Goal: Task Accomplishment & Management: Complete application form

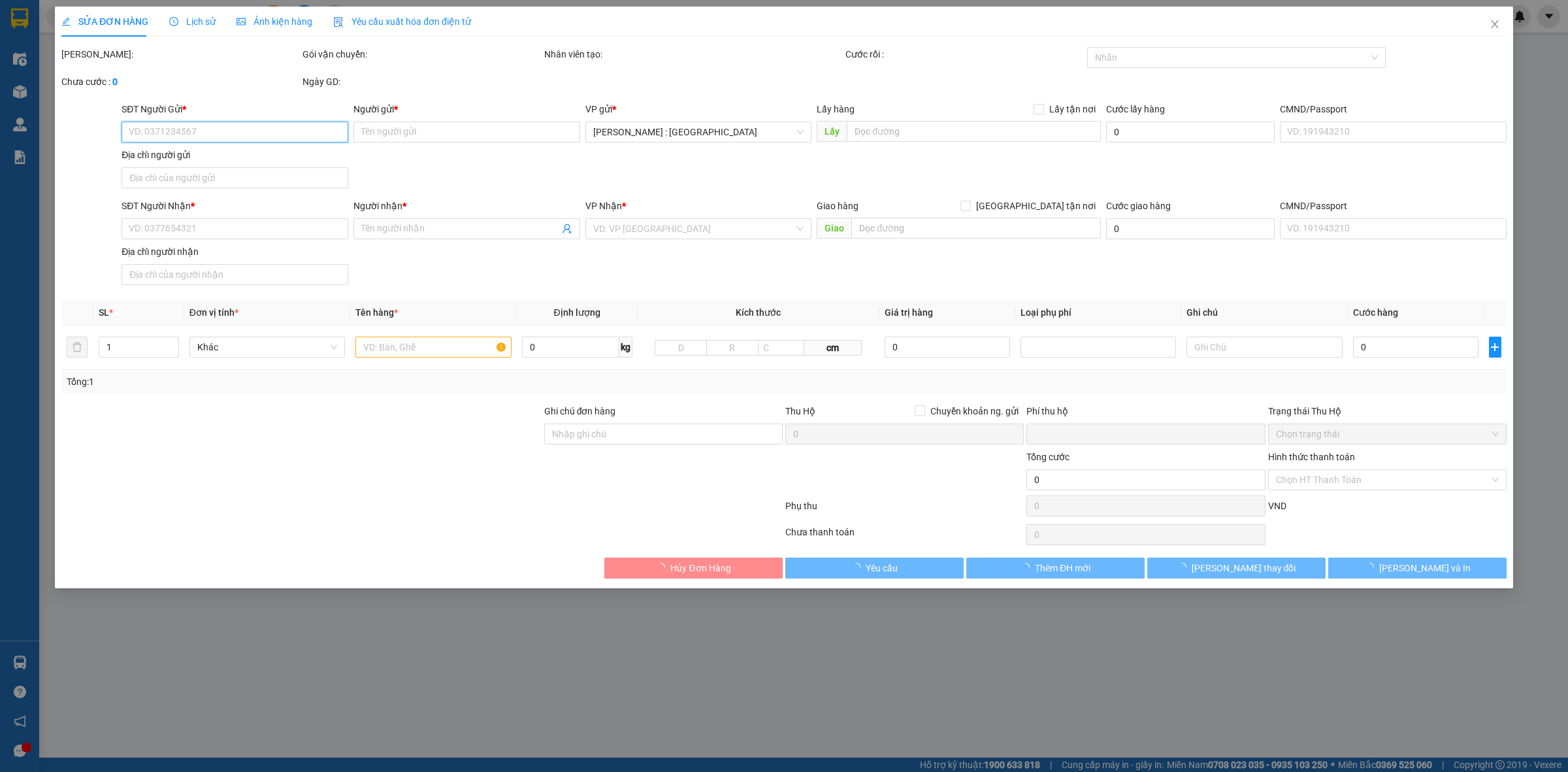
type input "0987342081"
type input "[PERSON_NAME]"
checkbox input "true"
type input "Số 2 Hoàng Quốc Việt, Mong cái"
type input "0903126908"
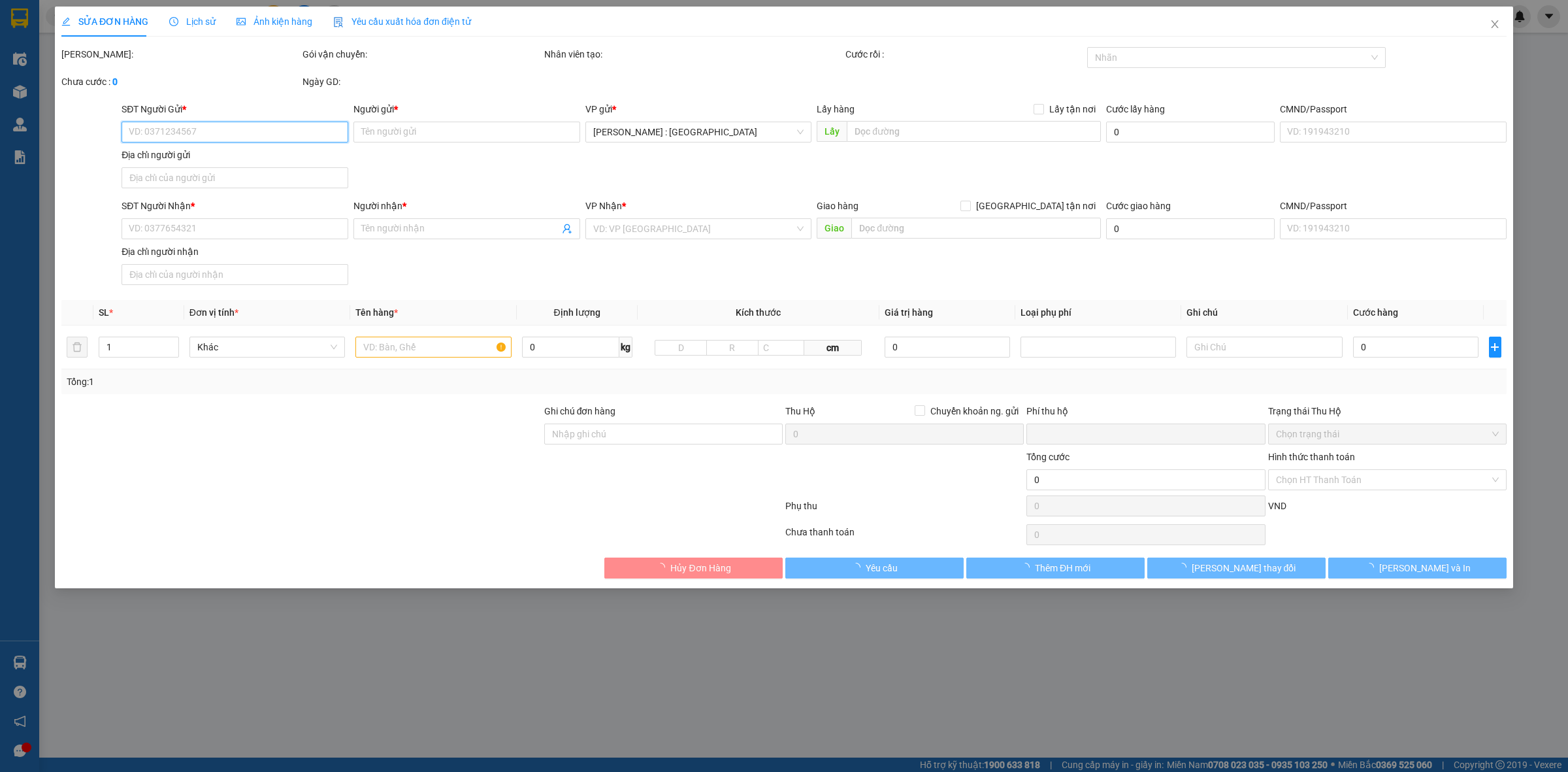
type input "Hiền"
checkbox input "true"
type input "TPHCM - số 145 [PERSON_NAME], [GEOGRAPHIC_DATA], q.12"
type input "HÀNG KHÔNG ĐÚNG LỊCH TRÌNH GIAO KHÁCH RA KHO NHẬN GIẢM 200K"
type input "0"
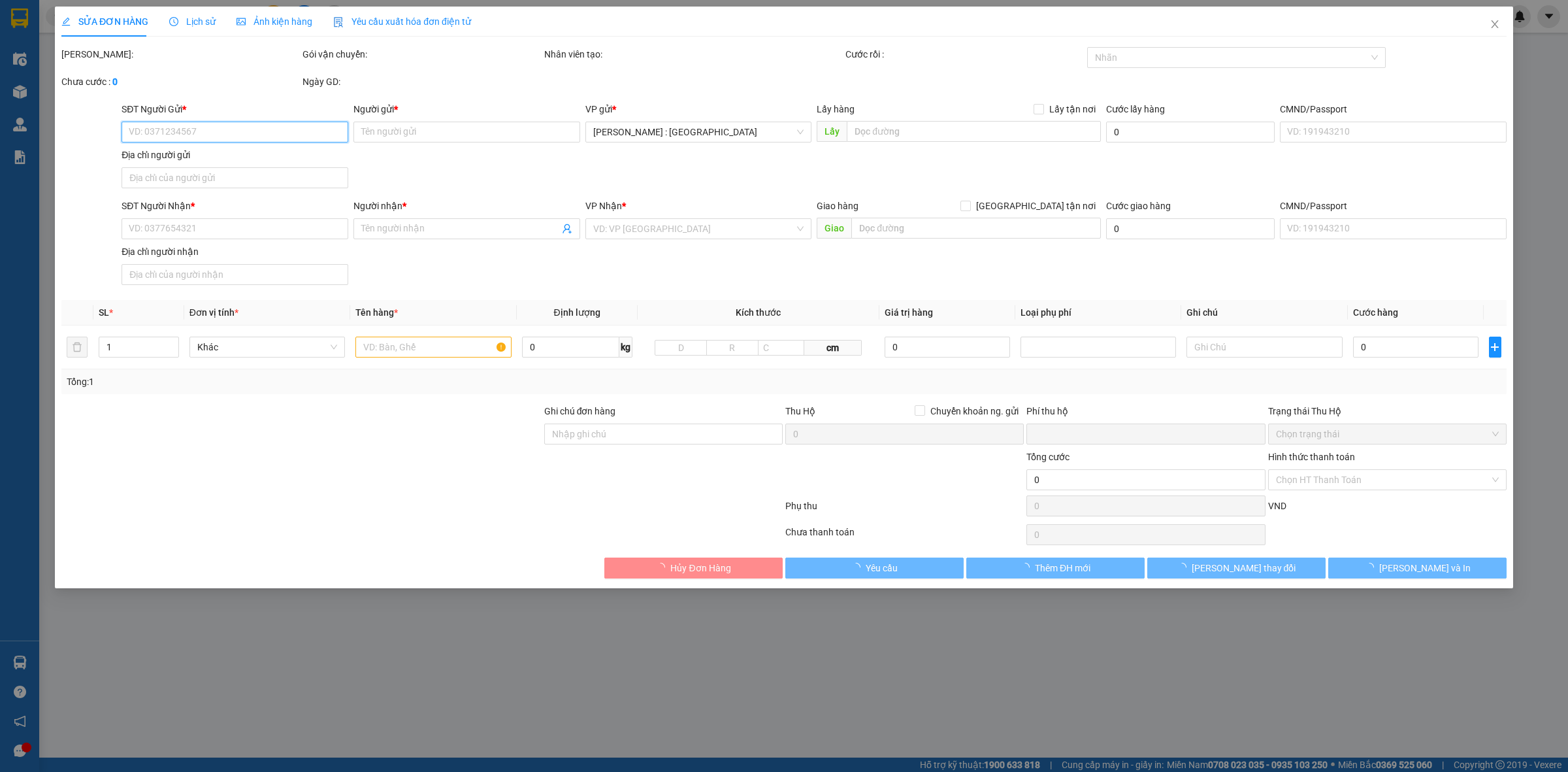
type input "2.000.000"
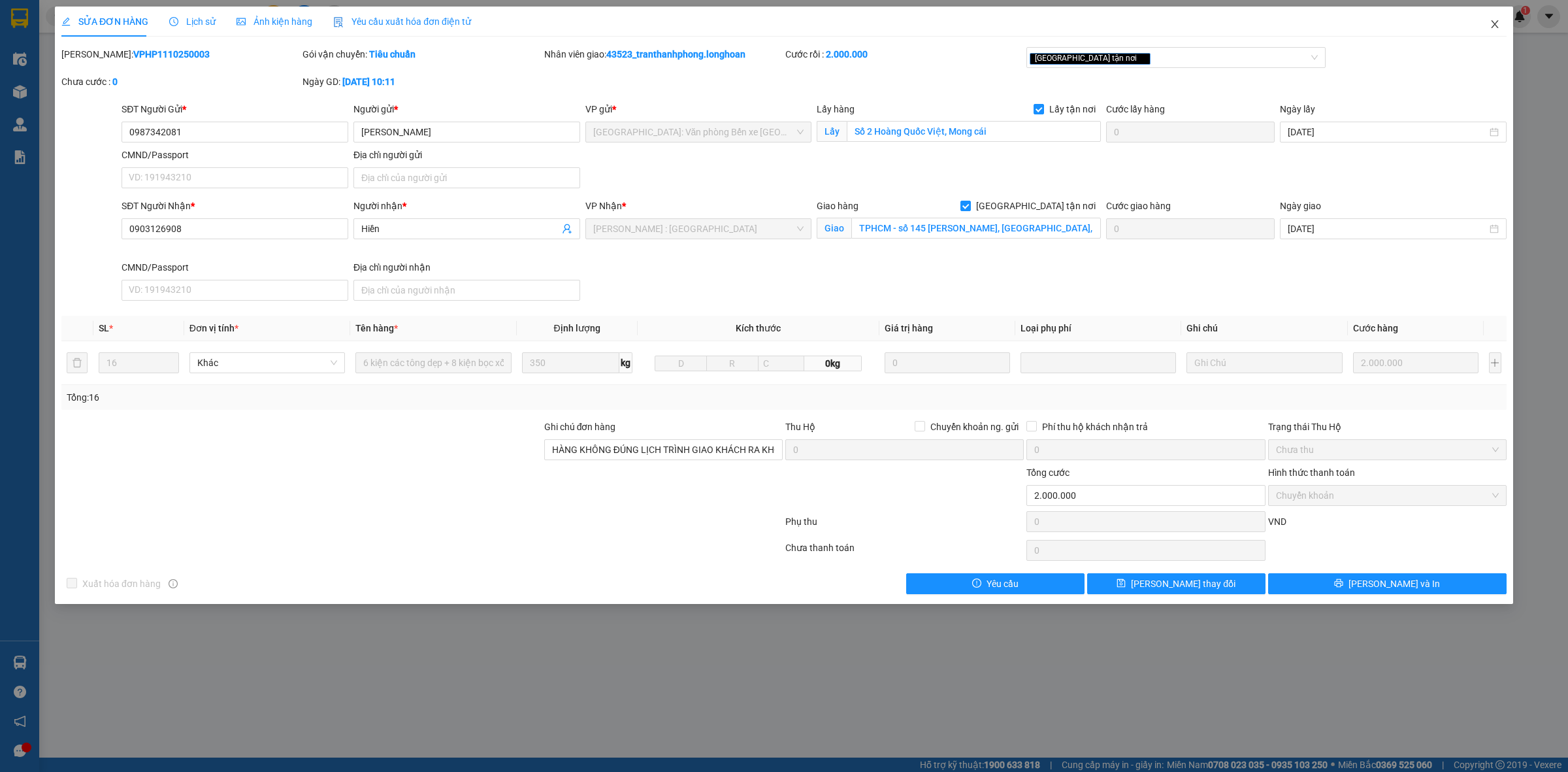
click at [1492, 27] on icon "close" at bounding box center [1495, 24] width 11 height 11
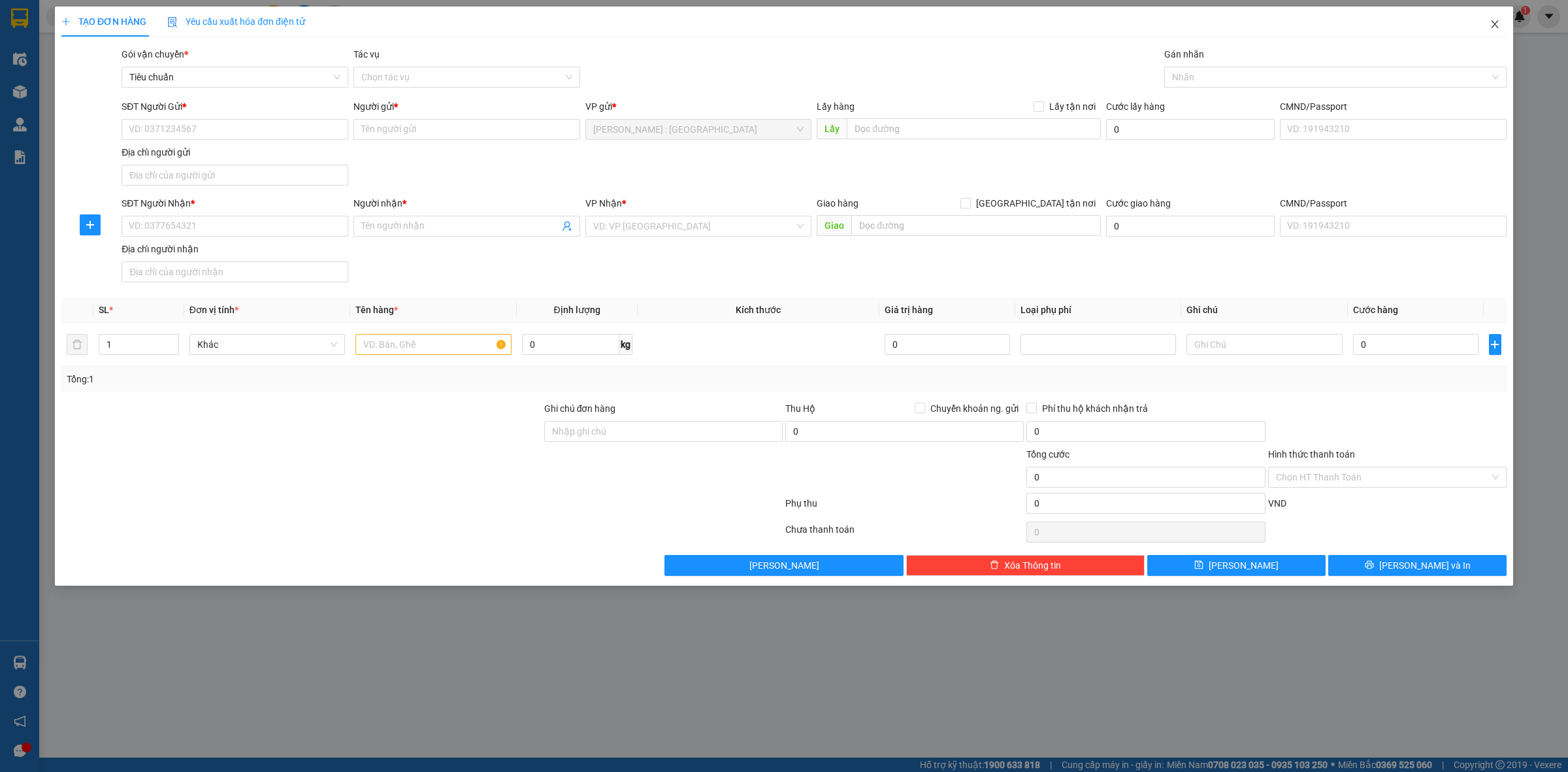
click at [1498, 22] on icon "close" at bounding box center [1495, 24] width 11 height 11
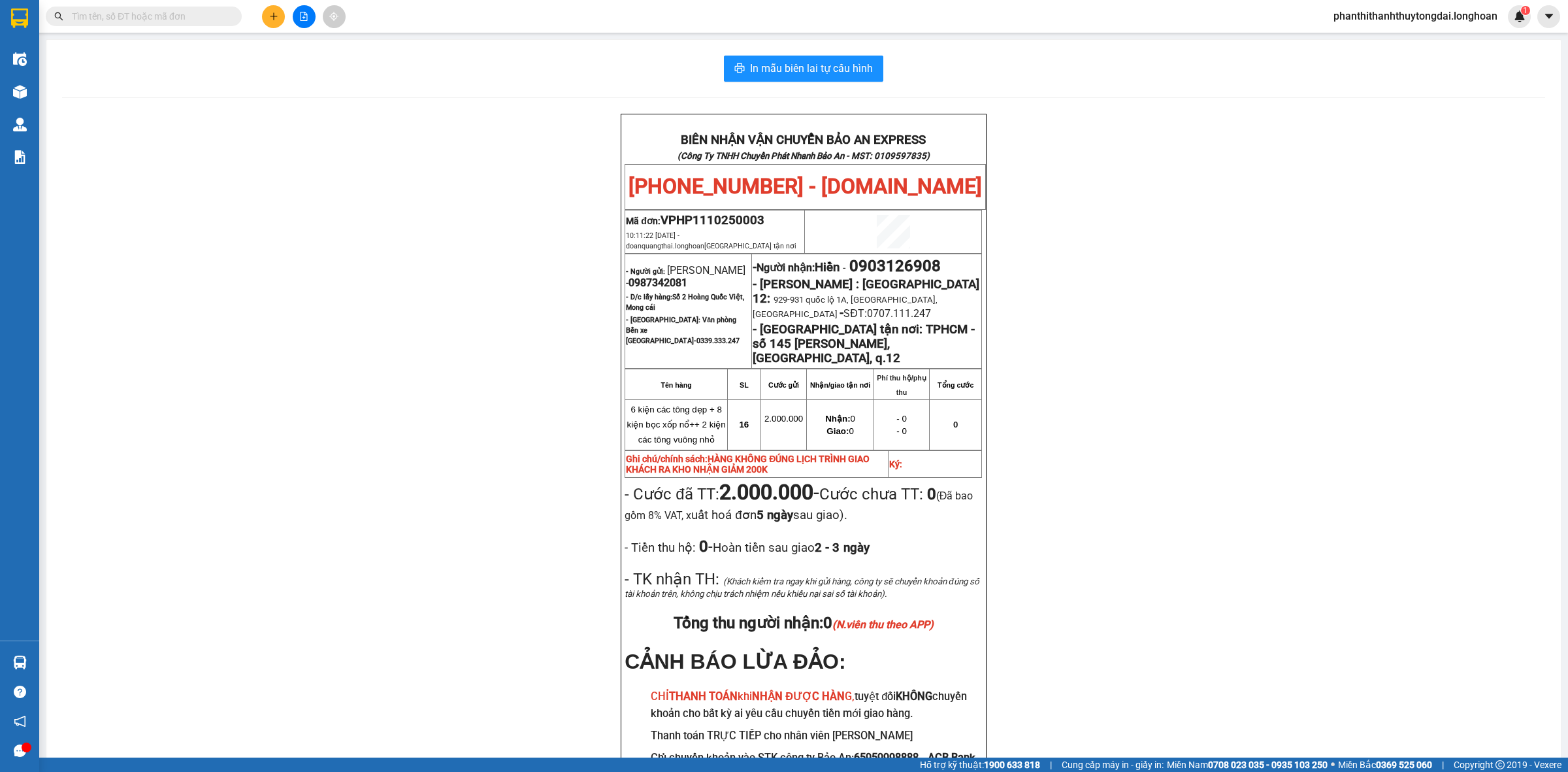
click at [272, 22] on button at bounding box center [274, 17] width 23 height 23
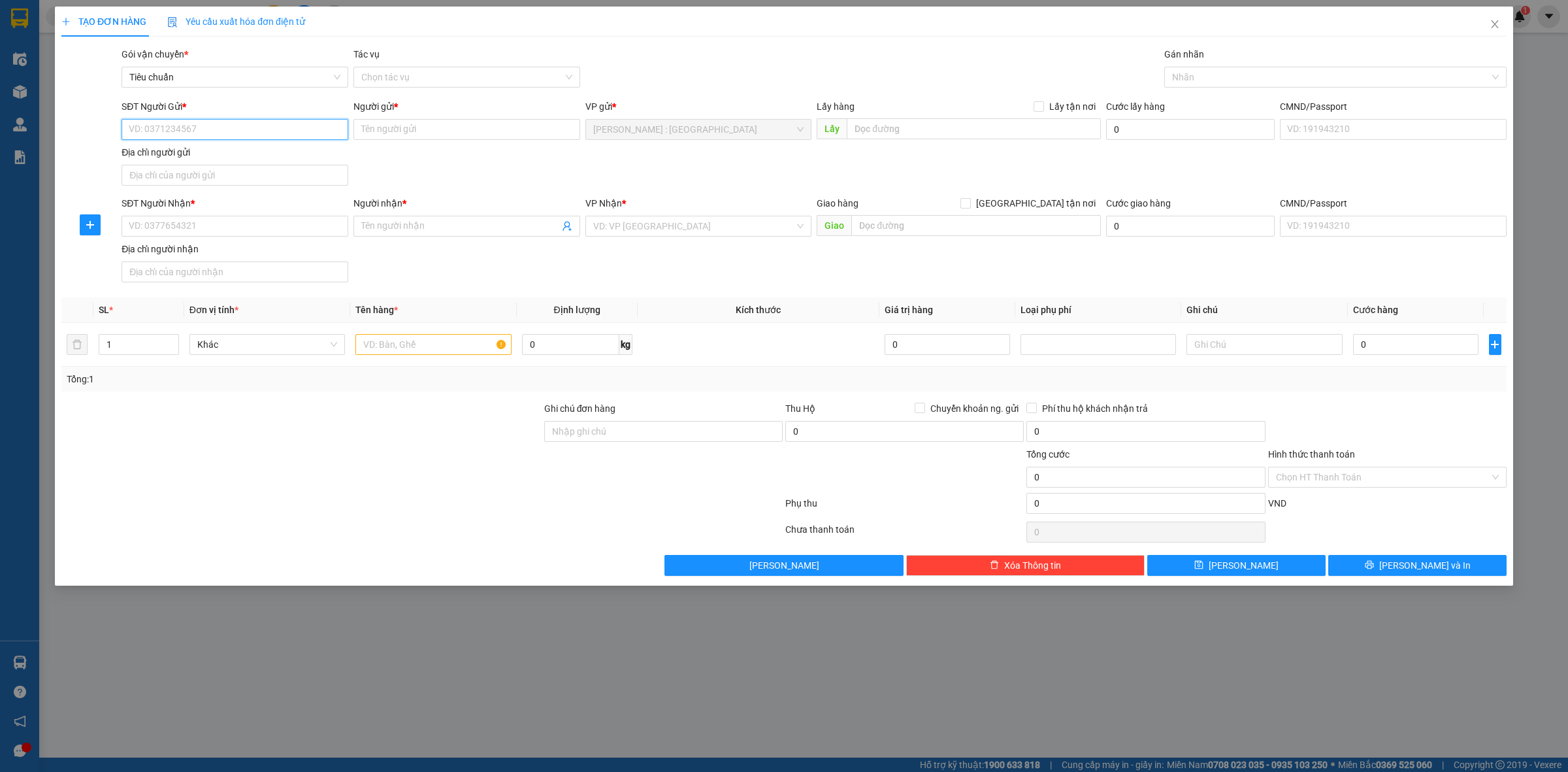
click at [264, 136] on input "SĐT Người Gửi *" at bounding box center [234, 130] width 227 height 21
type input "0703218047"
click at [402, 136] on input "Người gửi *" at bounding box center [466, 130] width 227 height 21
click at [407, 132] on input "TÚI XÁCH PADORA" at bounding box center [466, 130] width 227 height 21
type input "TÚI XÁCH FADORA"
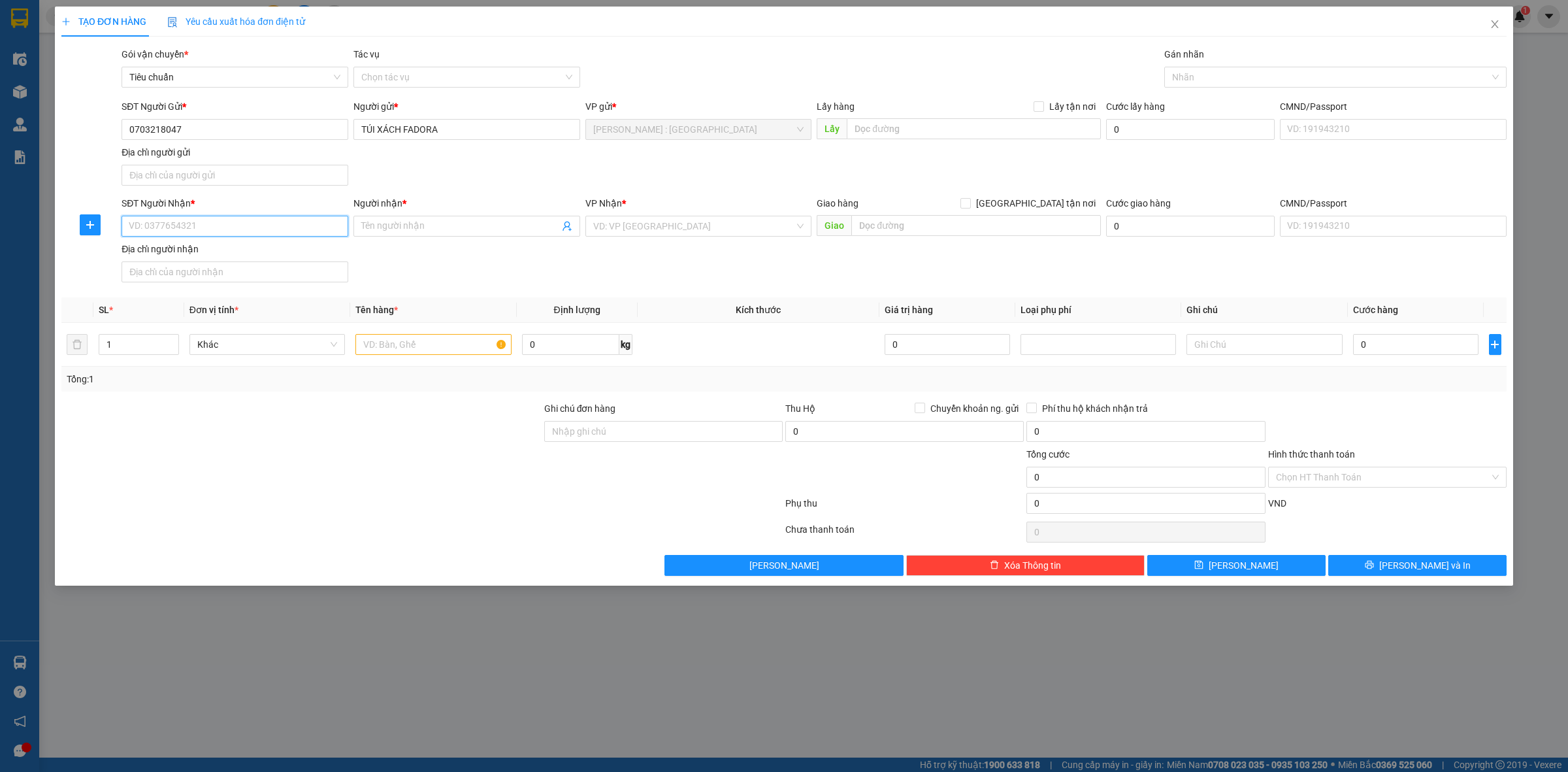
click at [301, 225] on input "SĐT Người Nhận *" at bounding box center [234, 226] width 227 height 21
type input "08887288666"
click at [469, 224] on input "Người nhận *" at bounding box center [460, 226] width 198 height 14
type input "NGỌC HOA"
click at [661, 224] on input "search" at bounding box center [694, 226] width 202 height 20
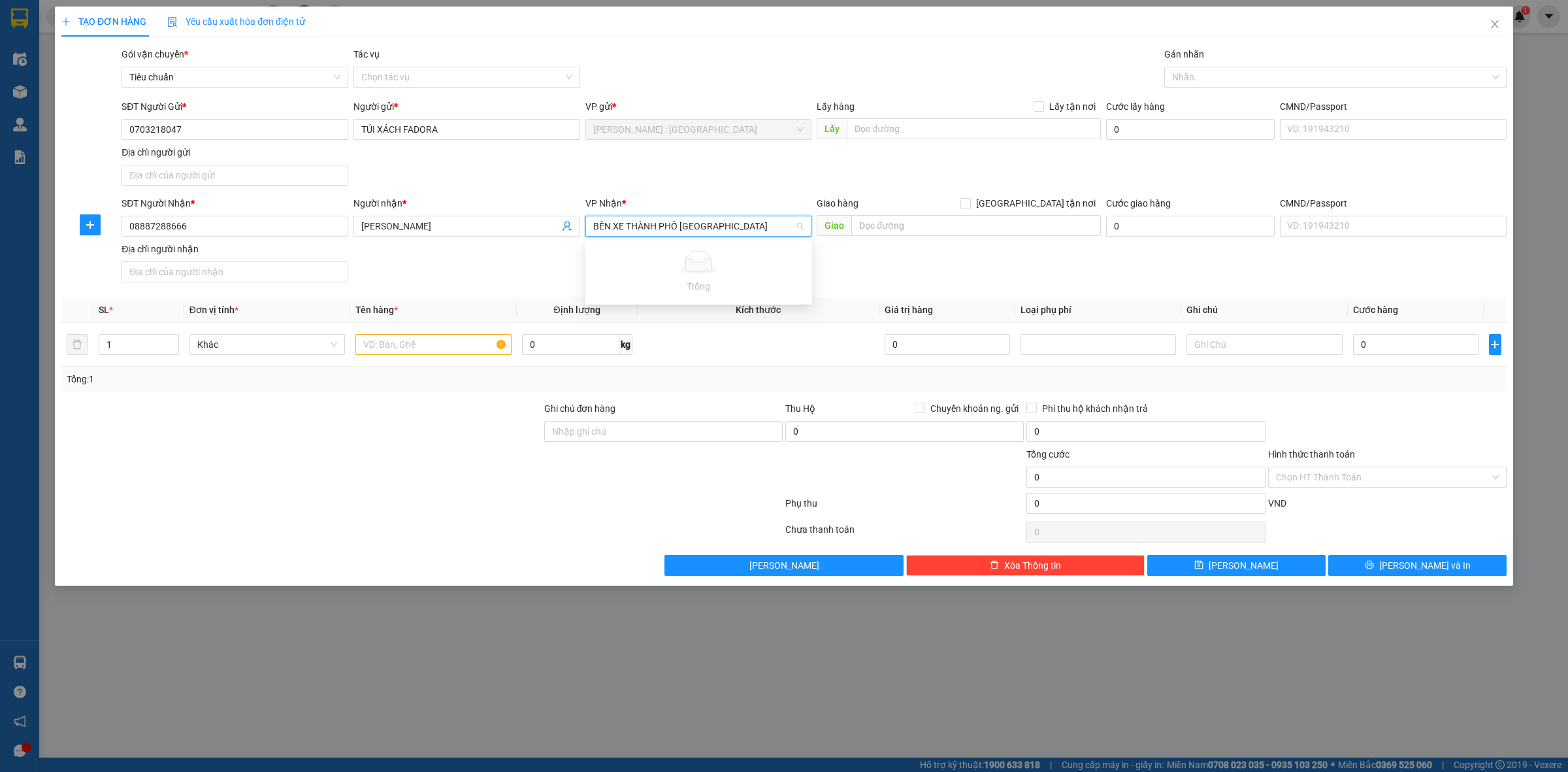
type input "BẾN XE THÀNH PHỐ LAI CHÂU"
click at [756, 222] on input "BẾN XE THÀNH PHỐ LAI CHÂU" at bounding box center [694, 226] width 202 height 20
click at [753, 230] on input "BẾN XE THÀNH PHỐ LAI CHÂU" at bounding box center [694, 226] width 202 height 20
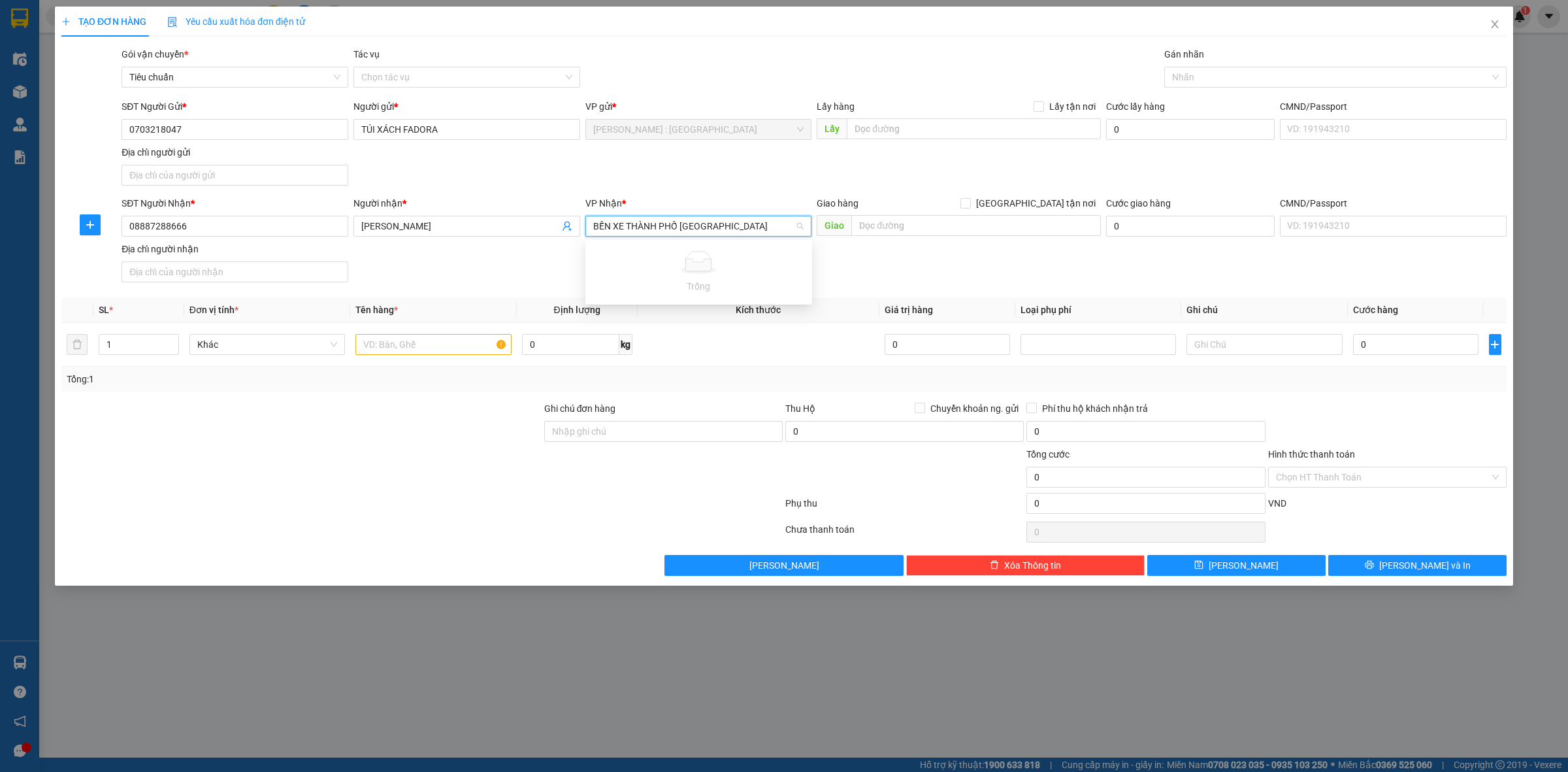
click at [753, 230] on input "BẾN XE THÀNH PHỐ LAI CHÂU" at bounding box center [694, 226] width 202 height 20
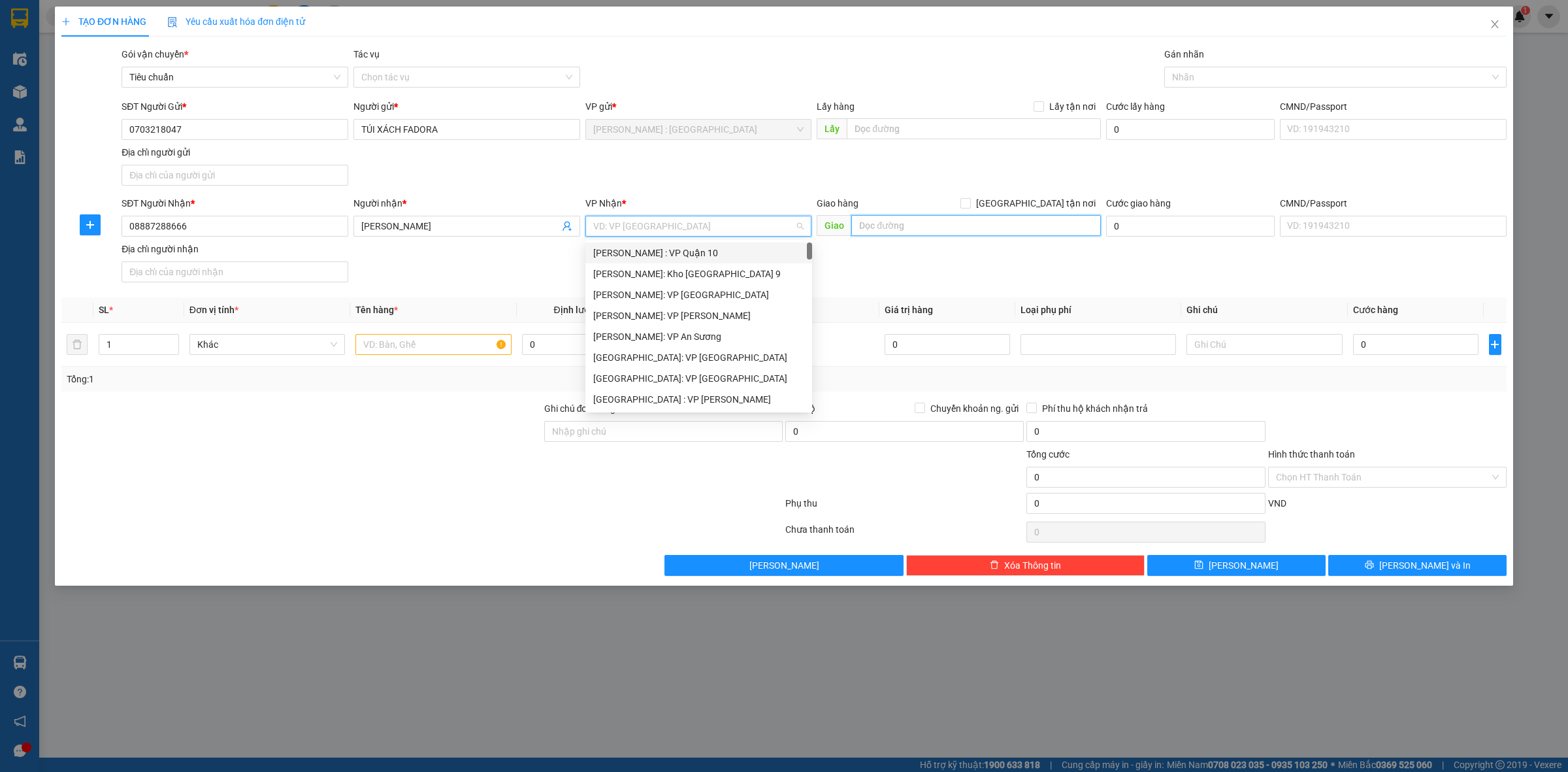
click at [920, 228] on input "text" at bounding box center [976, 225] width 249 height 21
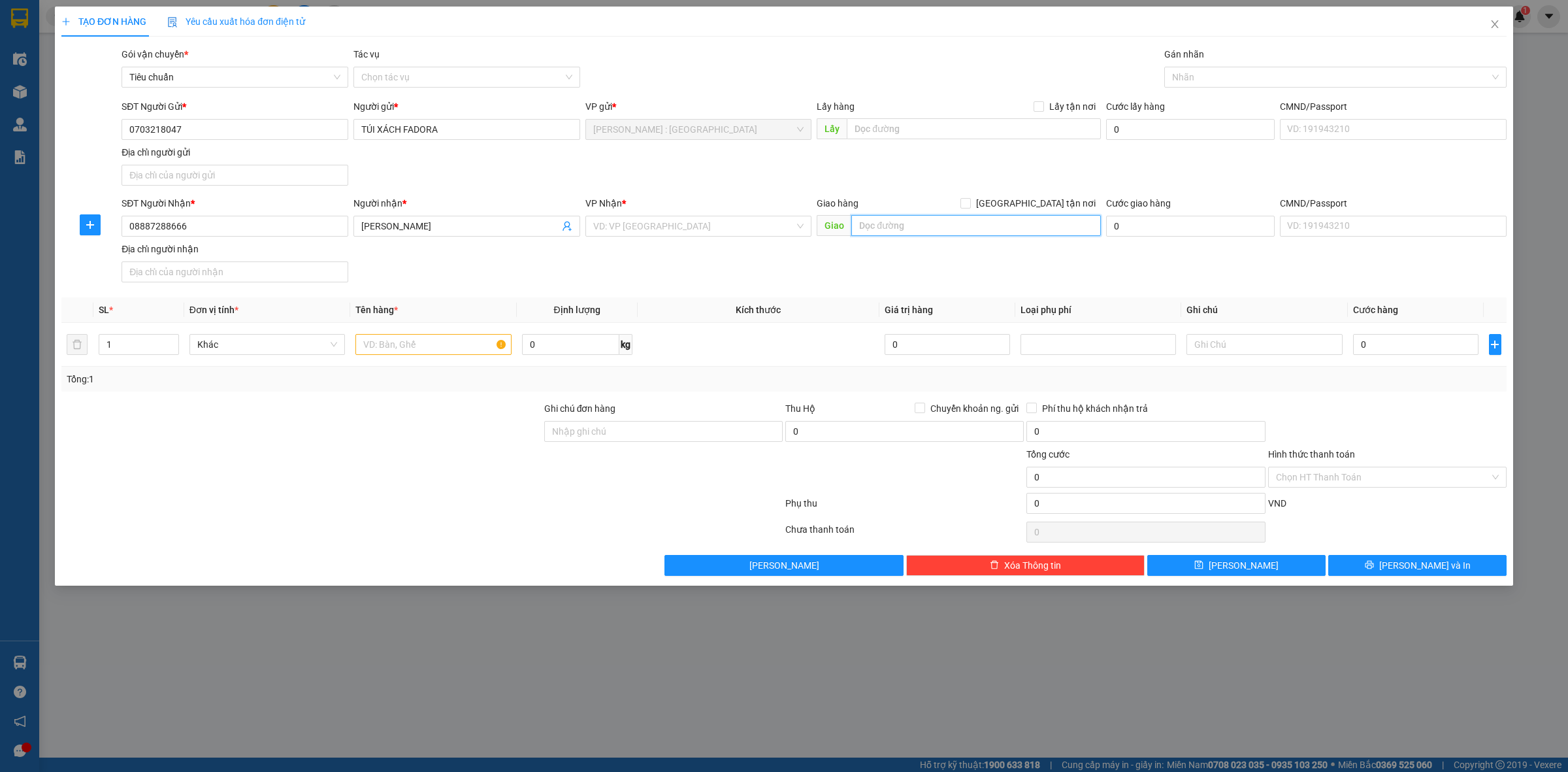
paste input "BẾN XE THÀNH PHỐ LAI CHÂU"
type input "BẾN XE THÀNH PHỐ LAI CHÂU"
click at [729, 228] on input "search" at bounding box center [694, 226] width 202 height 20
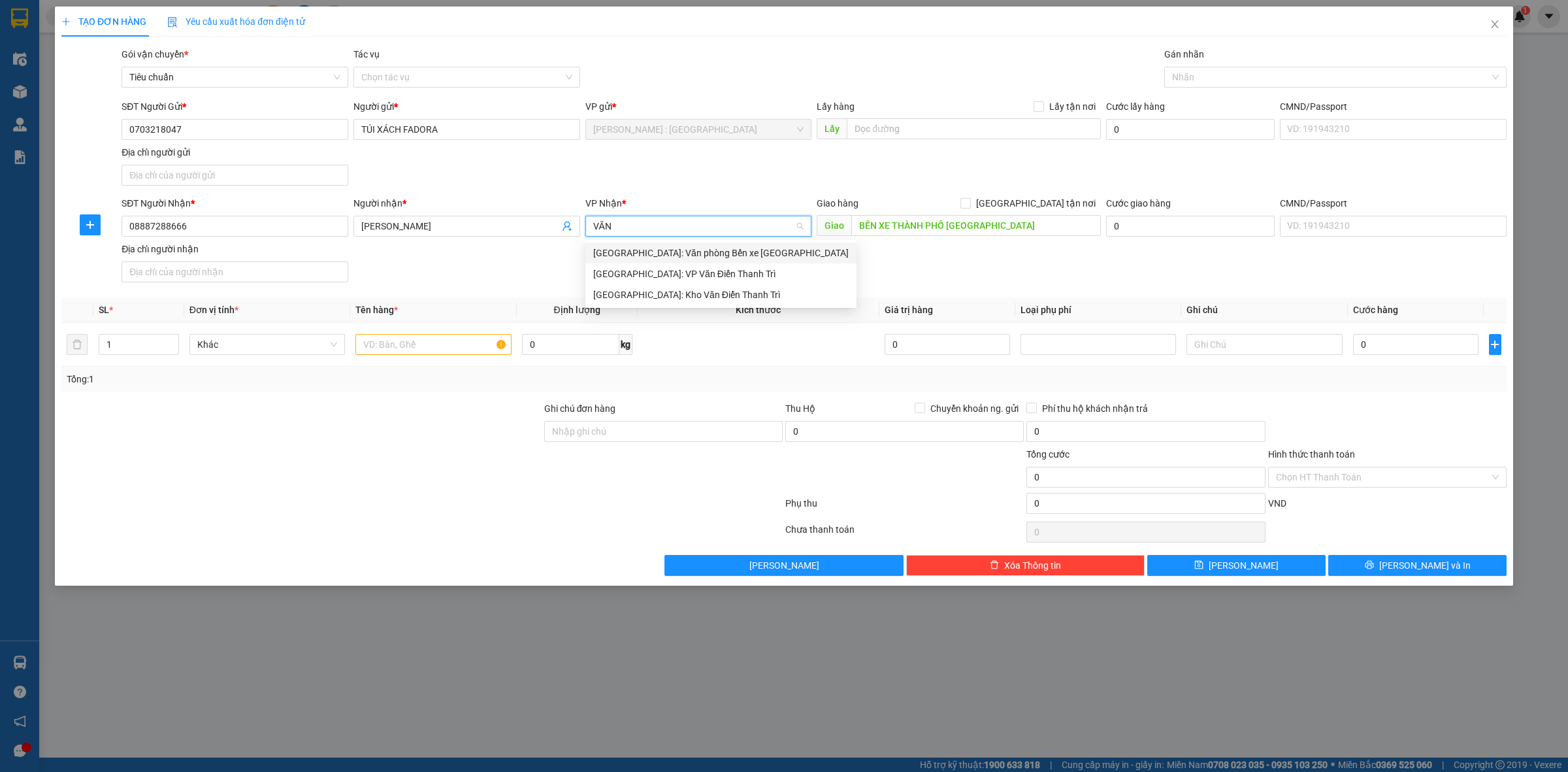
type input "VĂN"
click at [643, 299] on div "Hà Nội: Kho Văn Điển Thanh Trì" at bounding box center [720, 295] width 255 height 14
click at [1033, 198] on label "[GEOGRAPHIC_DATA] tận nơi" at bounding box center [1031, 203] width 140 height 14
click at [970, 198] on input "[GEOGRAPHIC_DATA] tận nơi" at bounding box center [965, 203] width 9 height 9
checkbox input "true"
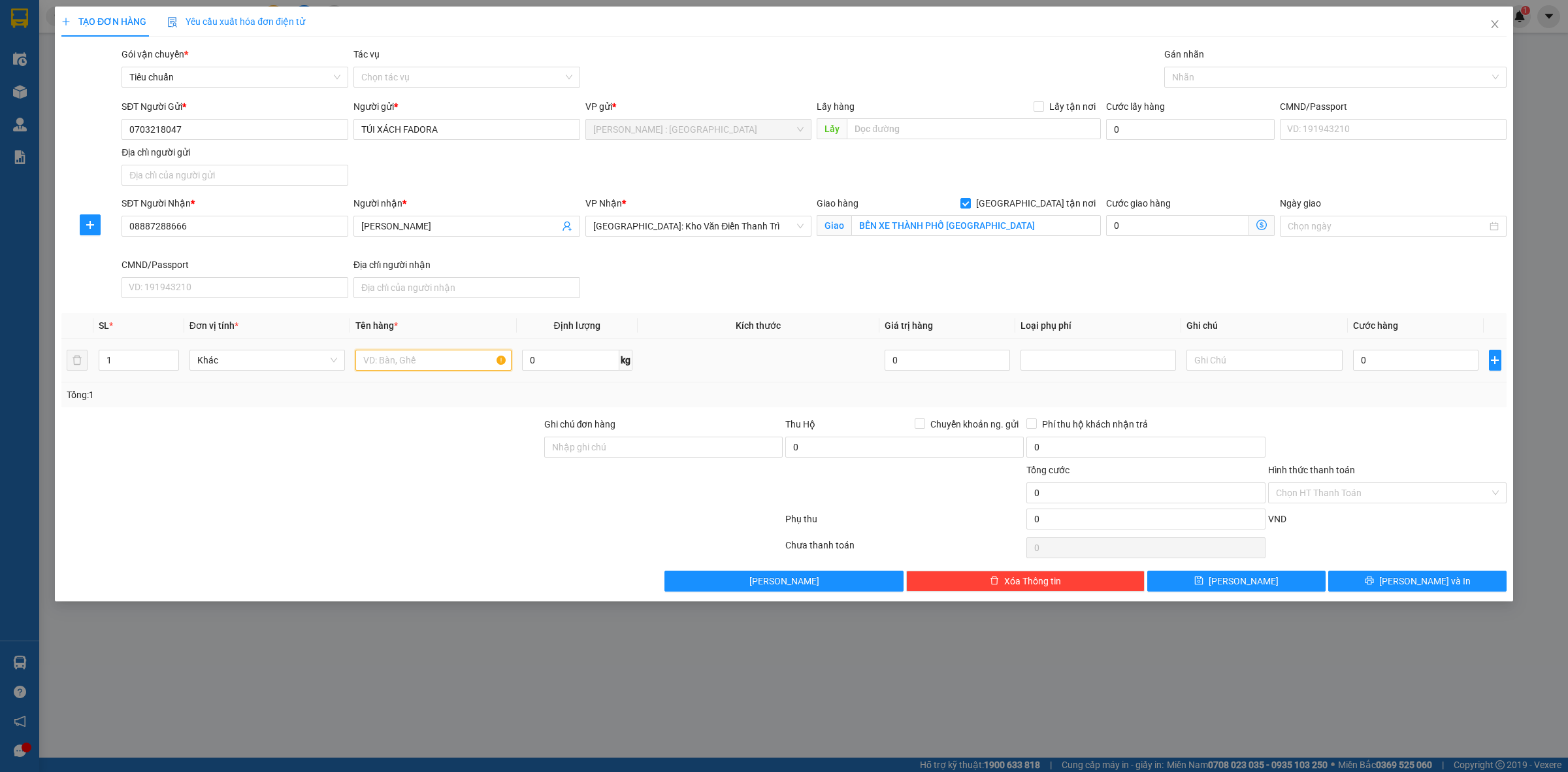
click at [421, 370] on input "text" at bounding box center [433, 360] width 155 height 21
type input "8 THÙNG GIẤY BỌC PE"
click at [158, 355] on input "1" at bounding box center [139, 360] width 79 height 20
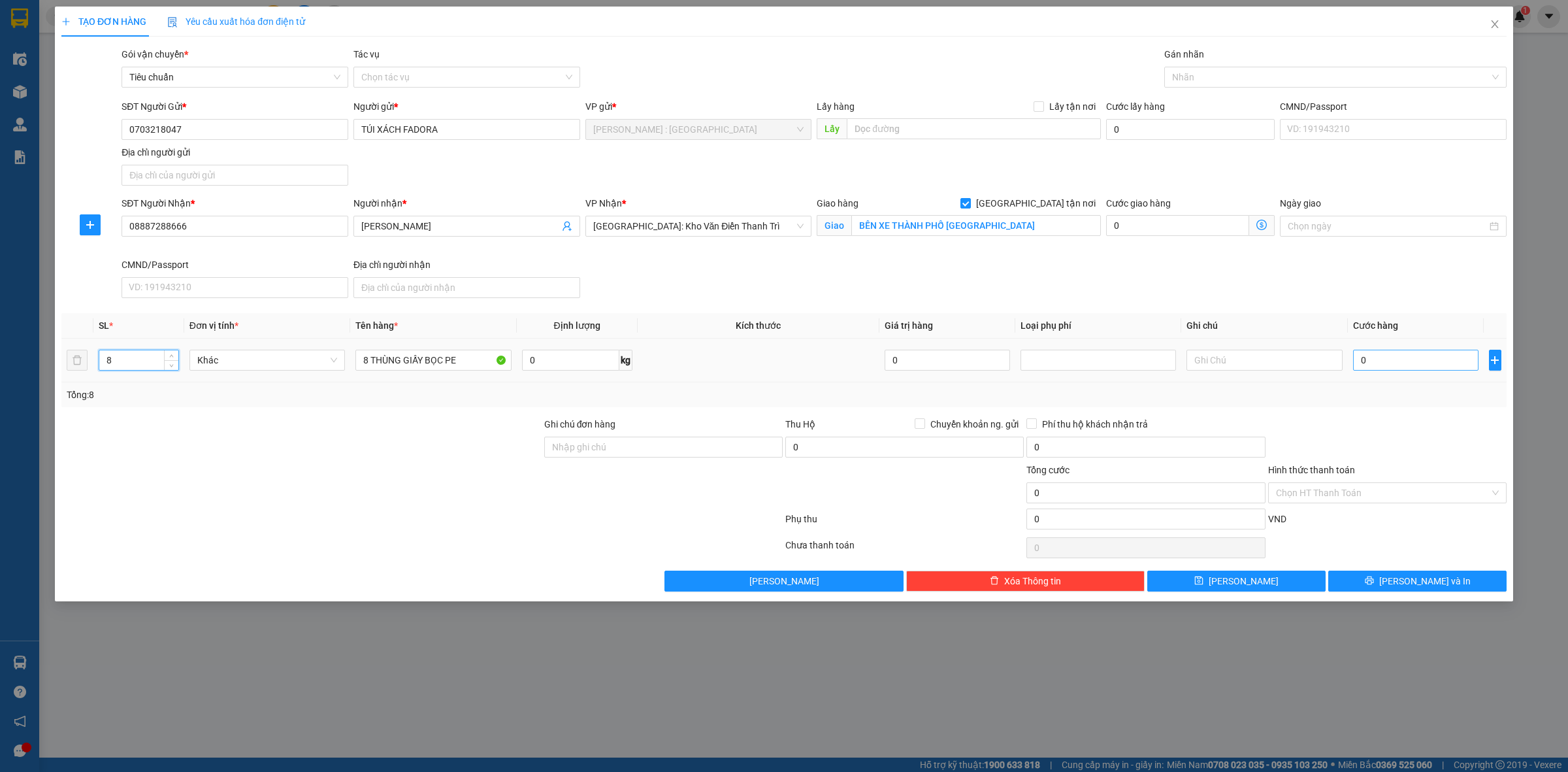
type input "8"
click at [1370, 357] on input "0" at bounding box center [1416, 360] width 126 height 21
click at [1462, 357] on input "0" at bounding box center [1416, 360] width 126 height 21
type input "01"
type input "1"
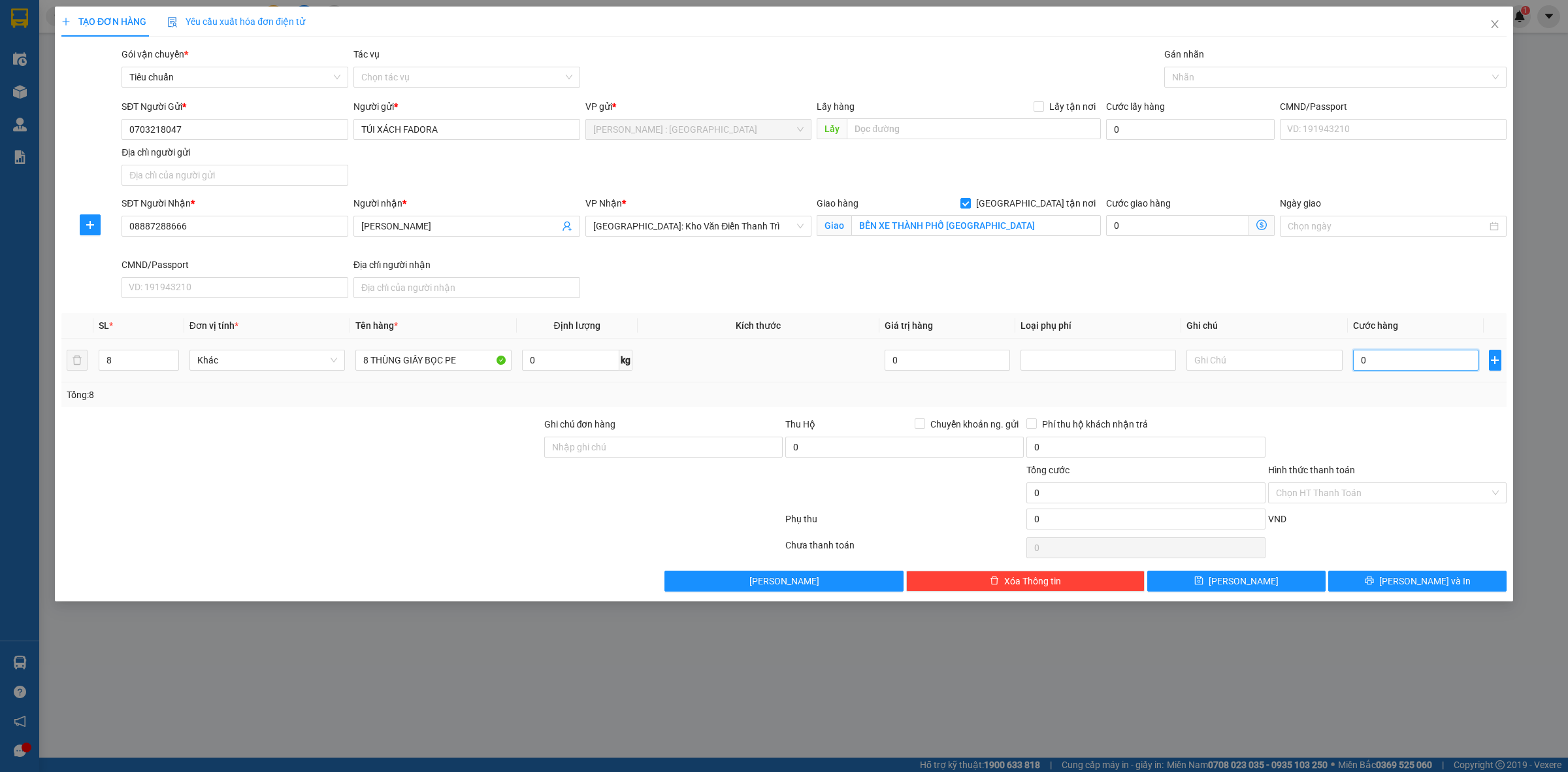
type input "1"
type input "012"
type input "12"
type input "0.120"
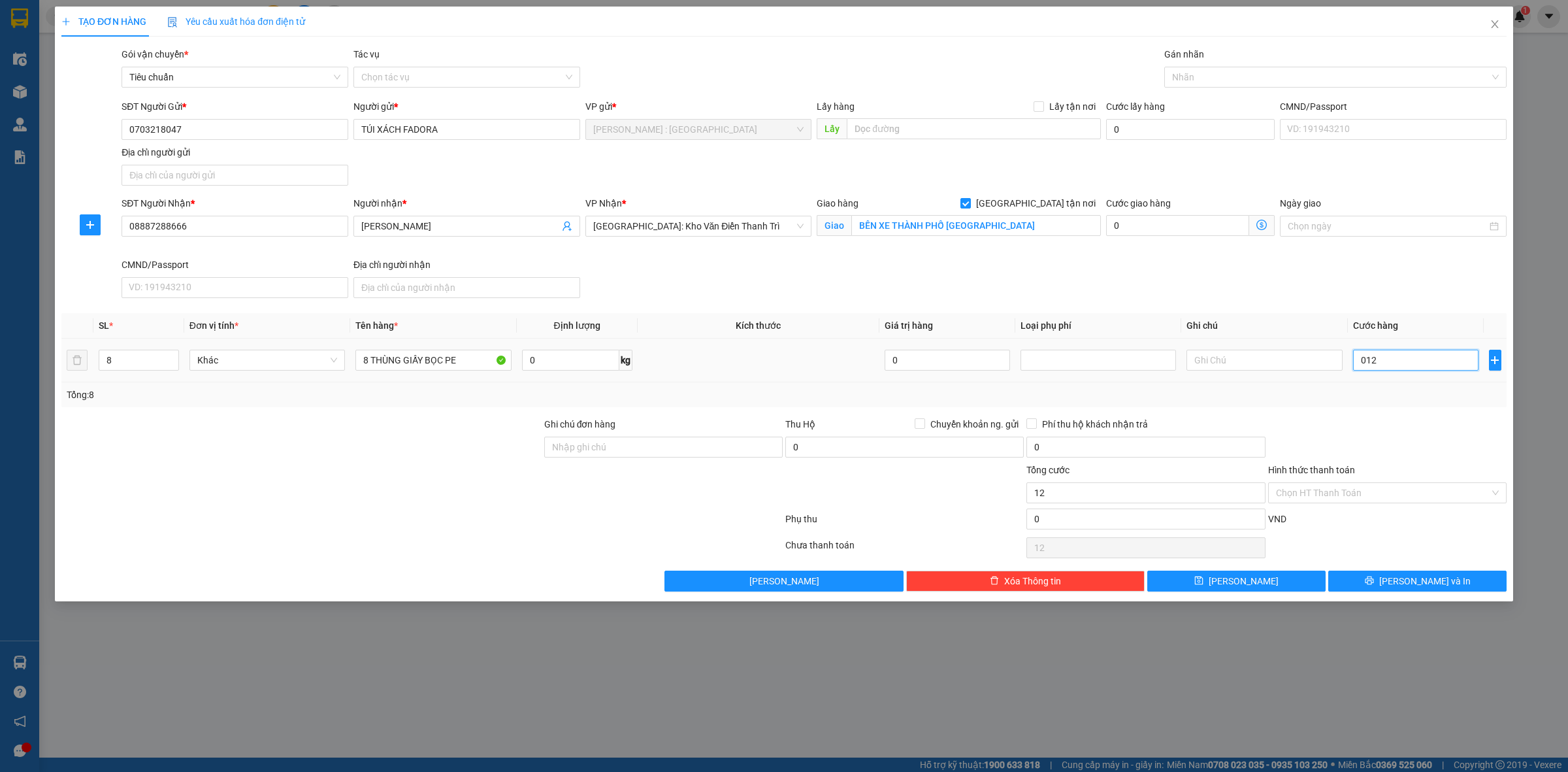
type input "120"
type input "01.200"
type input "1.200"
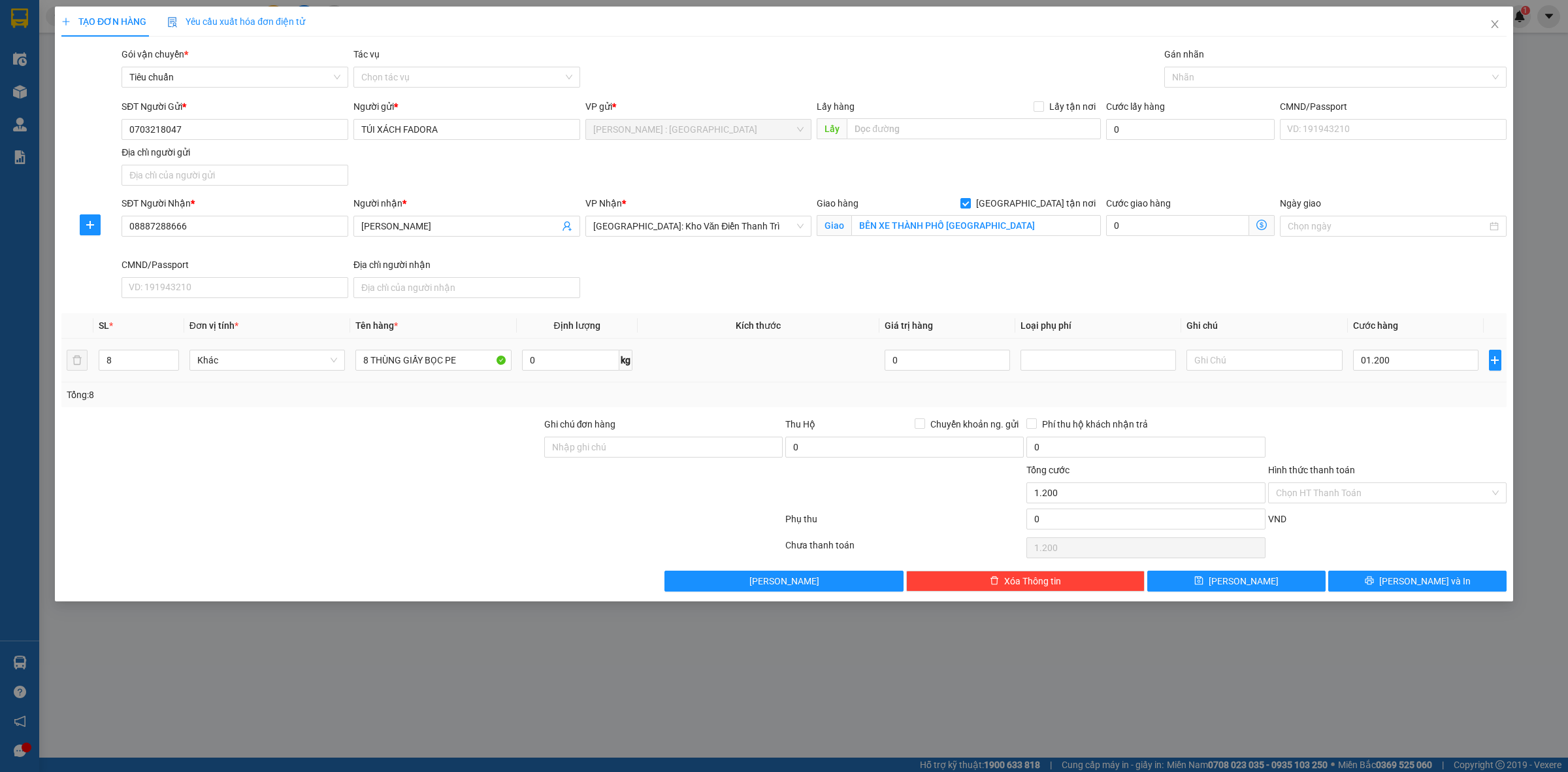
type input "1.200.000"
click at [1457, 393] on div "Tổng: 8" at bounding box center [784, 394] width 1435 height 14
click at [686, 446] on input "Ghi chú đơn hàng" at bounding box center [663, 447] width 239 height 21
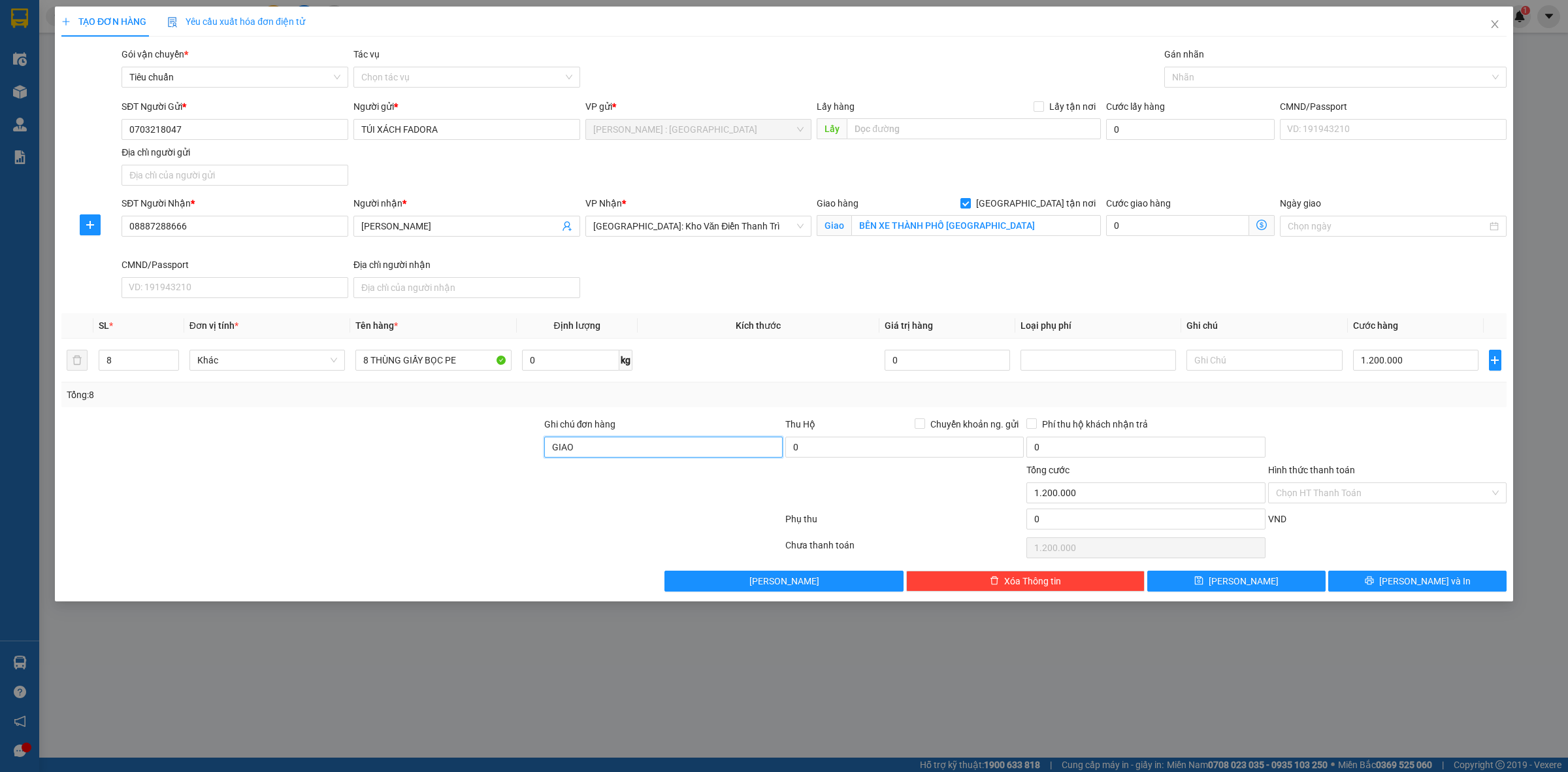
type input "GIAO NHẬN NGUYÊN KIỆN"
click at [1240, 83] on div at bounding box center [1329, 77] width 322 height 16
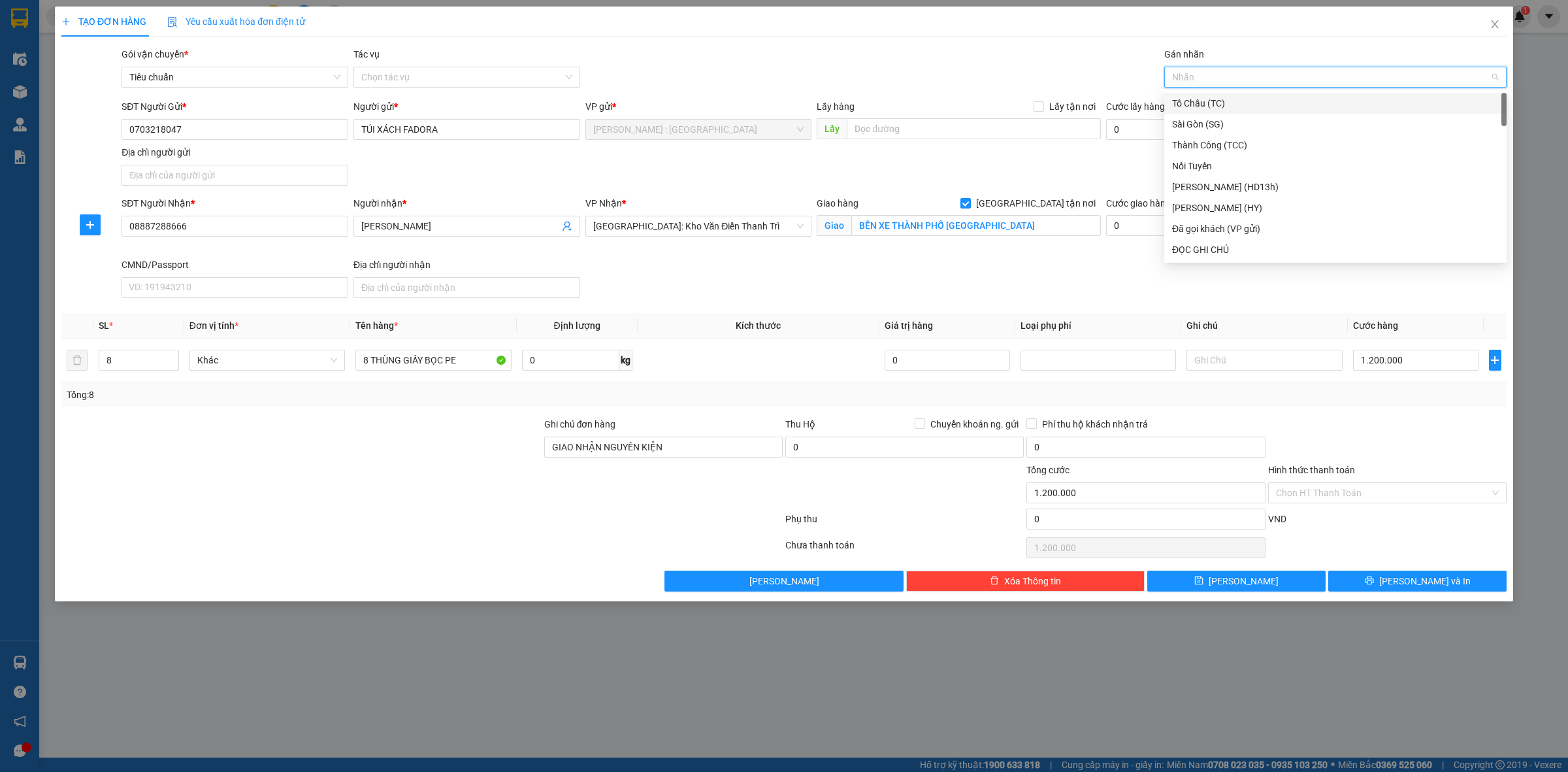
type input "D"
type input "ĐÃ"
click at [1242, 106] on div "Đã gọi khách (VP gửi)" at bounding box center [1336, 103] width 327 height 14
click at [399, 441] on div at bounding box center [301, 440] width 483 height 46
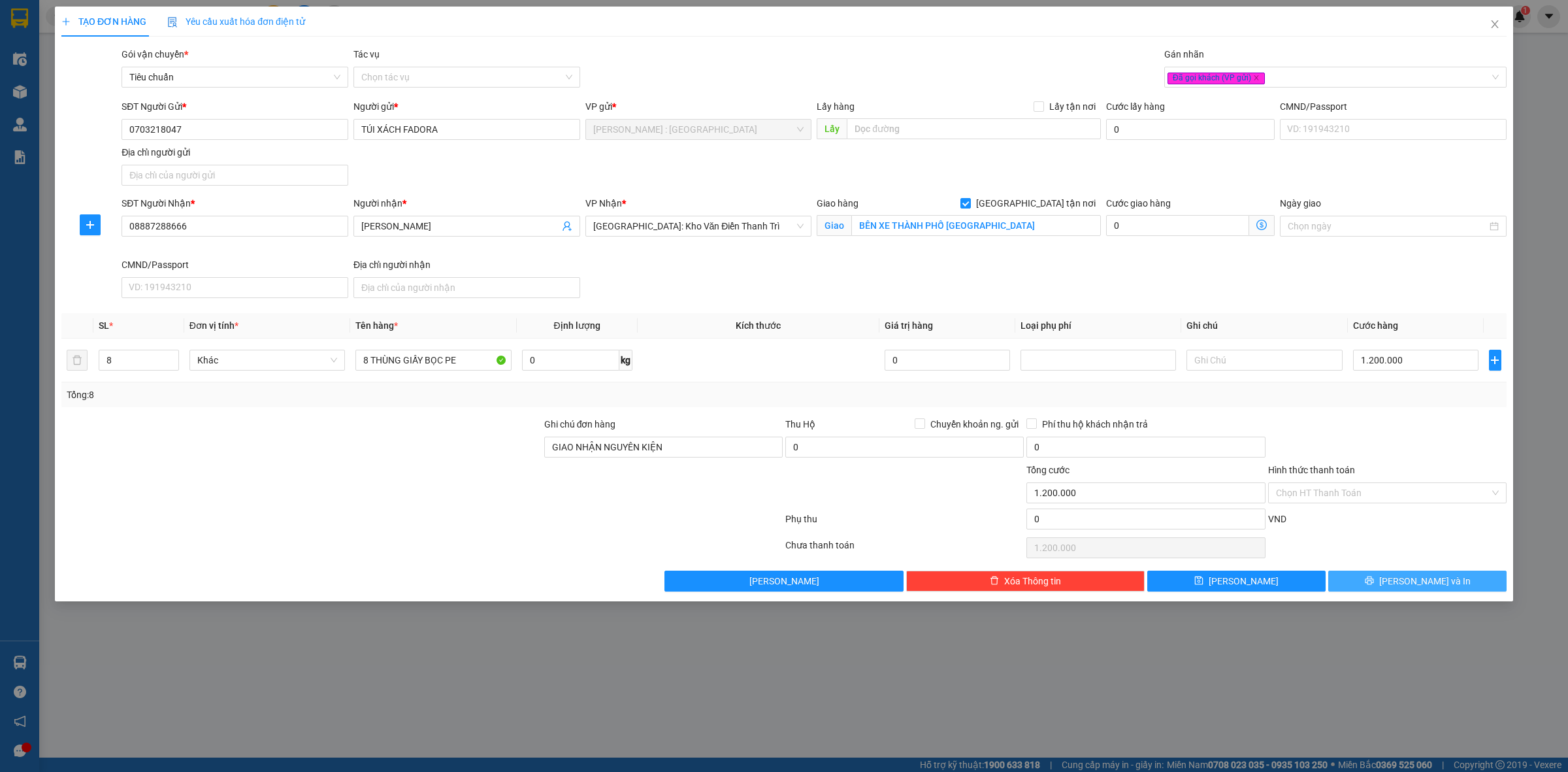
click at [1374, 585] on icon "printer" at bounding box center [1370, 581] width 9 height 9
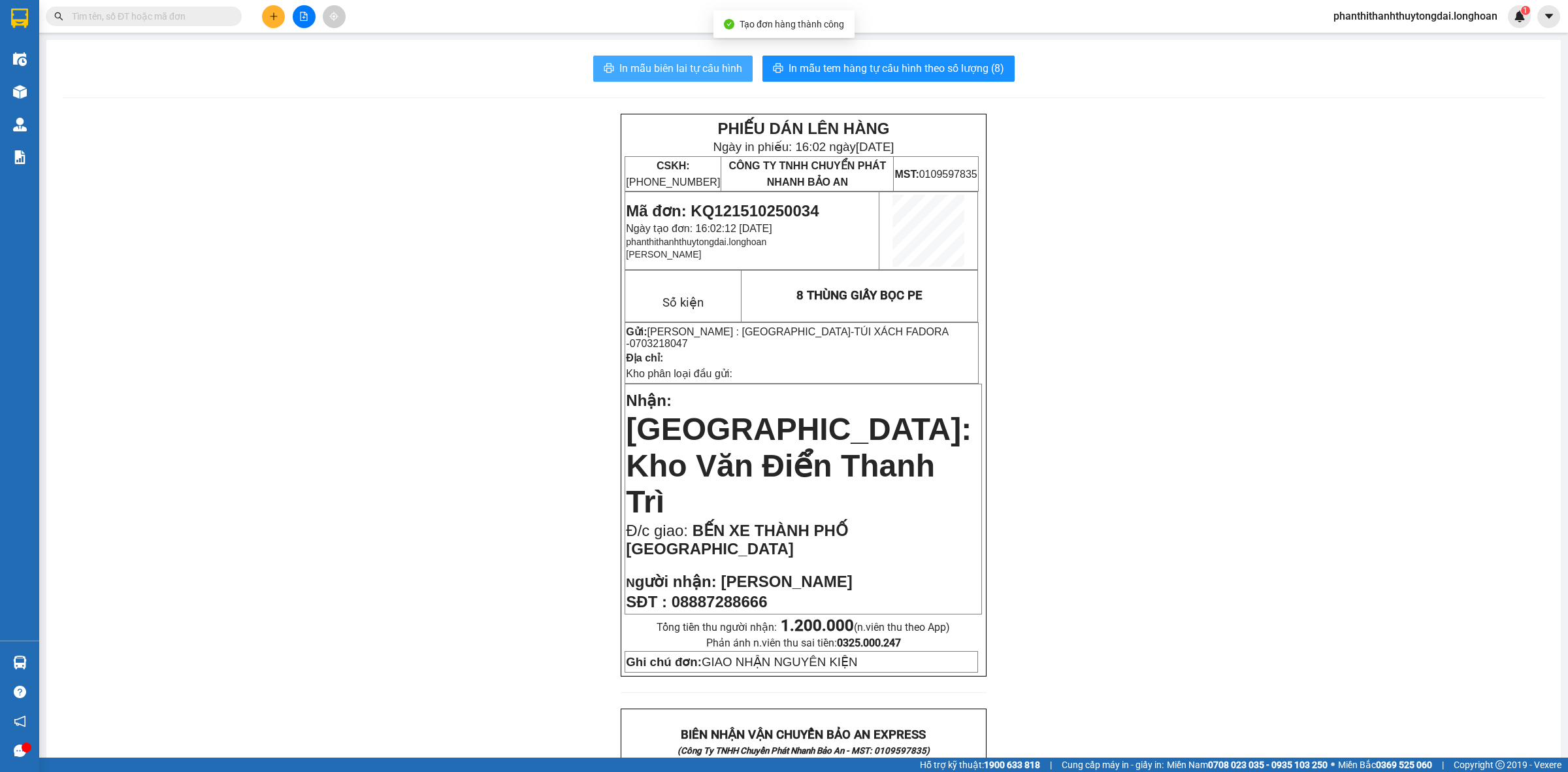
click at [710, 72] on span "In mẫu biên lai tự cấu hình" at bounding box center [680, 69] width 123 height 17
click at [958, 79] on button "In mẫu tem hàng tự cấu hình theo số lượng (8)" at bounding box center [888, 69] width 252 height 26
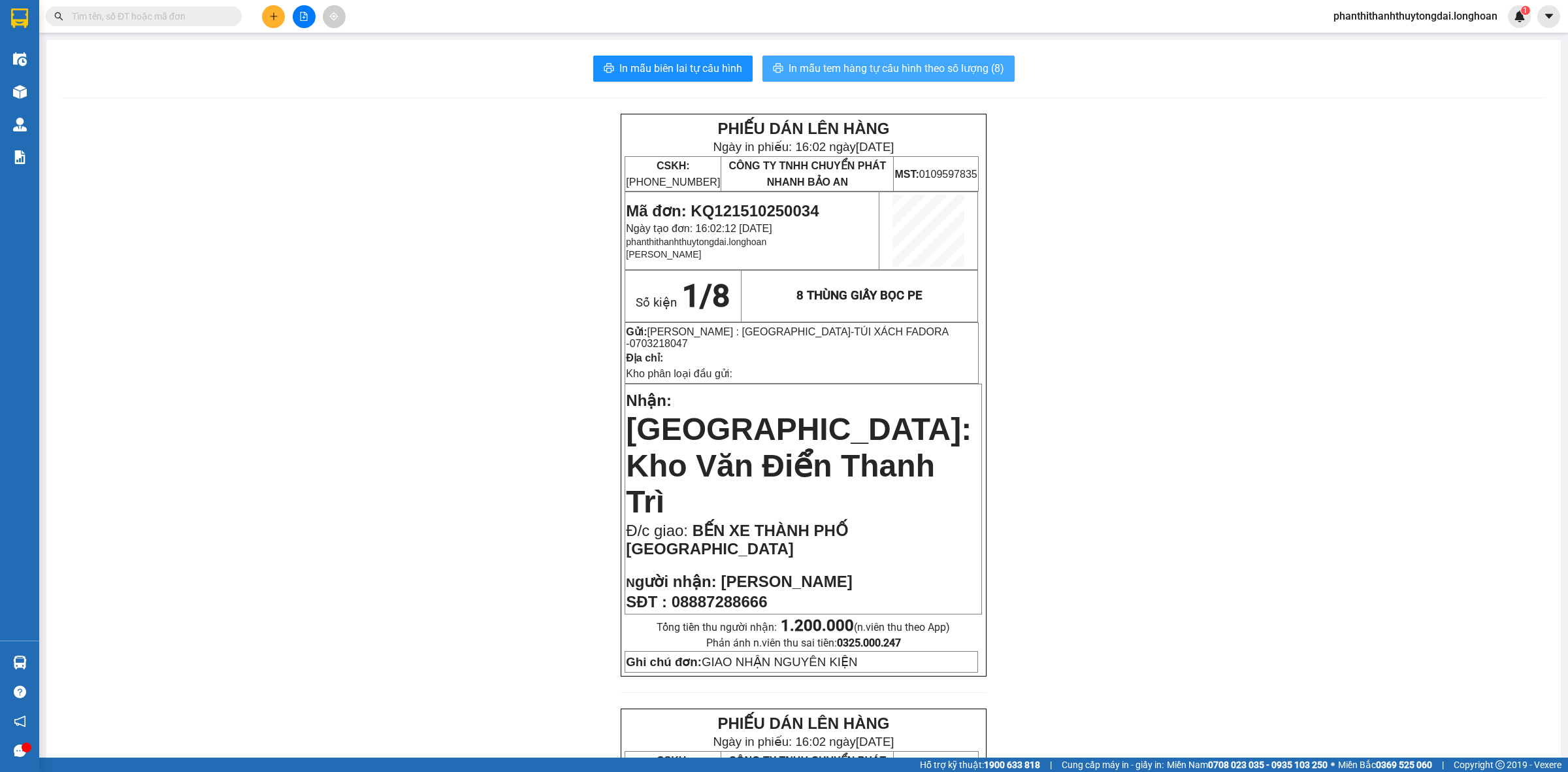
click at [972, 66] on span "In mẫu tem hàng tự cấu hình theo số lượng (8)" at bounding box center [897, 69] width 215 height 17
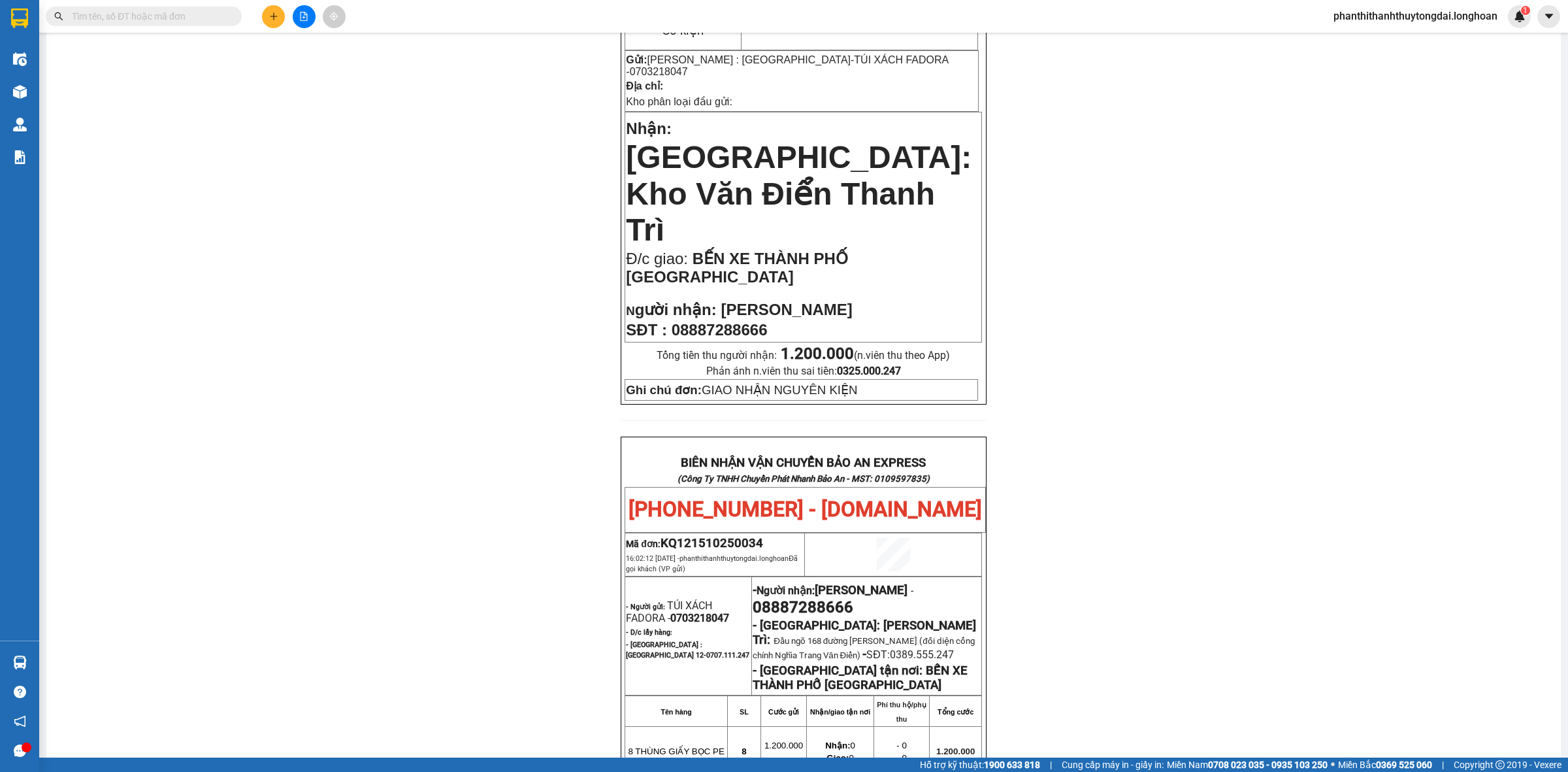
scroll to position [409, 0]
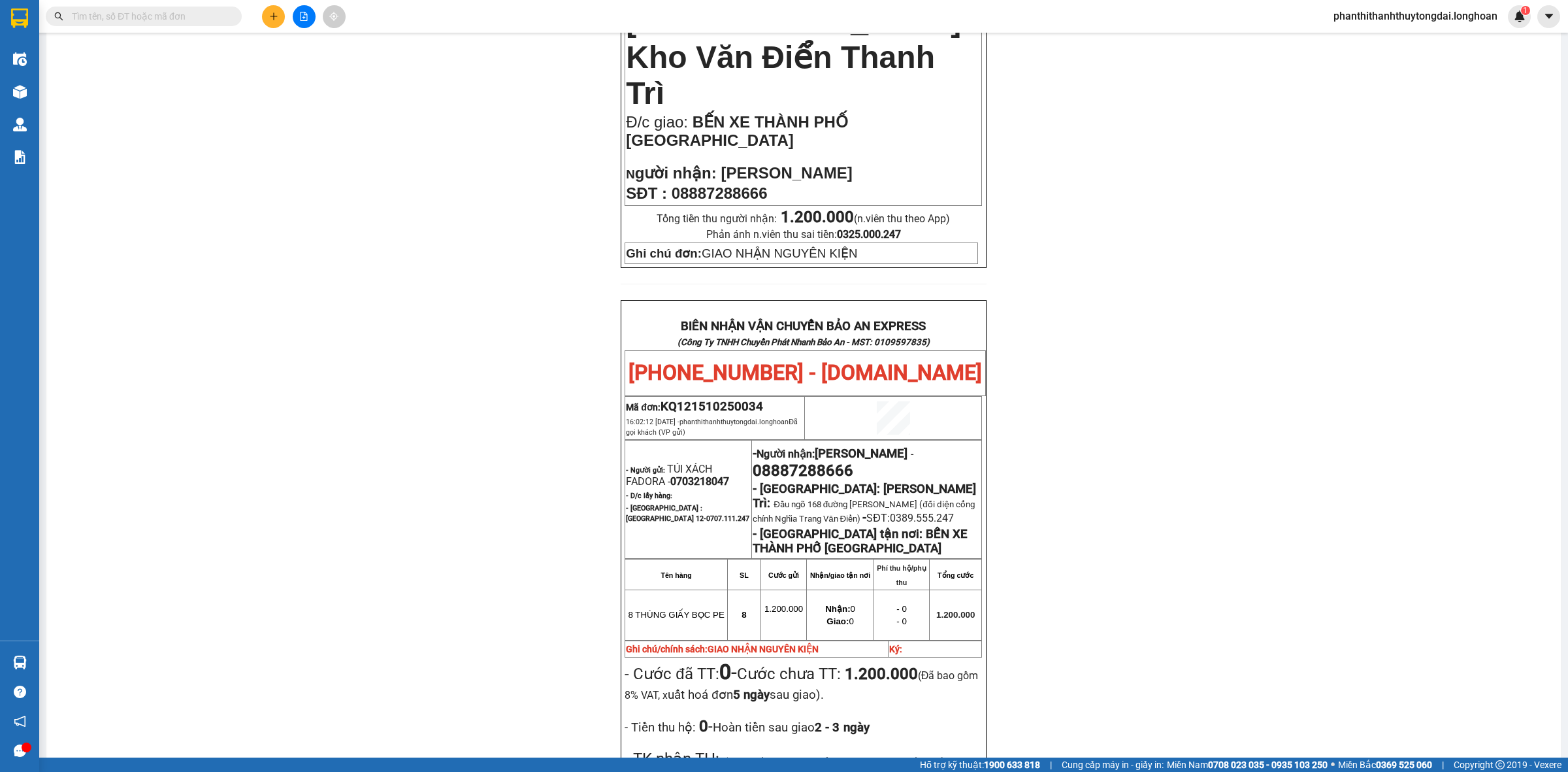
click at [713, 476] on span "0703218047" at bounding box center [700, 482] width 59 height 12
copy span "0703218047"
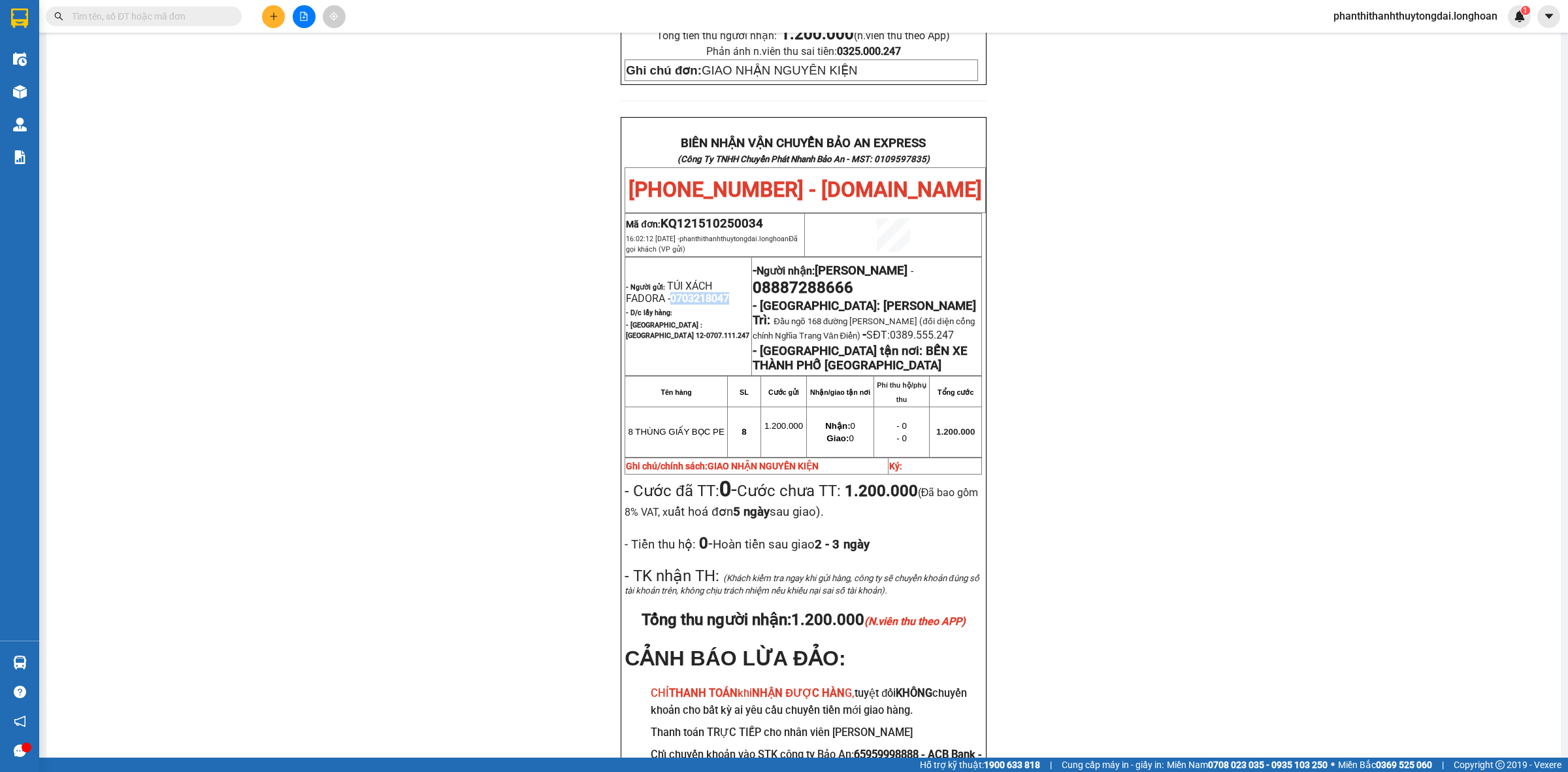
scroll to position [674, 0]
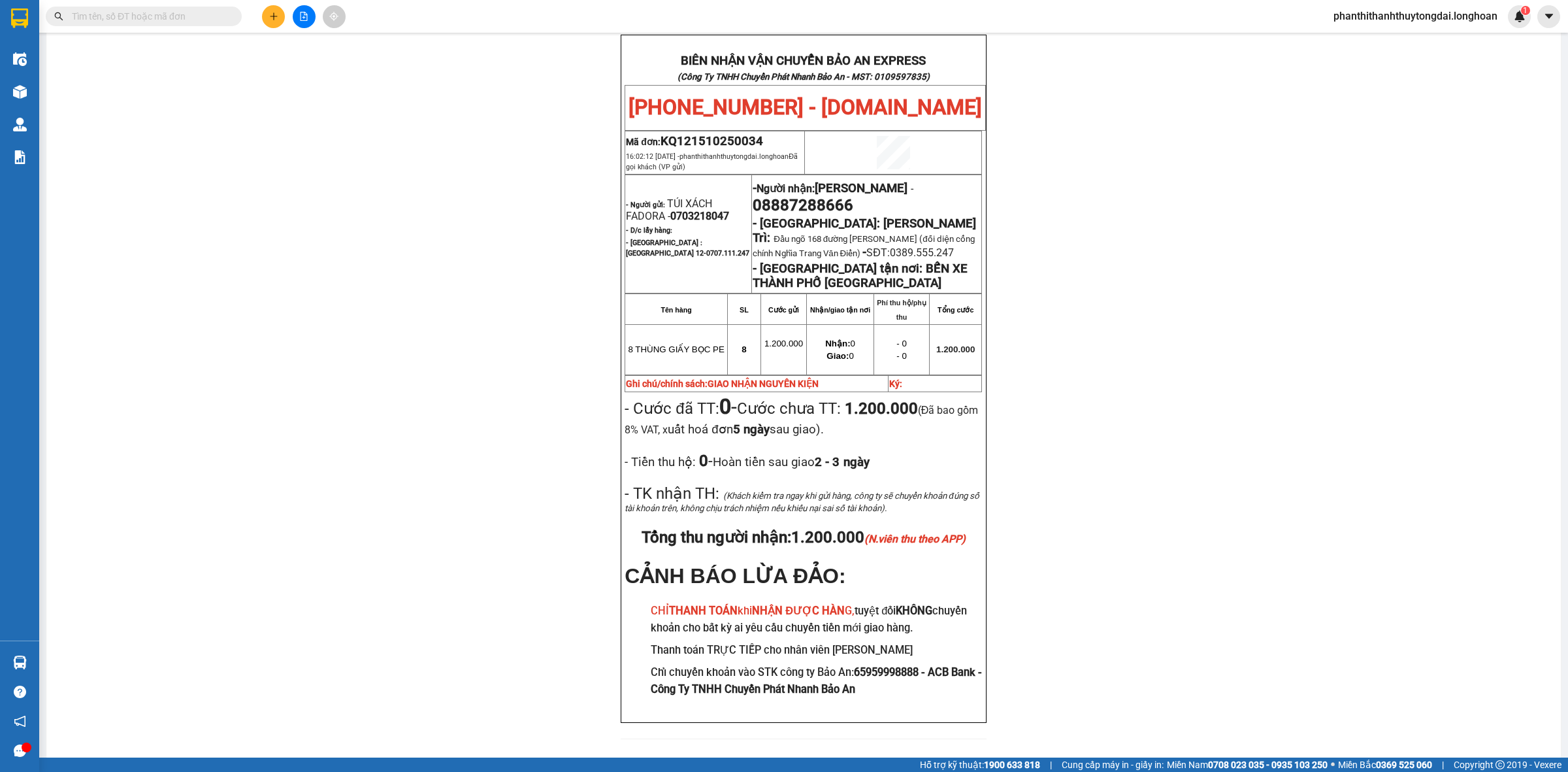
click at [210, 17] on input "text" at bounding box center [148, 16] width 154 height 14
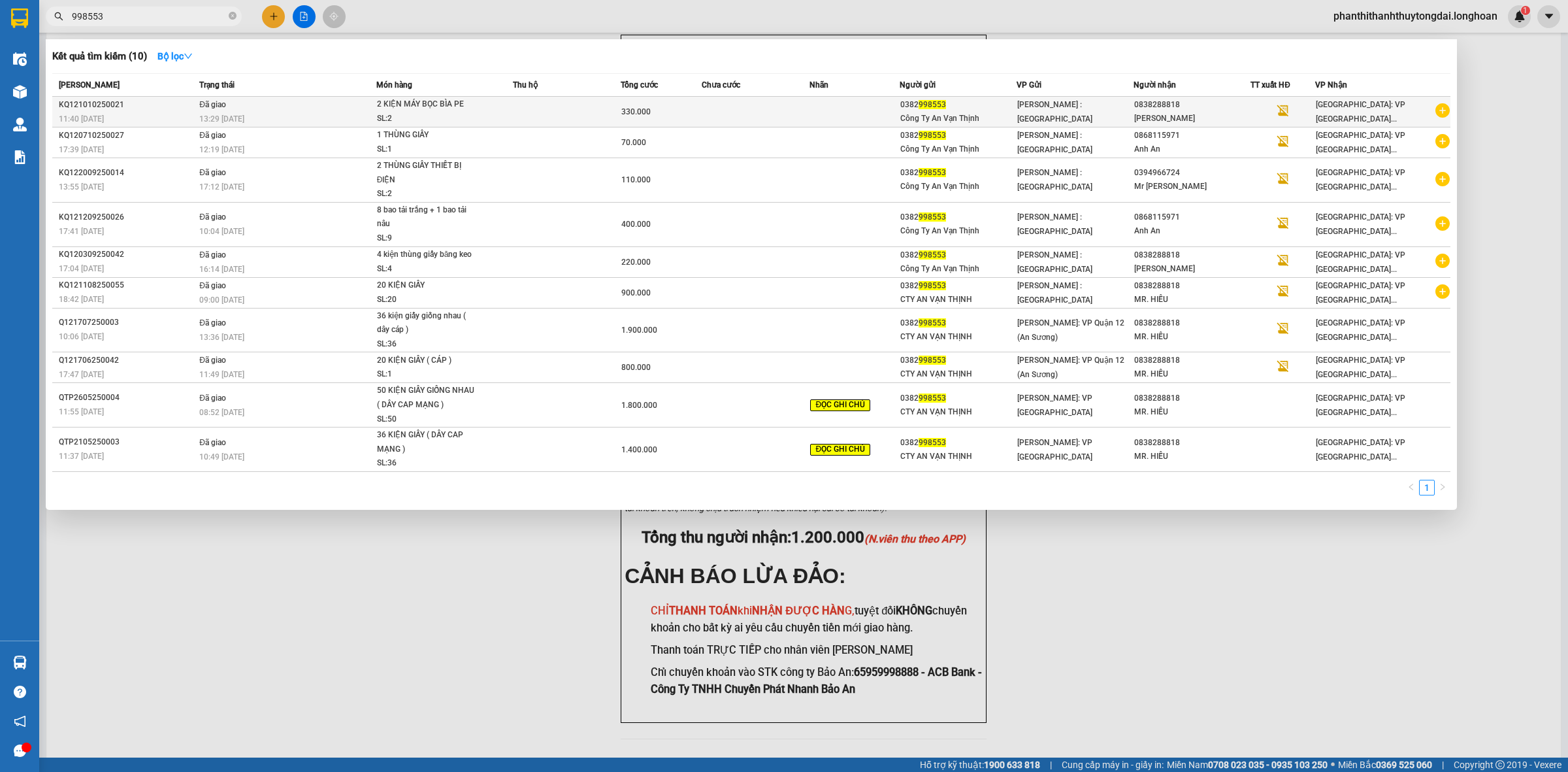
type input "998553"
click at [1441, 106] on icon "plus-circle" at bounding box center [1442, 110] width 14 height 14
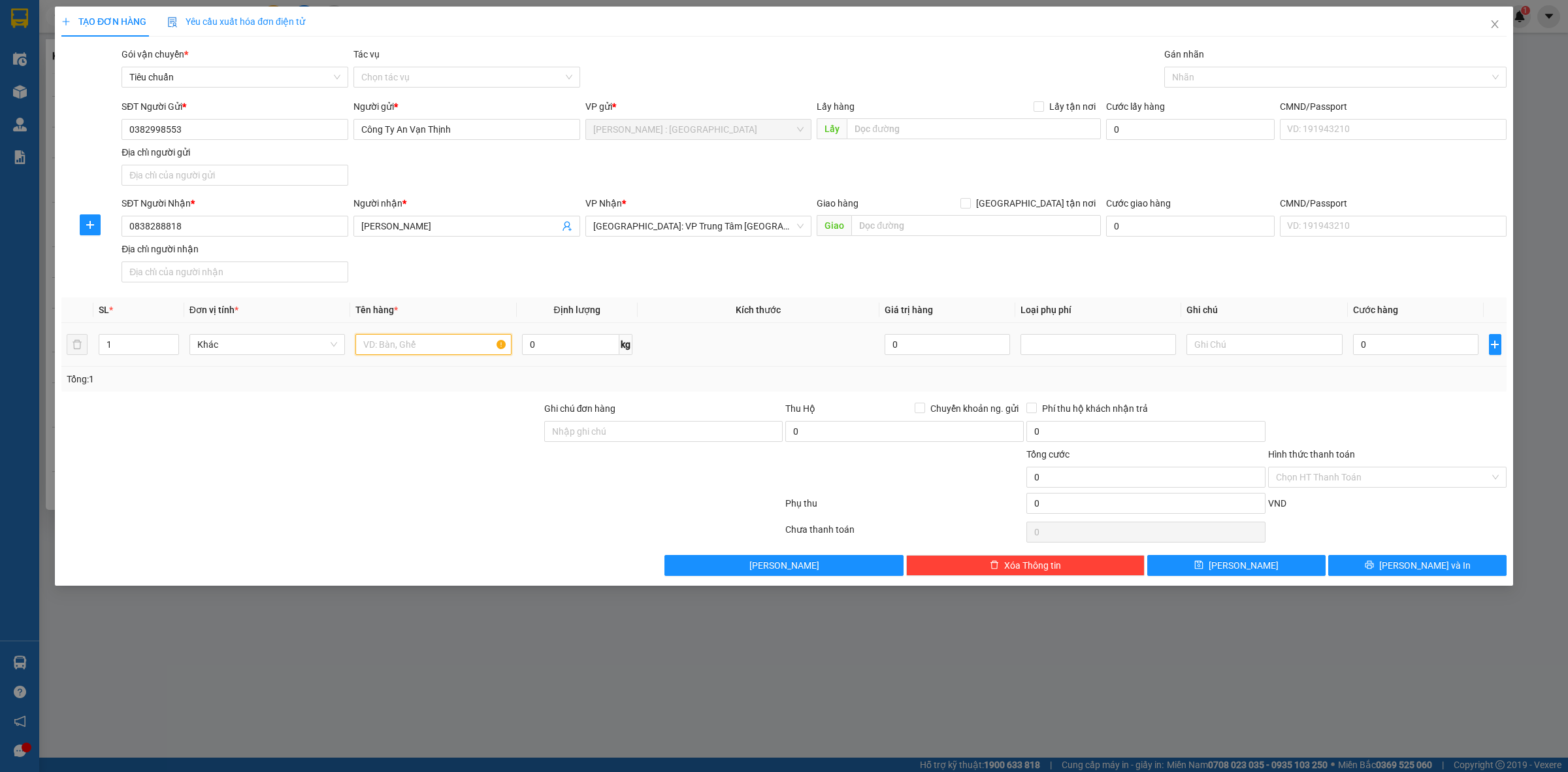
click at [421, 355] on input "text" at bounding box center [433, 345] width 155 height 21
click at [1249, 78] on div at bounding box center [1329, 77] width 322 height 16
type input "1 KIỆN NHÔM BỌC PE"
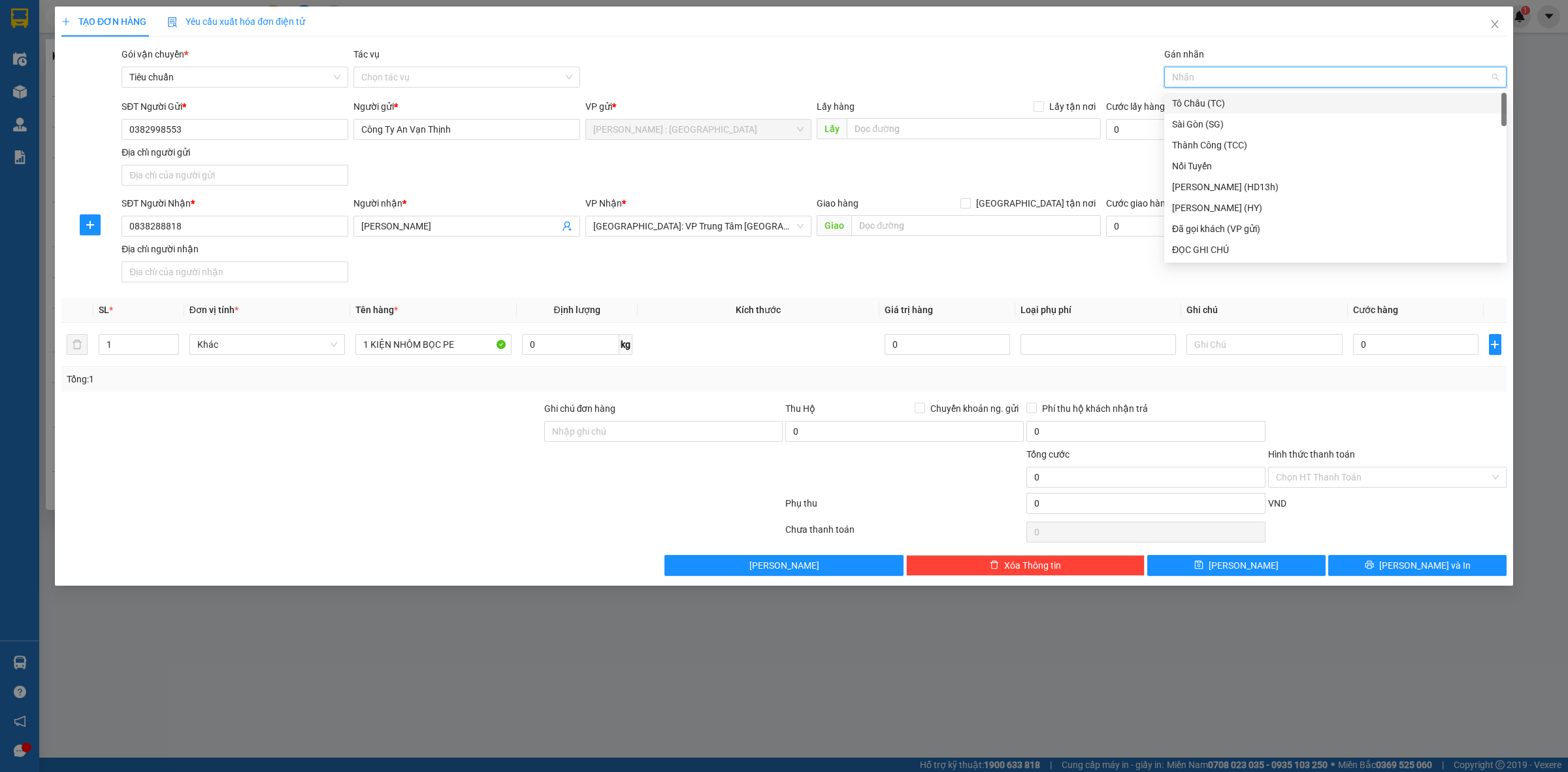
type input "D"
type input "ĐÃ"
click at [1265, 103] on div "Đã gọi khách (VP gửi)" at bounding box center [1336, 103] width 327 height 14
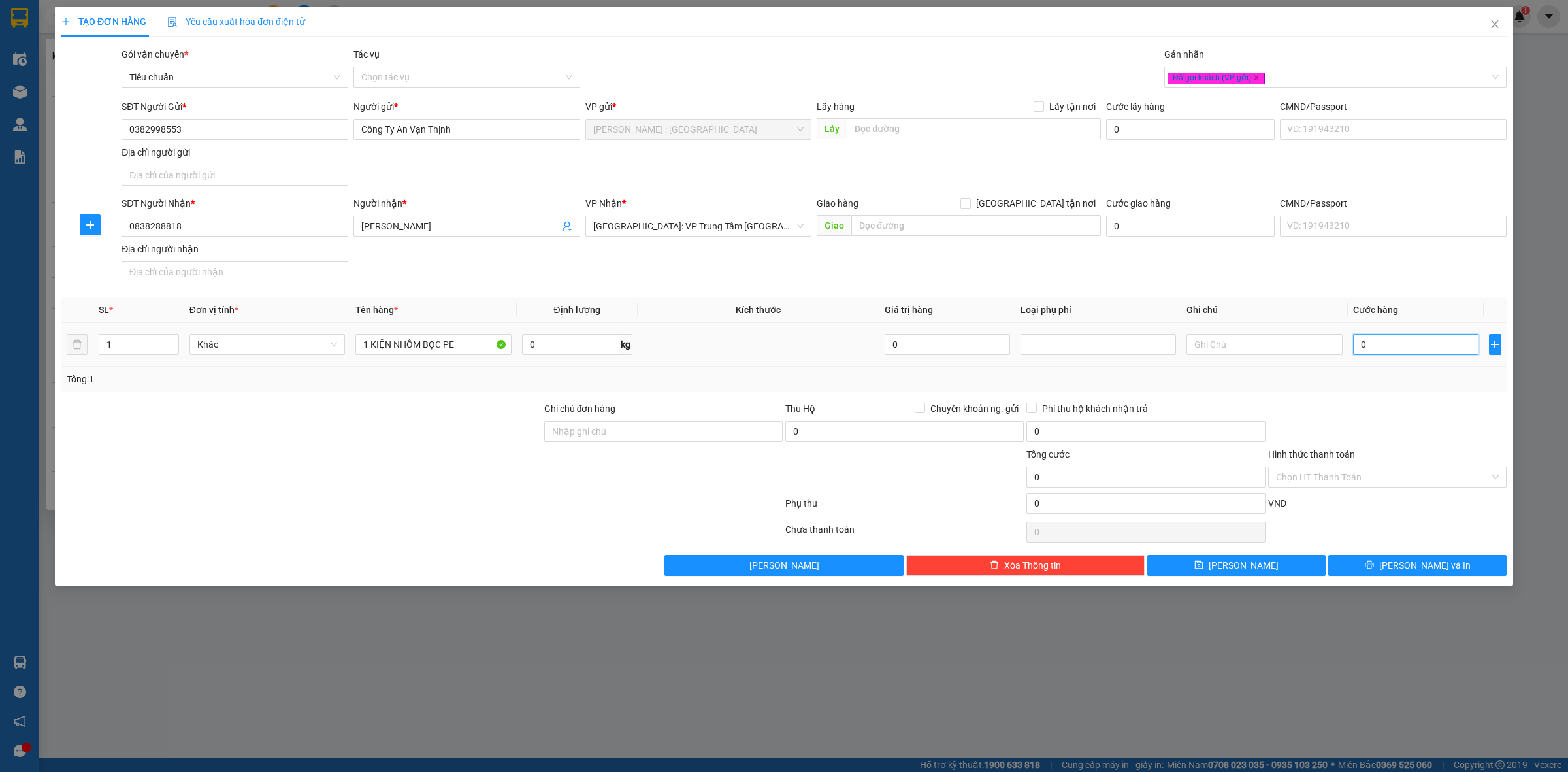
click at [1426, 355] on input "0" at bounding box center [1416, 345] width 126 height 21
type input "5"
type input "55"
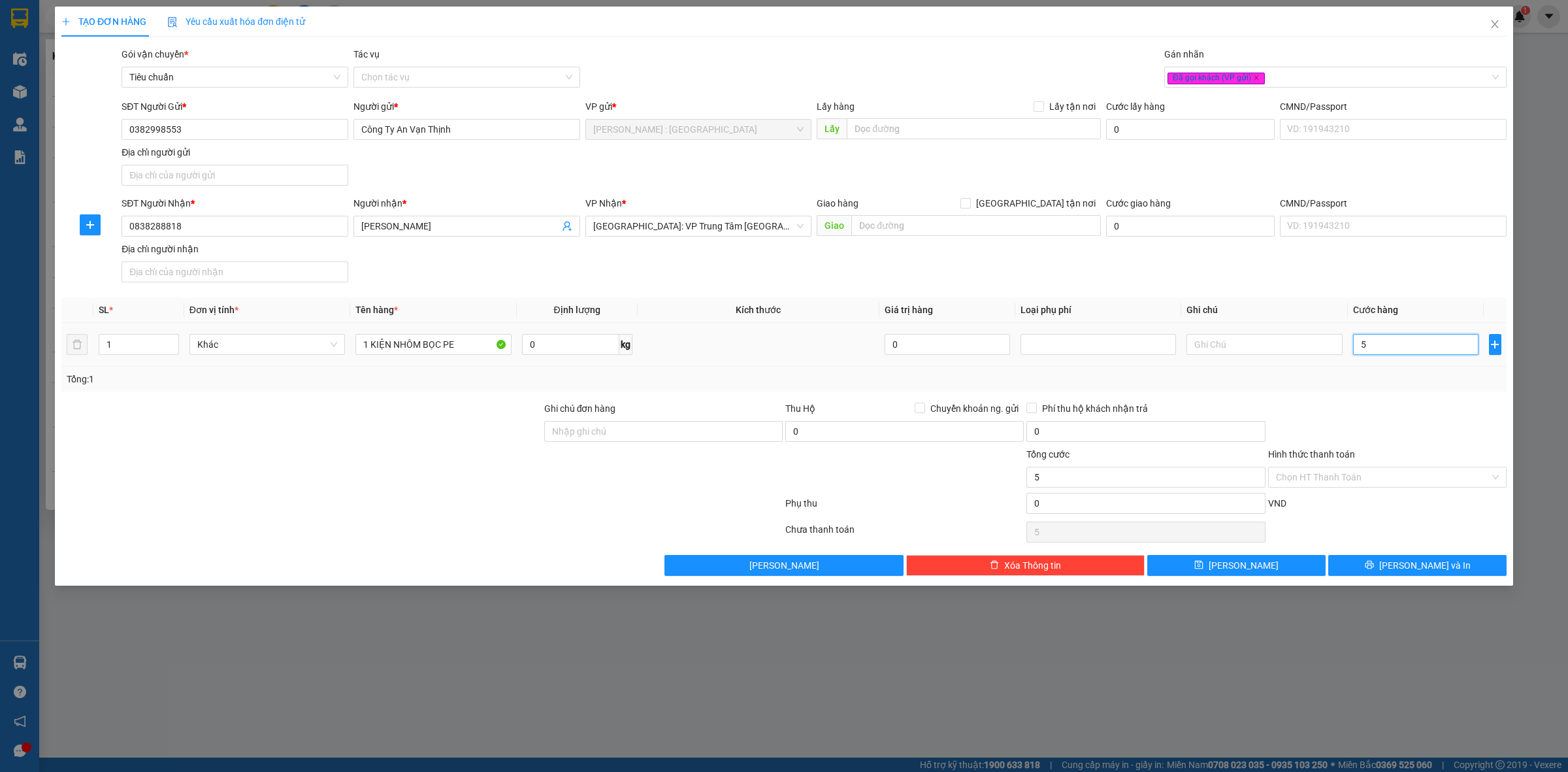
type input "55"
type input "550"
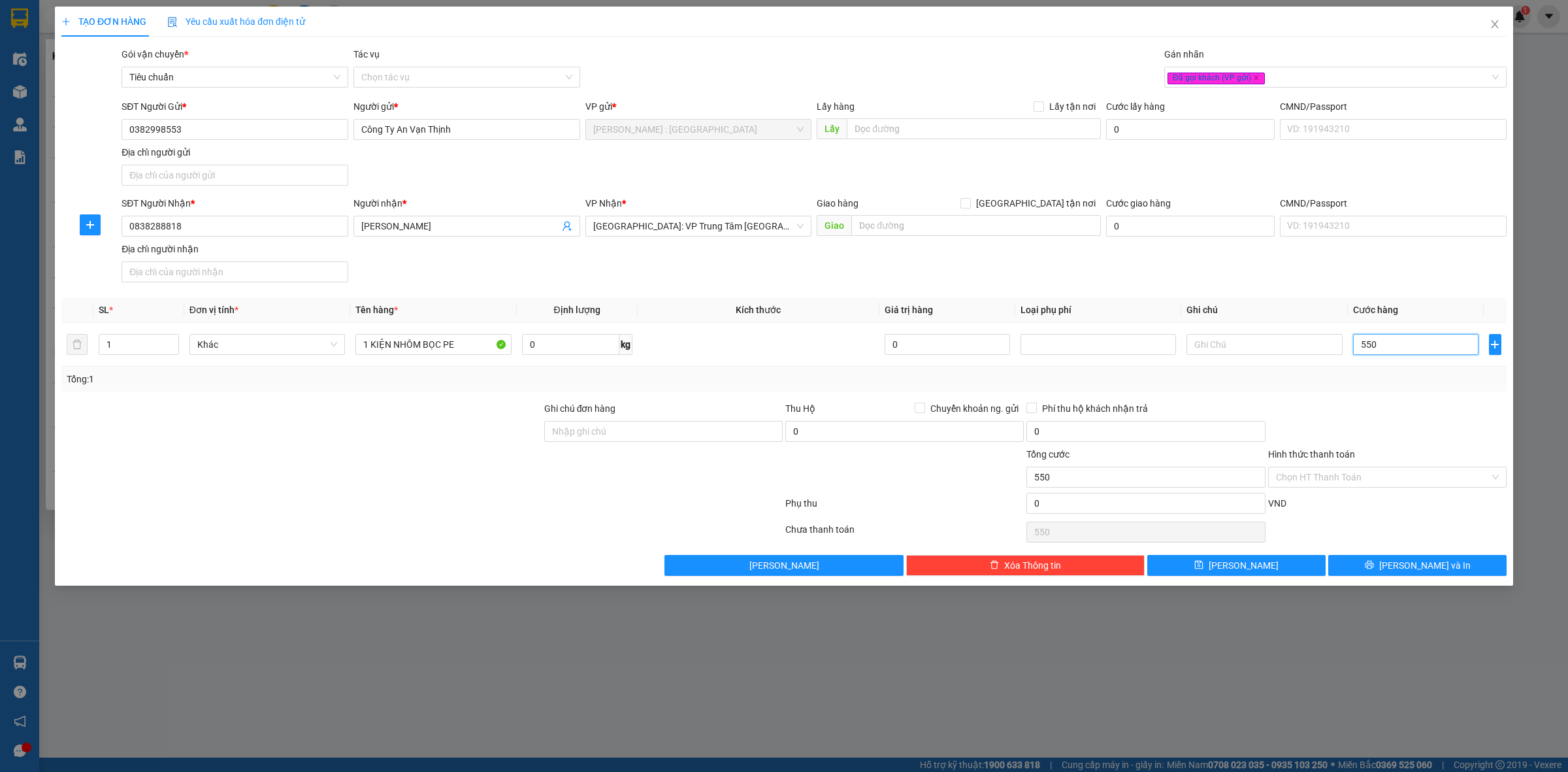
type input "5.500"
type input "55.000"
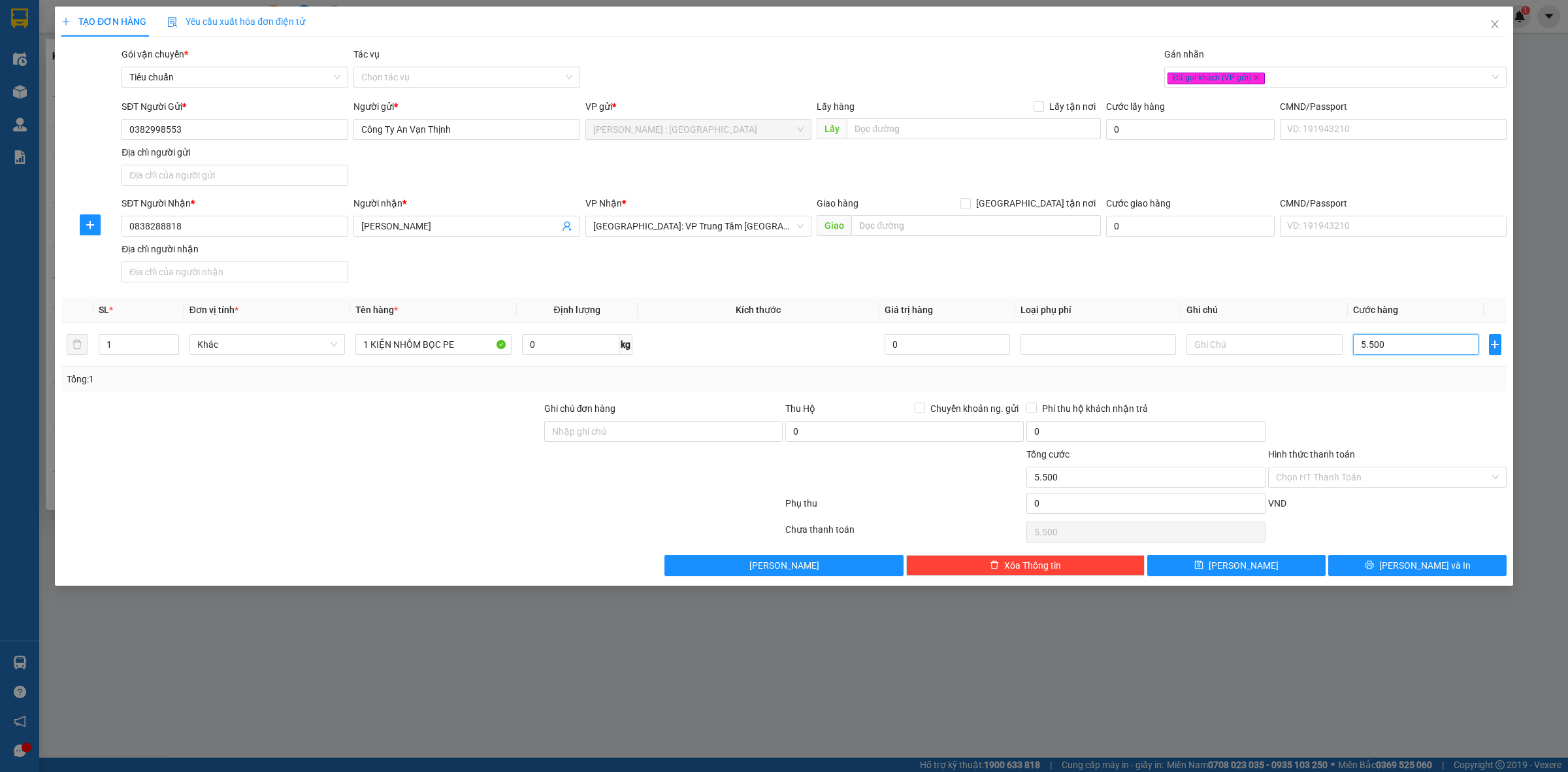
type input "55.000"
click at [1416, 281] on div "SĐT Người Nhận * 0838288818 Người nhận * Anh Hiếu VP Nhận * Khánh Hòa: VP Trung…" at bounding box center [815, 241] width 1391 height 91
click at [1383, 573] on button "[PERSON_NAME] và In" at bounding box center [1417, 565] width 179 height 21
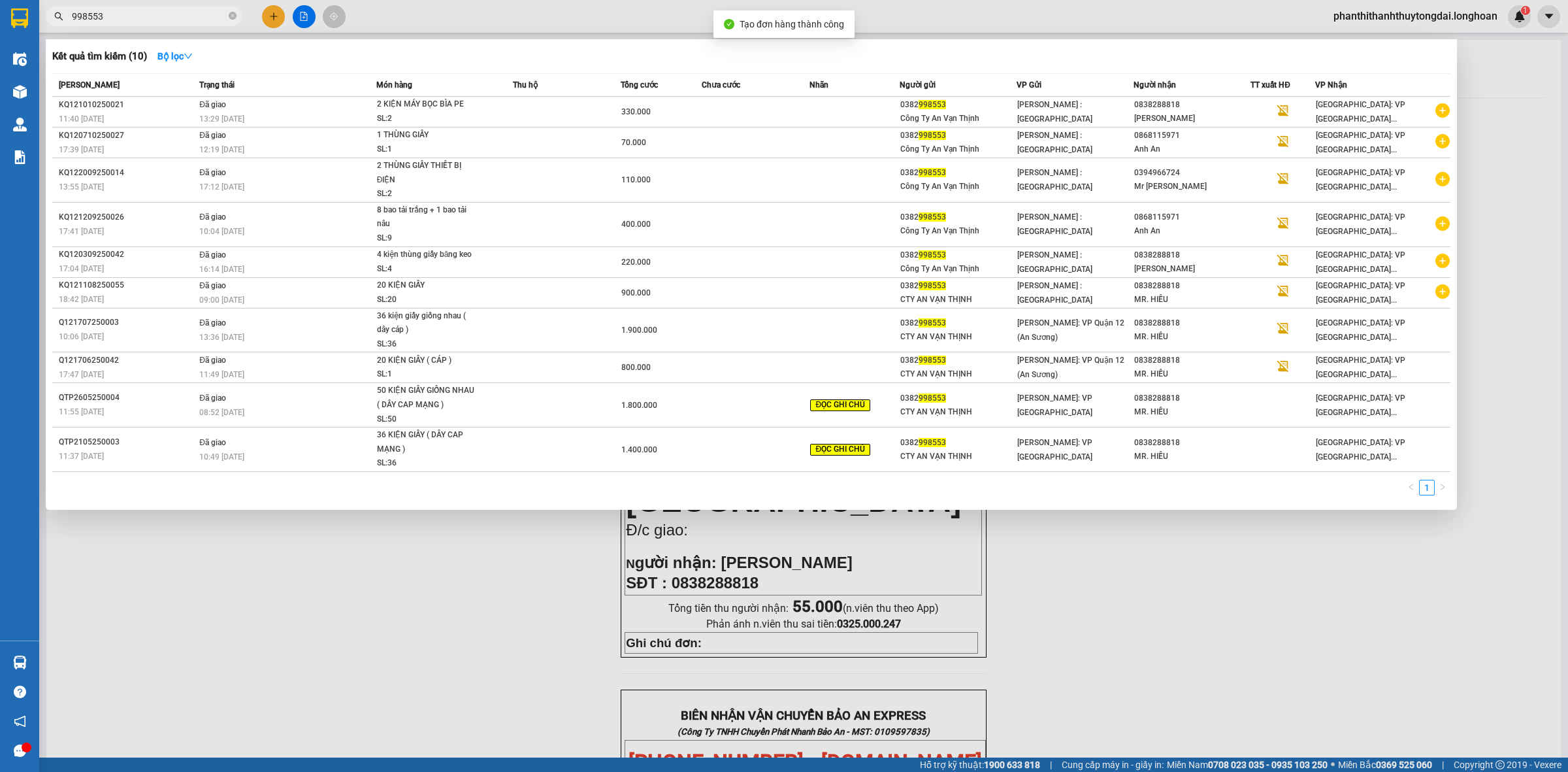
click at [1155, 676] on div at bounding box center [784, 386] width 1568 height 772
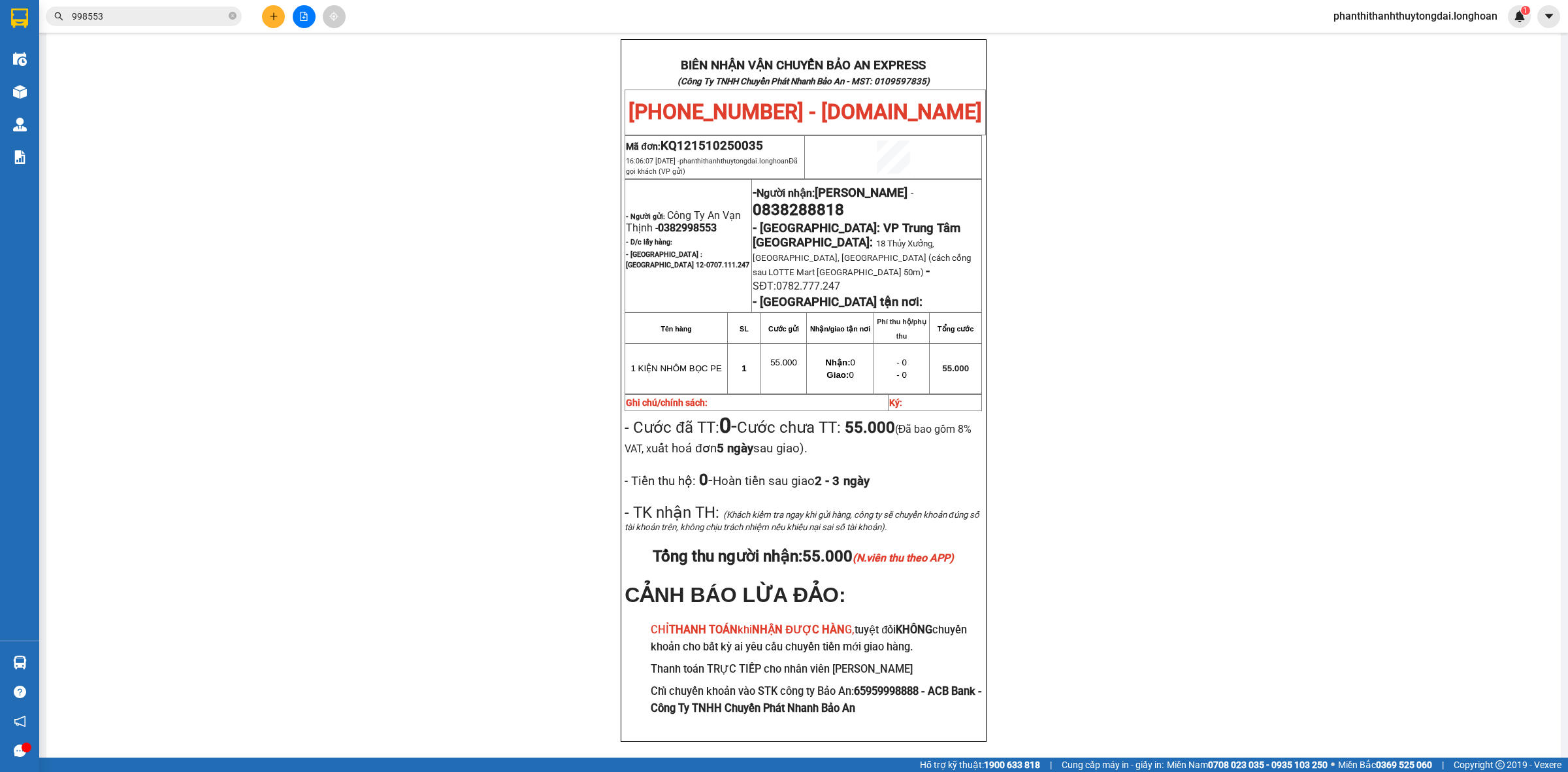
scroll to position [634, 0]
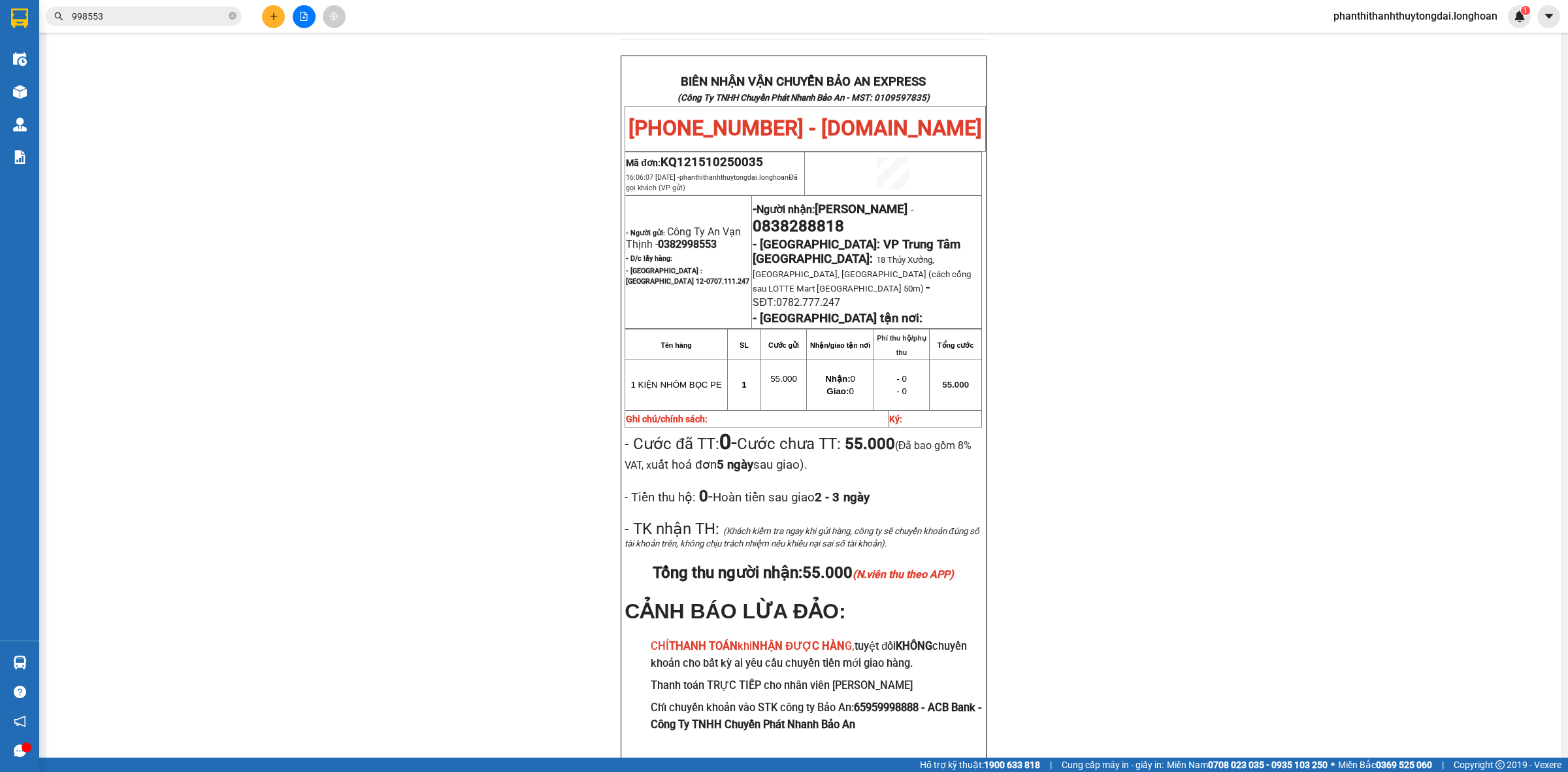
click at [219, 23] on input "998553" at bounding box center [148, 16] width 154 height 14
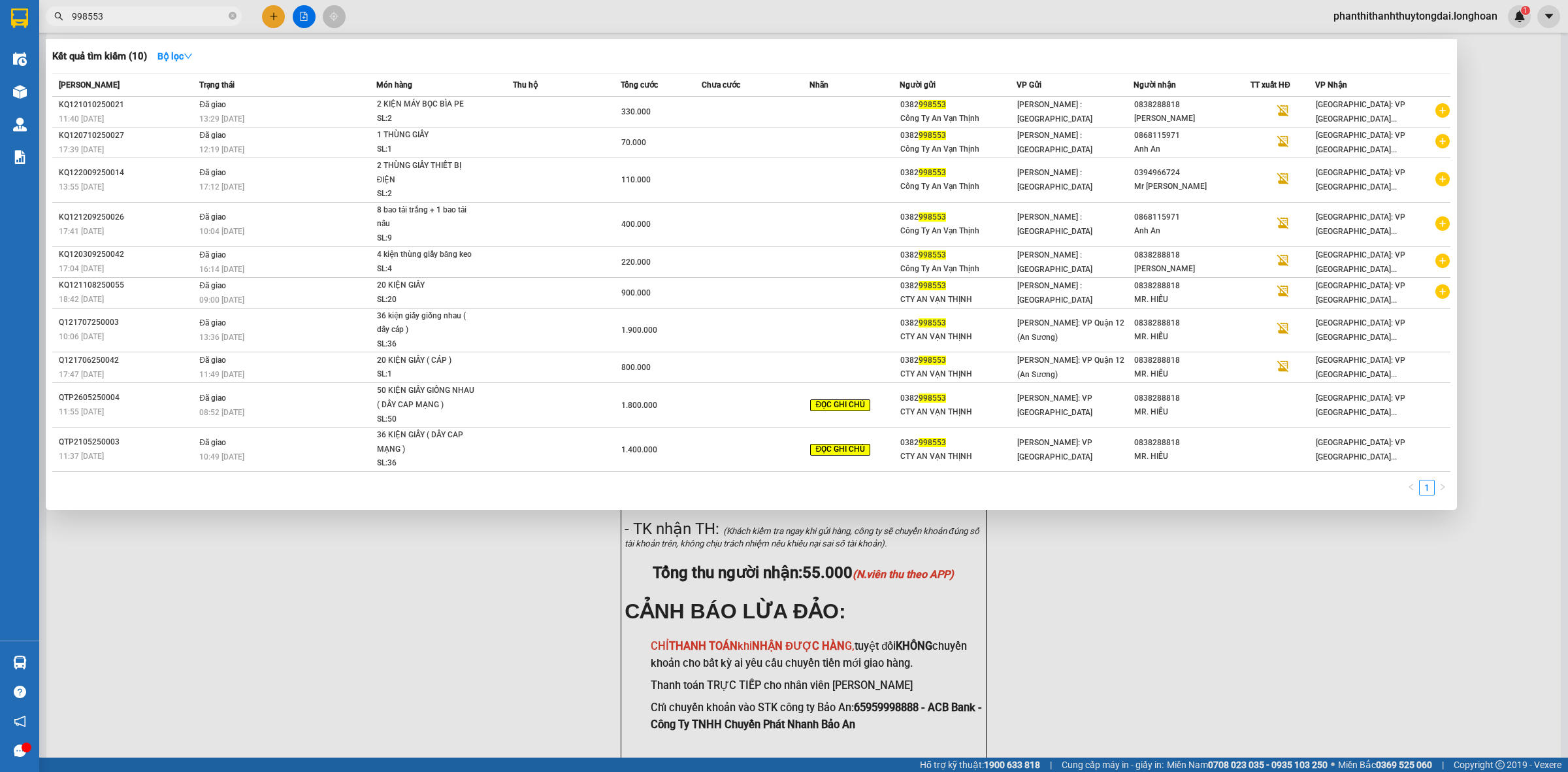
click at [219, 23] on input "998553" at bounding box center [148, 16] width 154 height 14
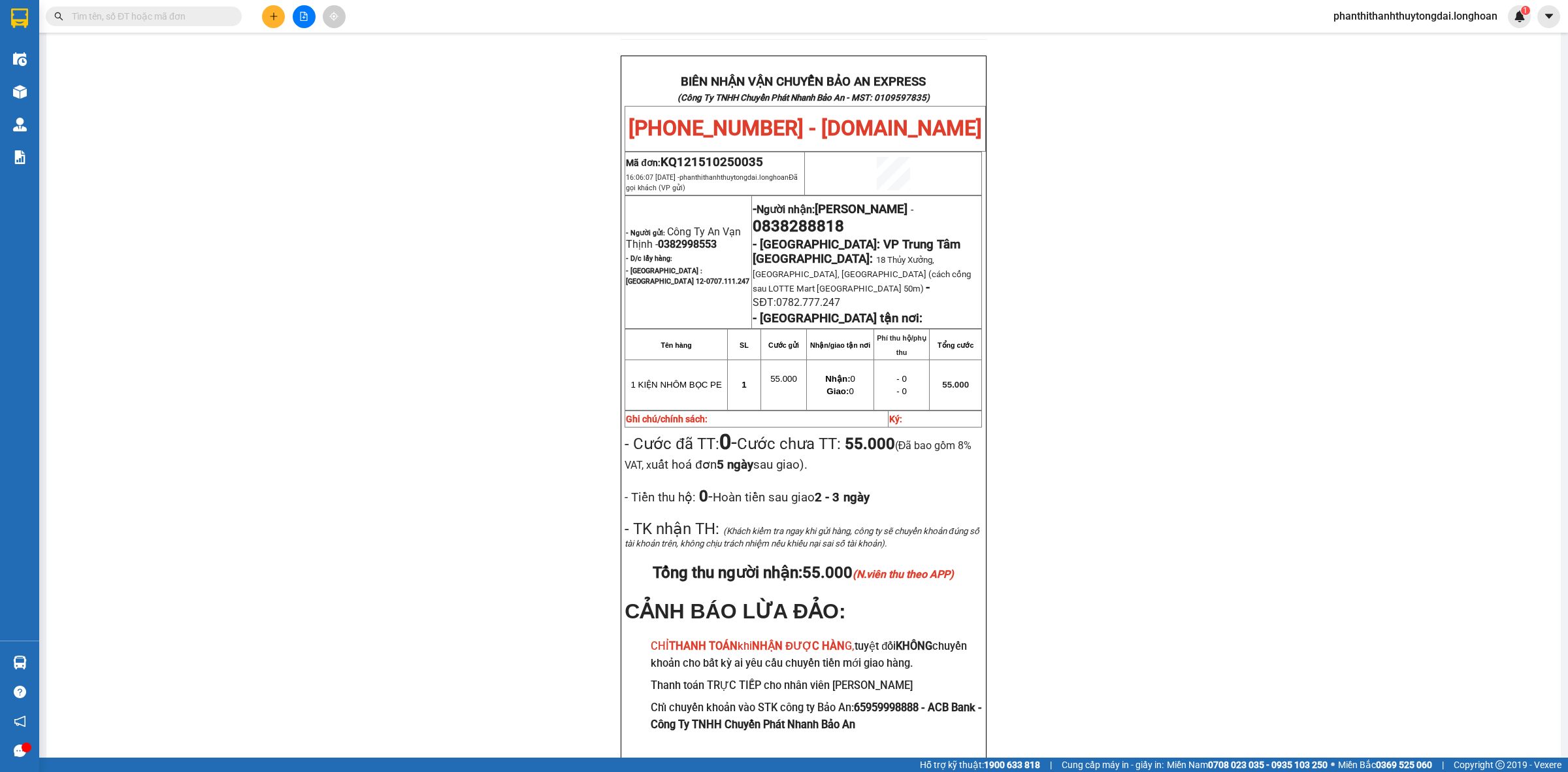
paste input "0888728866"
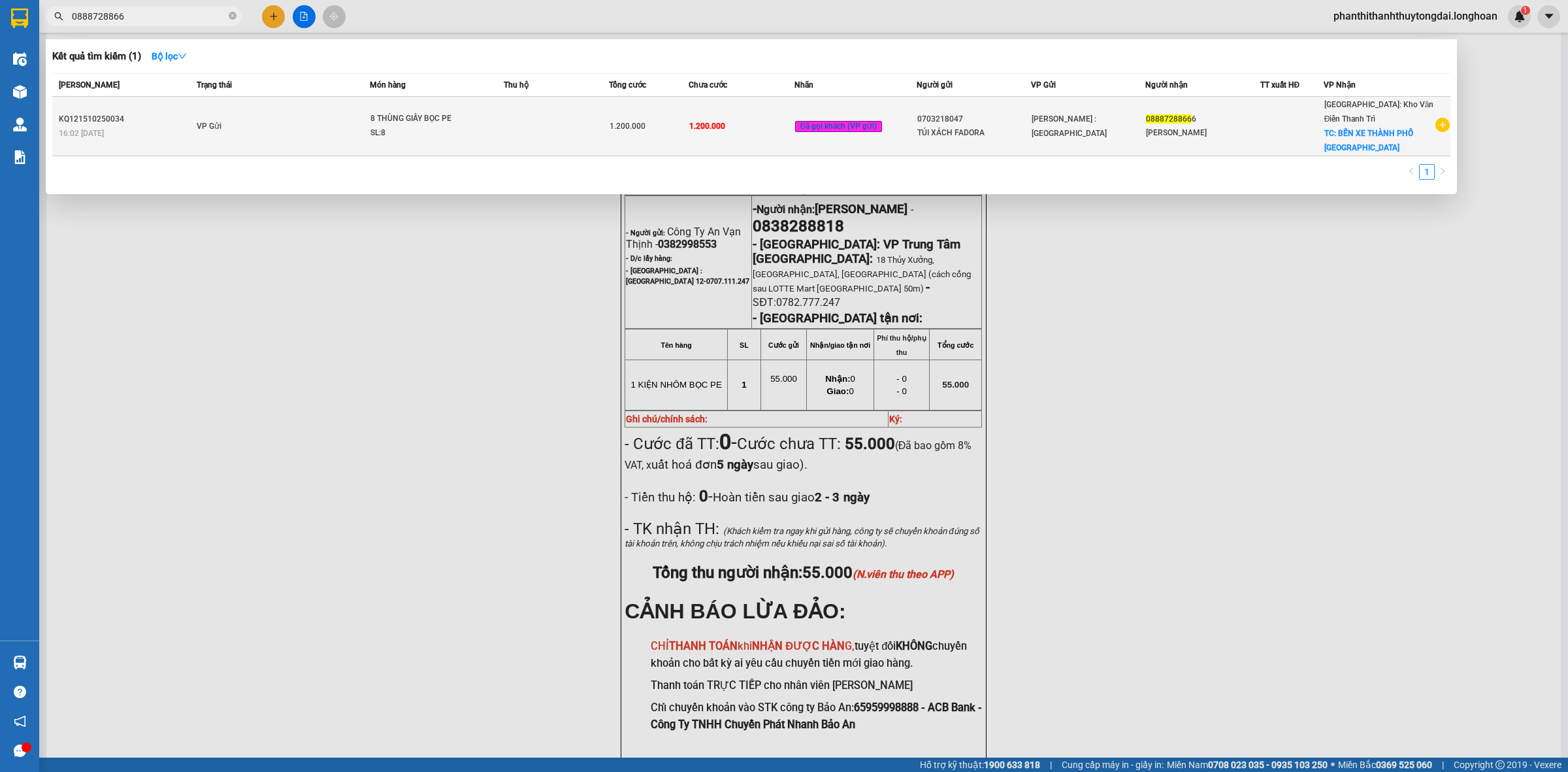
type input "0888728866"
click at [544, 120] on td at bounding box center [557, 126] width 105 height 60
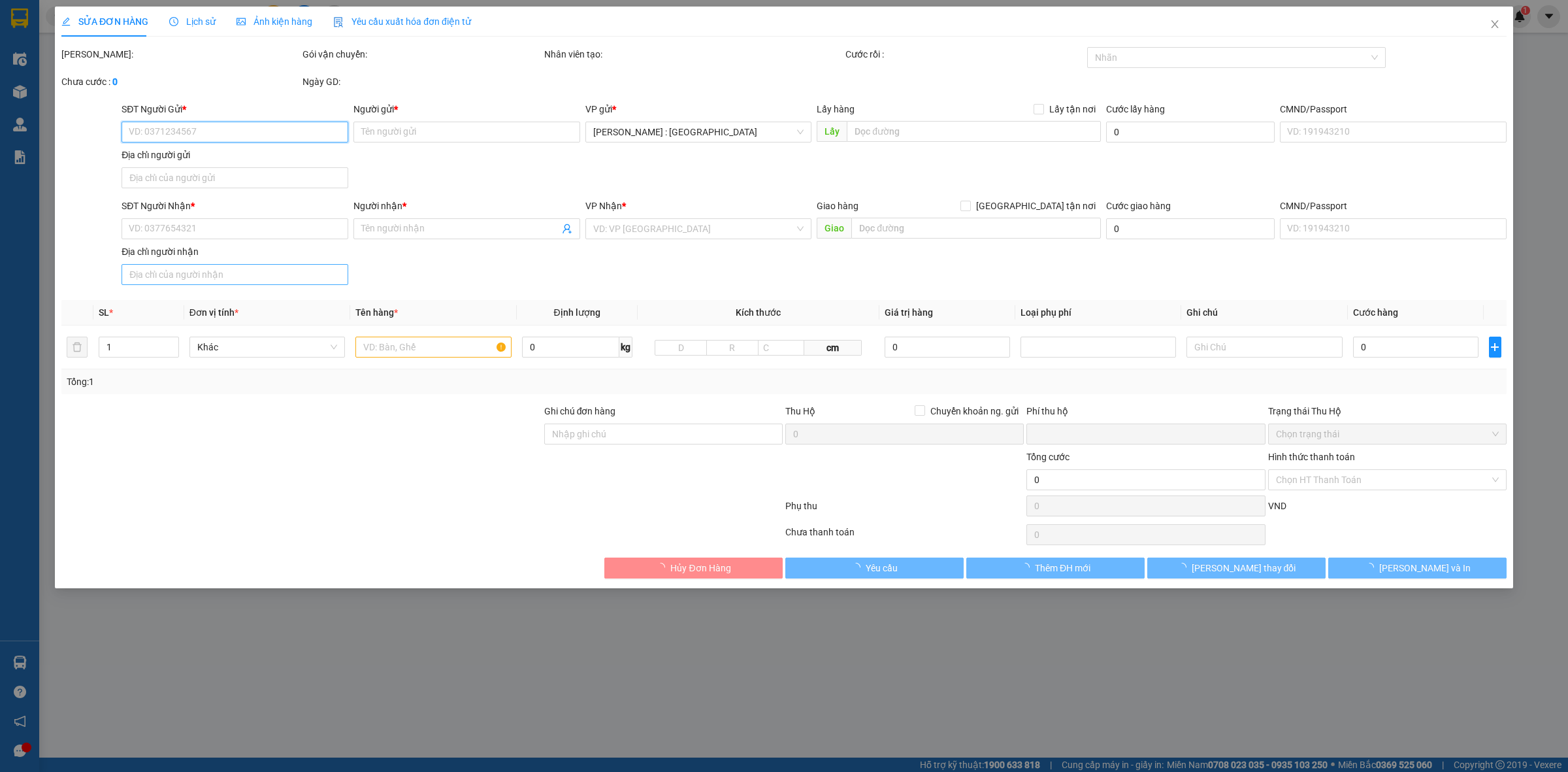
type input "0703218047"
type input "TÚI XÁCH FADORA"
type input "08887288666"
type input "NGỌC HOA"
checkbox input "true"
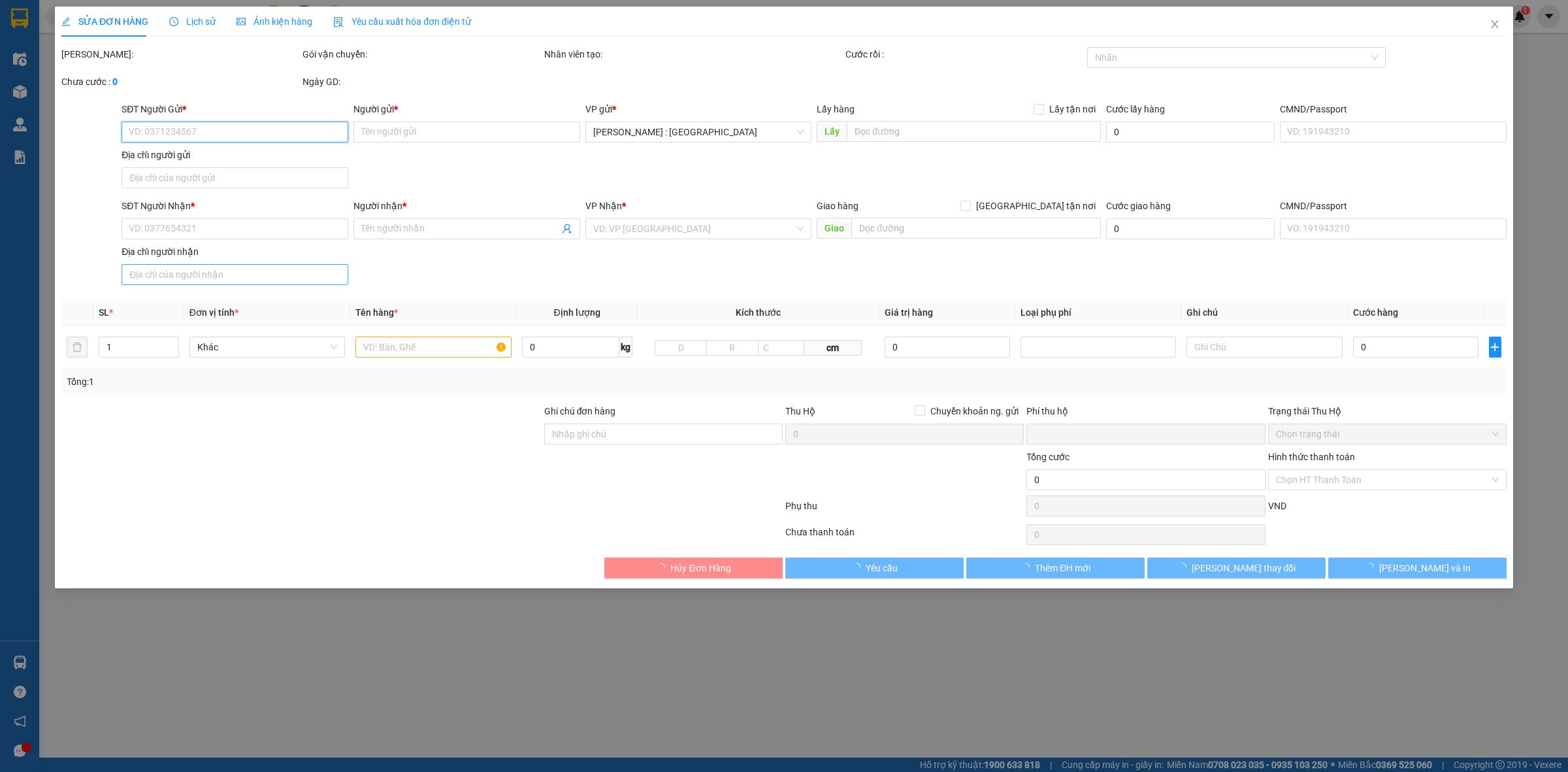
type input "BẾN XE THÀNH PHỐ LAI CHÂU"
type input "GIAO NHẬN NGUYÊN KIỆN"
type input "0"
type input "1.200.000"
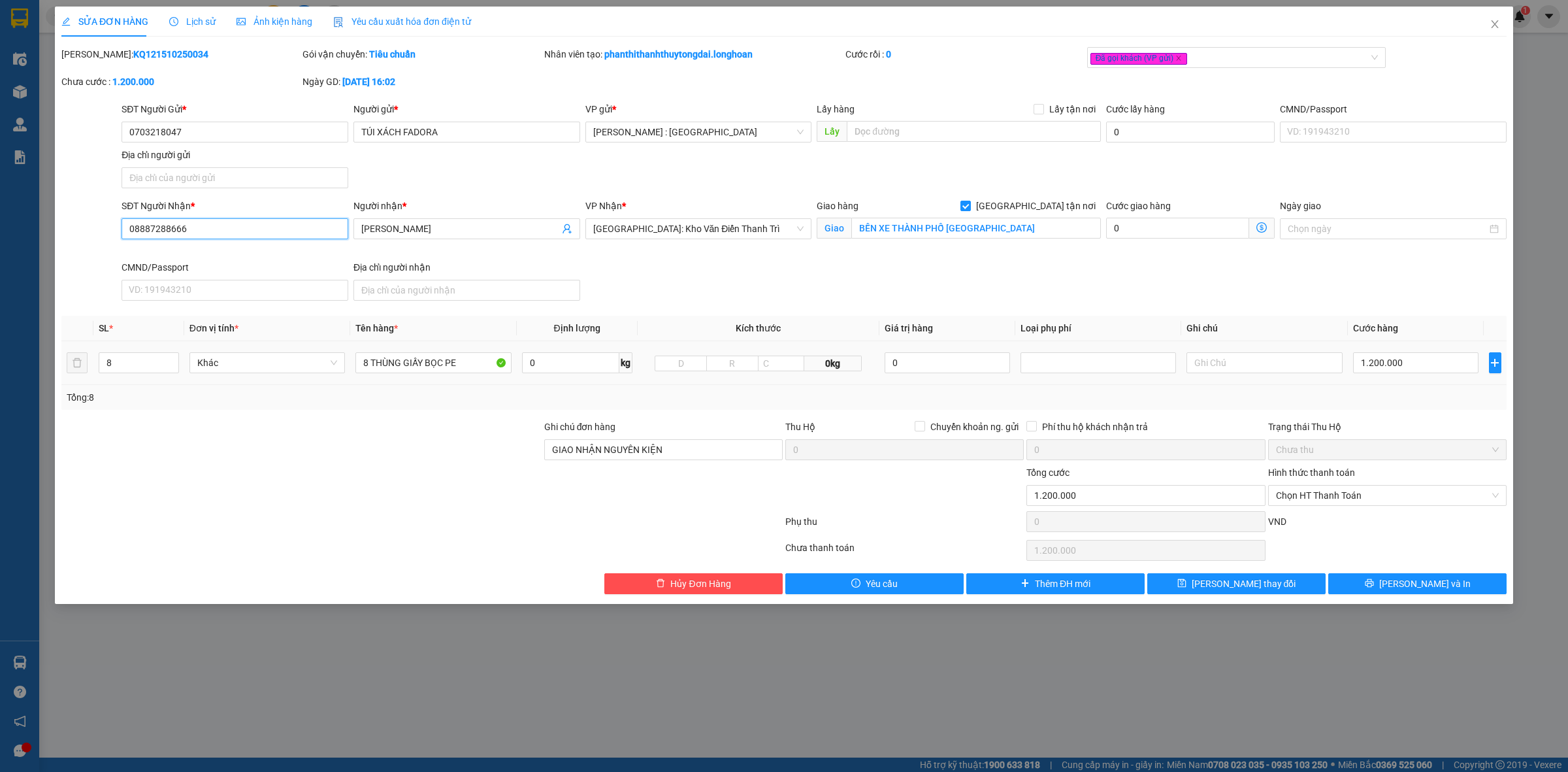
click at [242, 233] on input "08887288666" at bounding box center [234, 229] width 227 height 21
type input "0888728866"
click at [1354, 587] on button "[PERSON_NAME] và In" at bounding box center [1417, 584] width 179 height 21
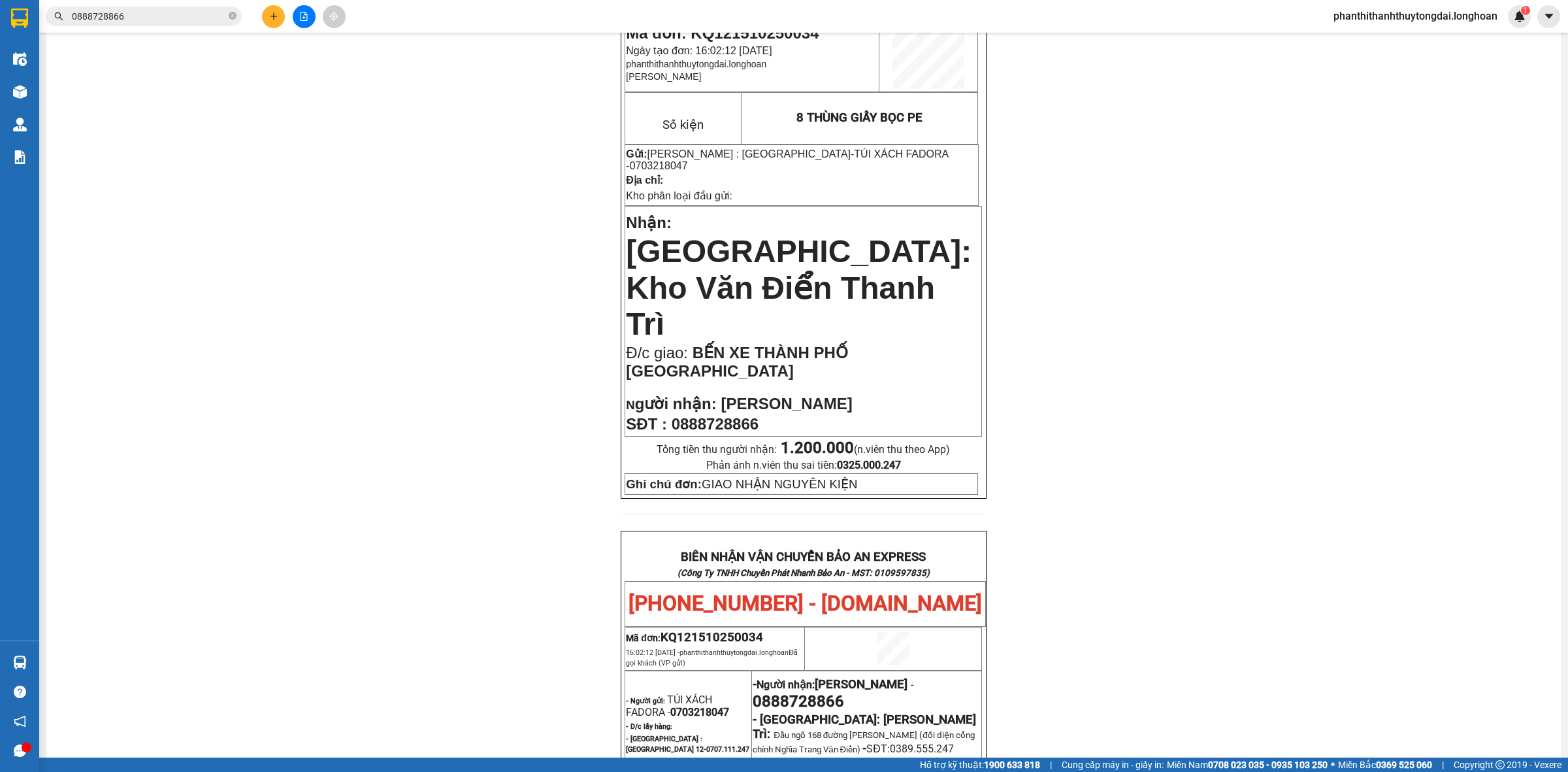
scroll to position [42, 0]
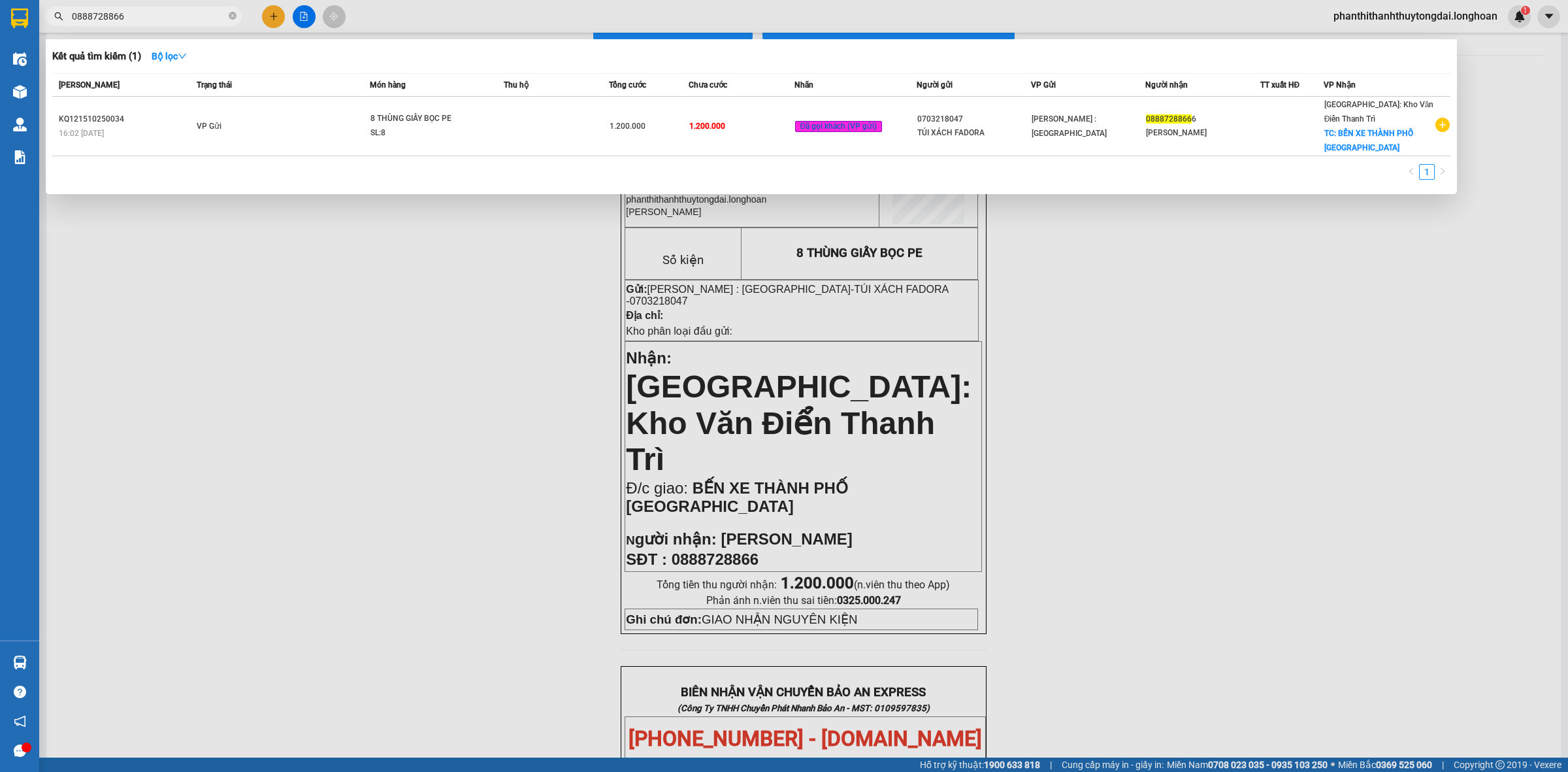
click at [170, 18] on input "0888728866" at bounding box center [148, 16] width 154 height 14
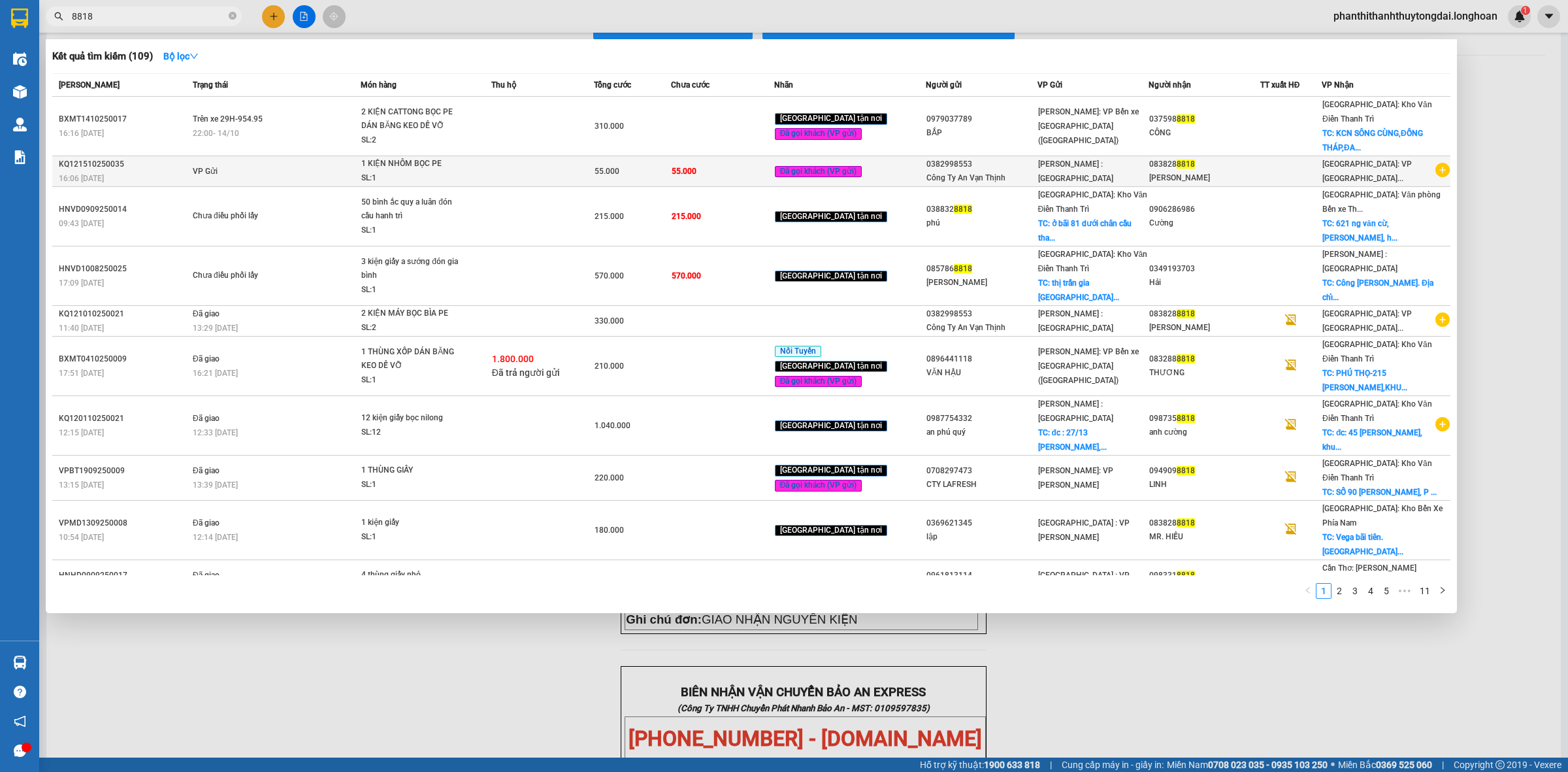
type input "8818"
click at [308, 156] on td "VP Gửi" at bounding box center [275, 171] width 171 height 31
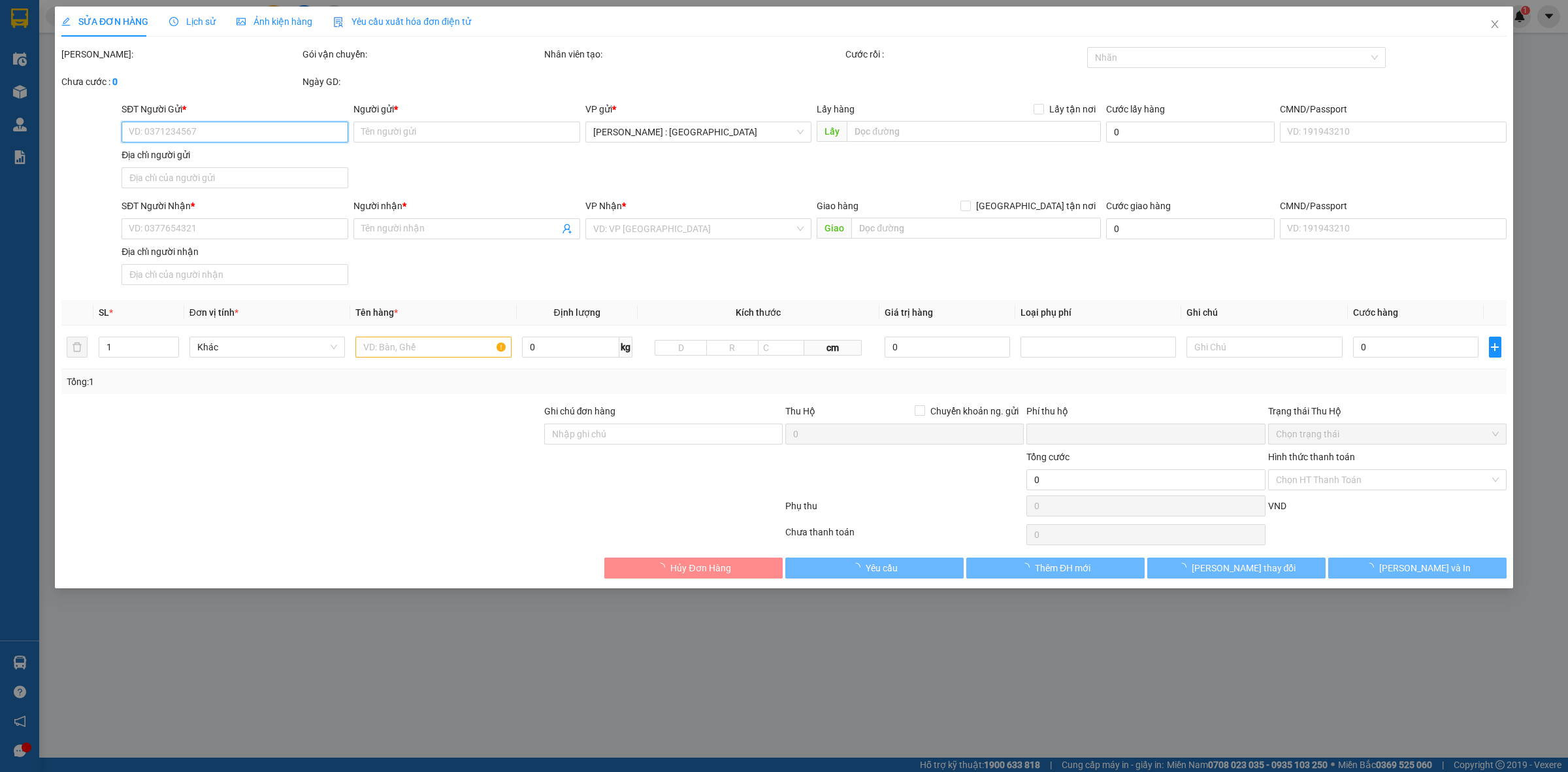
type input "0382998553"
type input "Công Ty An Vạn Thịnh"
type input "0838288818"
type input "Anh Hiếu"
type input "0"
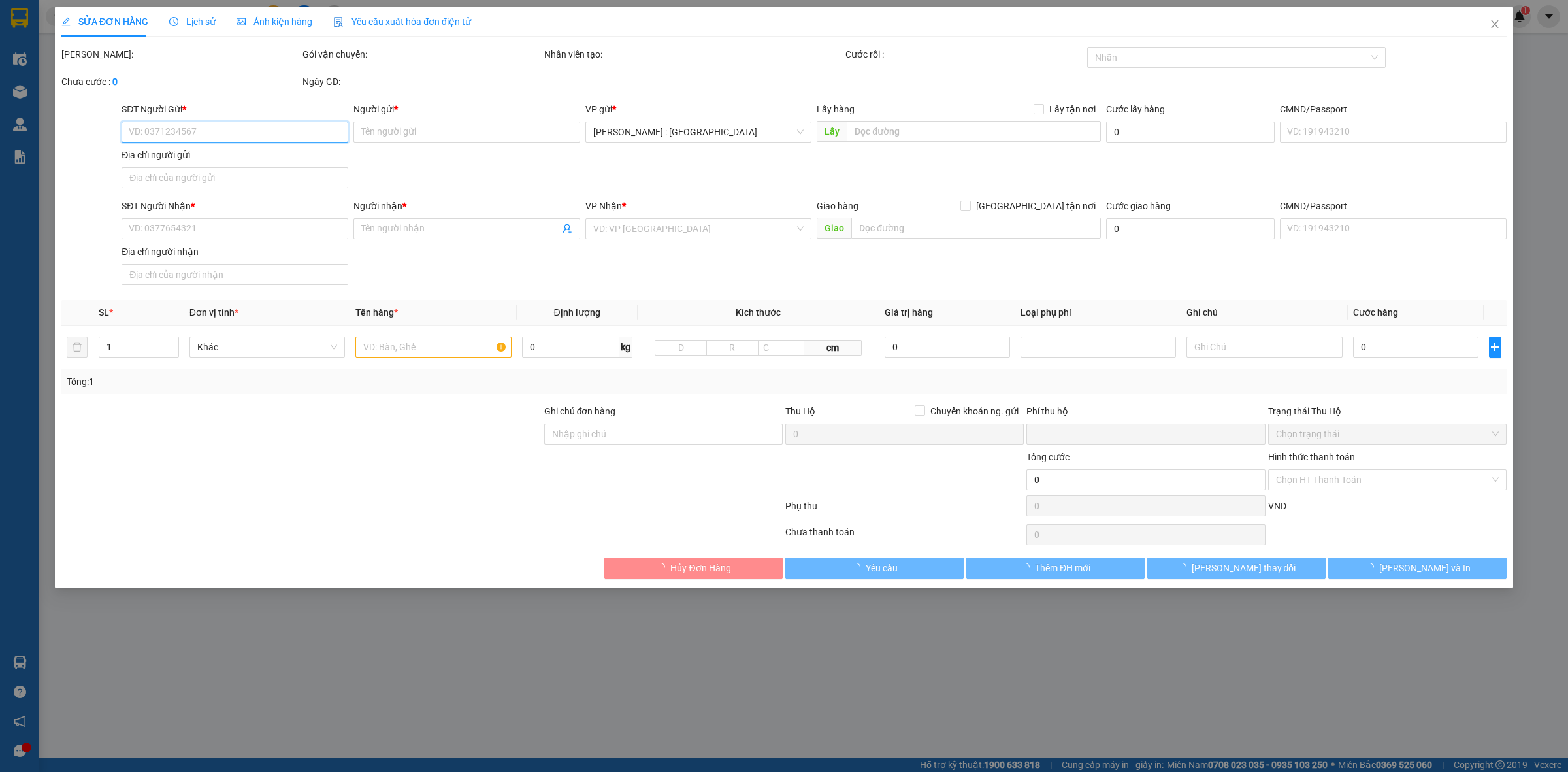
type input "55.000"
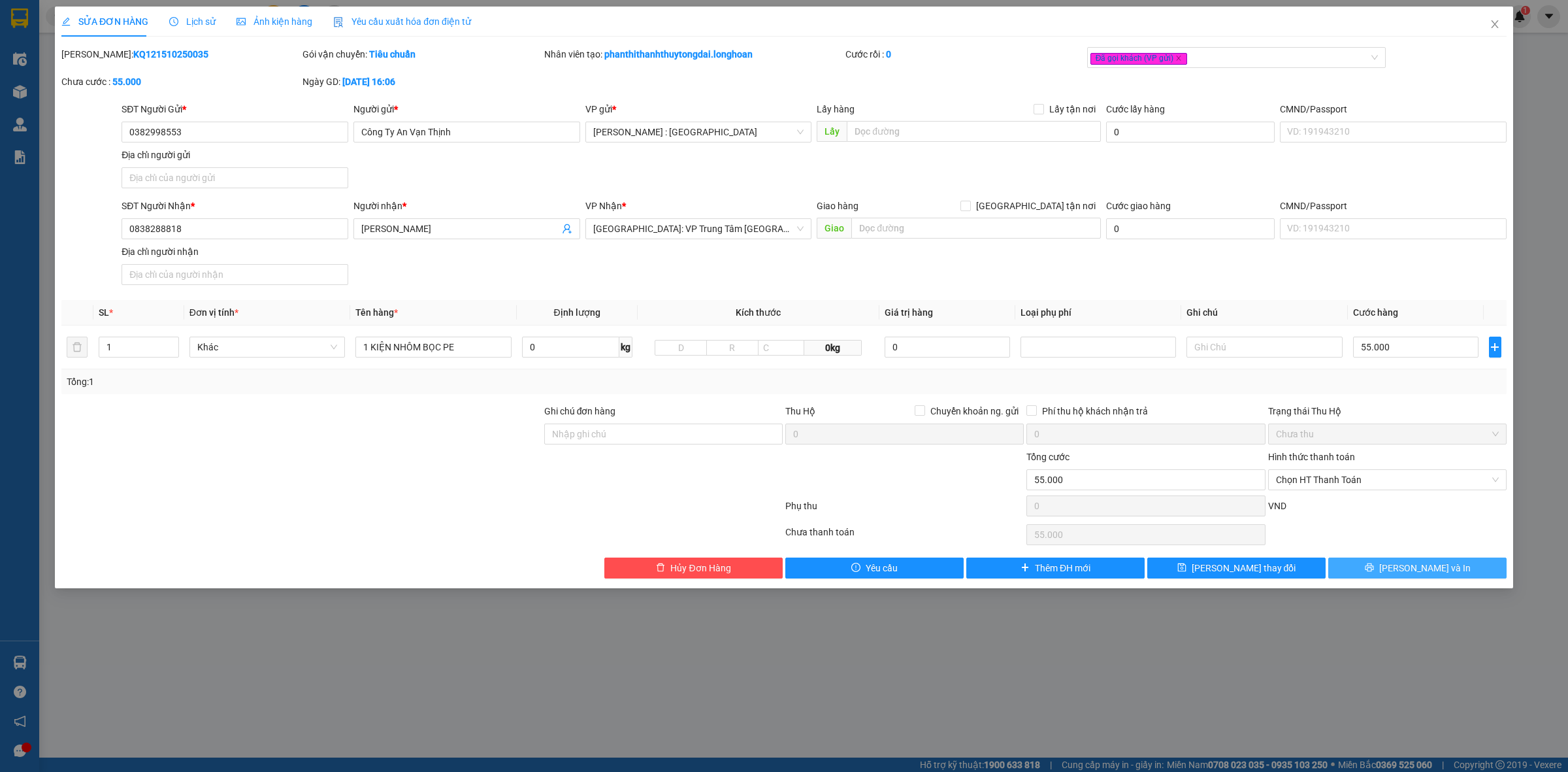
click at [1432, 575] on span "[PERSON_NAME] và In" at bounding box center [1425, 568] width 91 height 14
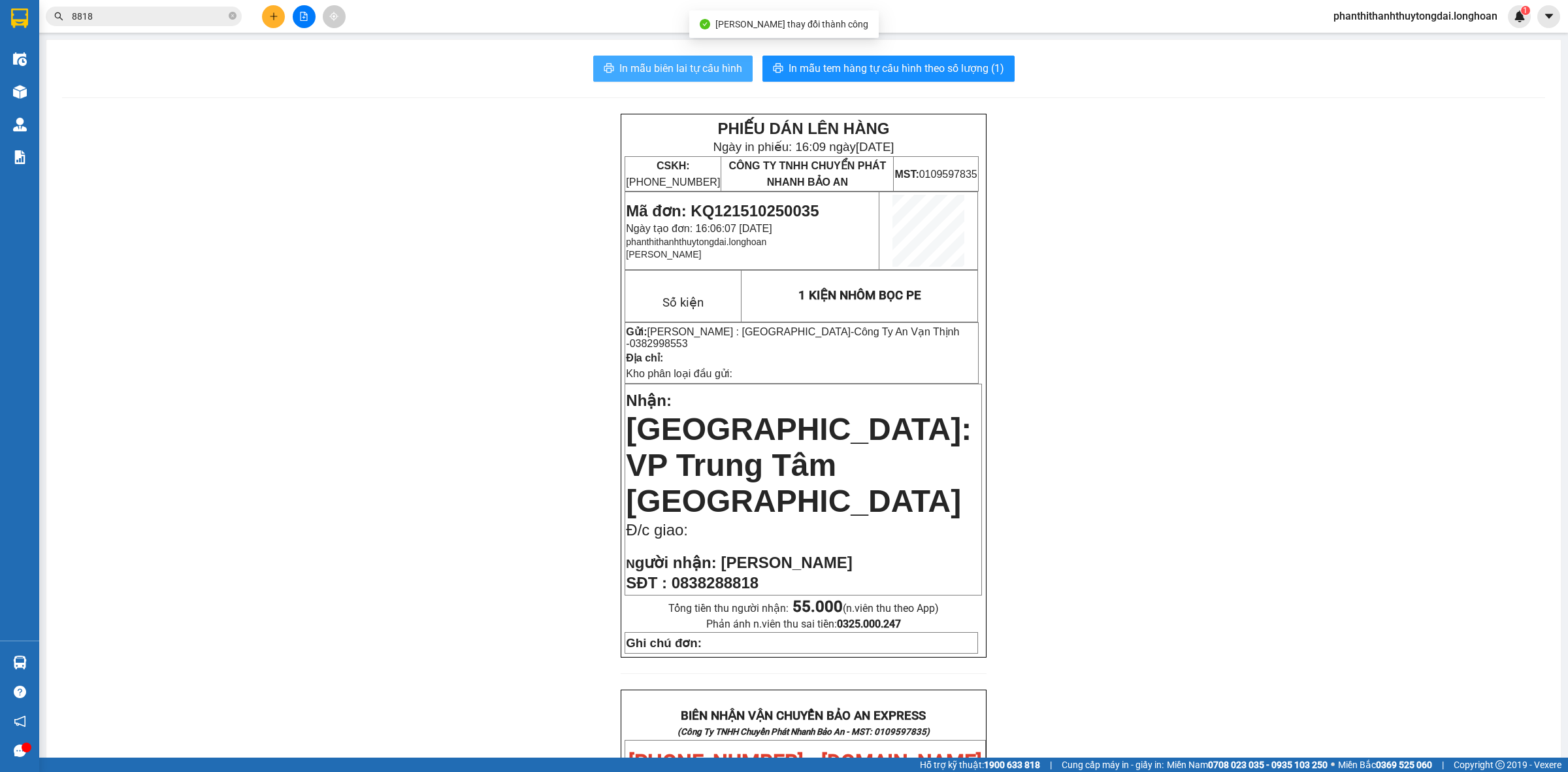
click at [685, 72] on span "In mẫu biên lai tự cấu hình" at bounding box center [680, 69] width 123 height 17
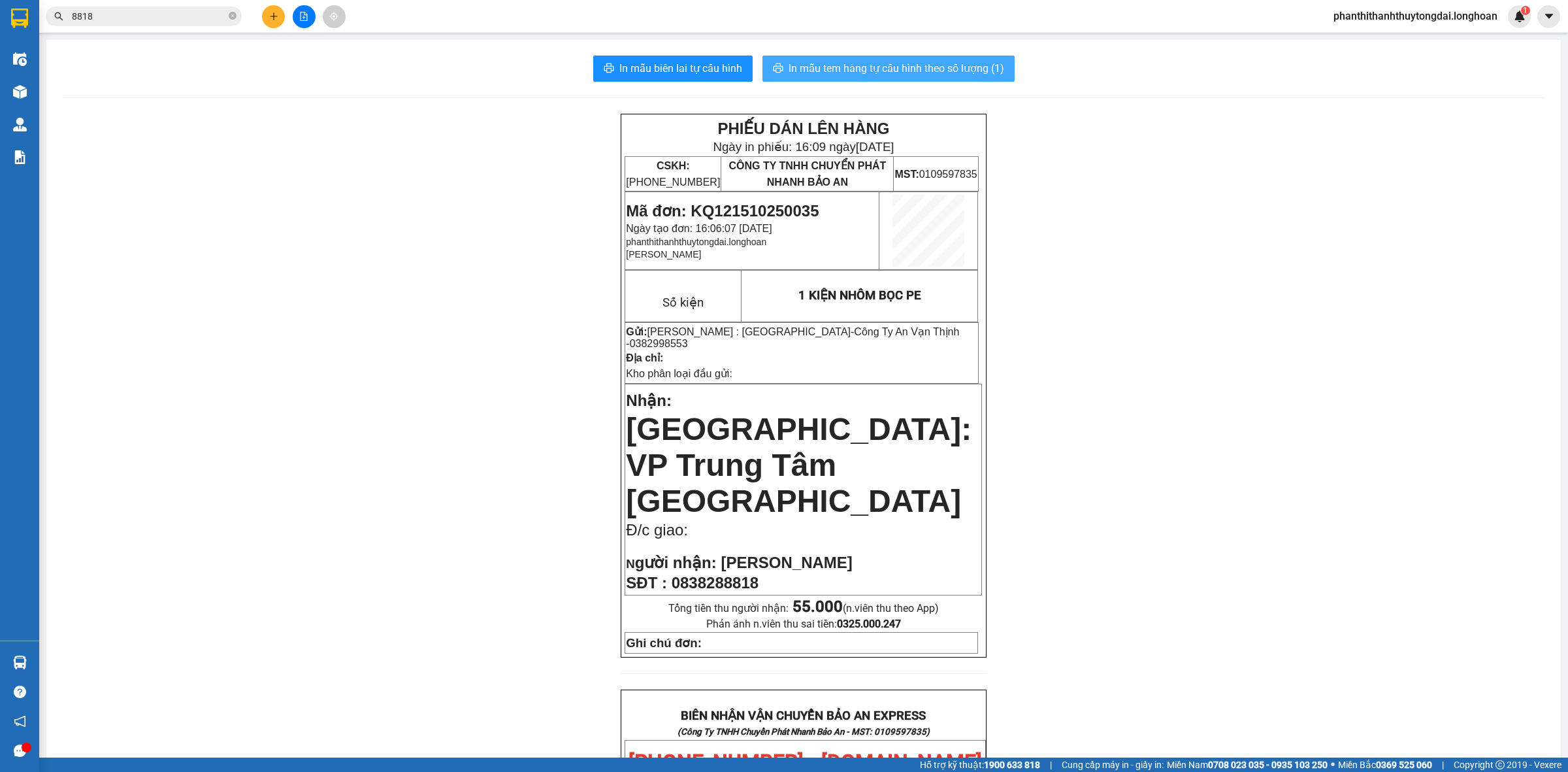
click at [861, 63] on span "In mẫu tem hàng tự cấu hình theo số lượng (1)" at bounding box center [897, 69] width 215 height 17
click at [860, 67] on span "In mẫu tem hàng tự cấu hình theo số lượng (1)" at bounding box center [897, 69] width 215 height 17
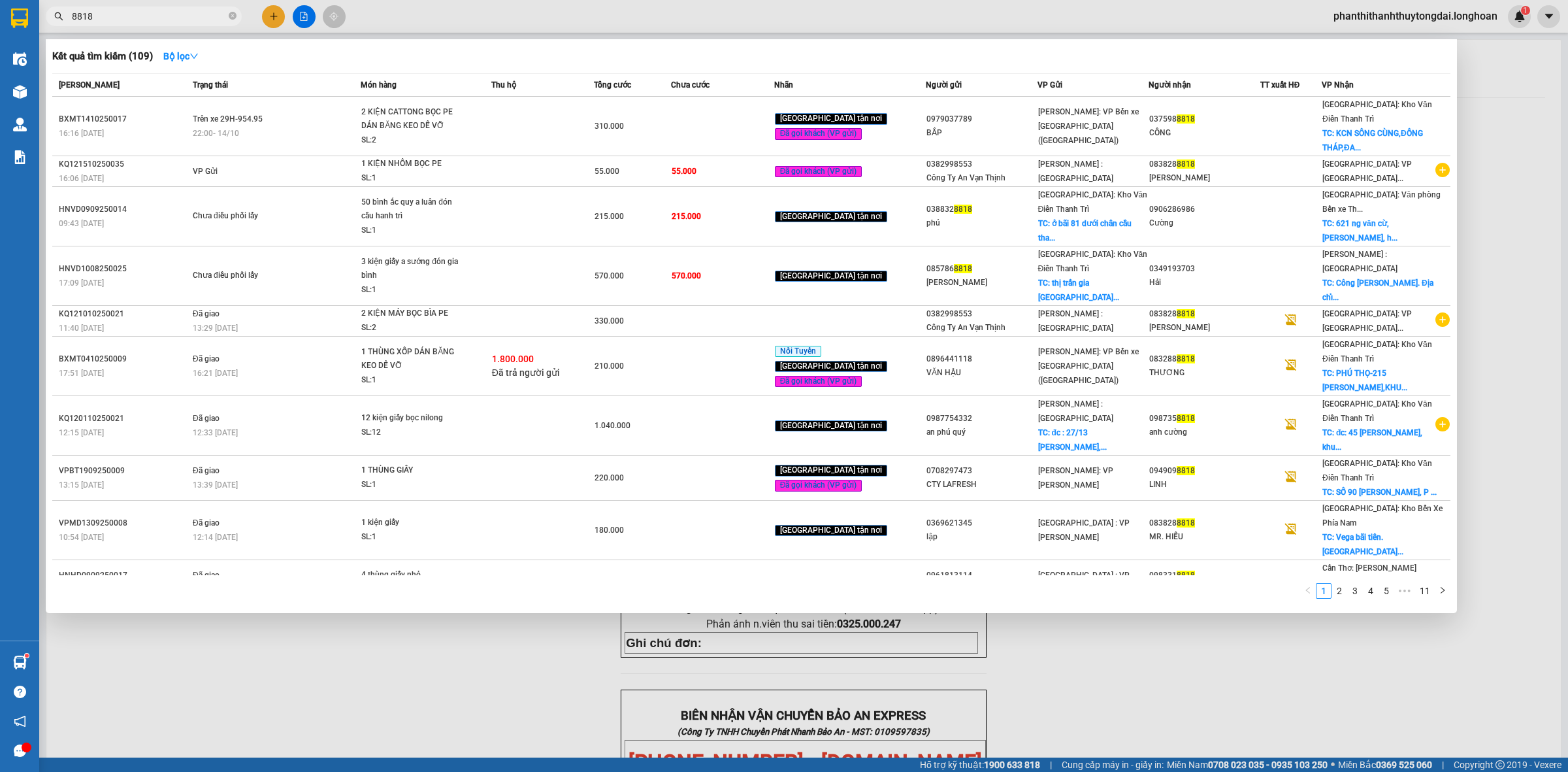
click at [204, 9] on input "8818" at bounding box center [148, 16] width 154 height 14
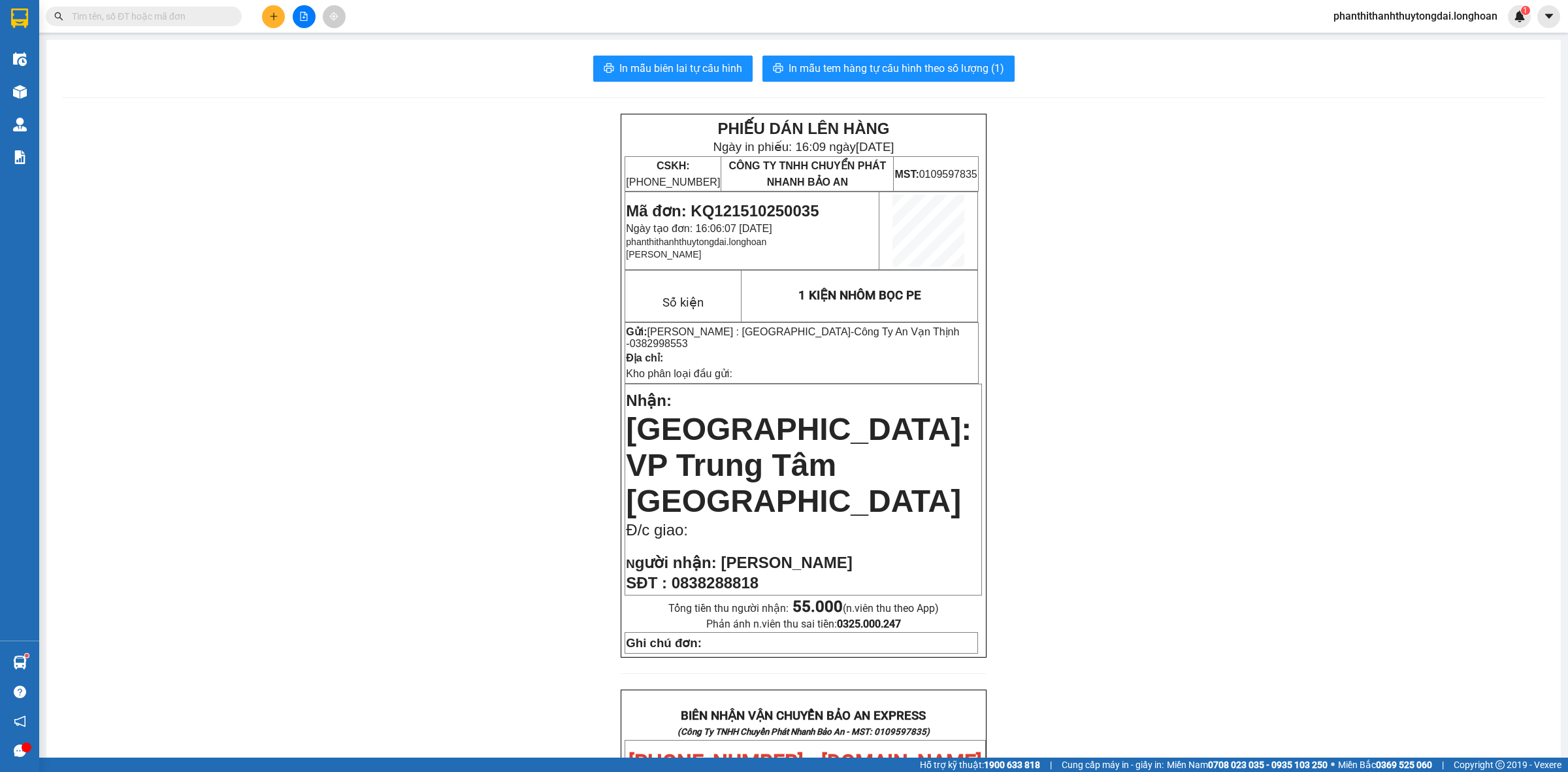
click at [141, 17] on input "text" at bounding box center [148, 16] width 154 height 14
paste input "0387842306"
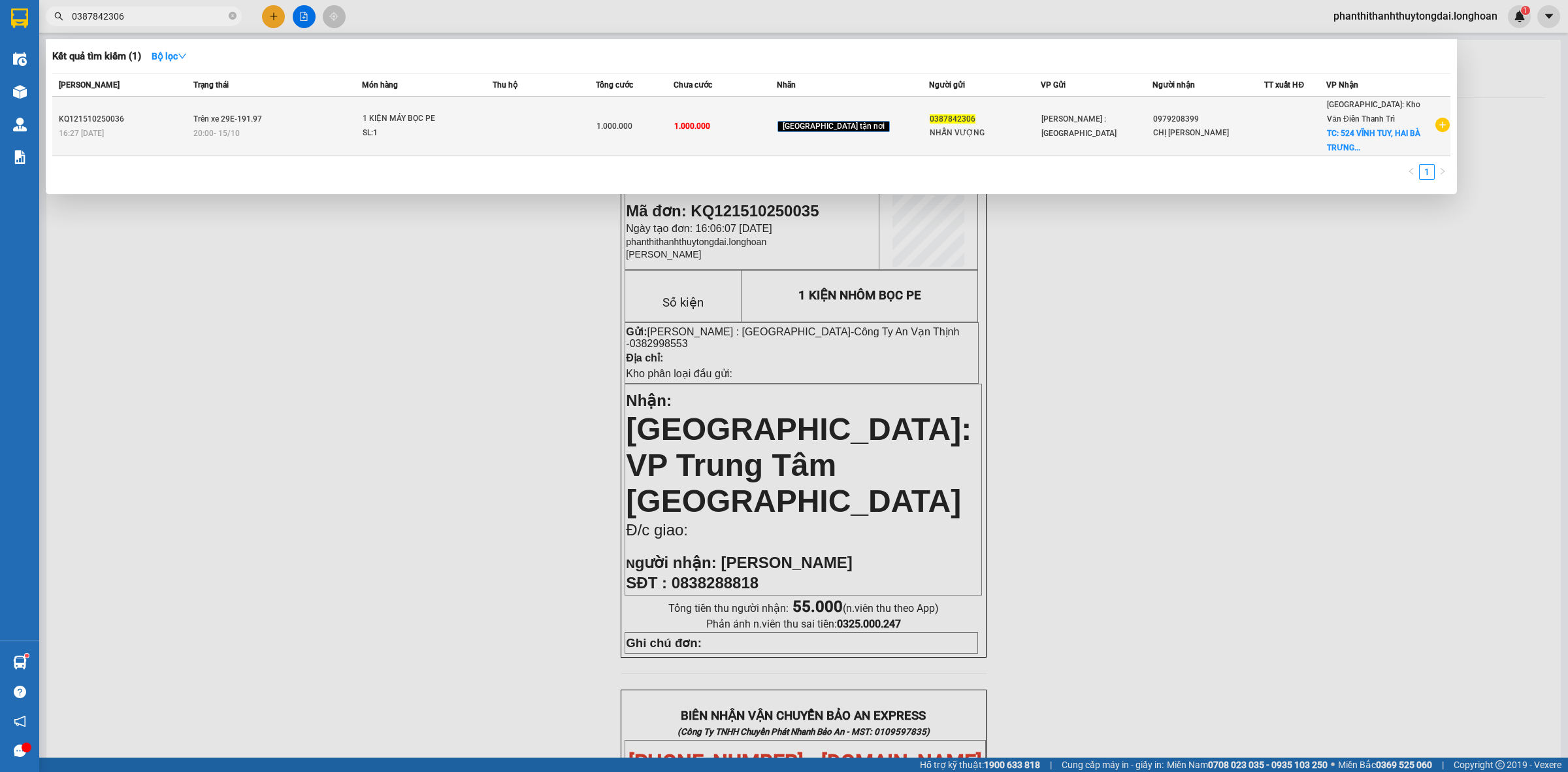
type input "0387842306"
click at [331, 116] on td "Trên xe 29E-191.97 20:00 - 15/10" at bounding box center [276, 126] width 172 height 60
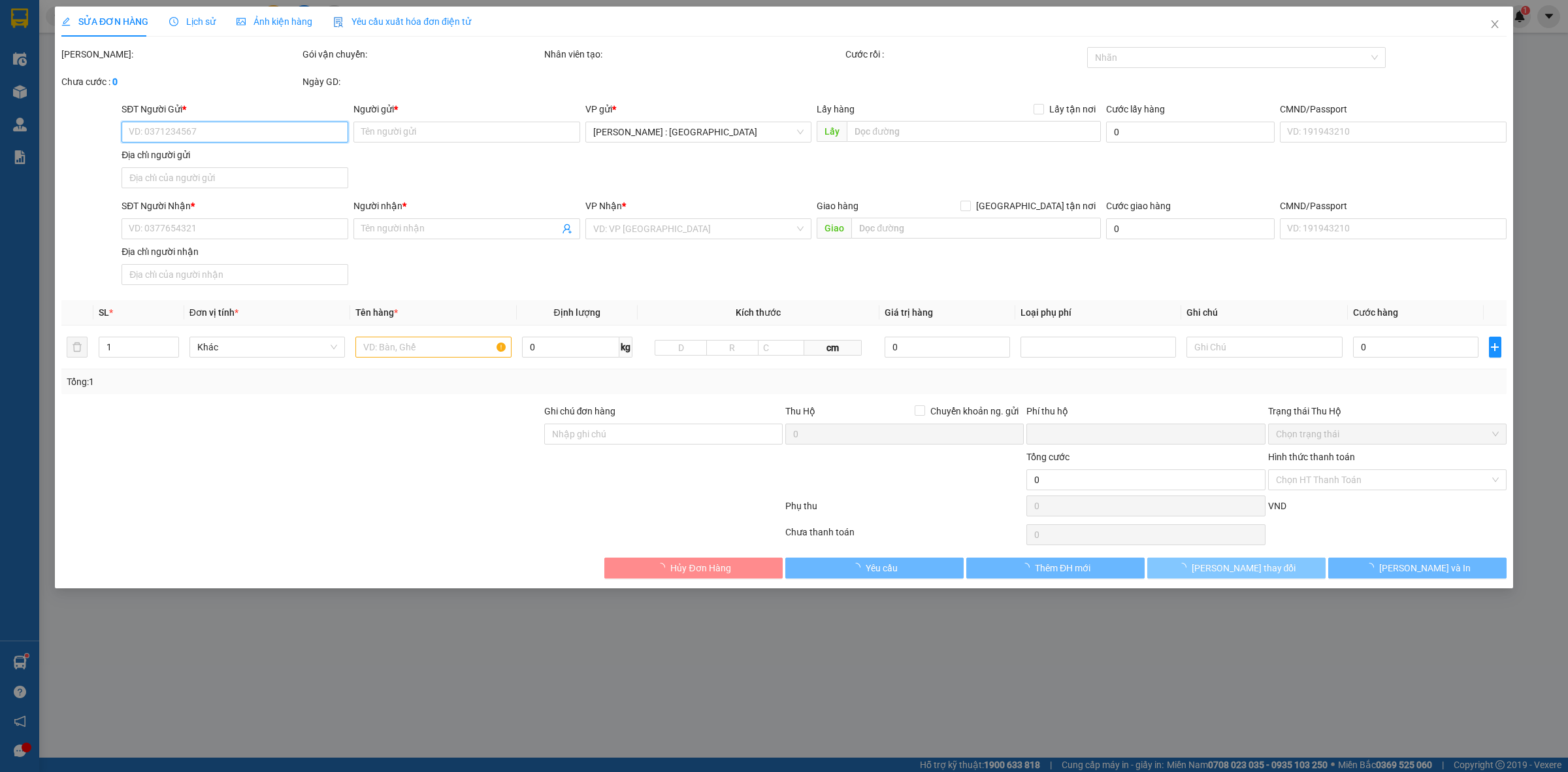
type input "0387842306"
type input "NHẪN VƯỢNG"
type input "0979208399"
type input "CHỊ HUYỀN"
checkbox input "true"
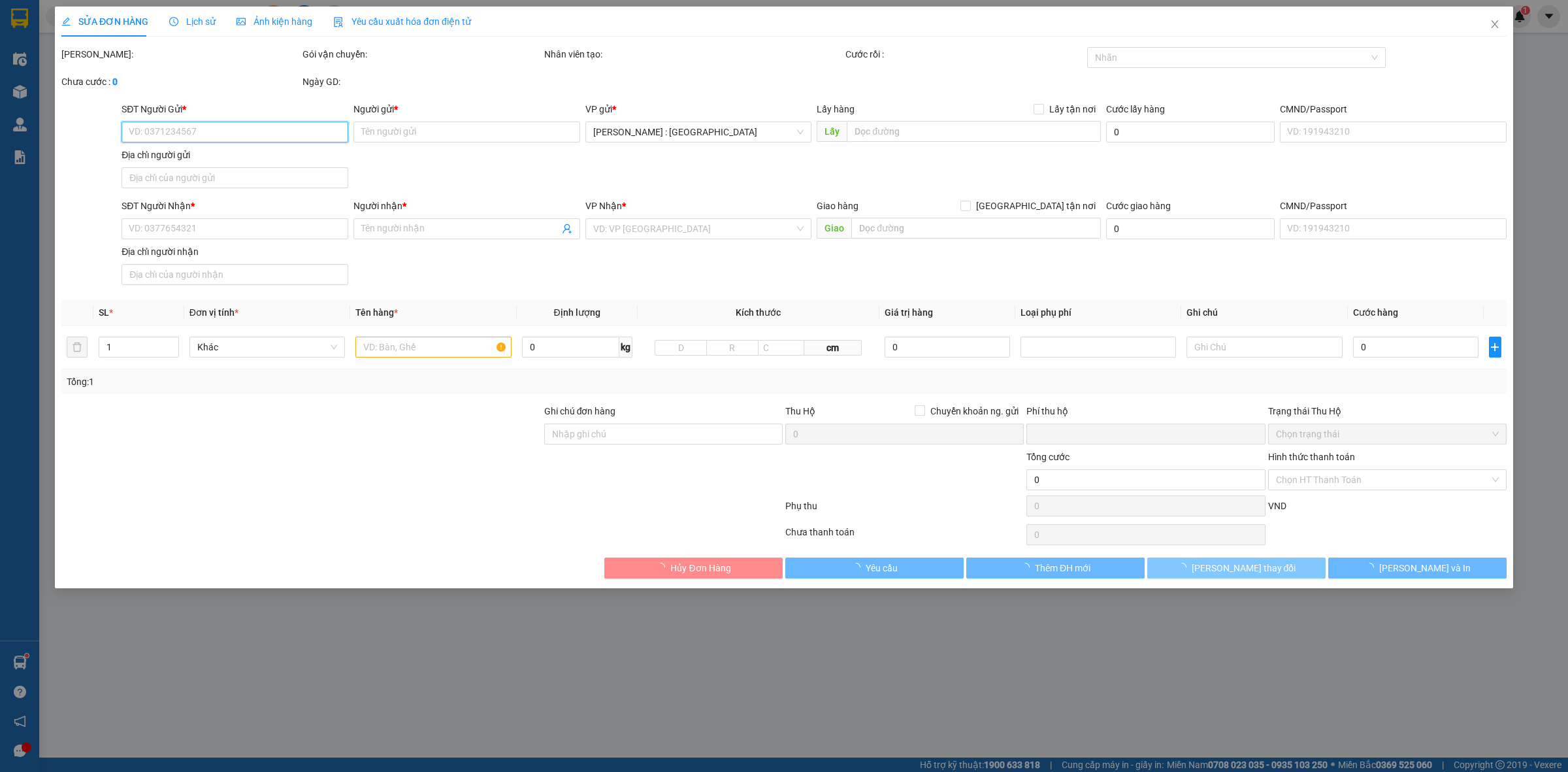
type input "524 VĨNH TUY, HAI BÀ TRƯNG, HN"
type input "0"
type input "1.000.000"
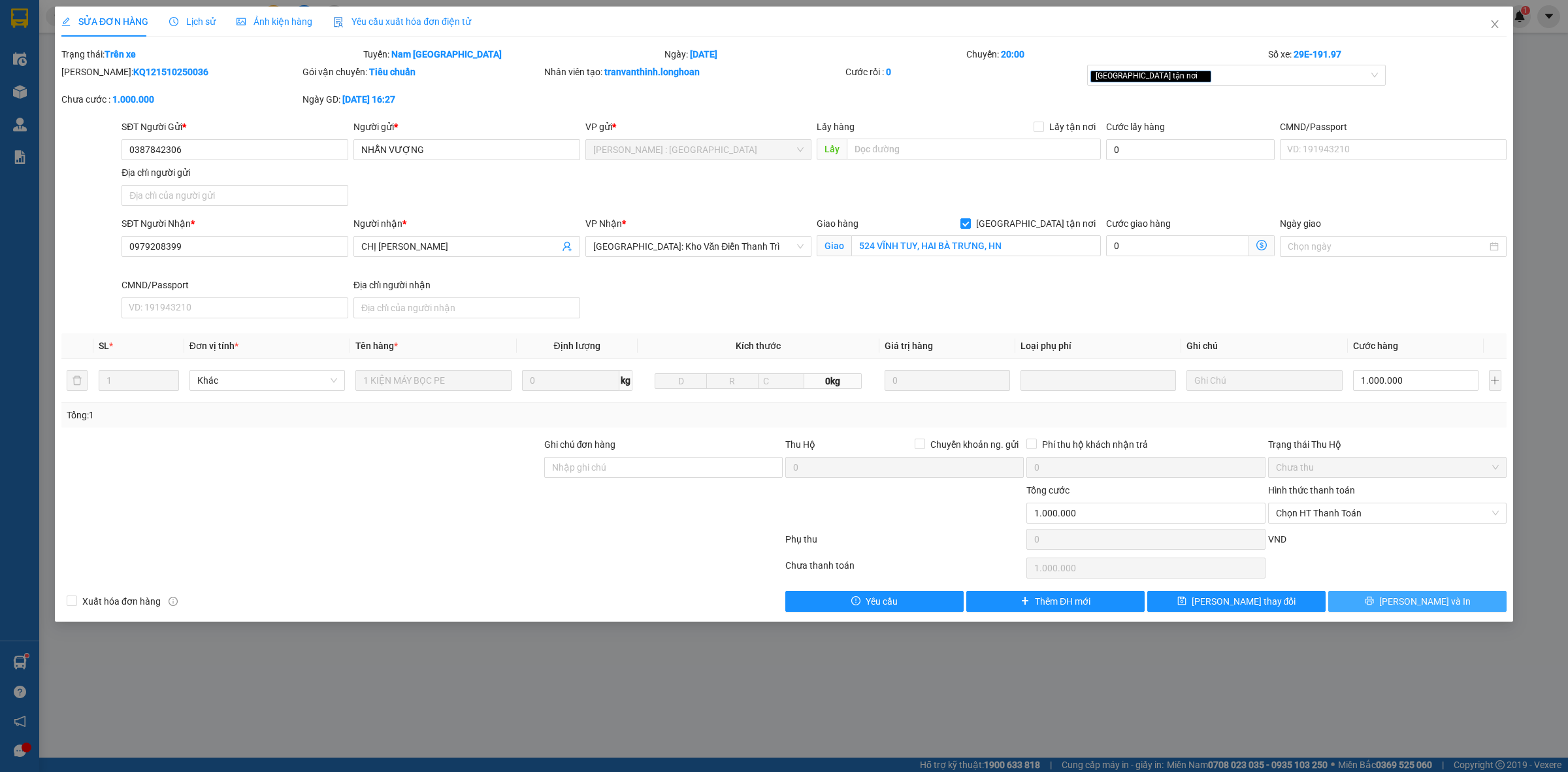
click at [1365, 599] on button "[PERSON_NAME] và In" at bounding box center [1417, 602] width 179 height 21
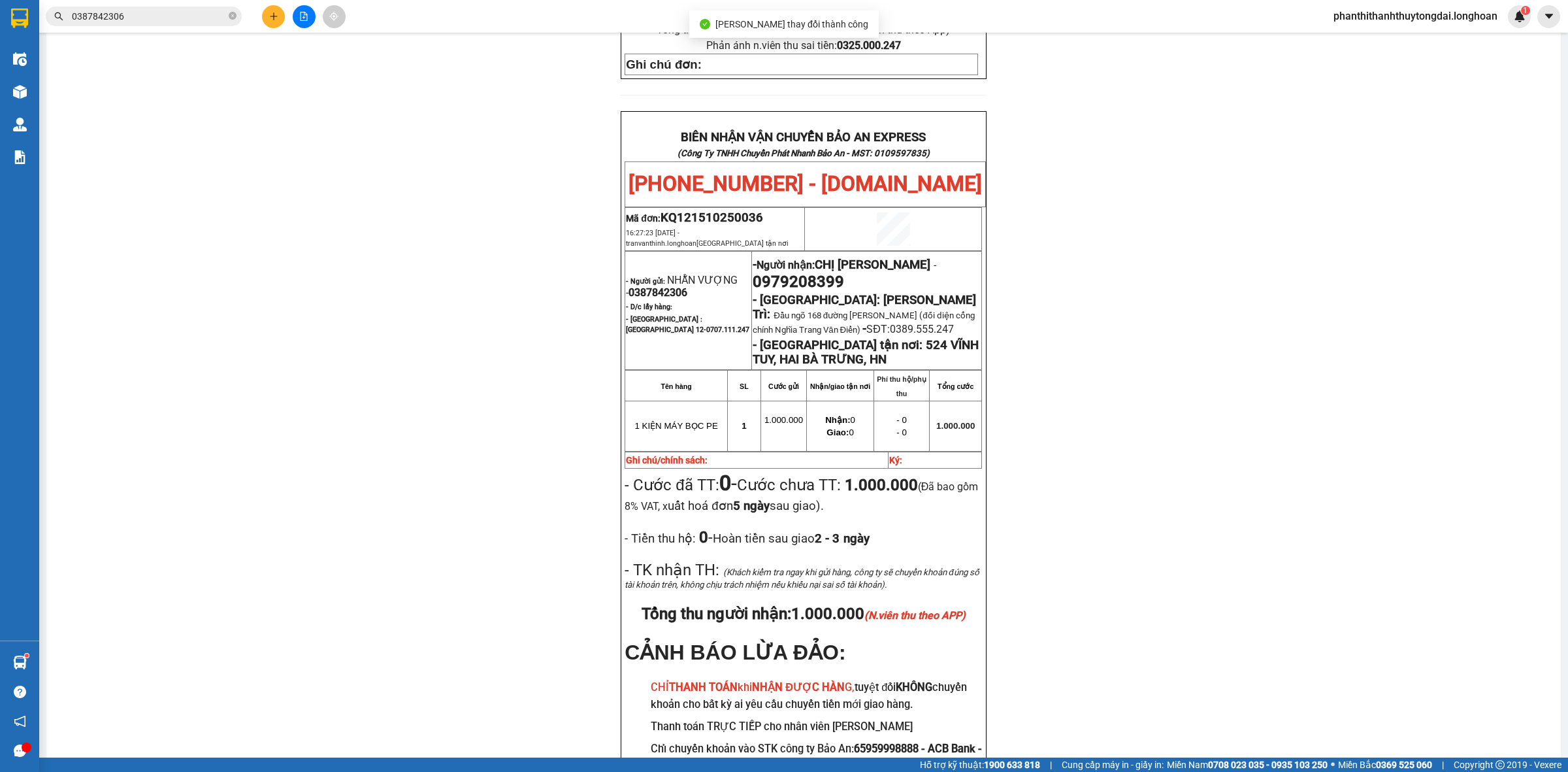
scroll to position [593, 0]
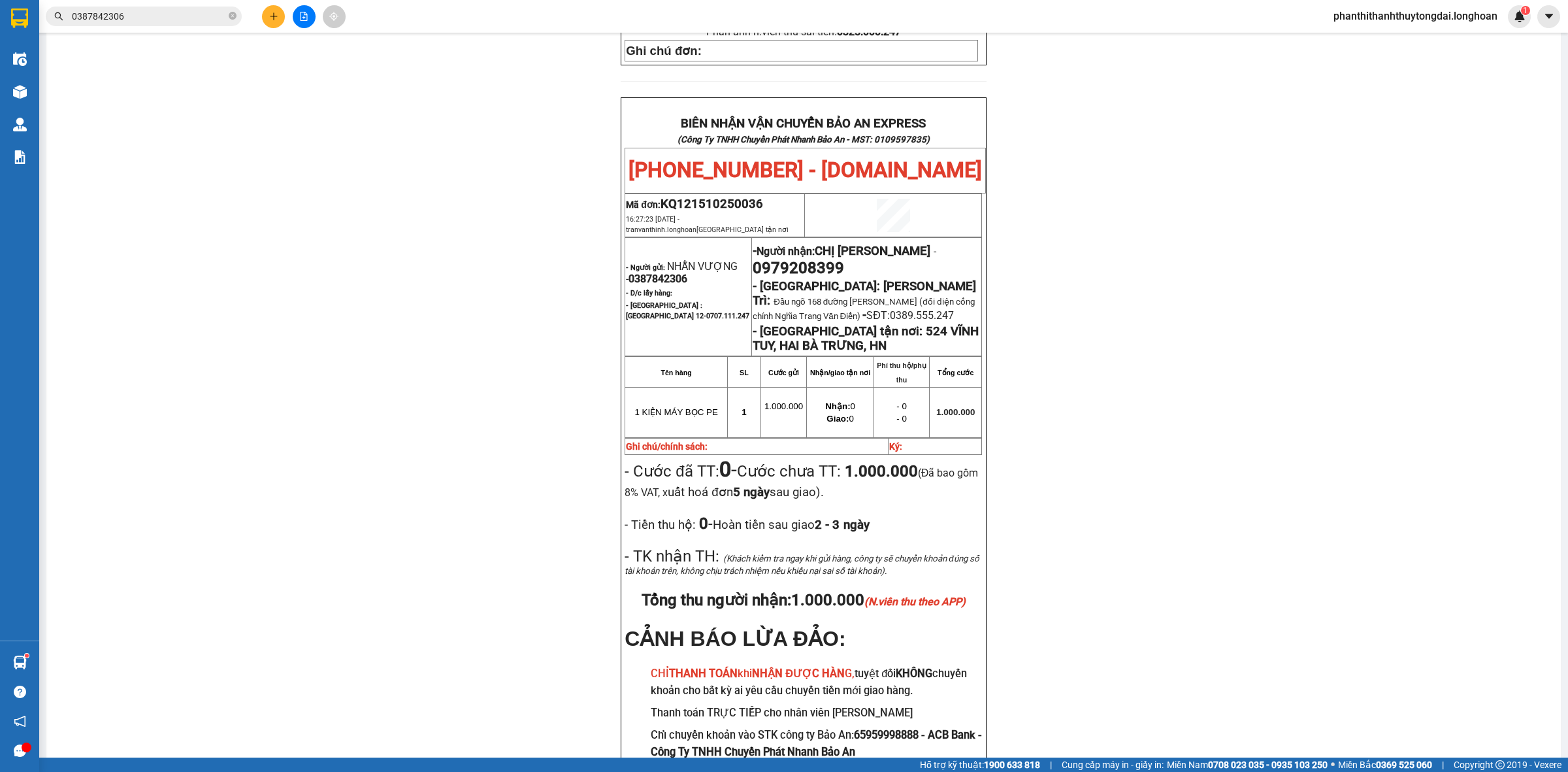
click at [204, 13] on input "0387842306" at bounding box center [148, 16] width 154 height 14
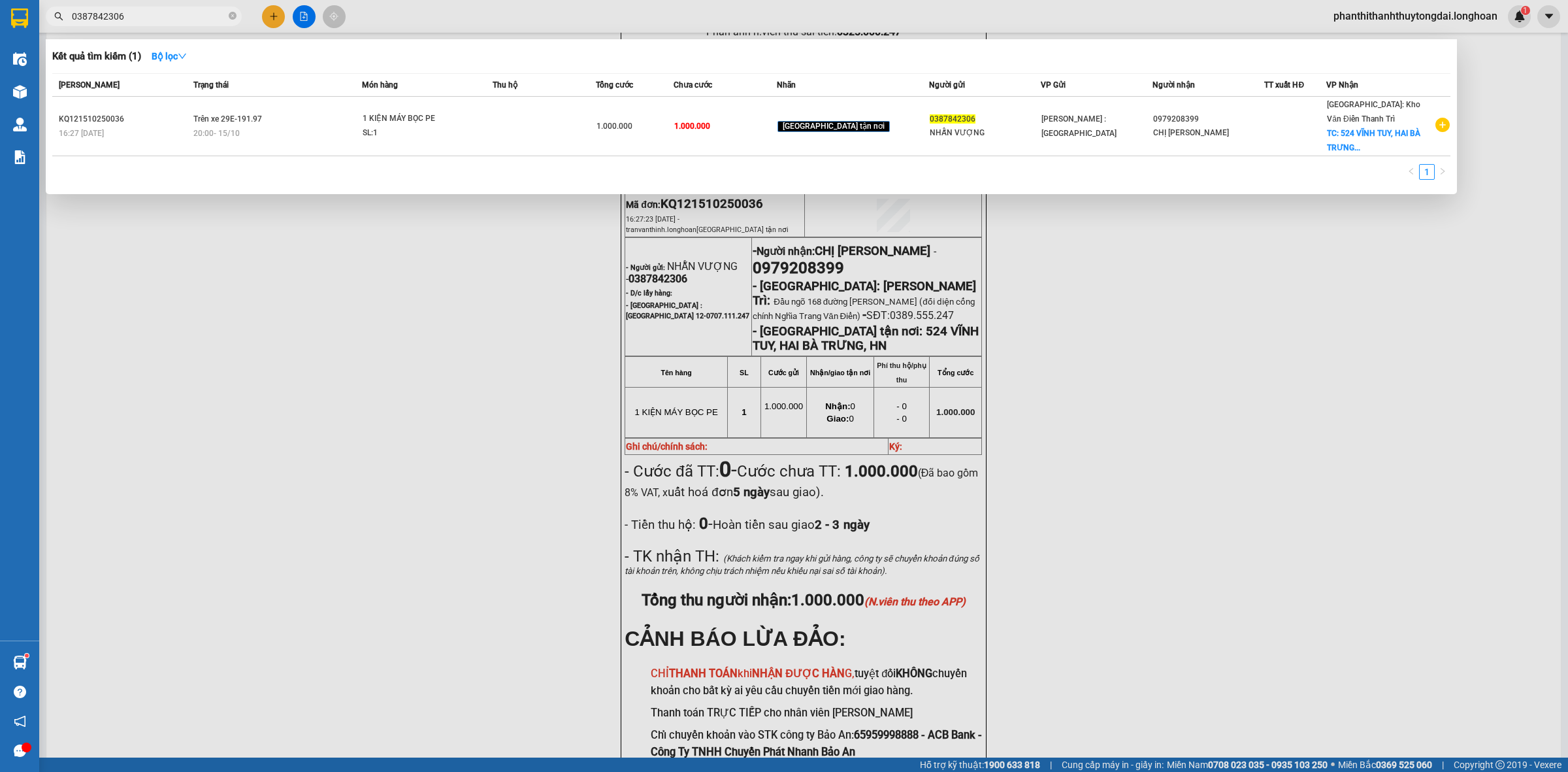
click at [206, 13] on input "0387842306" at bounding box center [148, 16] width 154 height 14
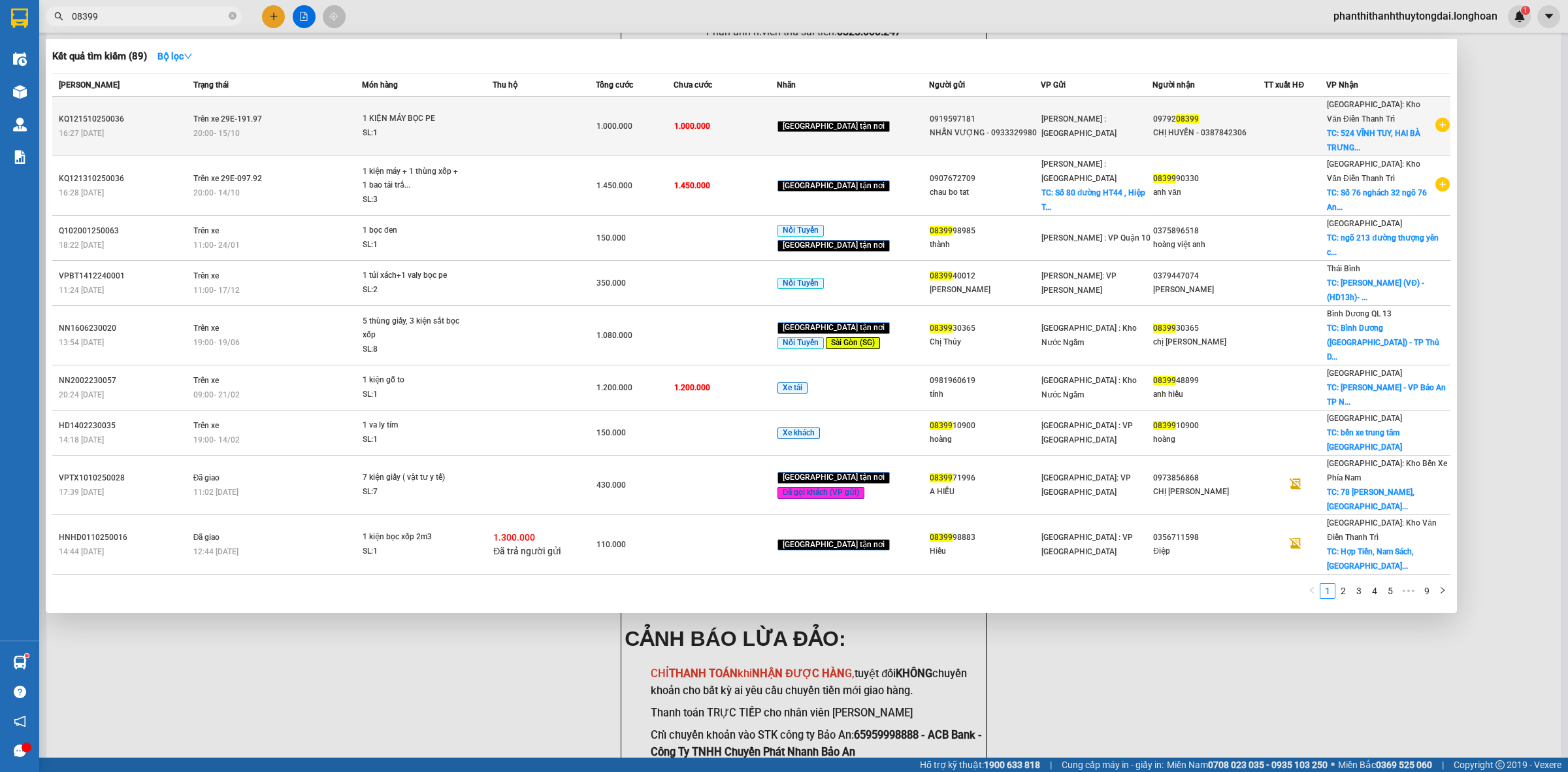
type input "08399"
click at [575, 122] on td at bounding box center [544, 126] width 103 height 60
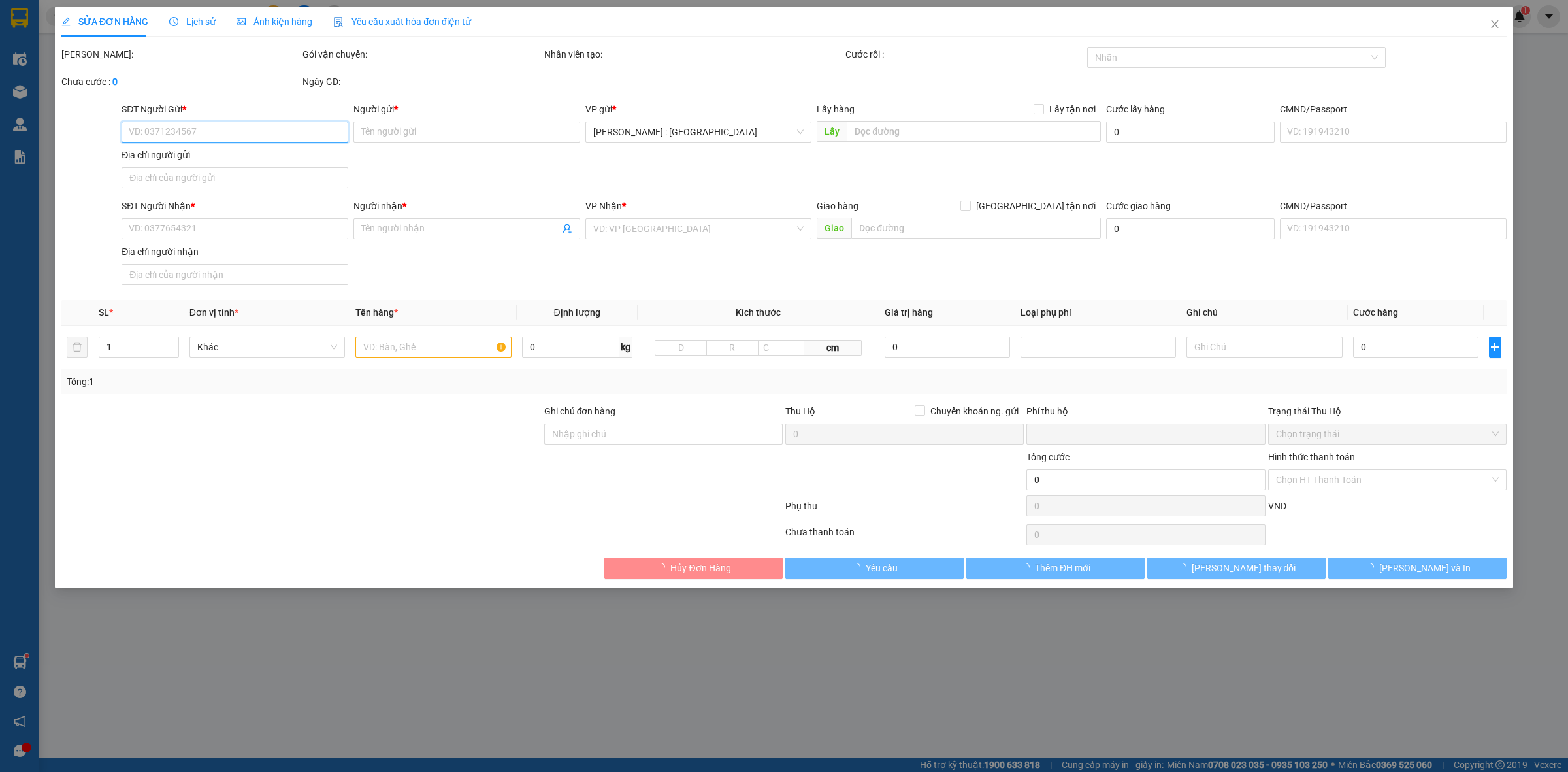
type input "0919597181"
type input "NHẪN VƯỢNG - 0933329980"
type input "0979208399"
type input "CHỊ HUYỀN - 0387842306"
checkbox input "true"
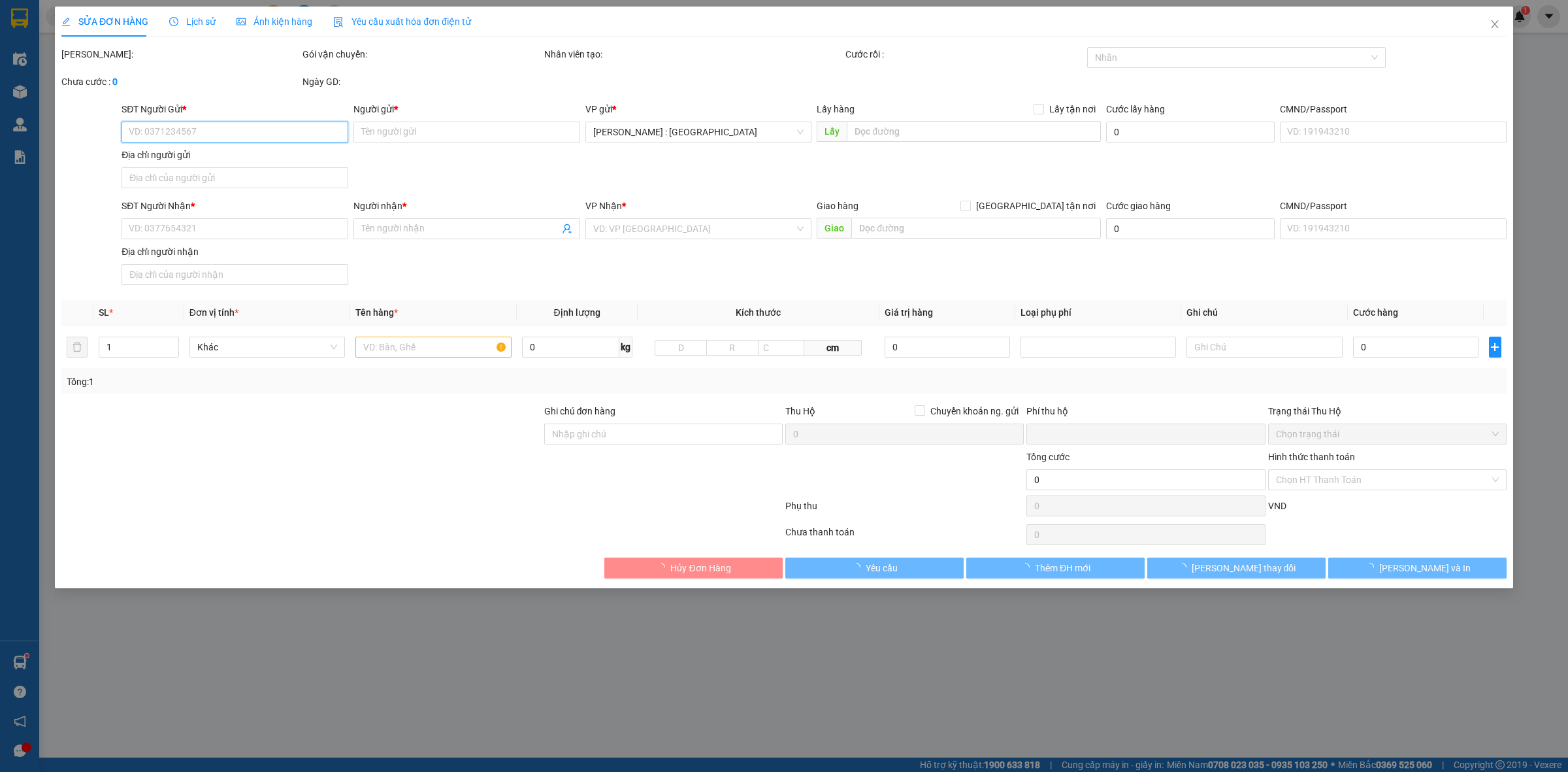
type input "524 VĨNH TUY, HAI BÀ TRƯNG, HN"
type input "0"
type input "1.000.000"
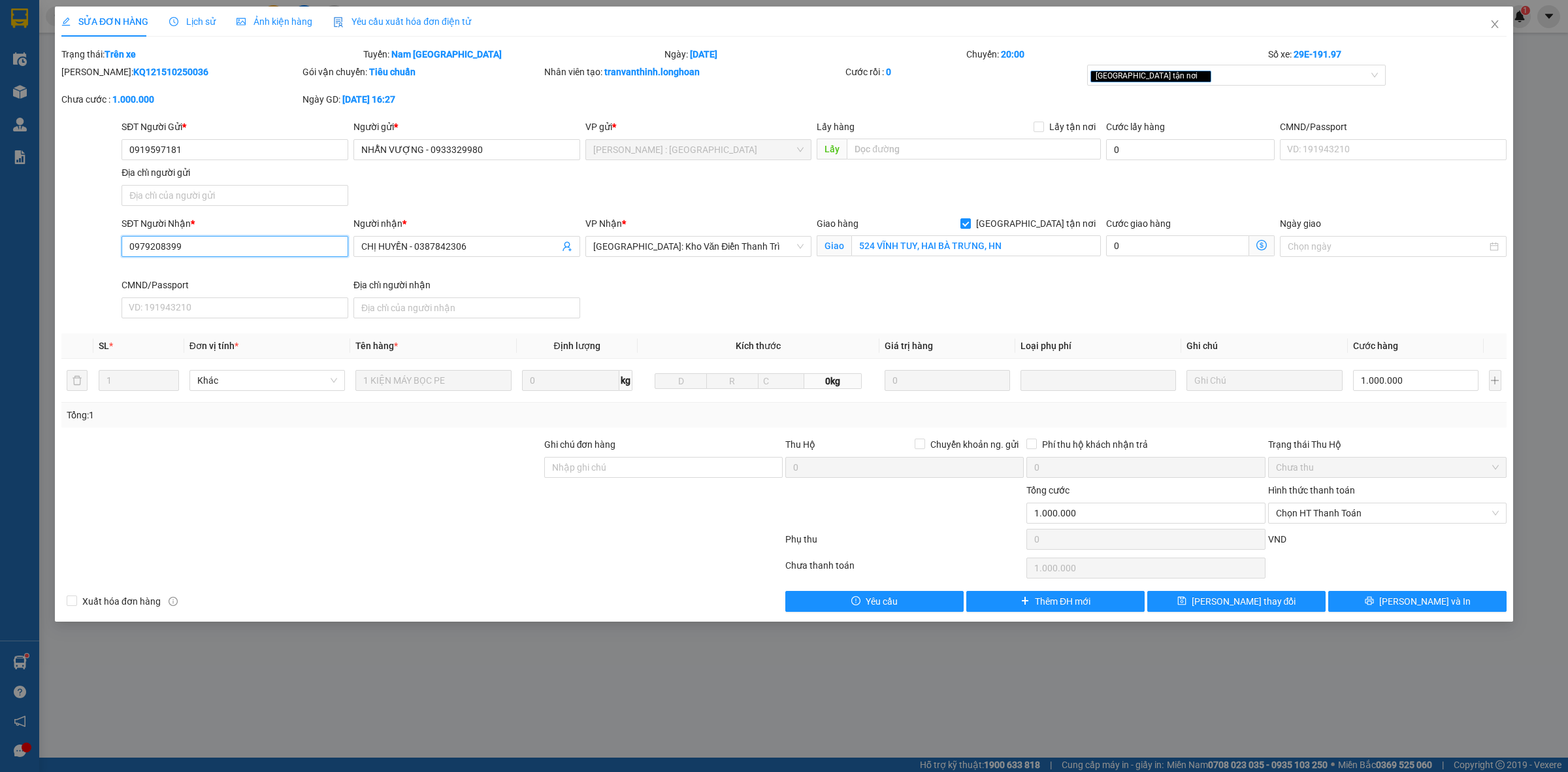
click at [194, 247] on input "0979208399" at bounding box center [234, 247] width 227 height 21
drag, startPoint x: 416, startPoint y: 244, endPoint x: 475, endPoint y: 242, distance: 59.0
click at [475, 242] on input "CHỊ HUYỀN - 0387842306" at bounding box center [460, 246] width 198 height 14
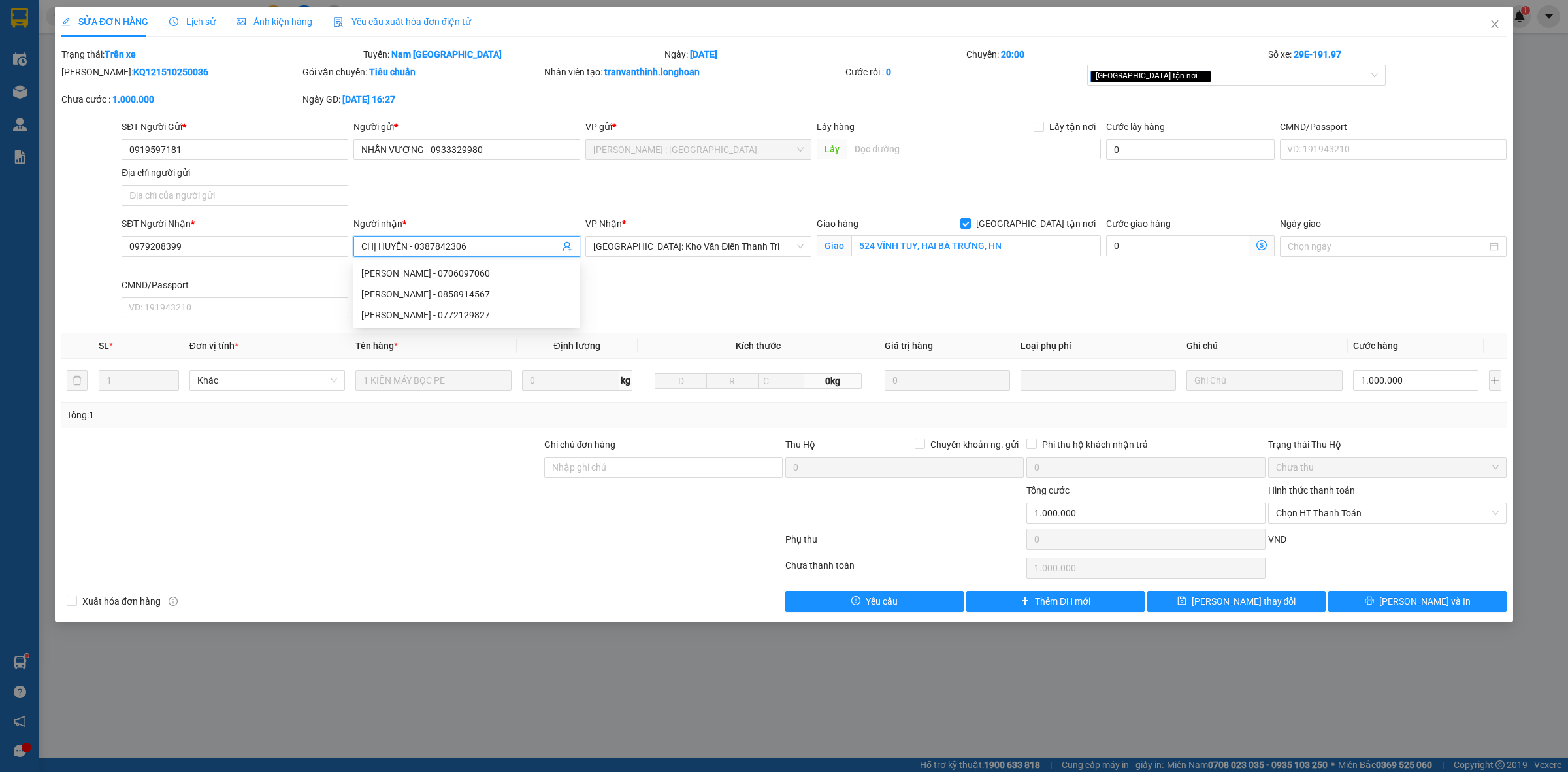
drag, startPoint x: 440, startPoint y: 255, endPoint x: 426, endPoint y: 244, distance: 17.8
click at [426, 244] on input "CHỊ HUYỀN - 0387842306" at bounding box center [460, 246] width 198 height 14
drag, startPoint x: 441, startPoint y: 247, endPoint x: 467, endPoint y: 243, distance: 26.3
click at [467, 243] on input "CHỊ HUYỀN - 0387842306" at bounding box center [460, 246] width 198 height 14
type input "CHỊ HUYỀN -"
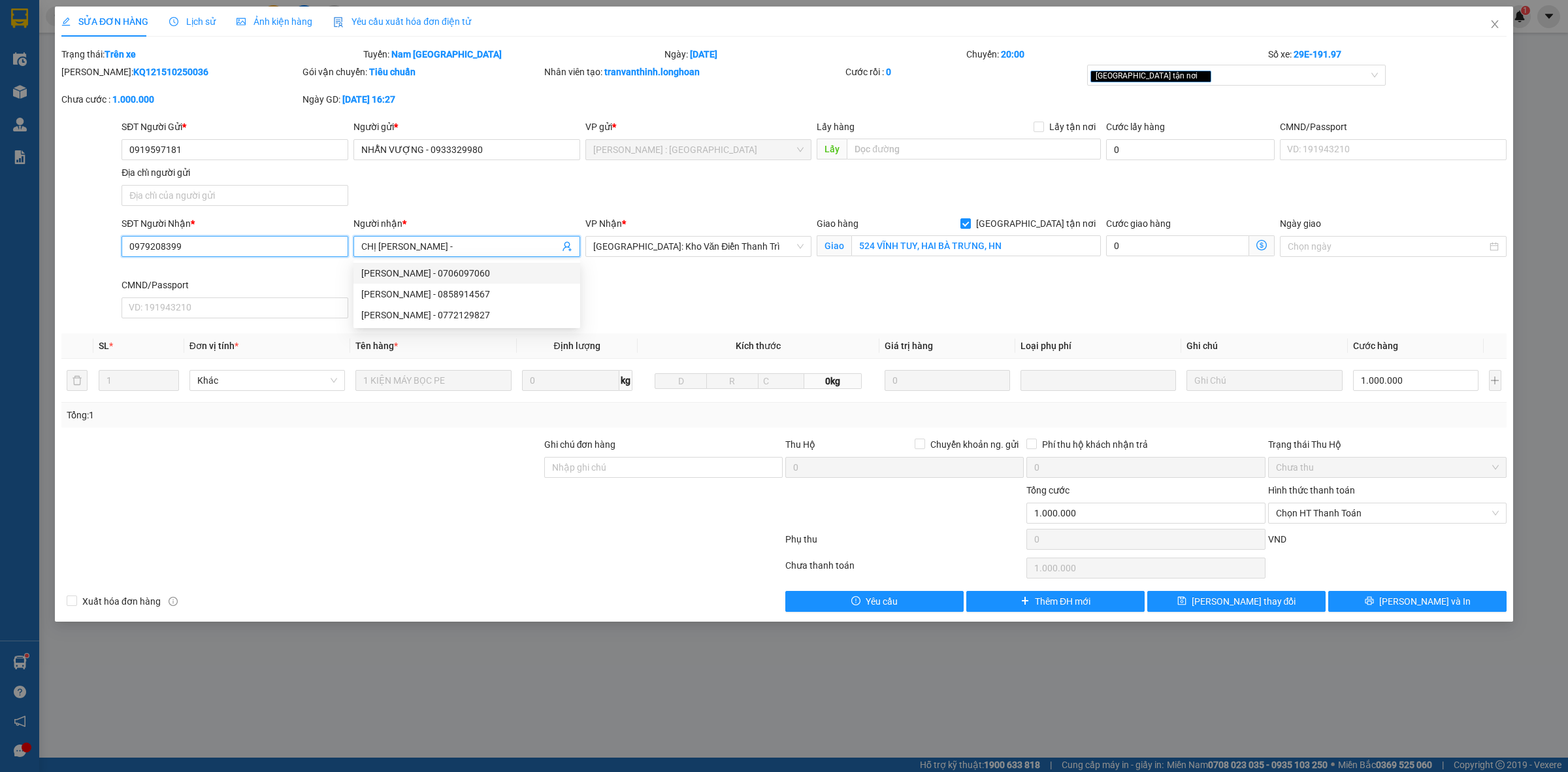
click at [334, 253] on input "0979208399" at bounding box center [234, 247] width 227 height 21
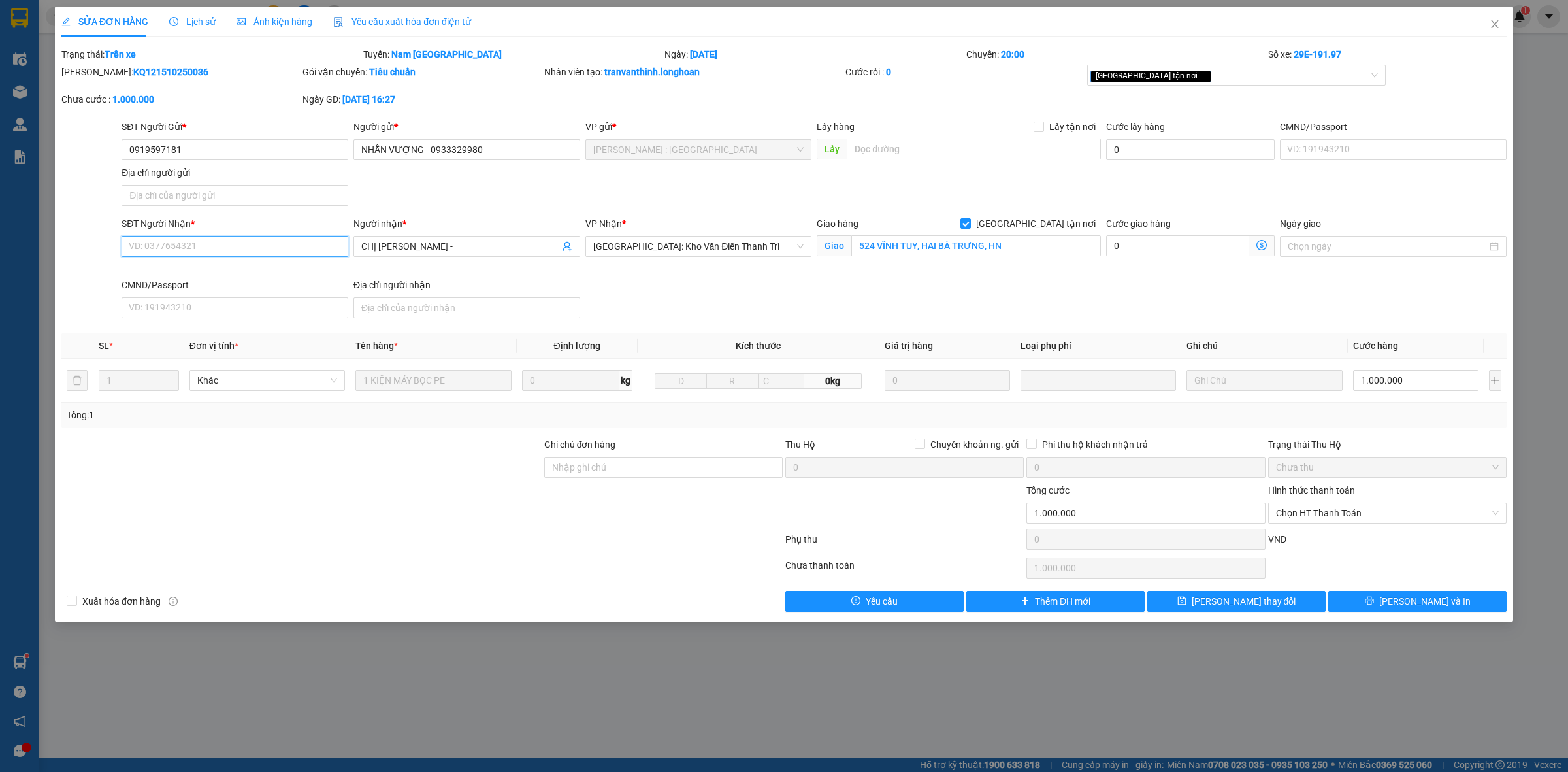
paste input "0387842306"
type input "0387842306"
click at [417, 250] on input "CHỊ HUYỀN -" at bounding box center [460, 246] width 198 height 14
drag, startPoint x: 442, startPoint y: 246, endPoint x: 452, endPoint y: 249, distance: 10.4
click at [442, 247] on input "CHỊ HUYỀN ( 0979308299" at bounding box center [460, 246] width 198 height 14
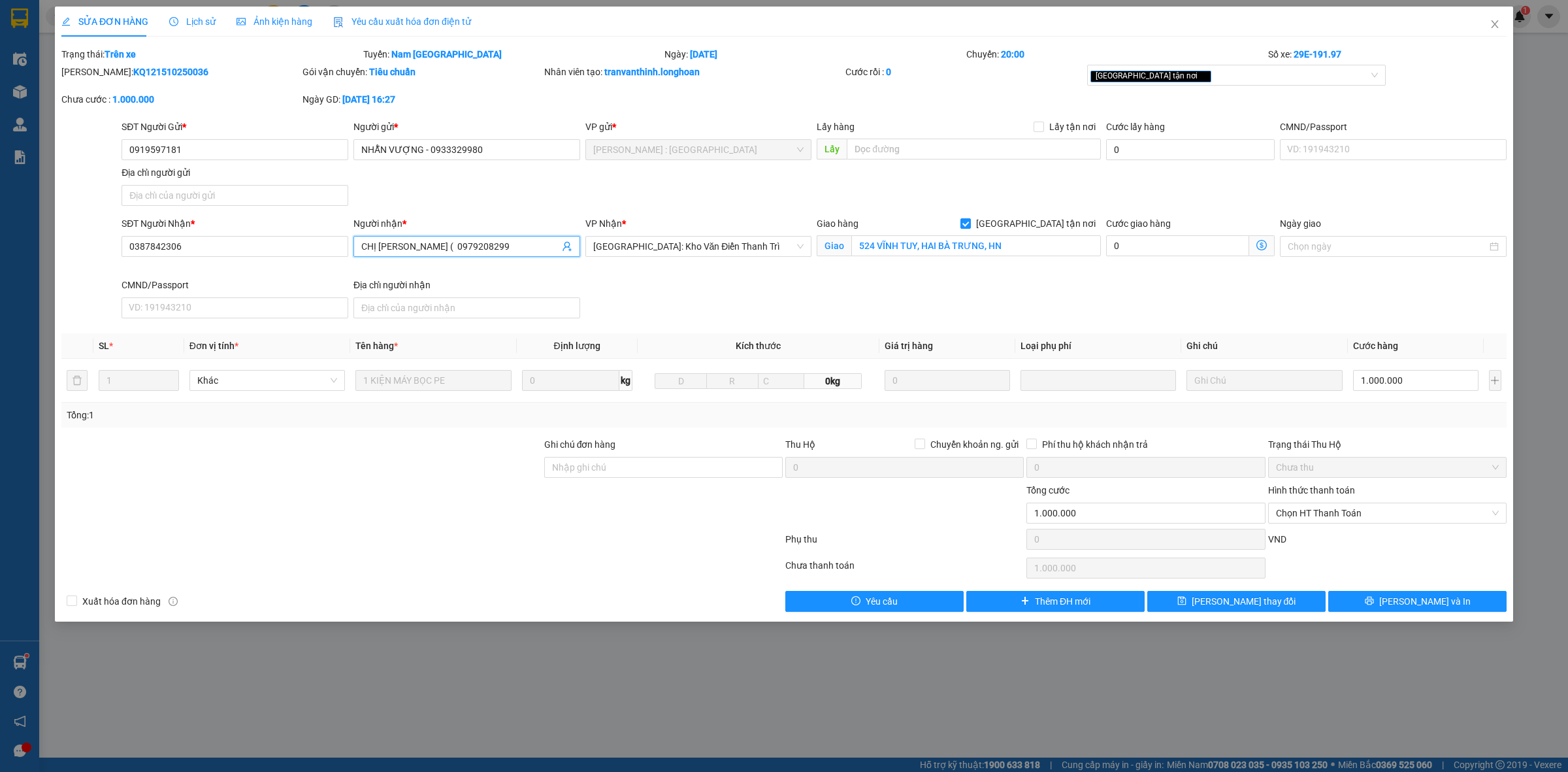
click at [459, 249] on input "CHỊ HUYỀN ( 0979208299" at bounding box center [460, 246] width 198 height 14
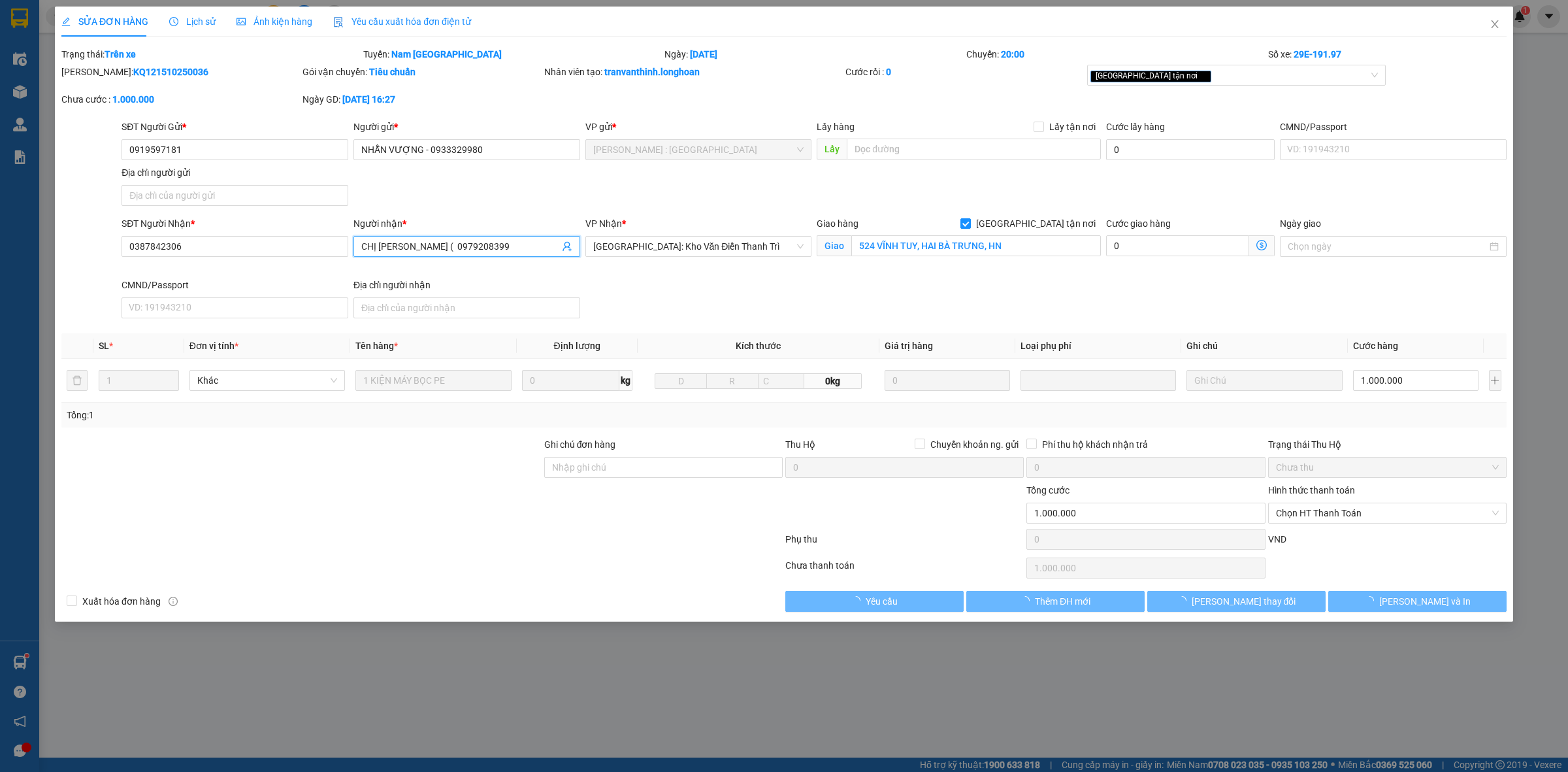
click at [482, 247] on input "CHỊ HUYỀN ( 0979208399" at bounding box center [460, 246] width 198 height 14
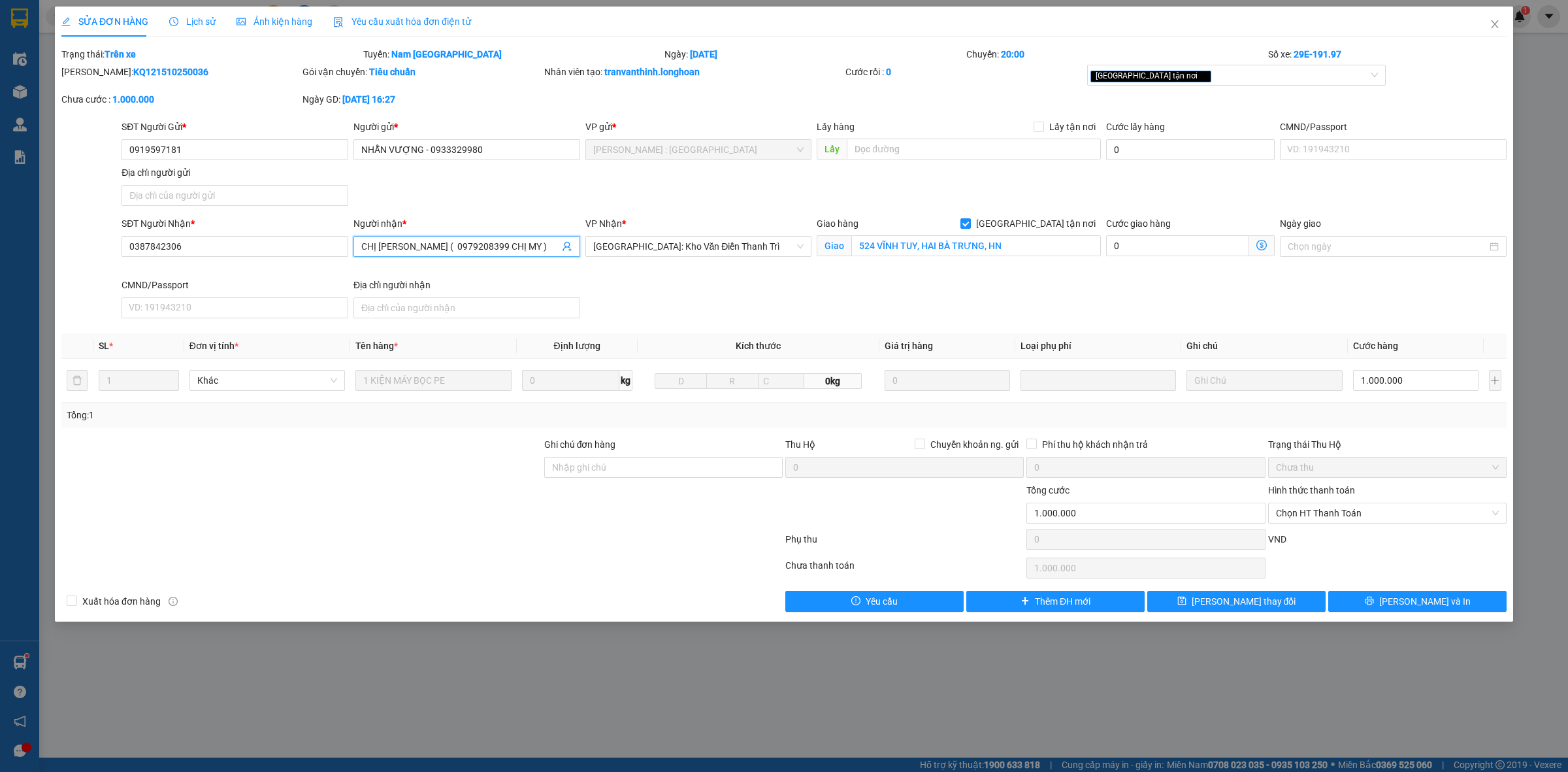
type input "CHỊ HUYỀN ( 0979208399 CHỊ MY )"
click at [429, 151] on input "NHẪN VƯỢNG - 0933329980" at bounding box center [466, 150] width 227 height 21
drag, startPoint x: 361, startPoint y: 148, endPoint x: 372, endPoint y: 152, distance: 11.7
click at [362, 149] on input "NHẪN VƯỢNG 0933329980" at bounding box center [466, 150] width 227 height 21
click at [490, 152] on input "(NHẪN VƯỢNG 0933329980" at bounding box center [466, 150] width 227 height 21
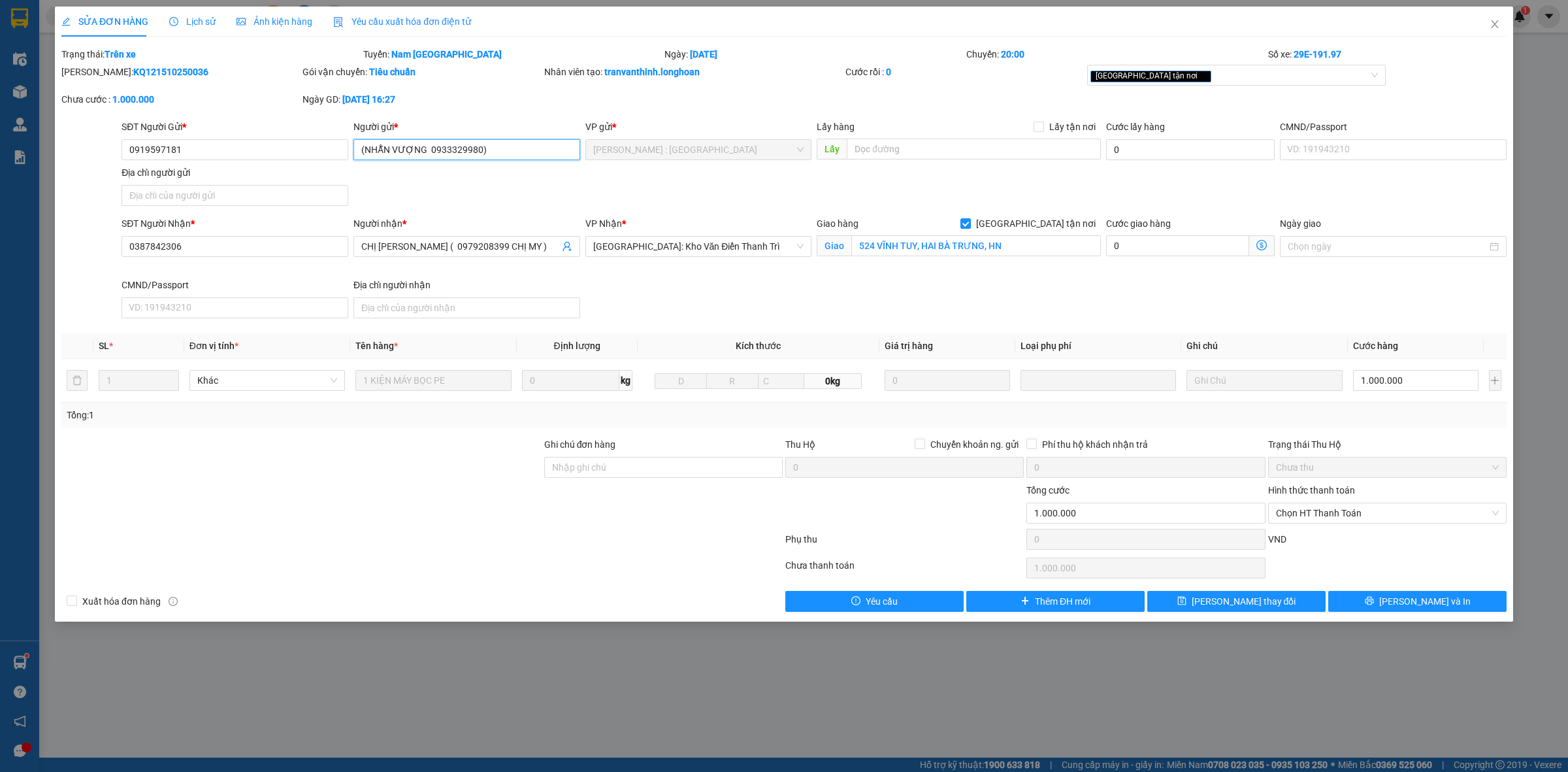
click at [359, 155] on input "(NHẪN VƯỢNG 0933329980)" at bounding box center [466, 150] width 227 height 21
type input "MẾN (NHẪN VƯỢNG 0933329980)"
type input "524 MINH KHAI - VĨNH TUY - HÀ NỘI"
click at [1438, 599] on span "[PERSON_NAME] và In" at bounding box center [1425, 601] width 91 height 14
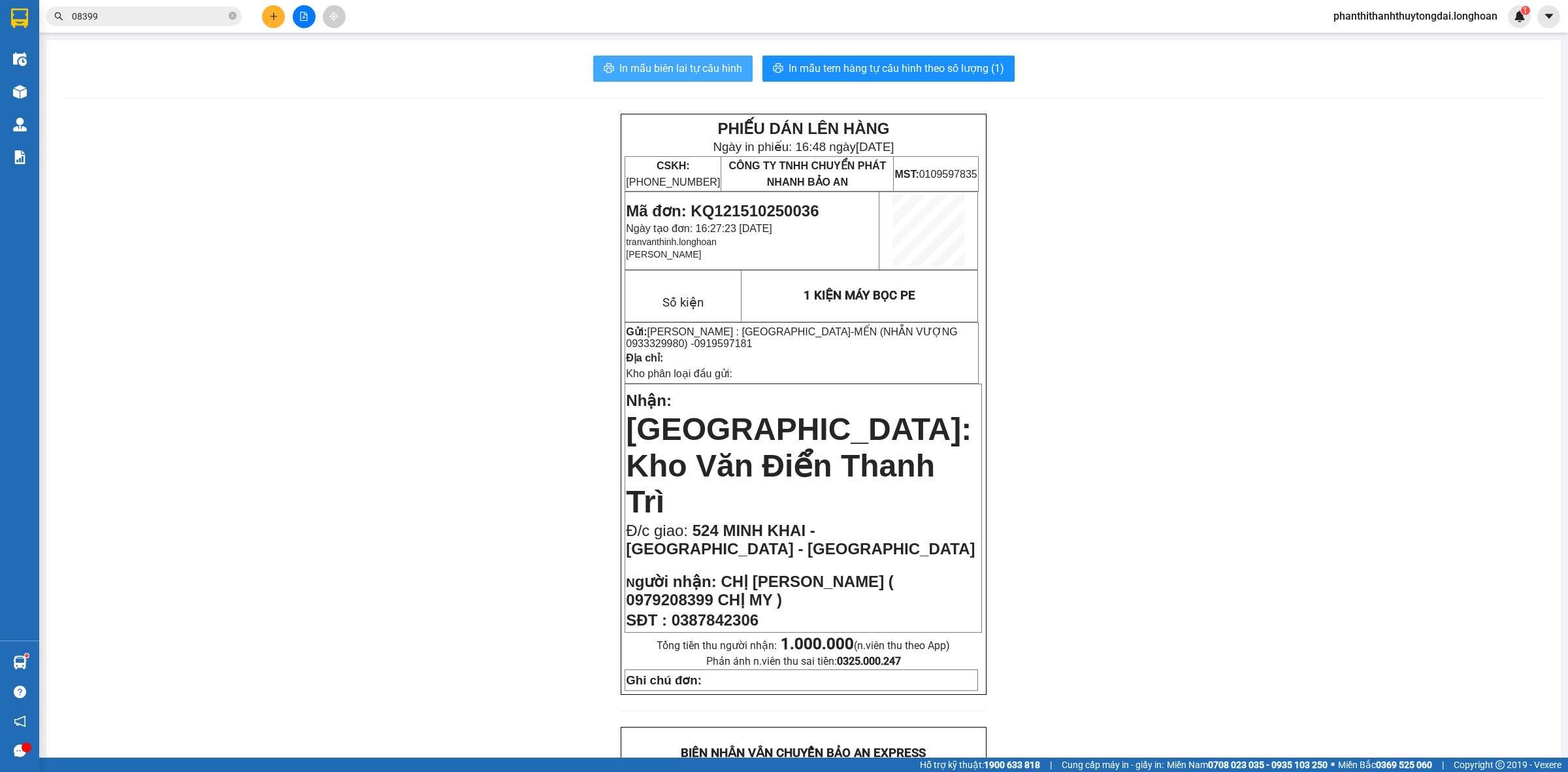
click at [691, 62] on span "In mẫu biên lai tự cấu hình" at bounding box center [680, 69] width 123 height 17
click at [688, 66] on span "In mẫu biên lai tự cấu hình" at bounding box center [680, 69] width 123 height 17
click at [190, 22] on input "08399" at bounding box center [148, 16] width 154 height 14
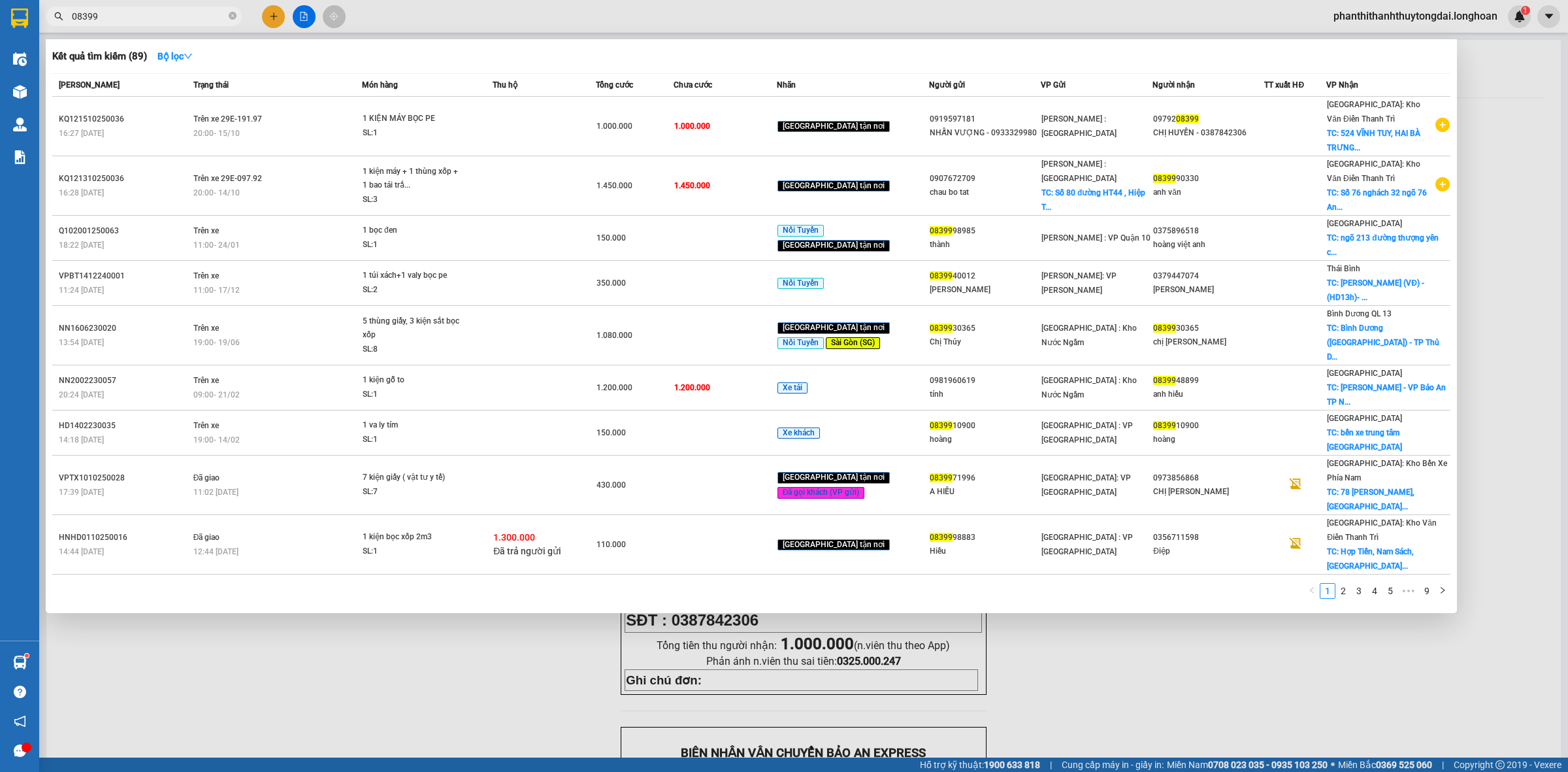
click at [190, 22] on input "08399" at bounding box center [148, 16] width 154 height 14
paste input "98119202"
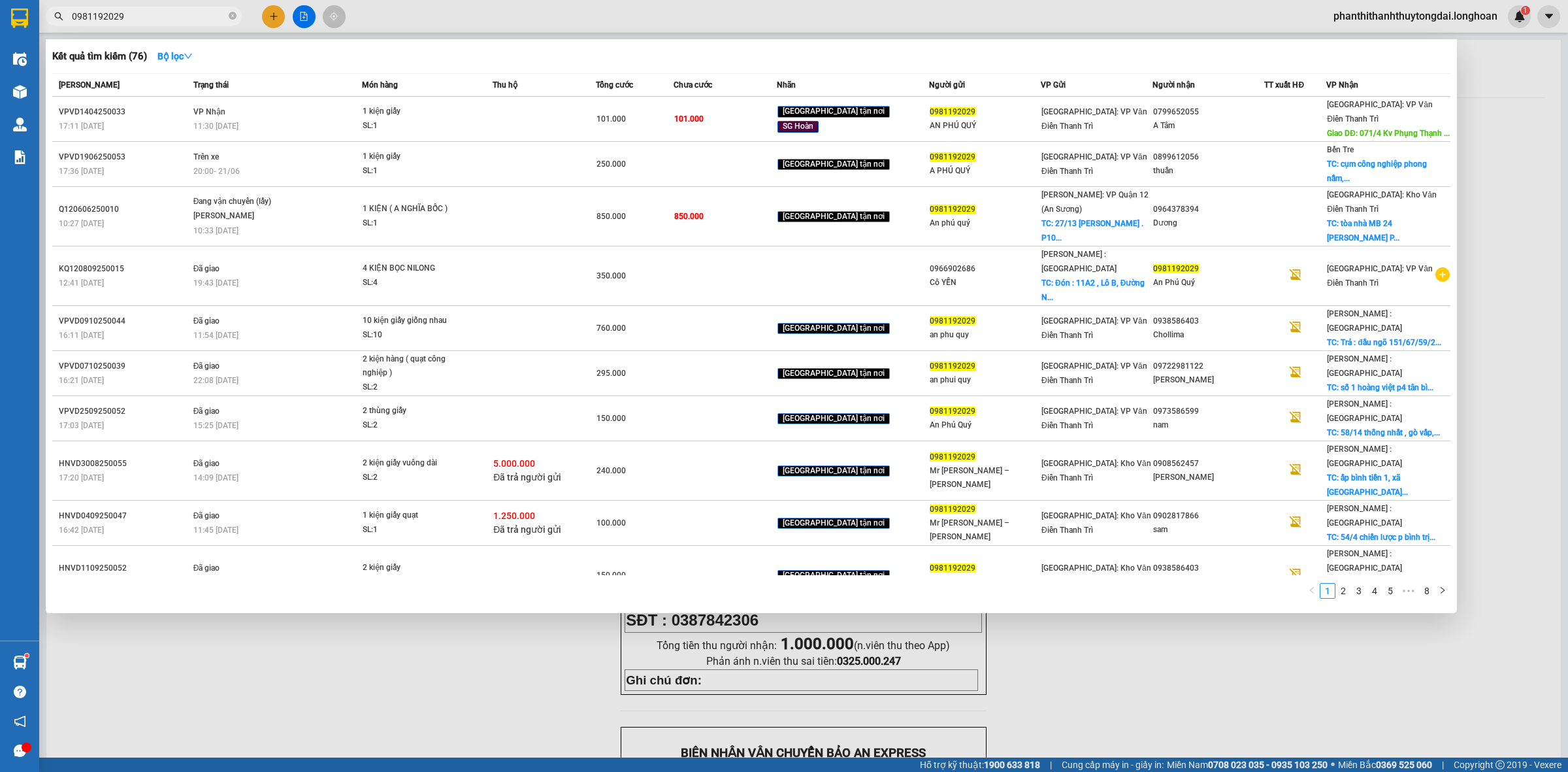
type input "0981192029"
click at [282, 15] on div at bounding box center [784, 386] width 1568 height 772
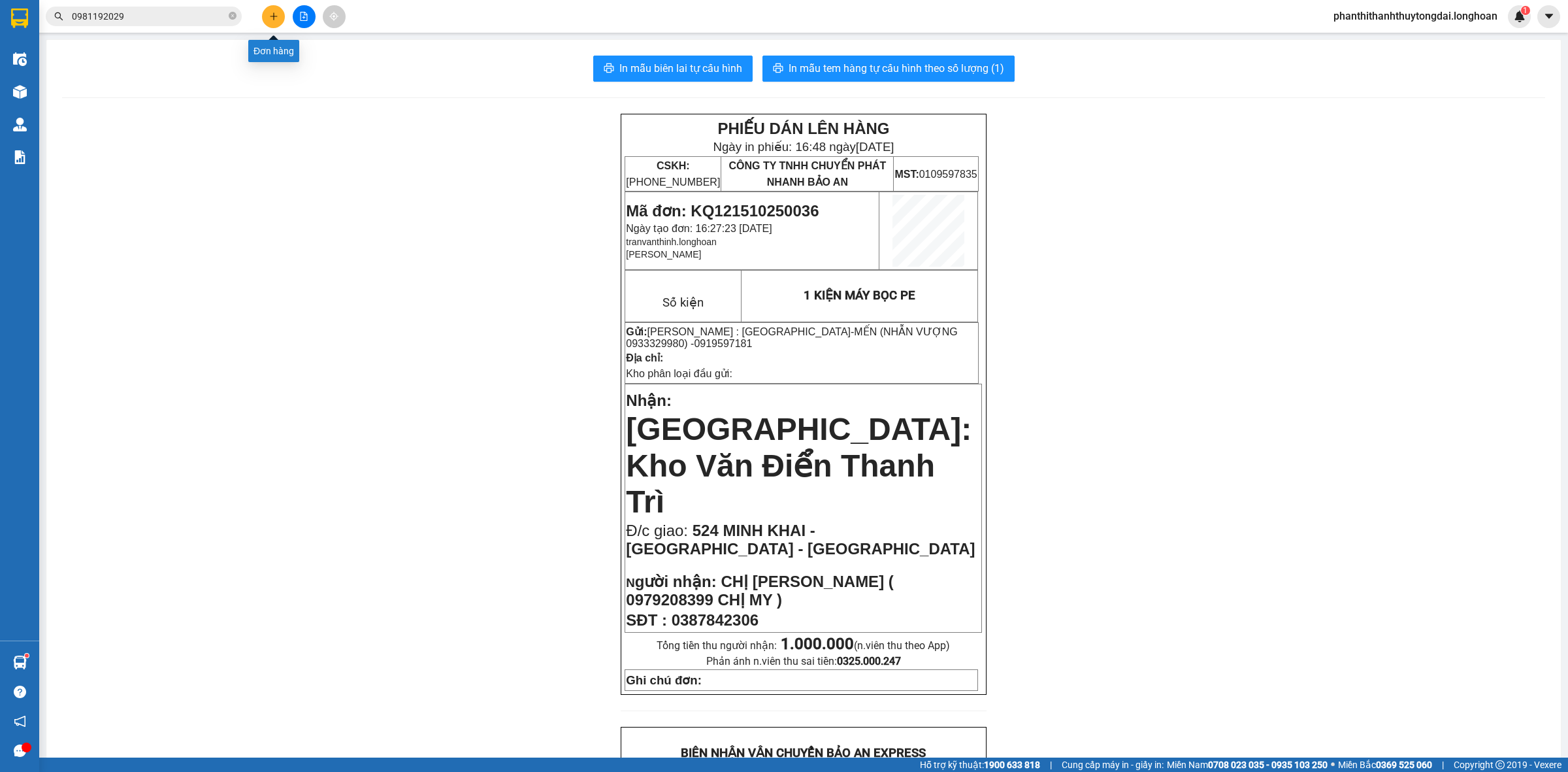
click at [274, 13] on icon "plus" at bounding box center [274, 16] width 1 height 8
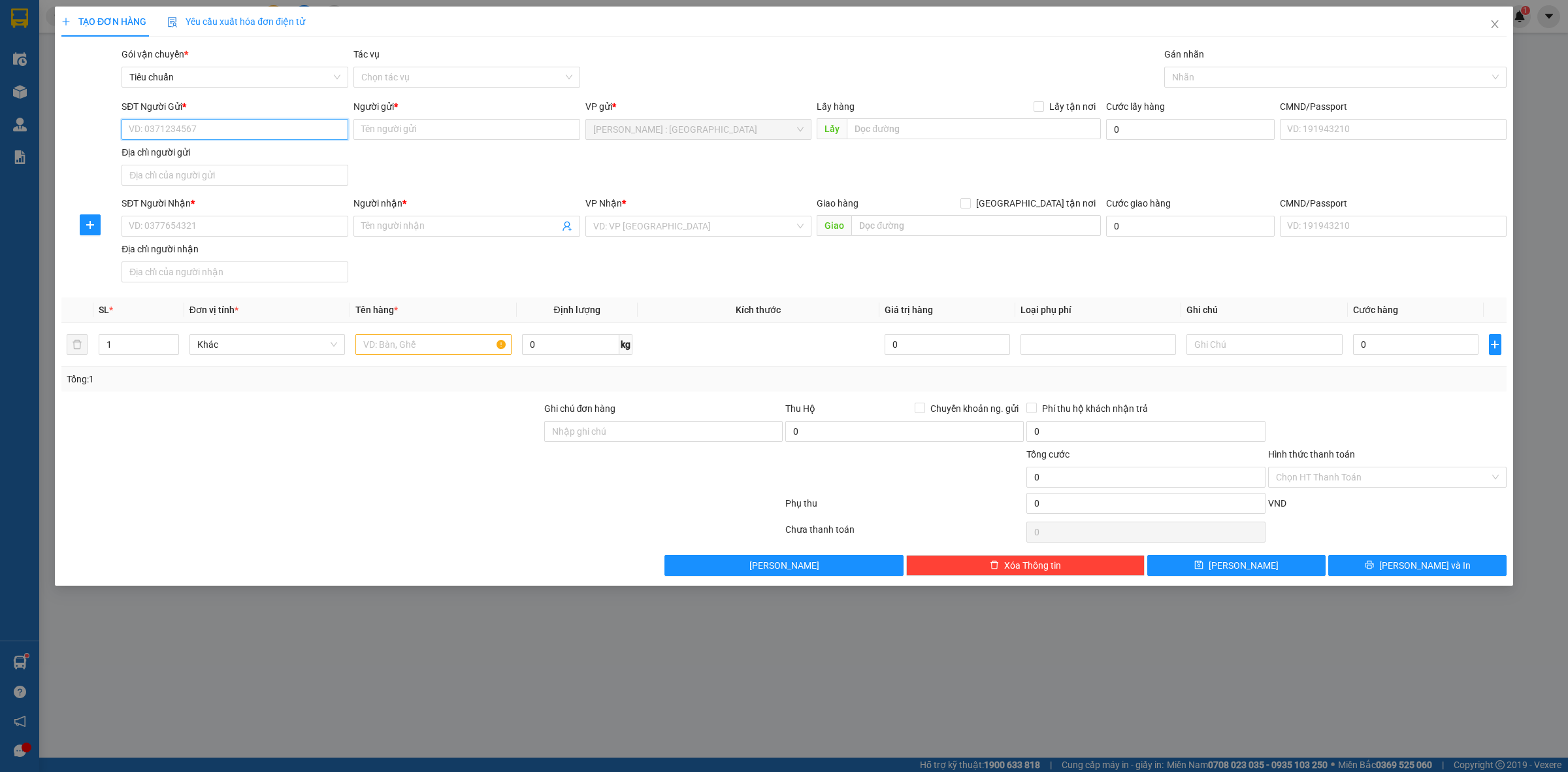
click at [273, 134] on input "SĐT Người Gửi *" at bounding box center [234, 130] width 227 height 21
paste input "0981192029"
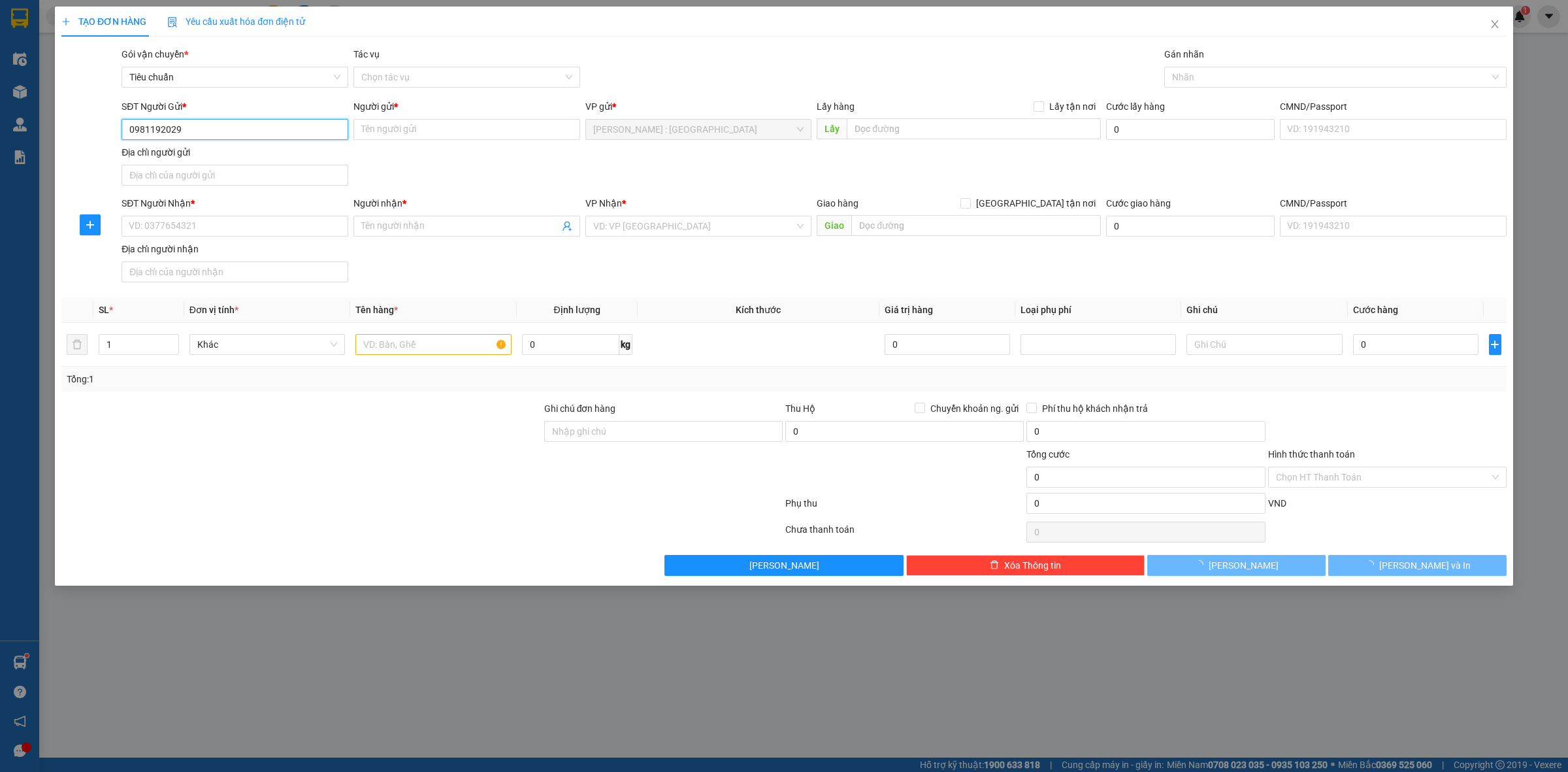
type input "0981192029"
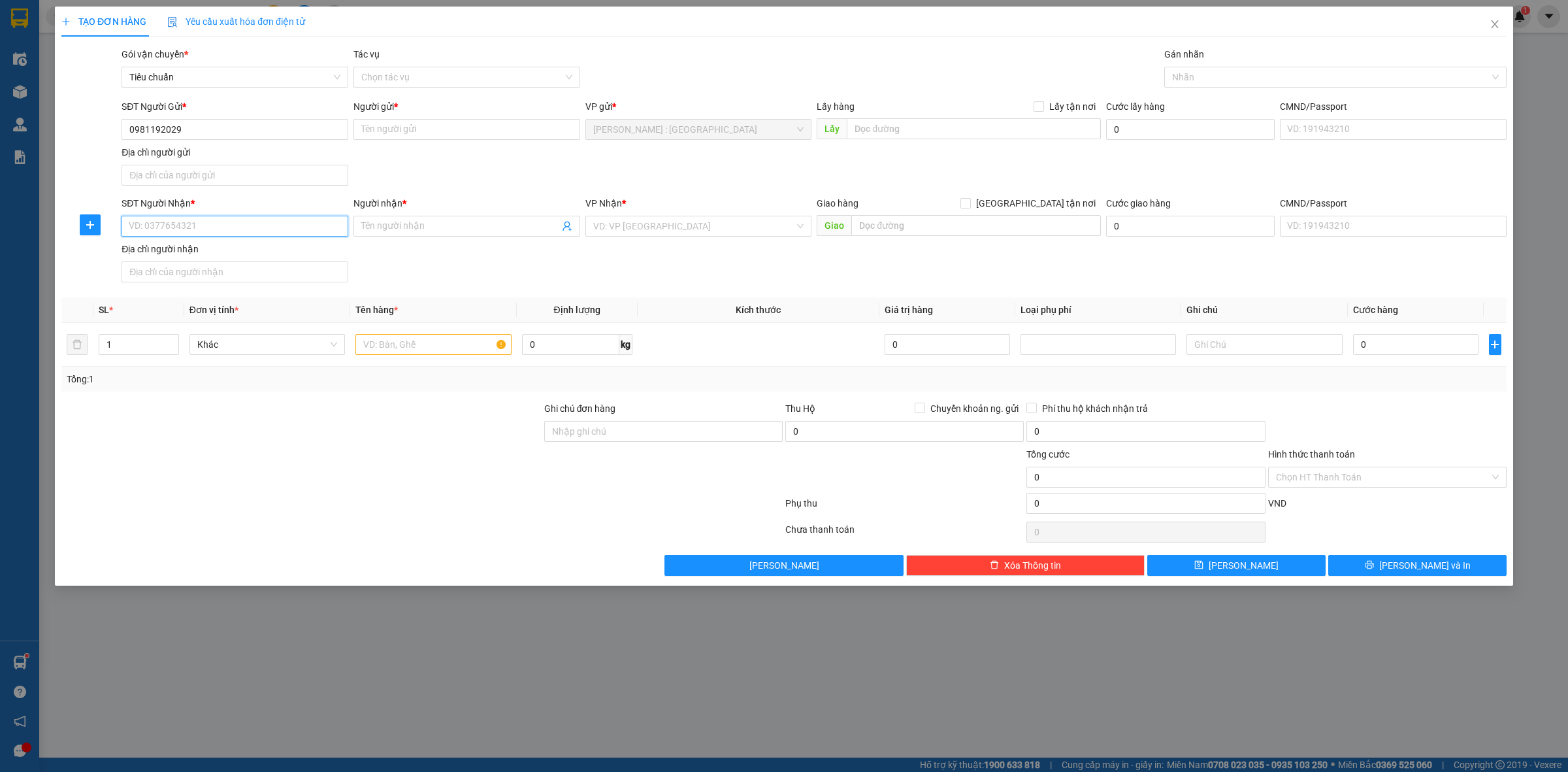
click at [328, 230] on input "SĐT Người Nhận *" at bounding box center [234, 226] width 227 height 21
paste input "0981192029"
type input "0981192029"
click at [317, 255] on div "0981192029 - An Phú Quý" at bounding box center [235, 253] width 211 height 14
type input "An Phú Quý"
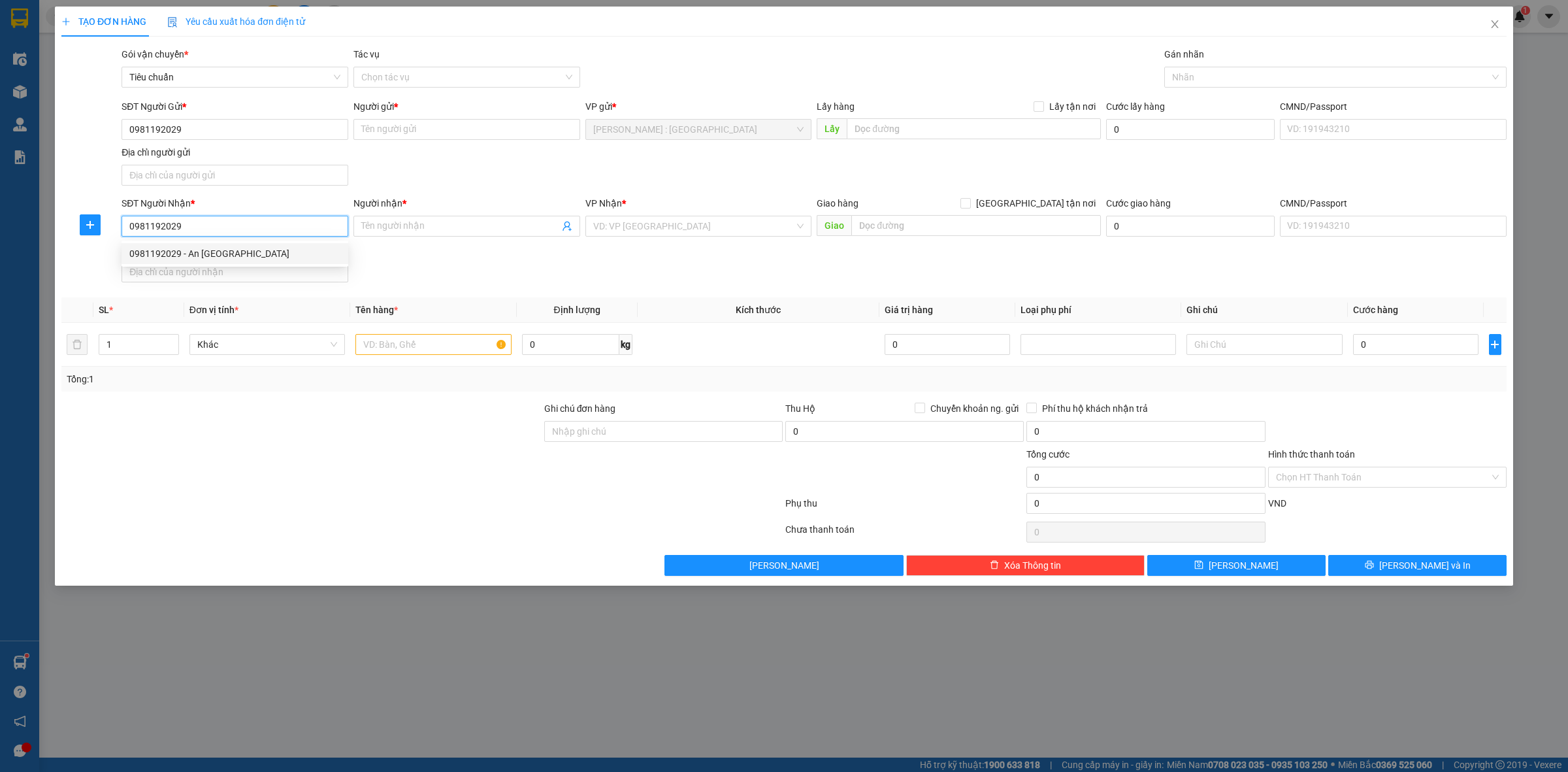
checkbox input "true"
type input "43 đường số 8 kcn việt nam sinhgapo bình hòa hcm"
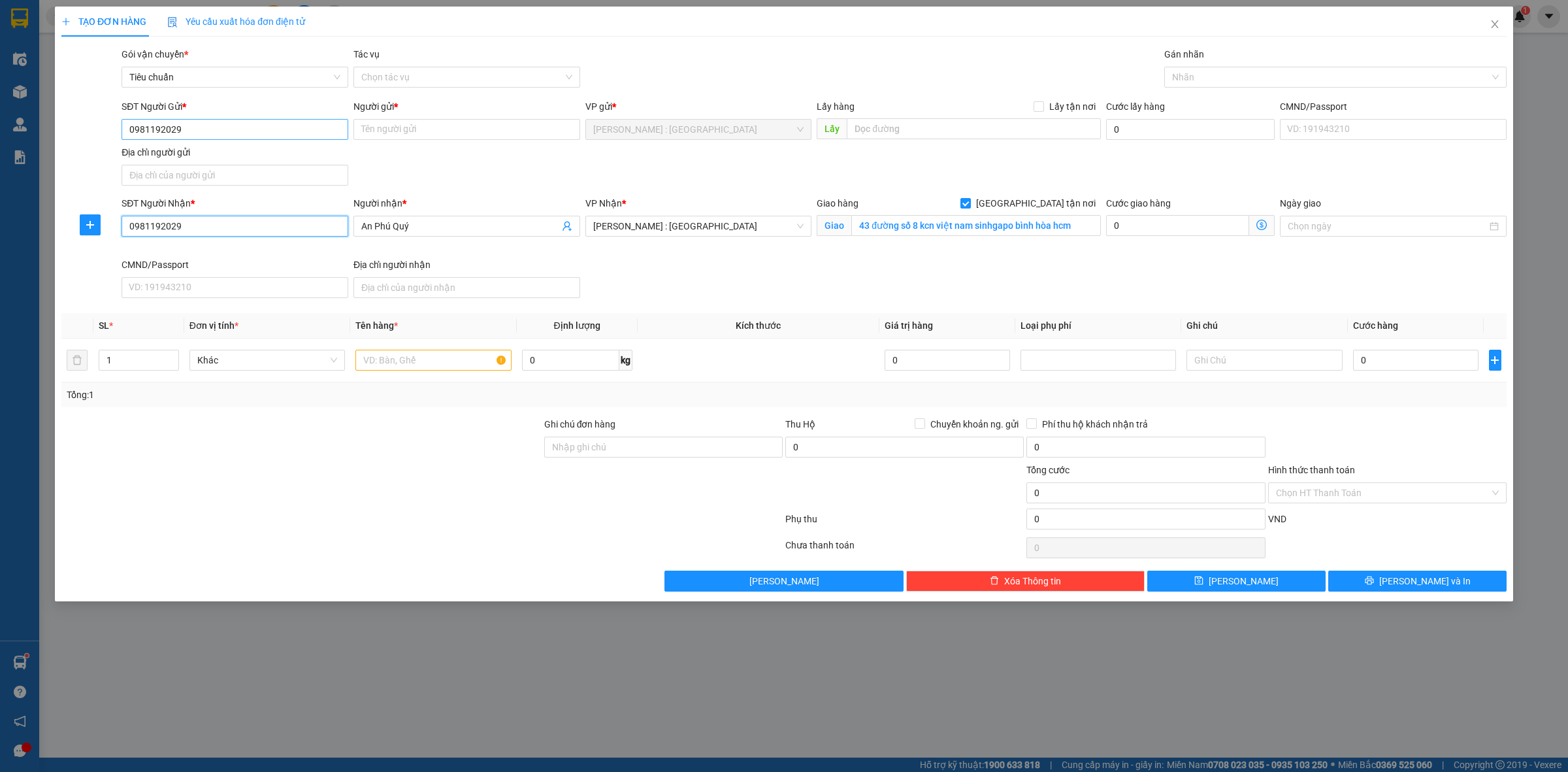
type input "0981192029"
click at [338, 134] on input "0981192029" at bounding box center [234, 130] width 227 height 21
click at [289, 158] on div "0981192029 - An Phú Quý" at bounding box center [235, 156] width 211 height 14
type input "An Phú Quý"
click at [286, 131] on input "0981192029" at bounding box center [234, 130] width 227 height 21
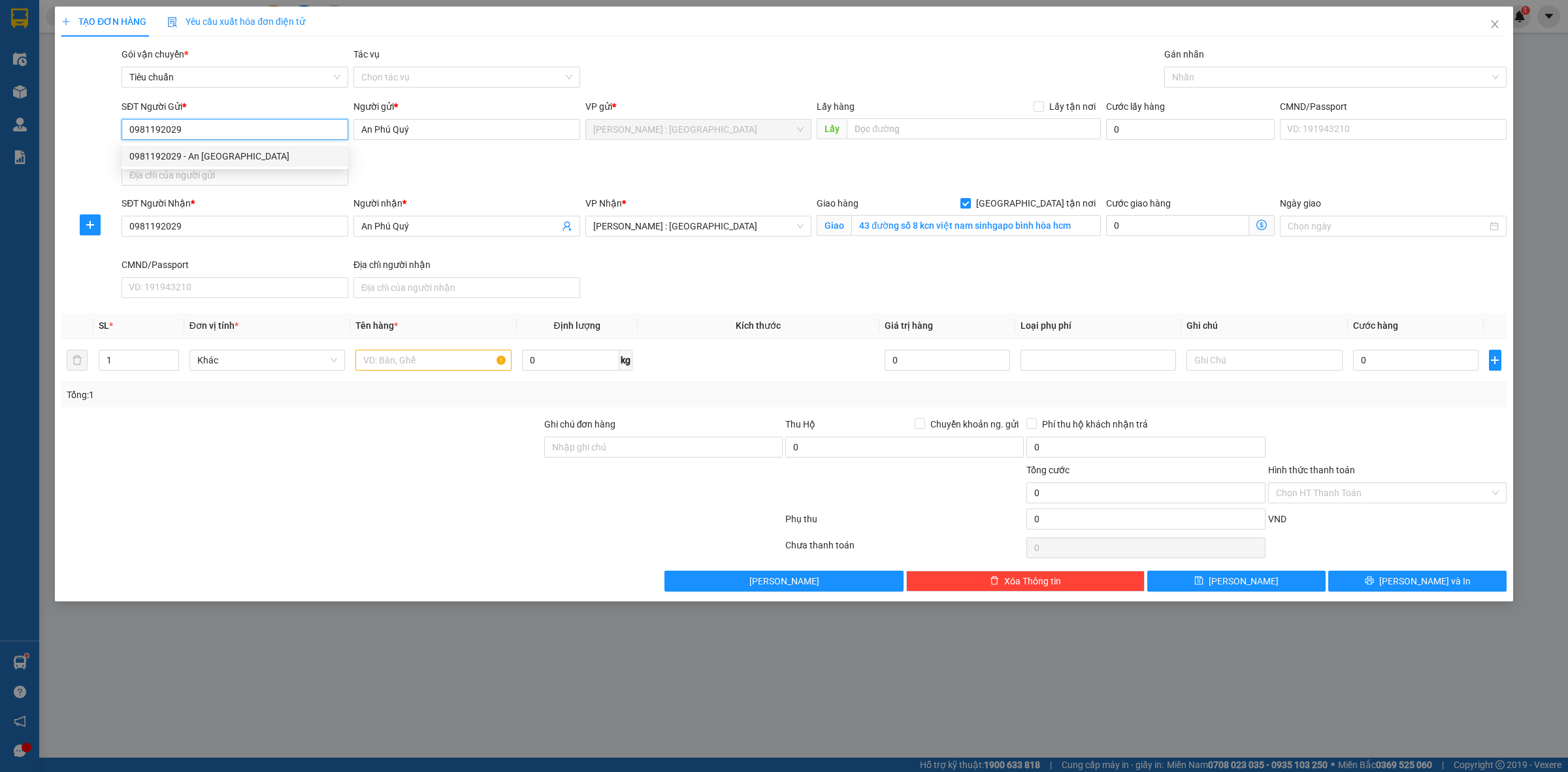
click at [281, 158] on div "0981192029 - An Phú Quý" at bounding box center [235, 156] width 211 height 14
click at [717, 229] on span "[PERSON_NAME] : [GEOGRAPHIC_DATA]" at bounding box center [698, 226] width 211 height 20
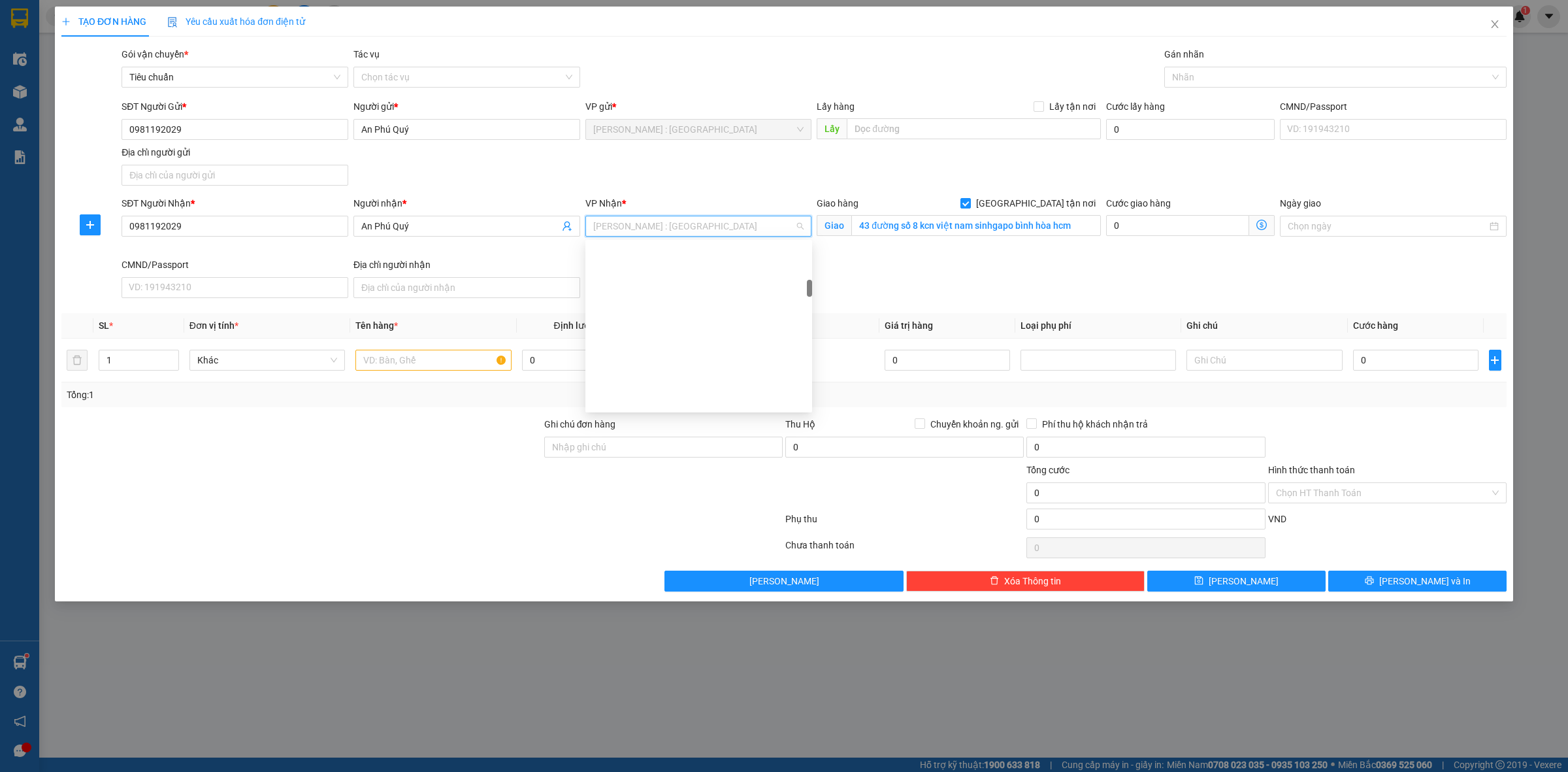
scroll to position [361, 0]
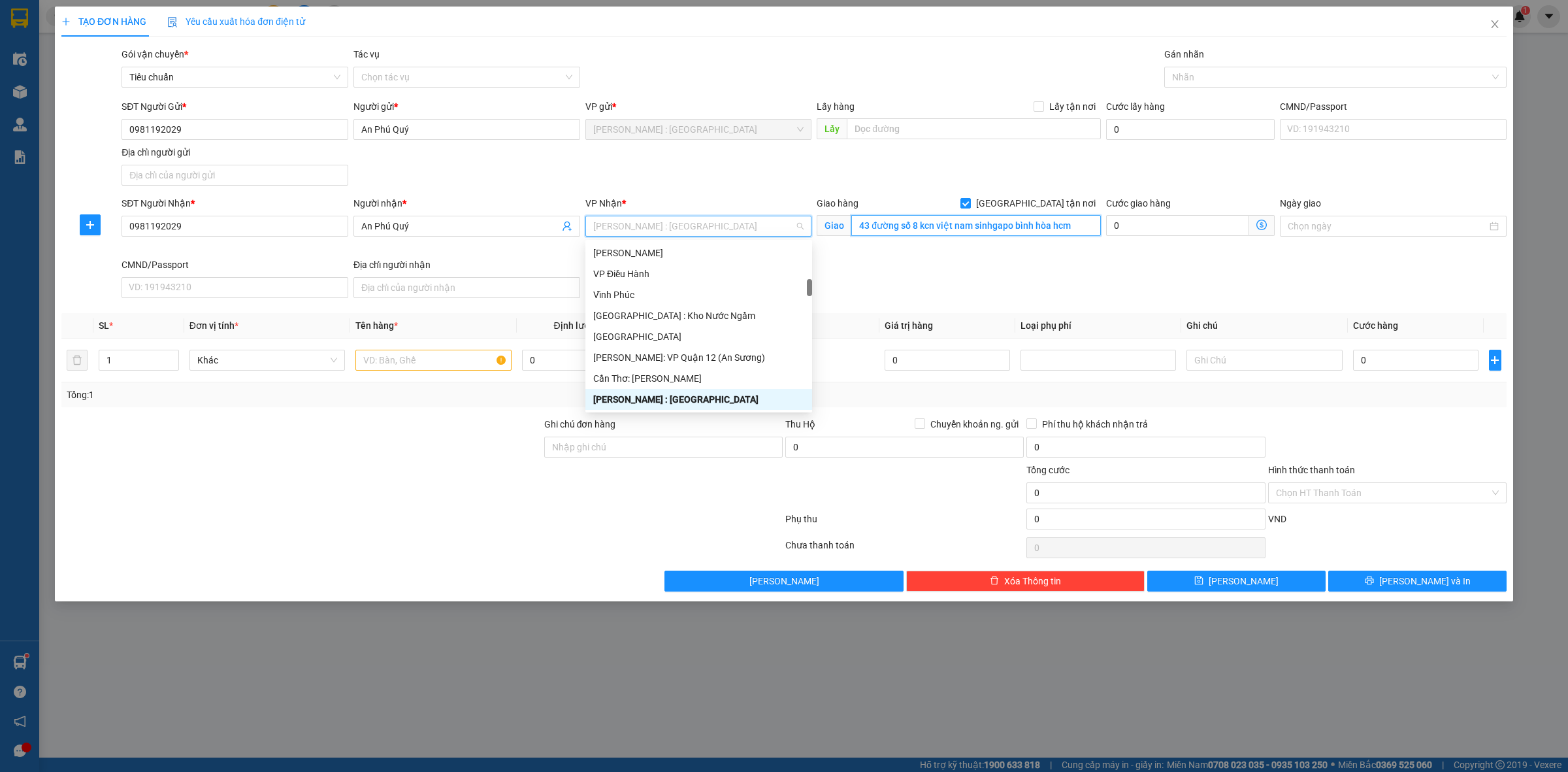
click at [970, 219] on input "43 đường số 8 kcn việt nam sinhgapo bình hòa hcm" at bounding box center [976, 225] width 249 height 21
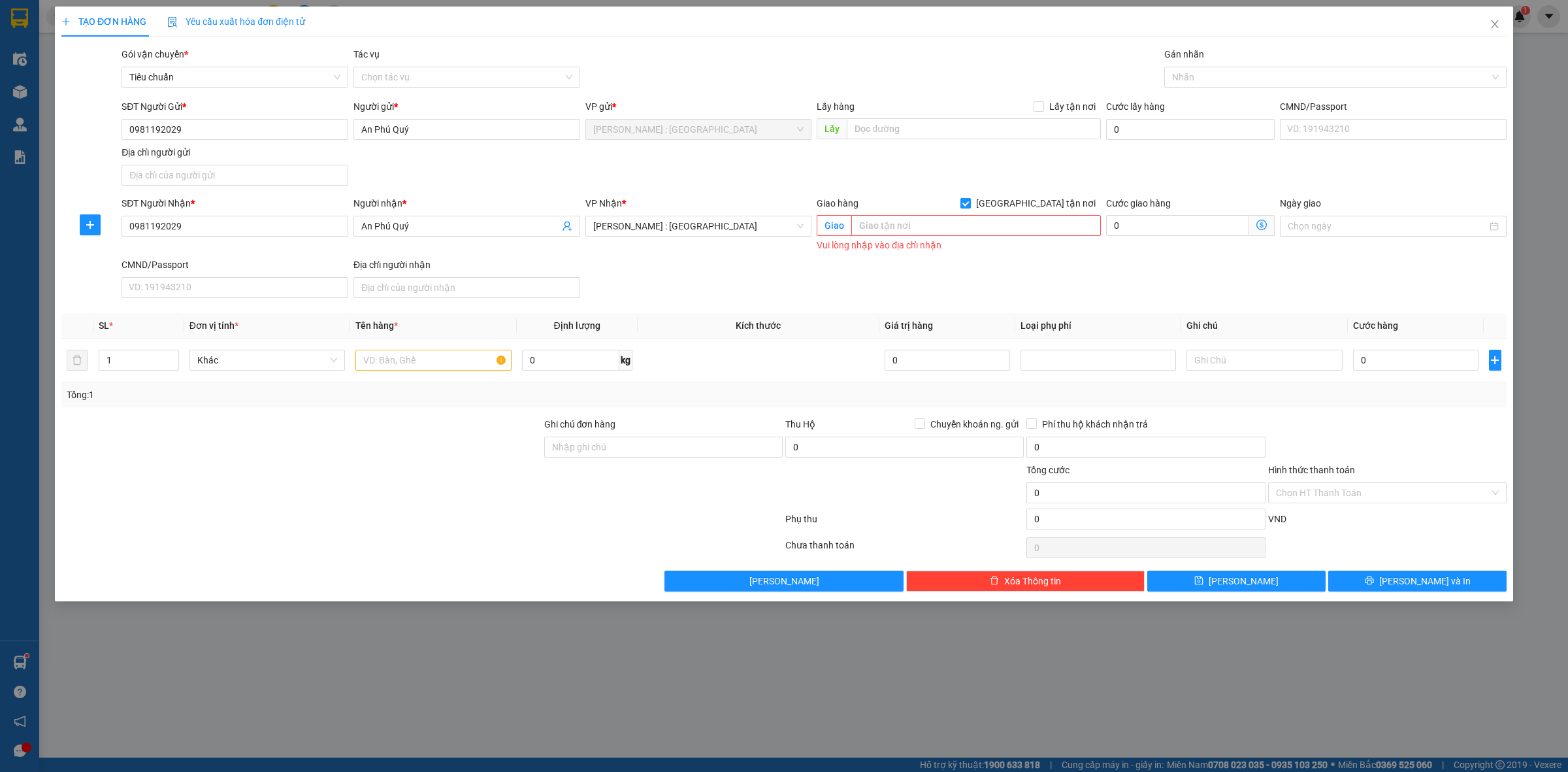
click at [1036, 198] on label "[GEOGRAPHIC_DATA] tận nơi" at bounding box center [1031, 203] width 140 height 14
click at [970, 198] on input "[GEOGRAPHIC_DATA] tận nơi" at bounding box center [965, 203] width 9 height 9
checkbox input "false"
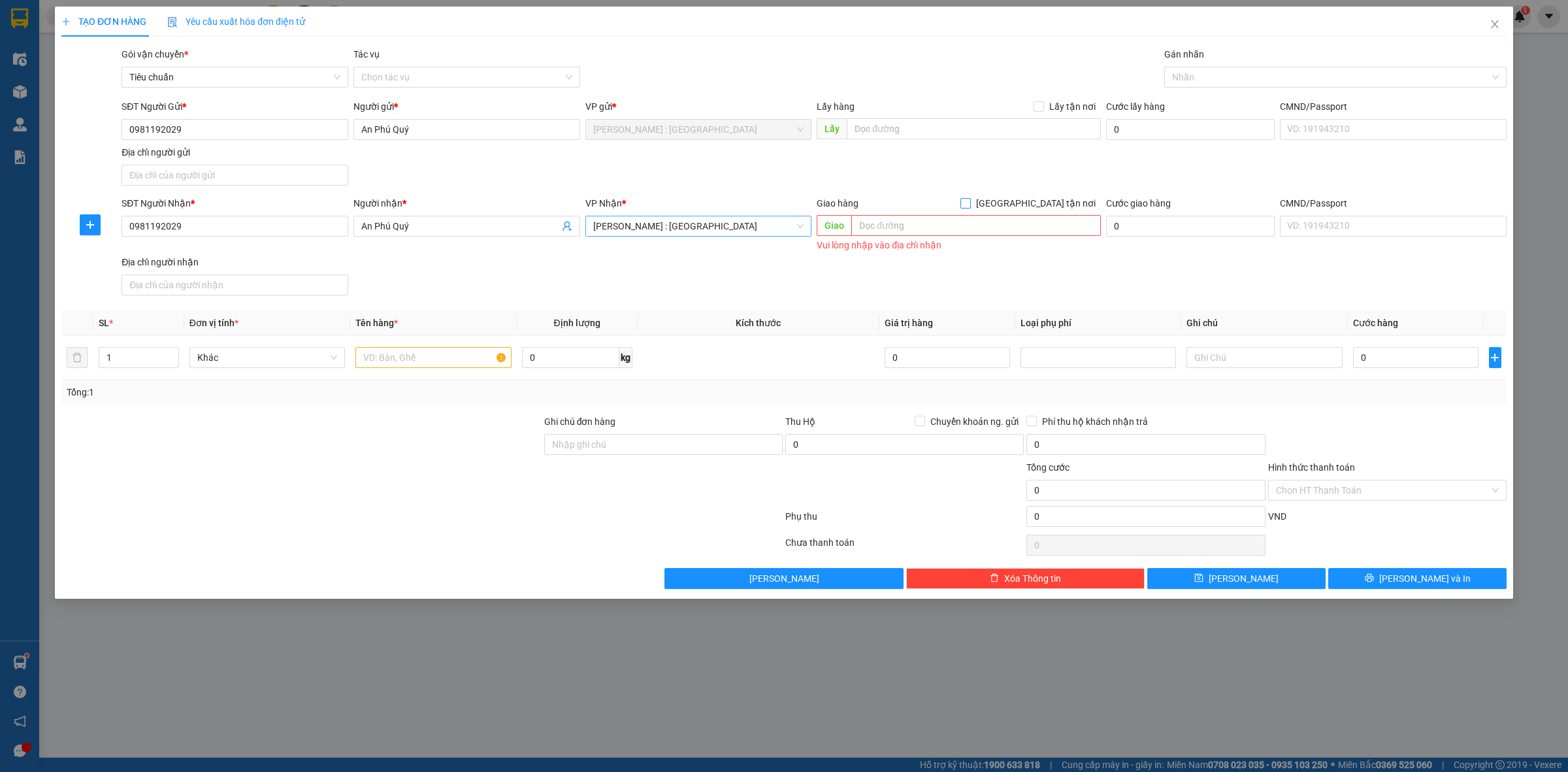
click at [760, 217] on div "[PERSON_NAME] : [GEOGRAPHIC_DATA]" at bounding box center [698, 226] width 227 height 21
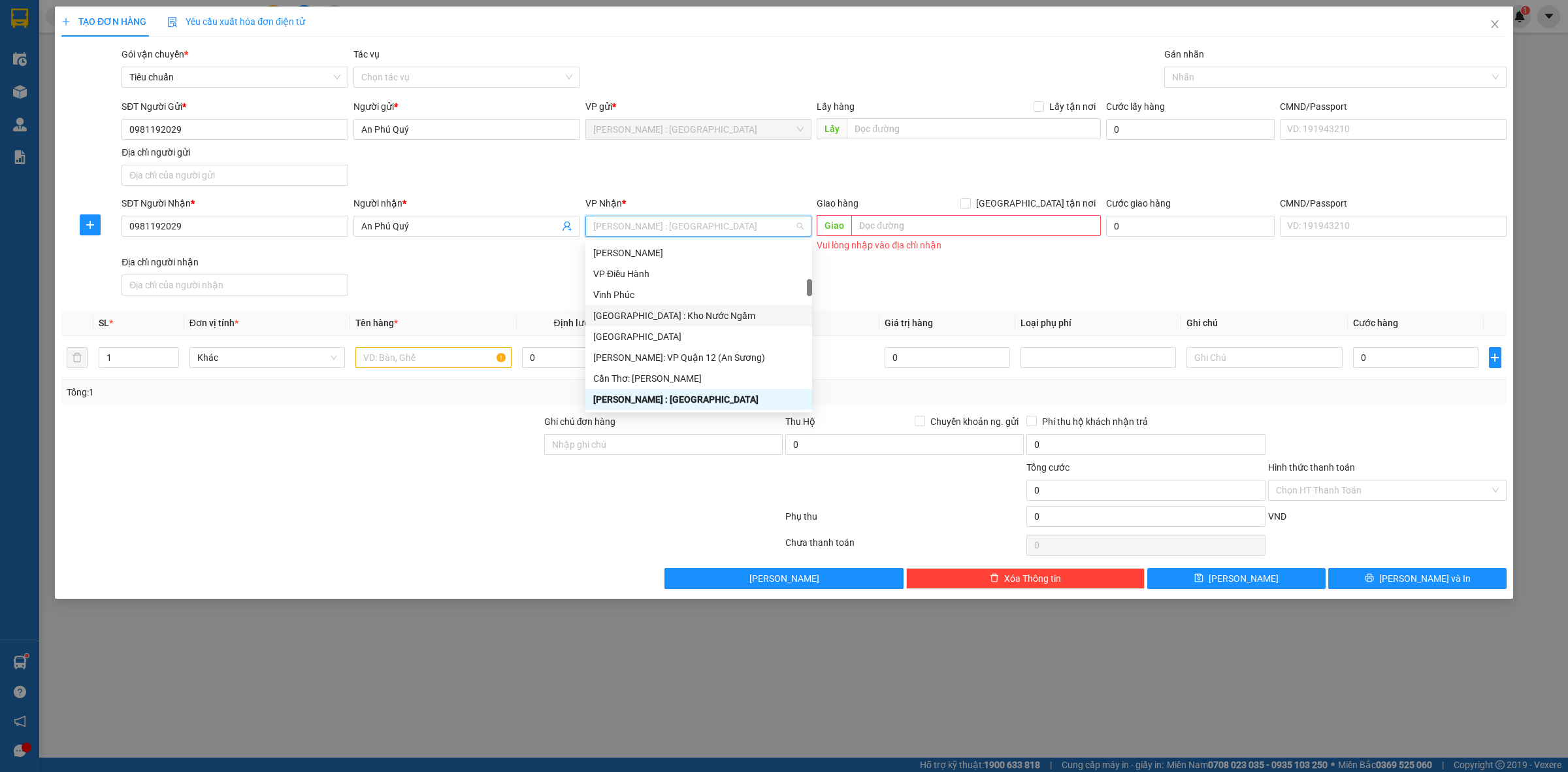
type input "v"
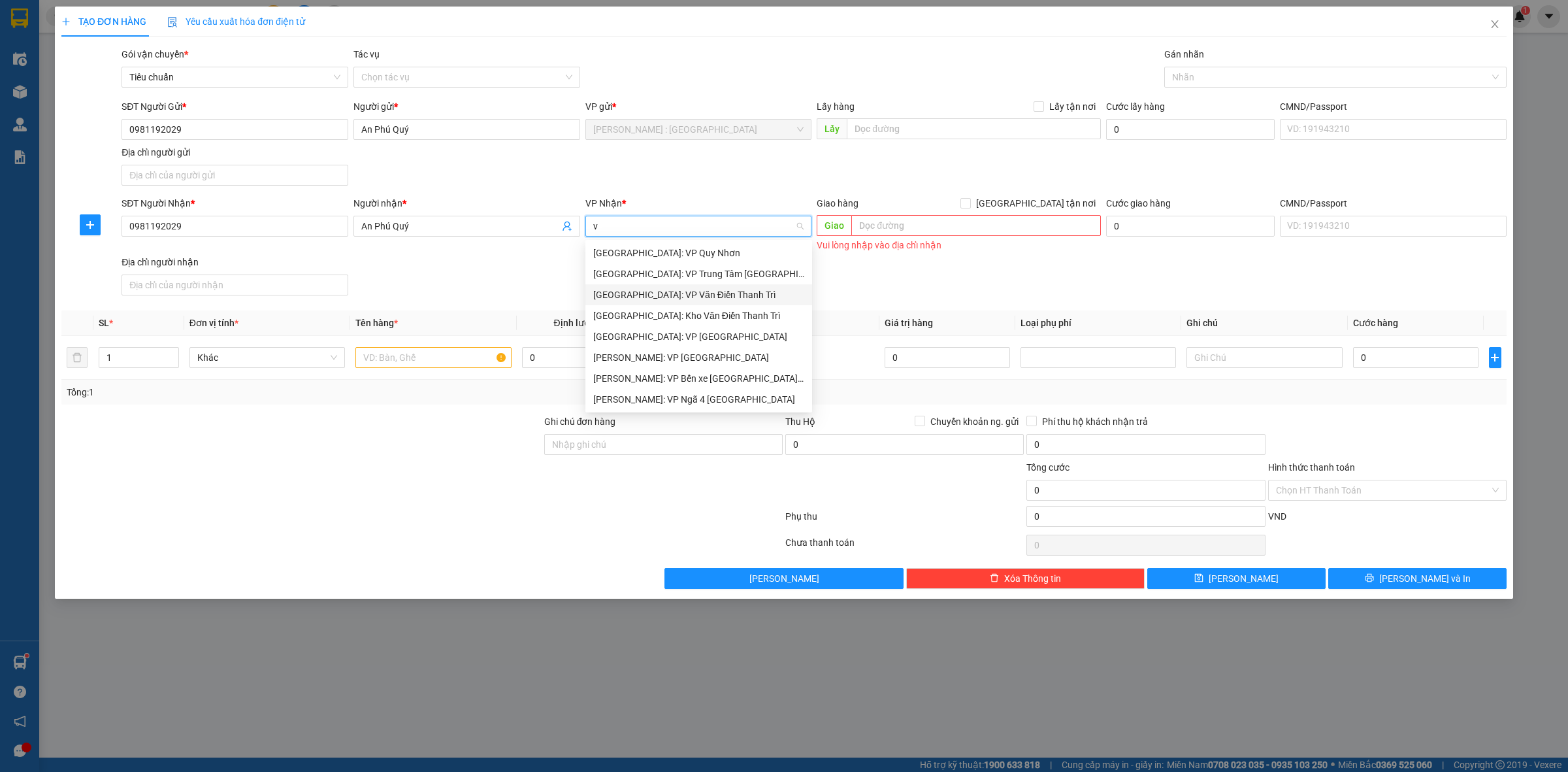
click at [706, 296] on div "Hà Nội: VP Văn Điển Thanh Trì" at bounding box center [698, 295] width 211 height 14
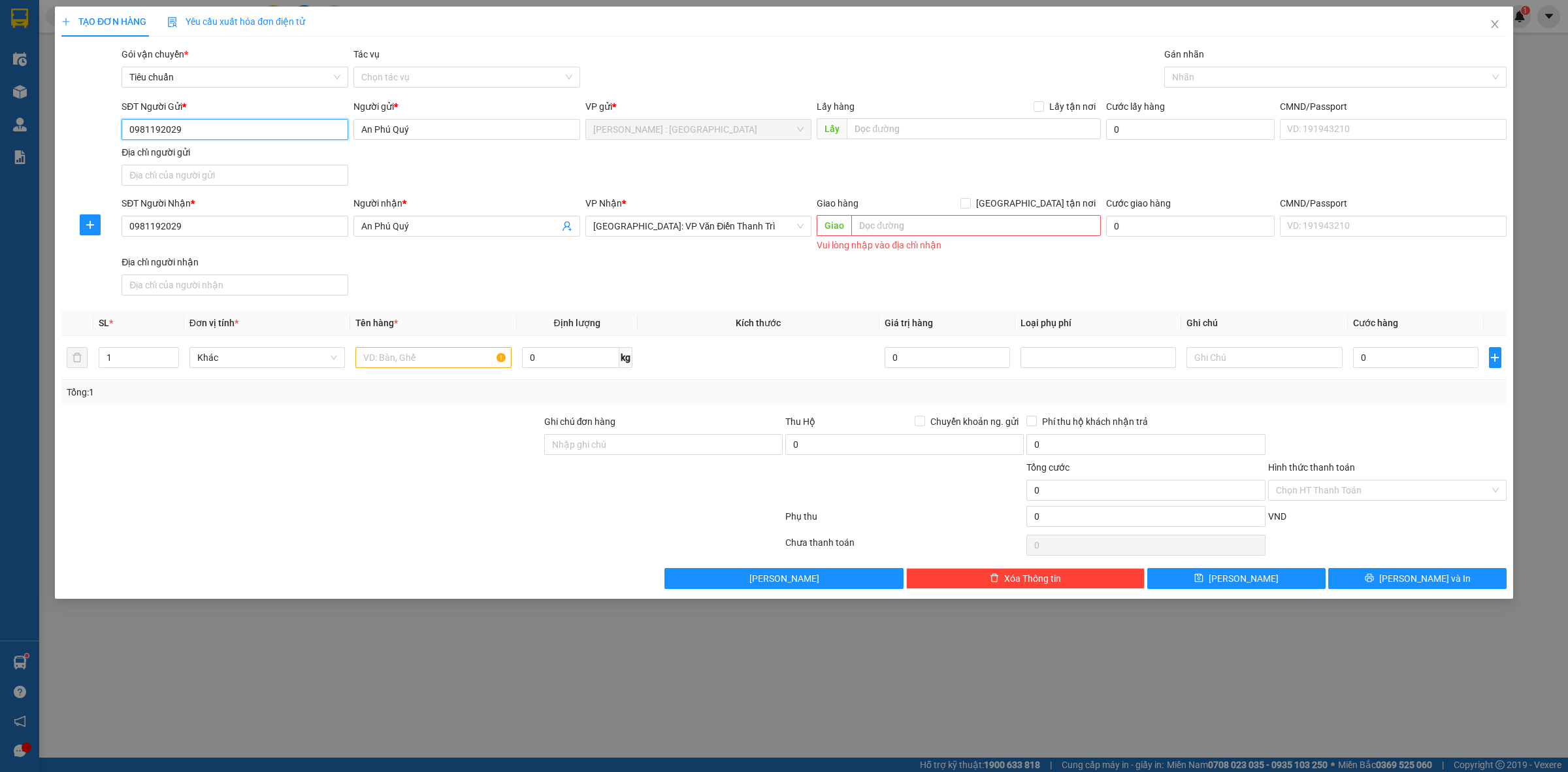
click at [326, 130] on input "0981192029" at bounding box center [234, 130] width 227 height 21
click at [316, 155] on div "0981192029 - An Phú Quý" at bounding box center [235, 156] width 211 height 14
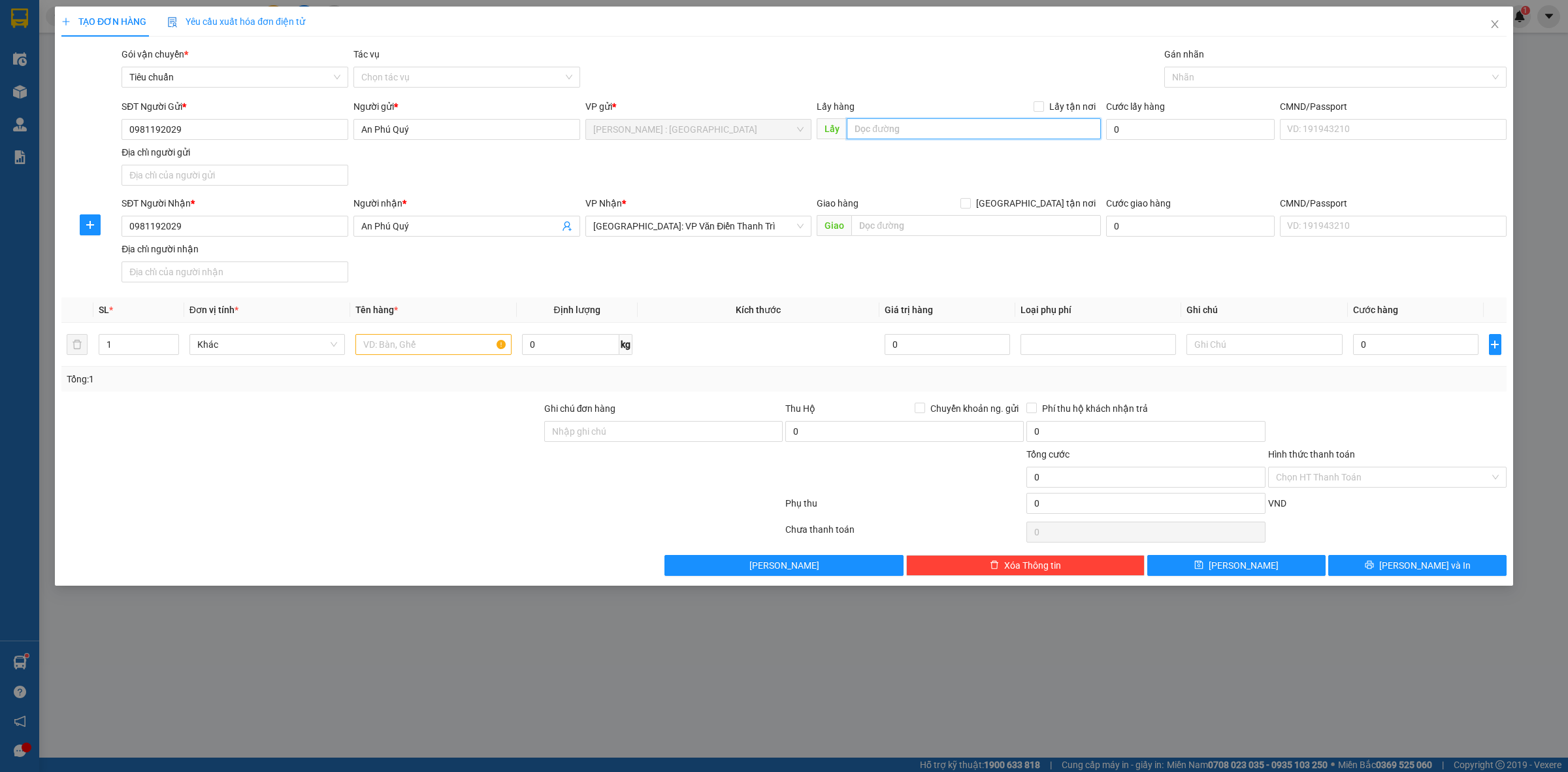
click at [955, 120] on input "text" at bounding box center [974, 129] width 254 height 21
paste input "địa chỉ : 60/7 đường Lê Tấn Bê, phường an lạc, quận bình tân"
type input "địa chỉ : 60/7 đường Lê Tấn Bê, phường an lạc, quận bình tân"
click at [1043, 103] on input "Lấy tận nơi" at bounding box center [1038, 106] width 9 height 9
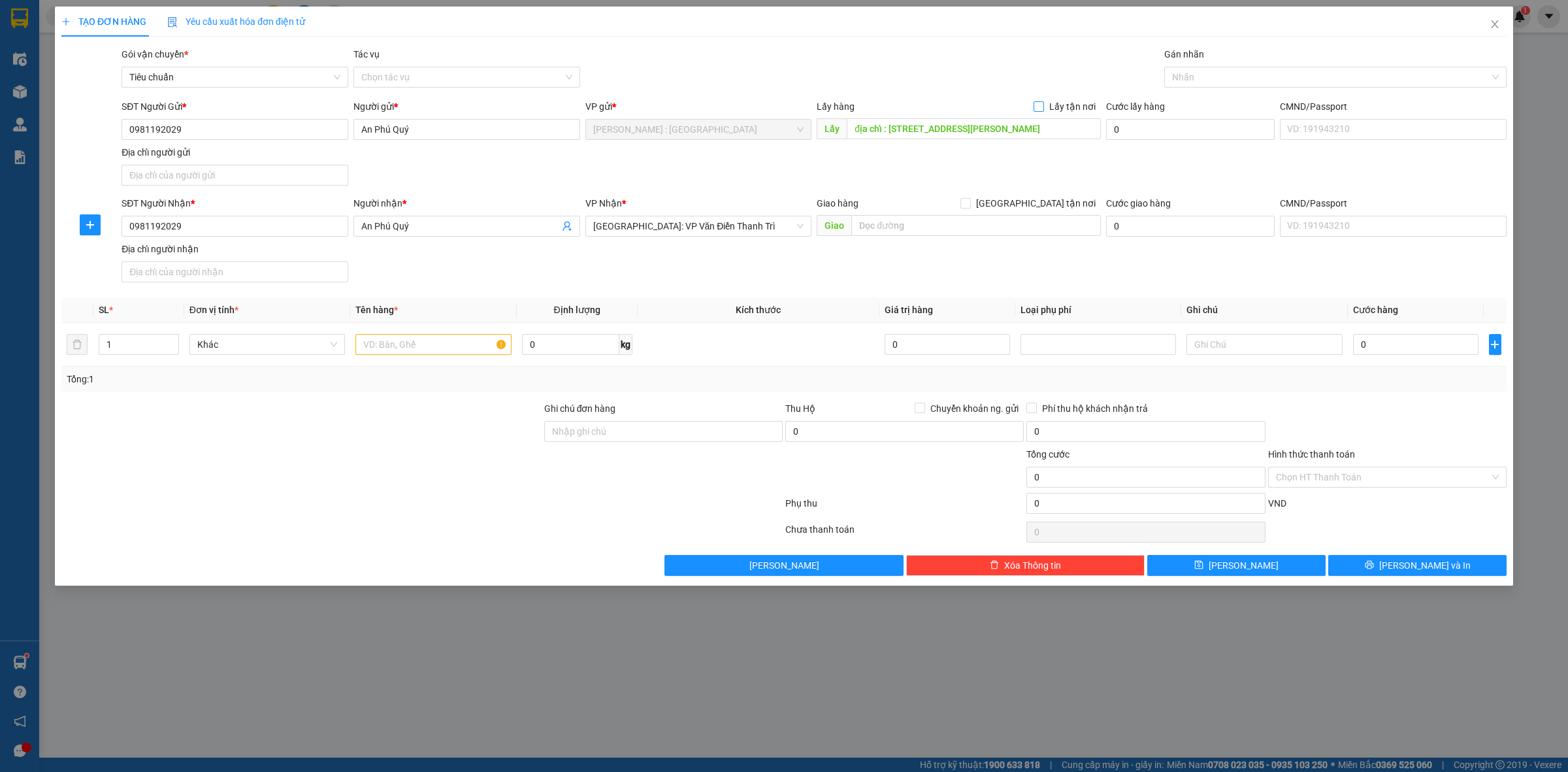
checkbox input "true"
click at [478, 351] on input "text" at bounding box center [433, 345] width 155 height 21
paste input "2 kiện quạt"
type input "2 kiện quạt a nghĩa"
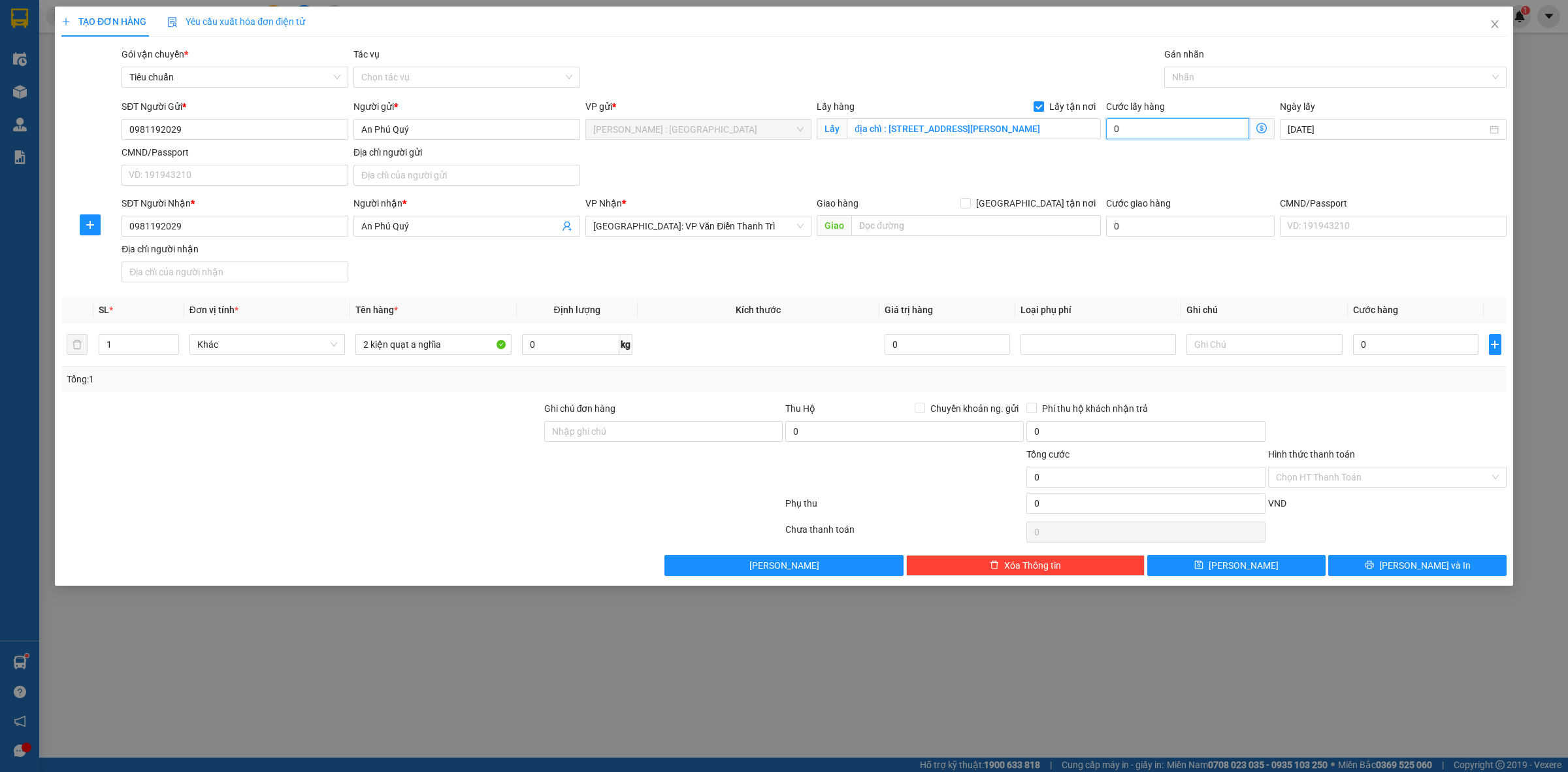
click at [1139, 126] on input "0" at bounding box center [1178, 129] width 143 height 21
type input "1"
type input "10"
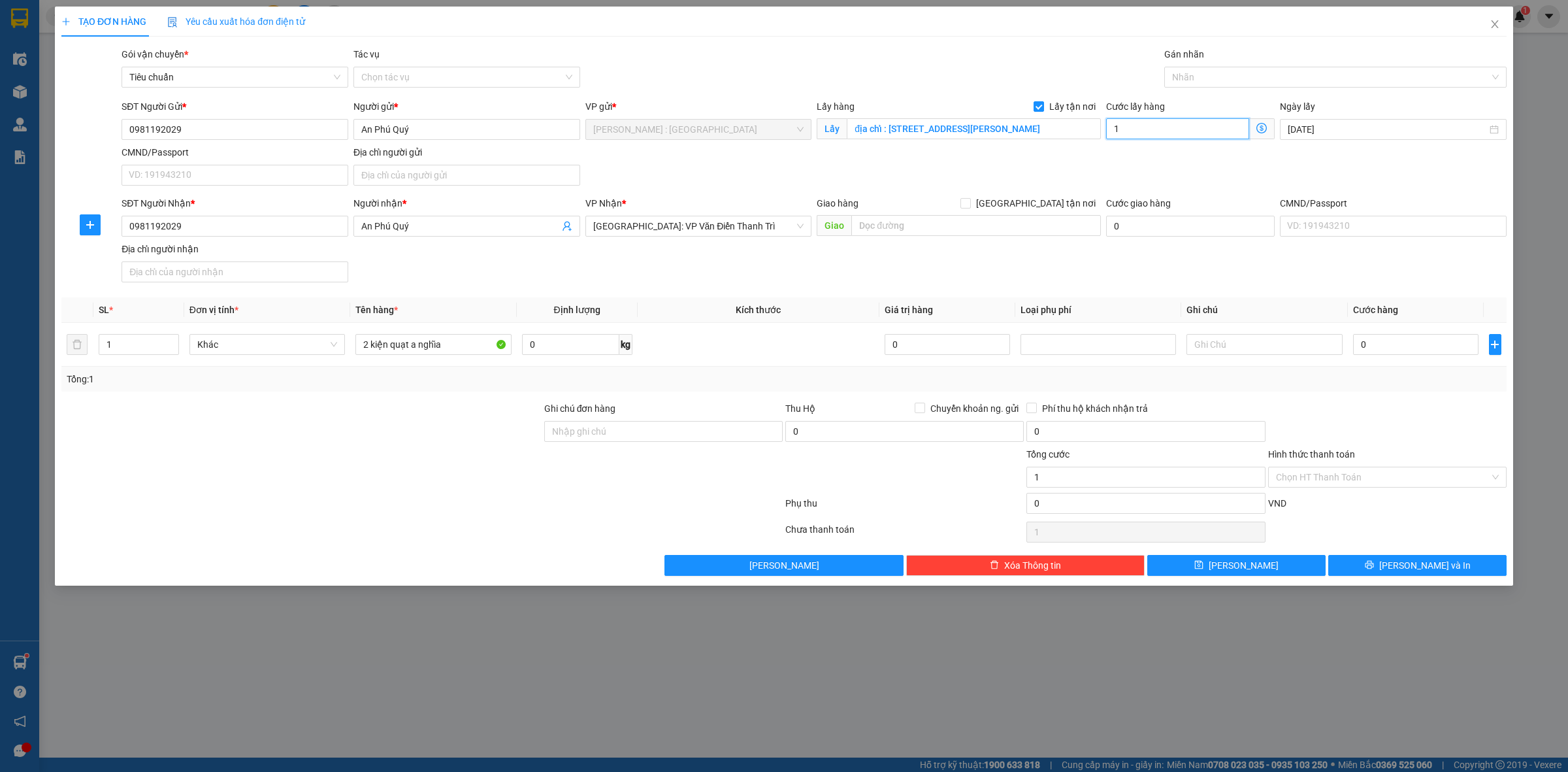
type input "10"
type input "100"
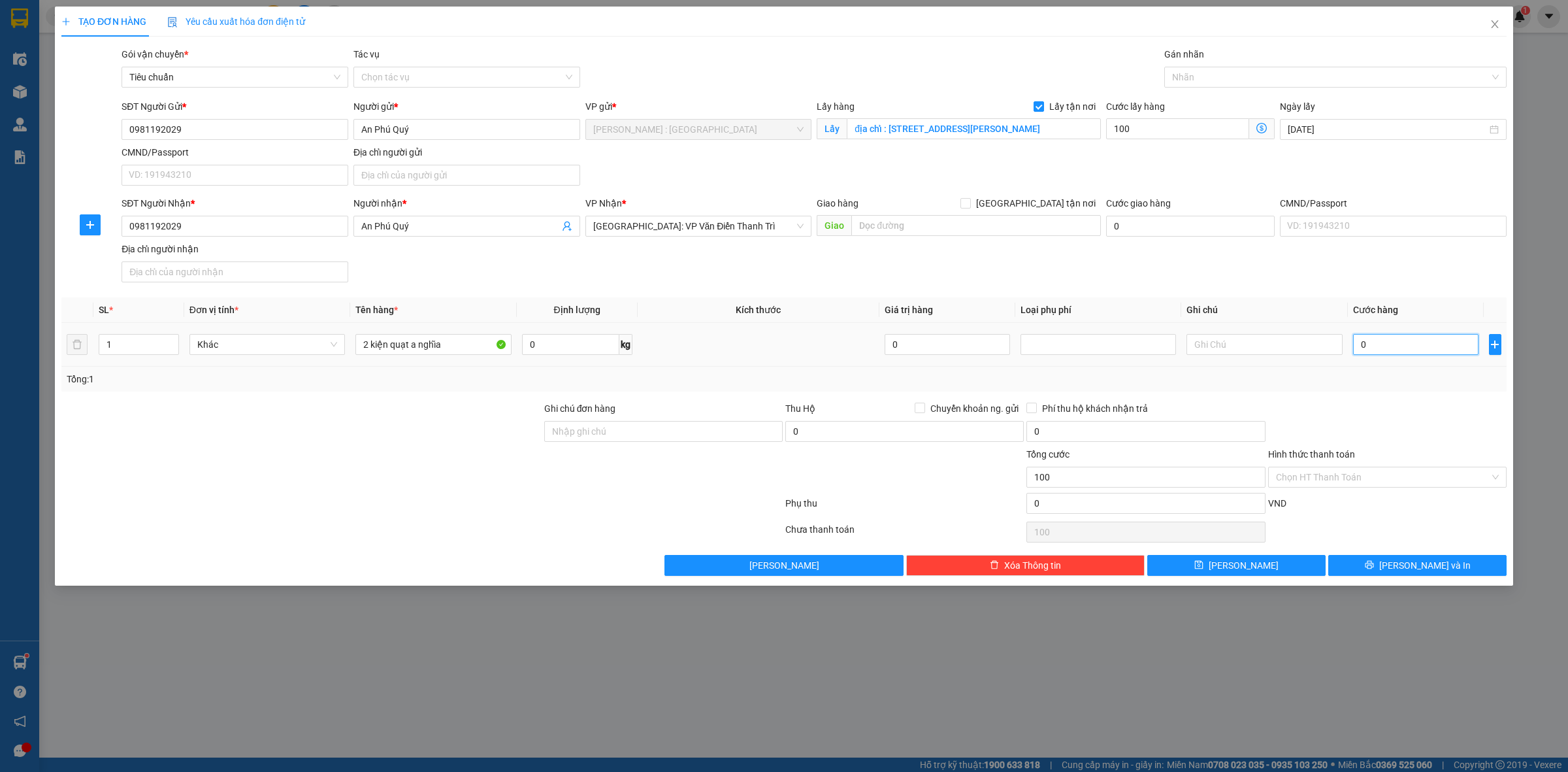
type input "100.000"
click at [1425, 351] on input "0" at bounding box center [1416, 345] width 126 height 21
type input "1"
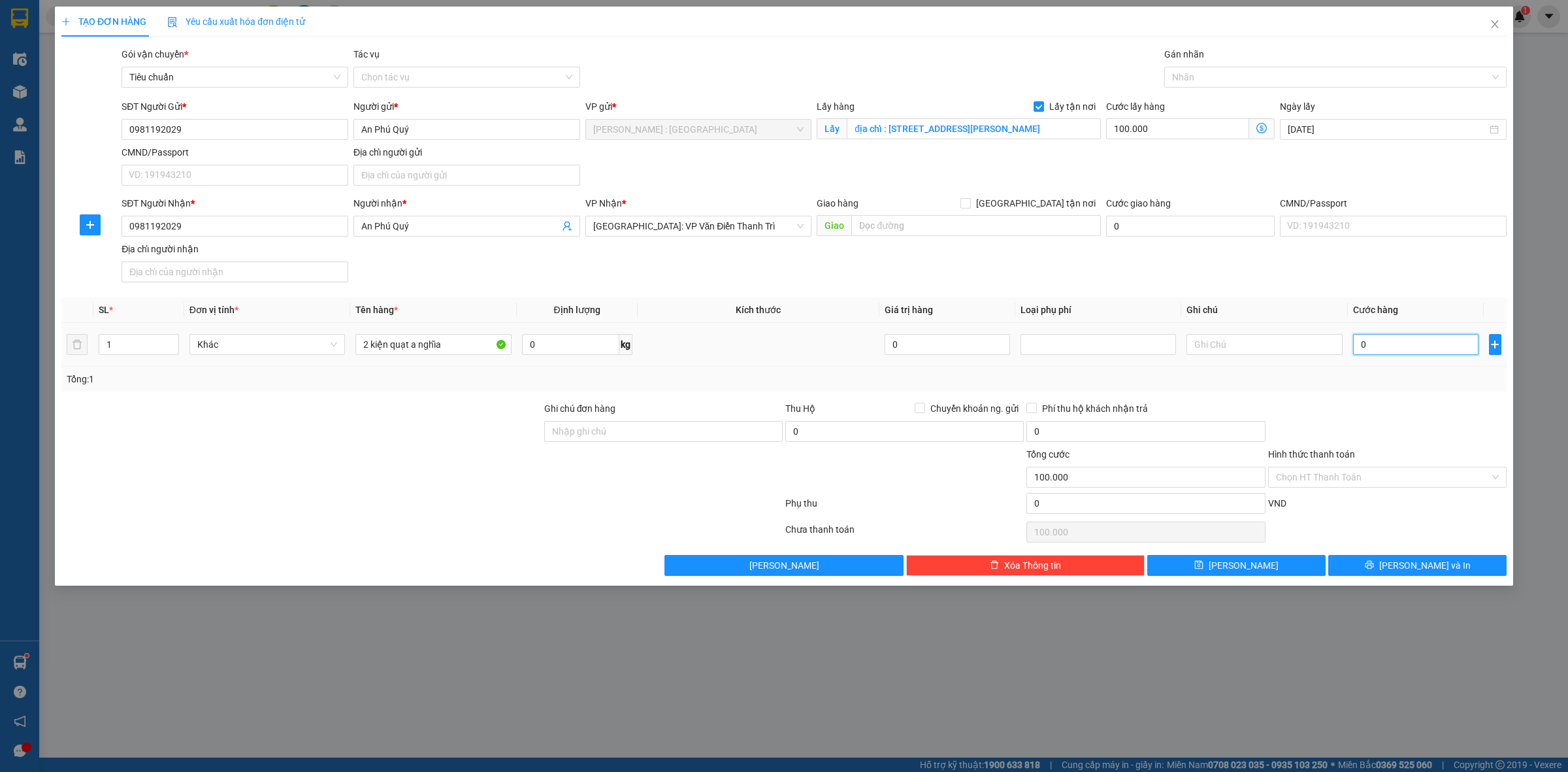
type input "100.001"
type input "1.000"
type input "101.000"
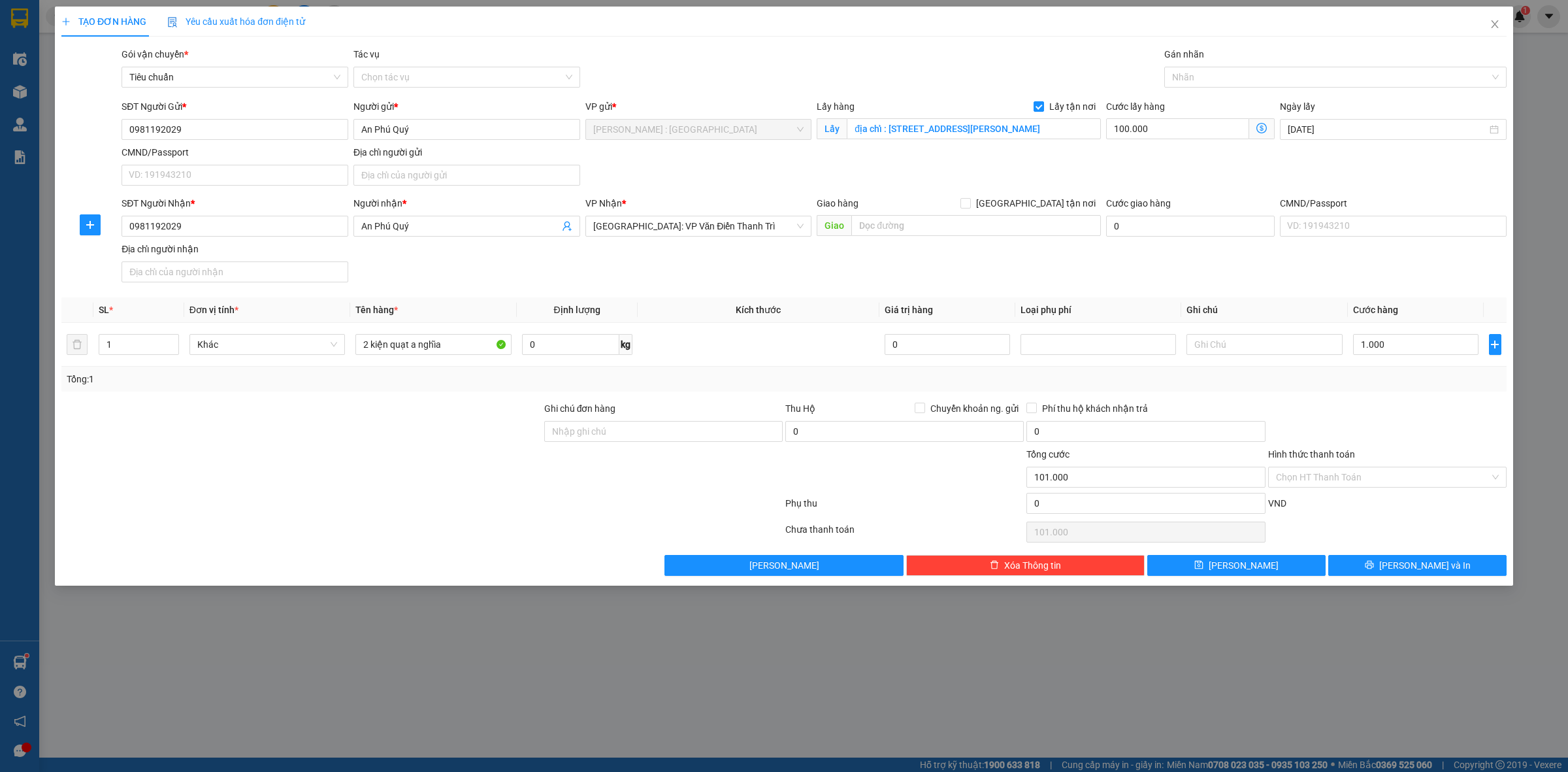
click at [1445, 400] on div "Transit Pickup Surcharge Ids Transit Deliver Surcharge Ids Transit Deliver Surc…" at bounding box center [784, 311] width 1445 height 529
click at [1242, 565] on span "Lưu" at bounding box center [1243, 565] width 70 height 14
checkbox input "false"
type input "0"
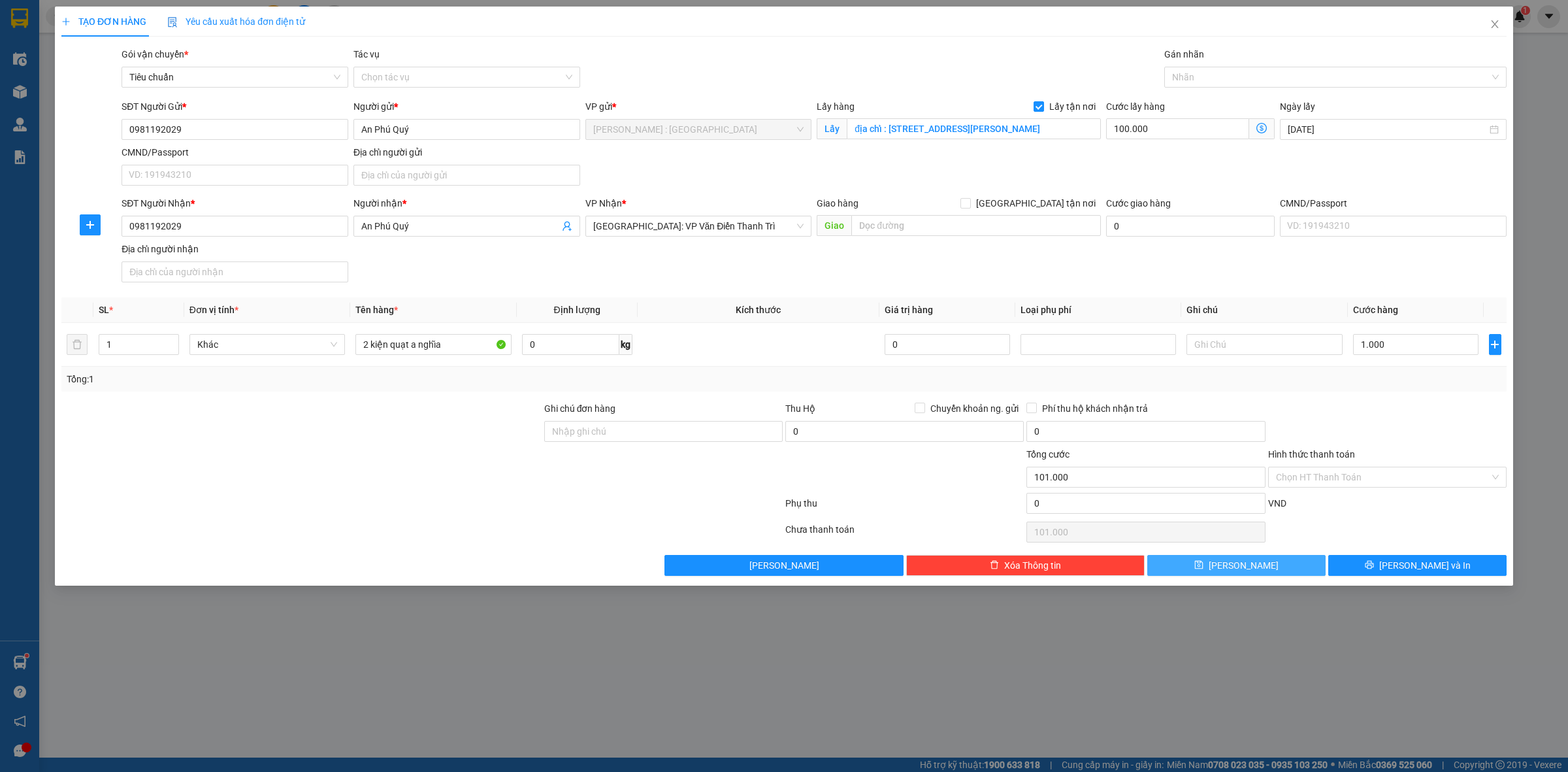
type input "0"
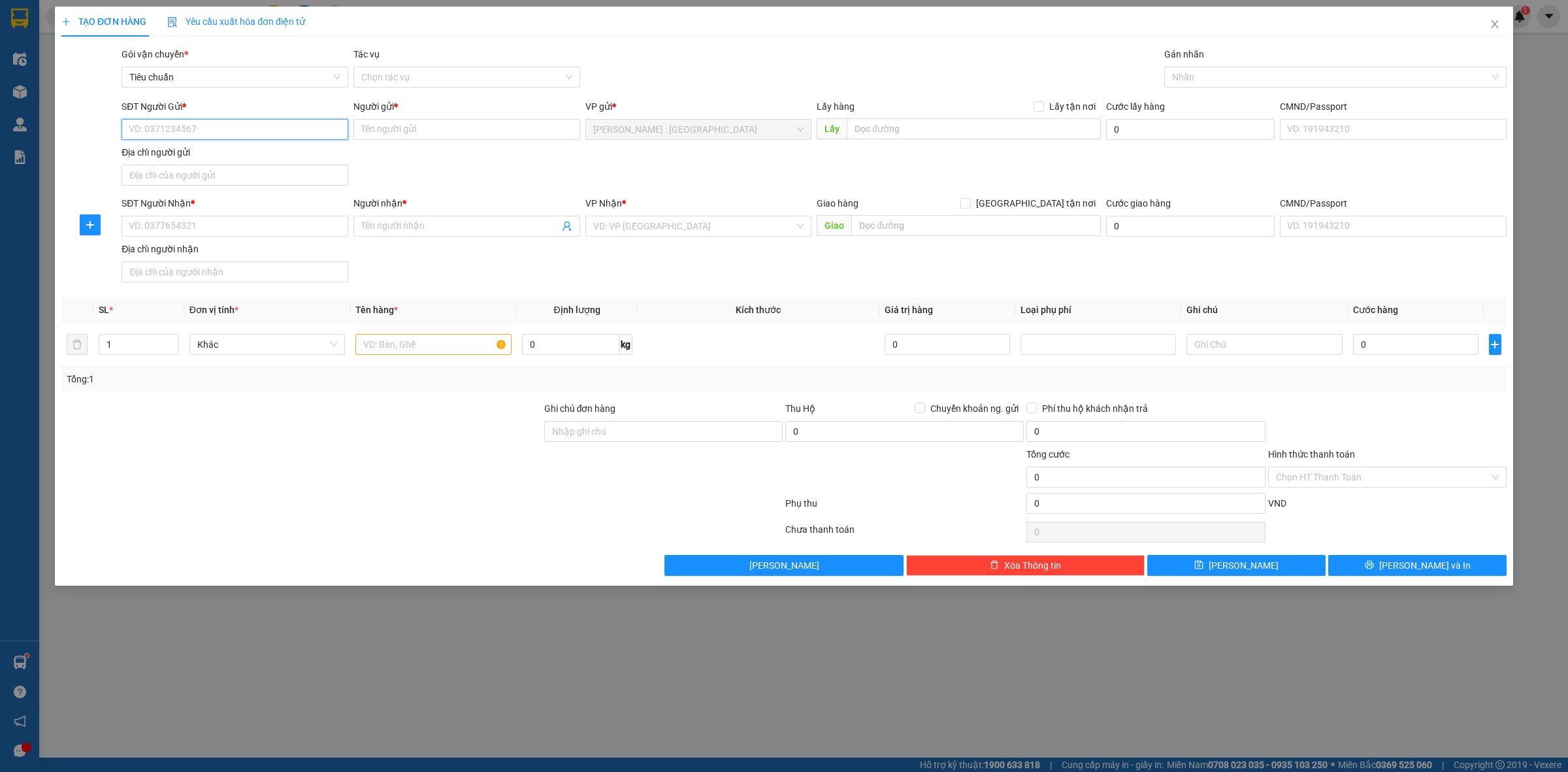
click at [282, 121] on input "SĐT Người Gửi *" at bounding box center [234, 130] width 227 height 21
paste input "0931 234 729"
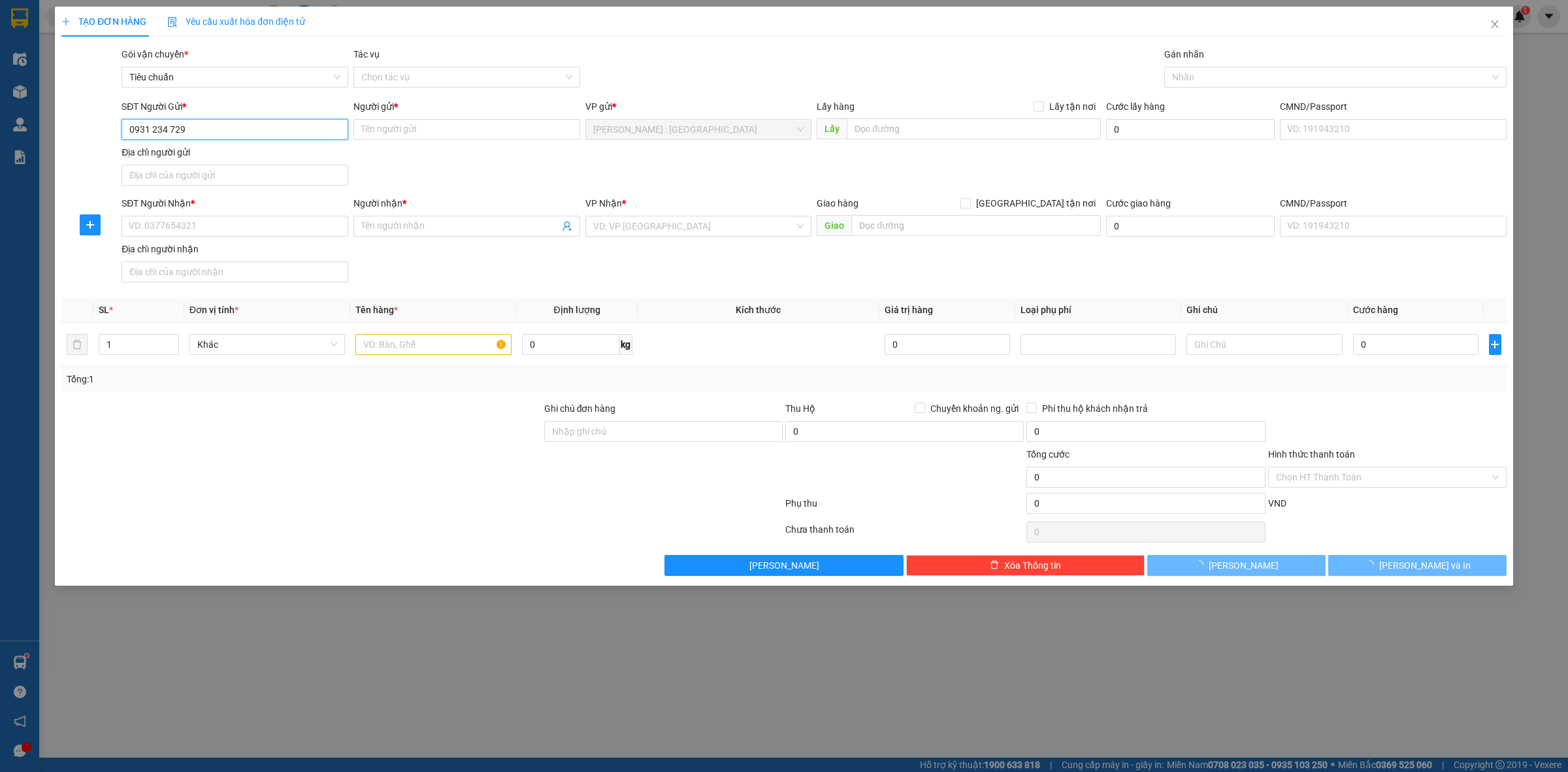
type input "0931 234 729"
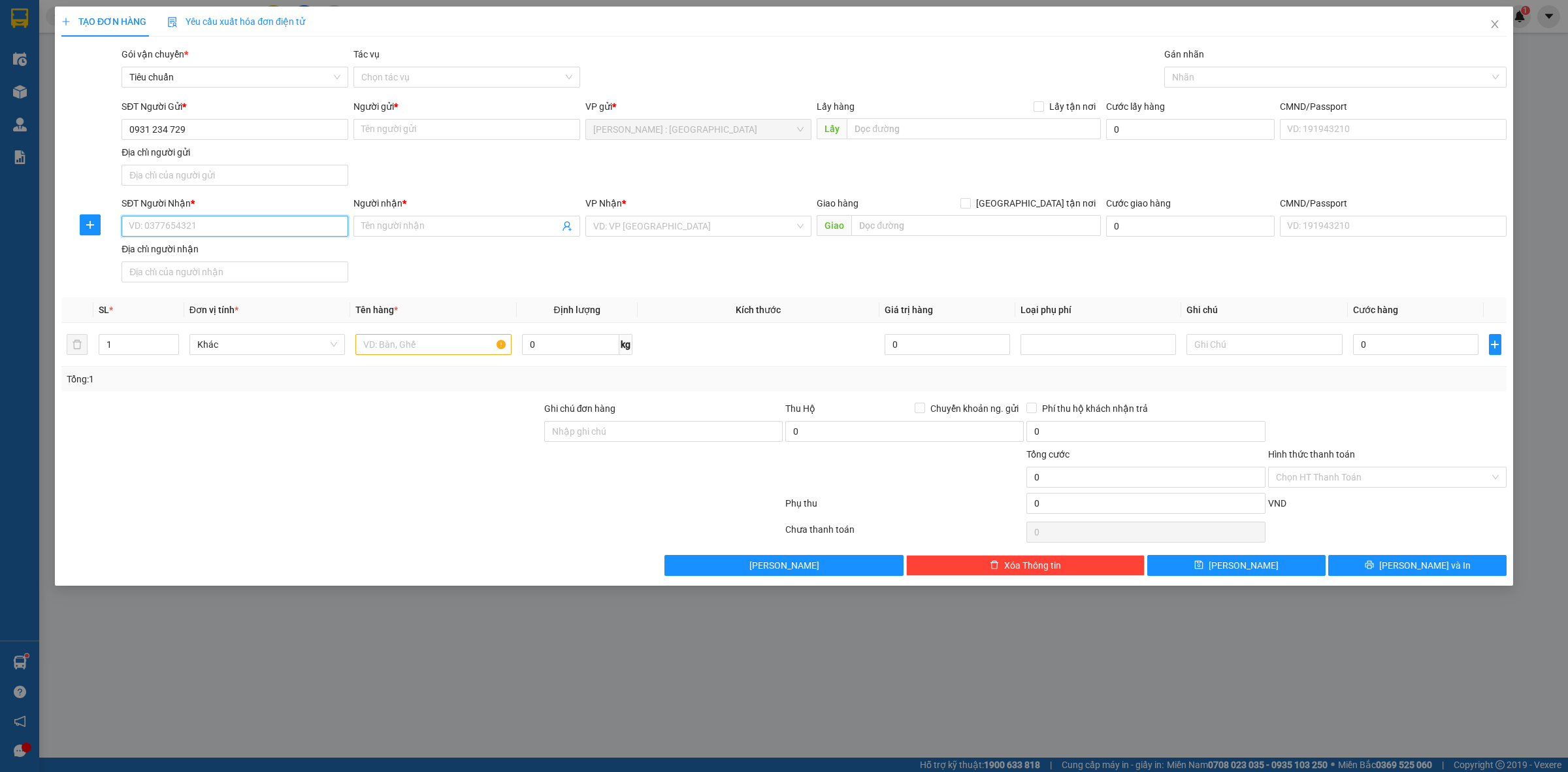
click at [318, 227] on input "SĐT Người Nhận *" at bounding box center [234, 226] width 227 height 21
paste input "0385411191"
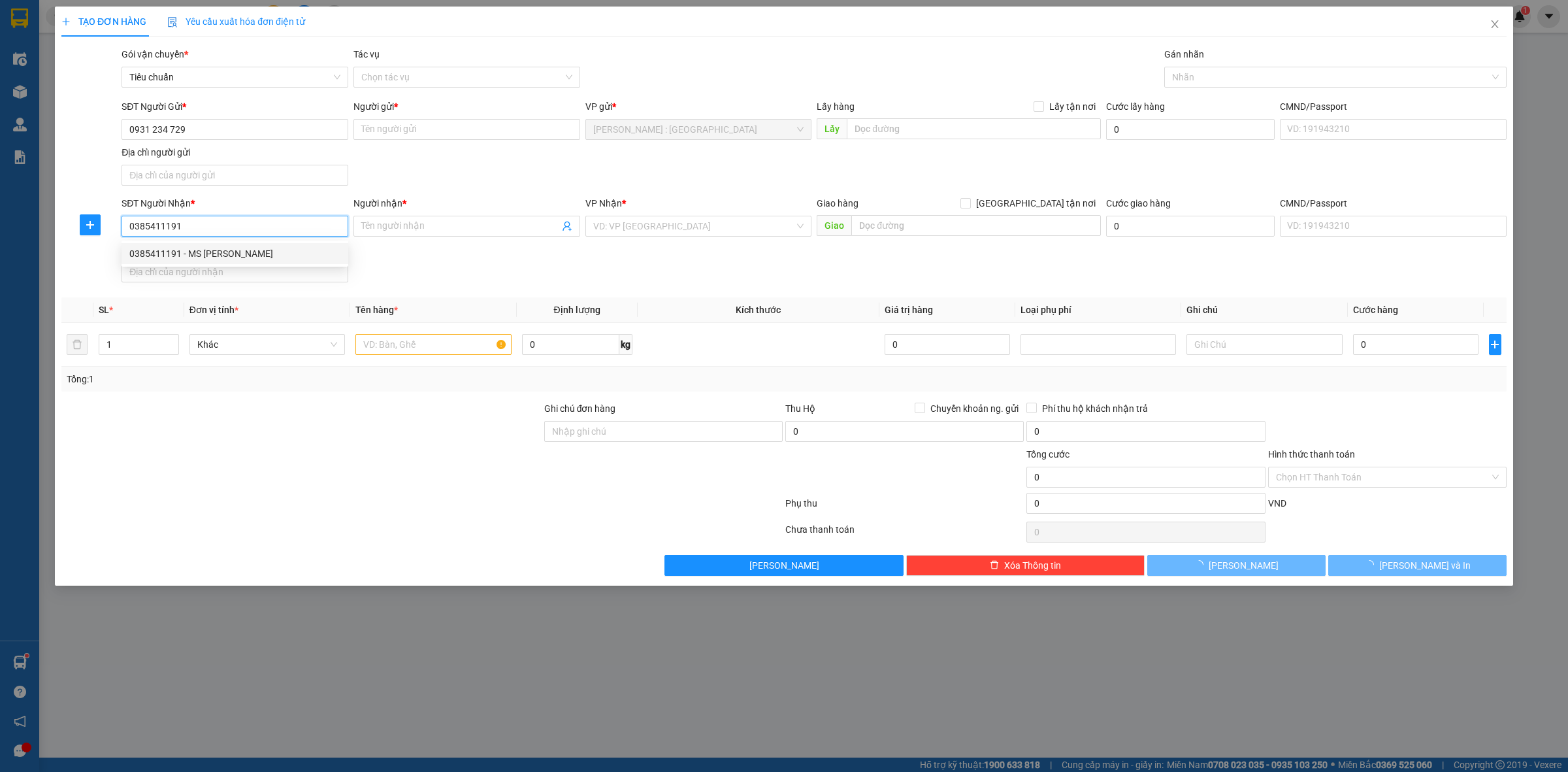
type input "0385411191"
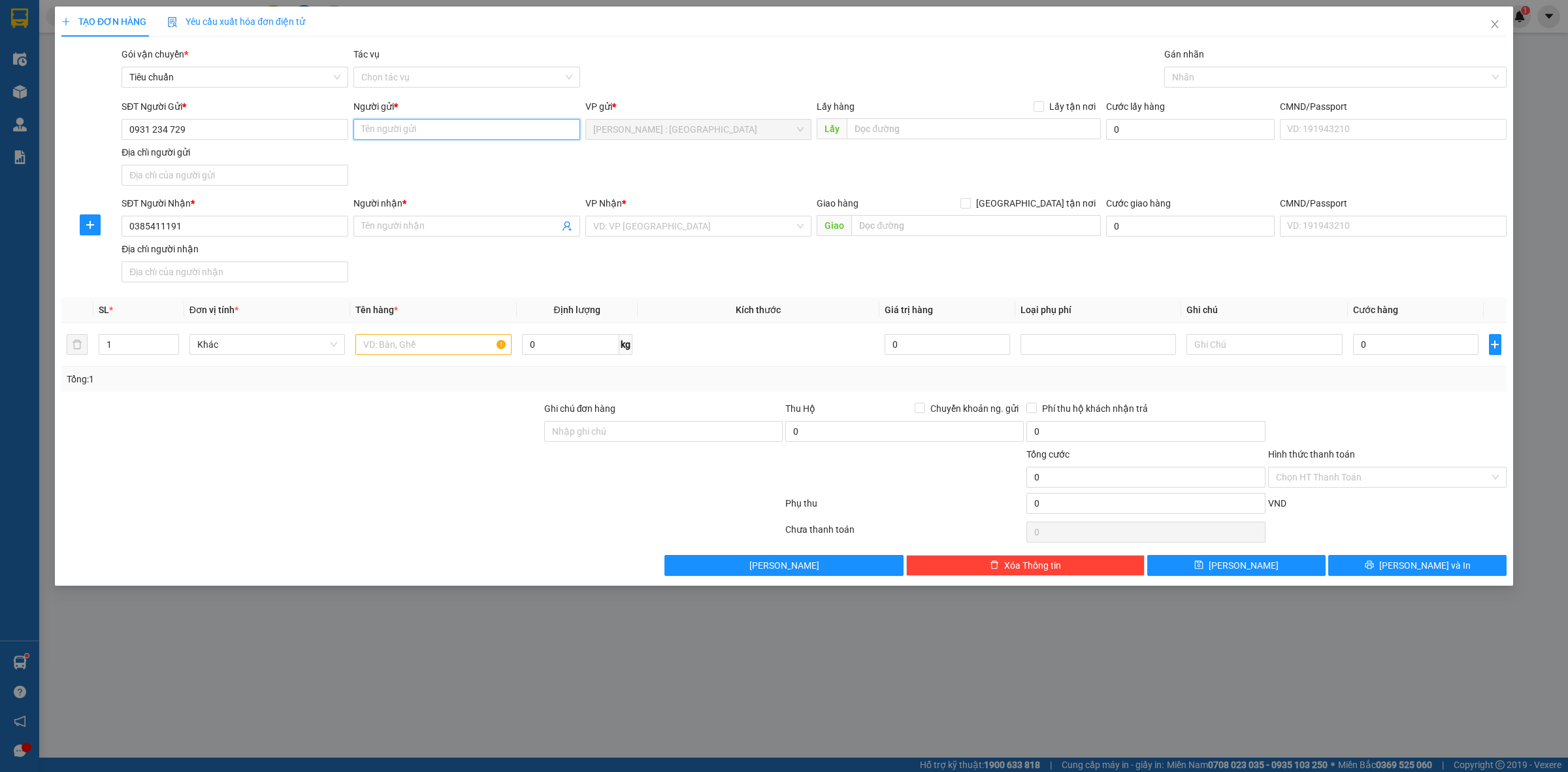
click at [442, 136] on input "Người gửi *" at bounding box center [466, 130] width 227 height 21
paste input "C Thủy"
type input "C Thủy"
click at [422, 224] on input "Người nhận *" at bounding box center [460, 226] width 198 height 14
paste input "MS HOA"
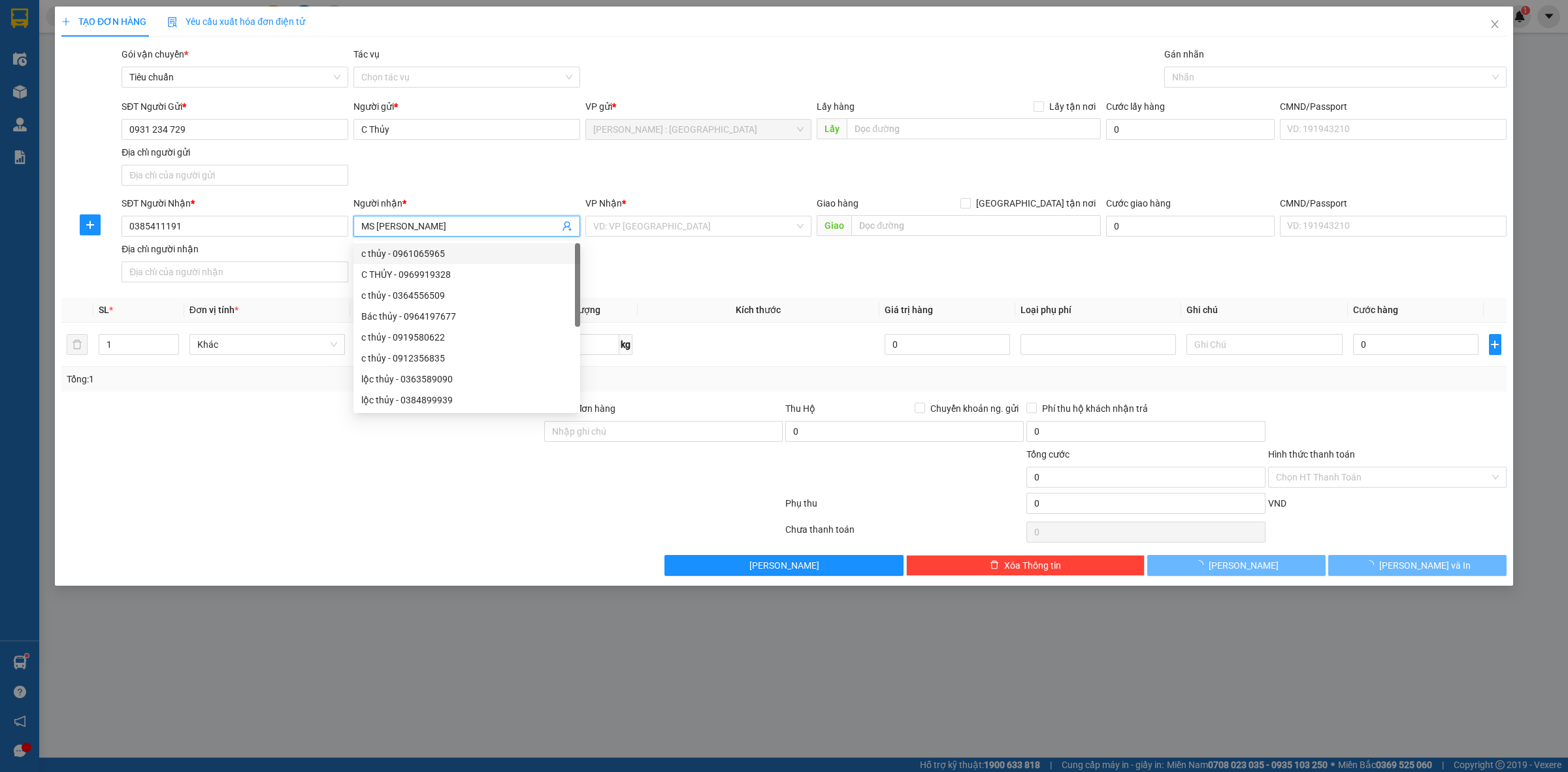
type input "MS HOA"
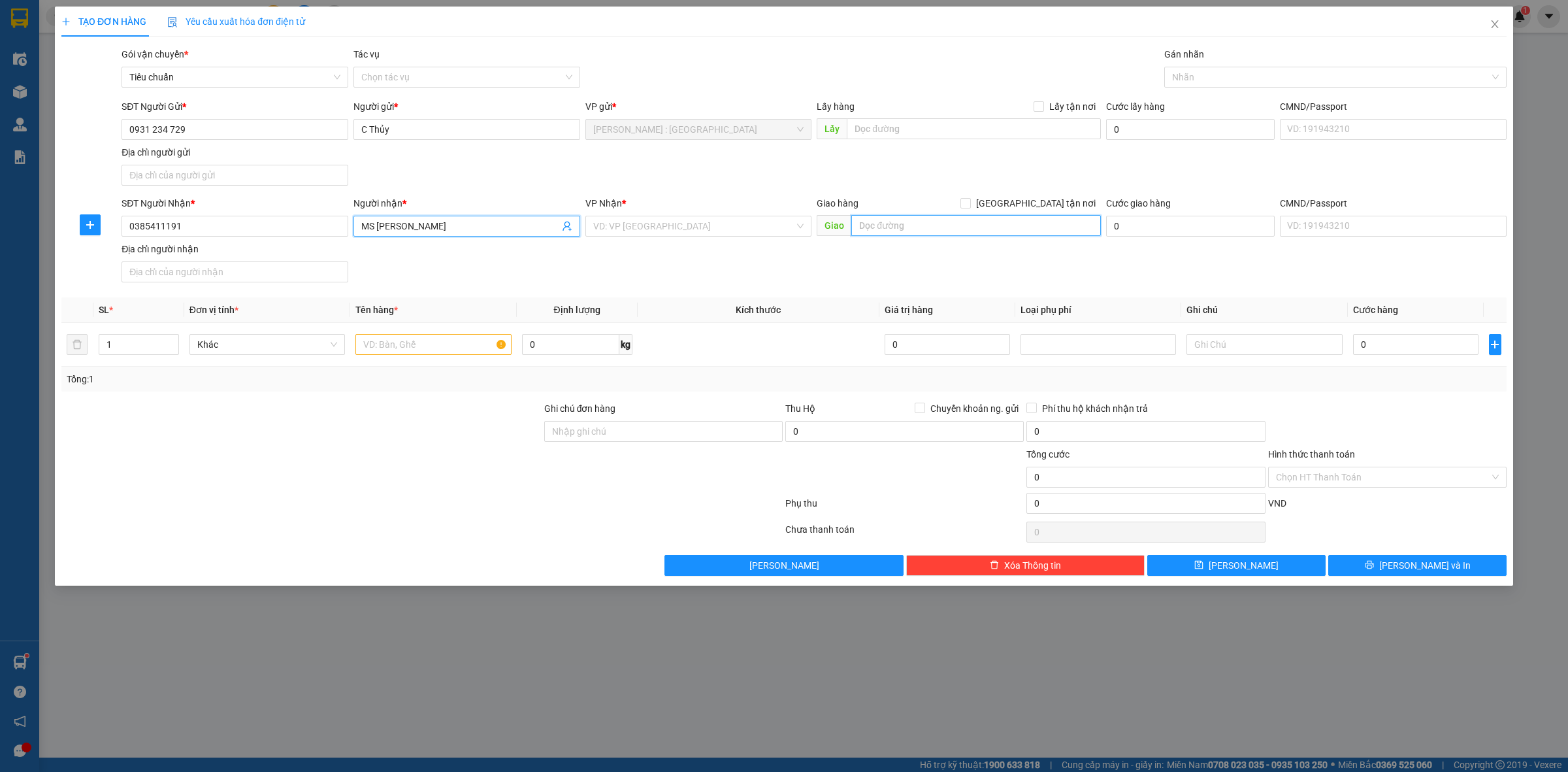
click at [958, 219] on input "text" at bounding box center [976, 225] width 249 height 21
paste input "Trả : Lô XN 40 - Khu Công Nghiệp Đại An QUỐC LỘ 5, TP HẢI DƯƠNG"
type input "Trả : Lô XN 40 - Khu Công Nghiệp Đại An QUỐC LỘ 5, TP HẢI DƯƠNG"
click at [770, 229] on input "search" at bounding box center [694, 226] width 202 height 20
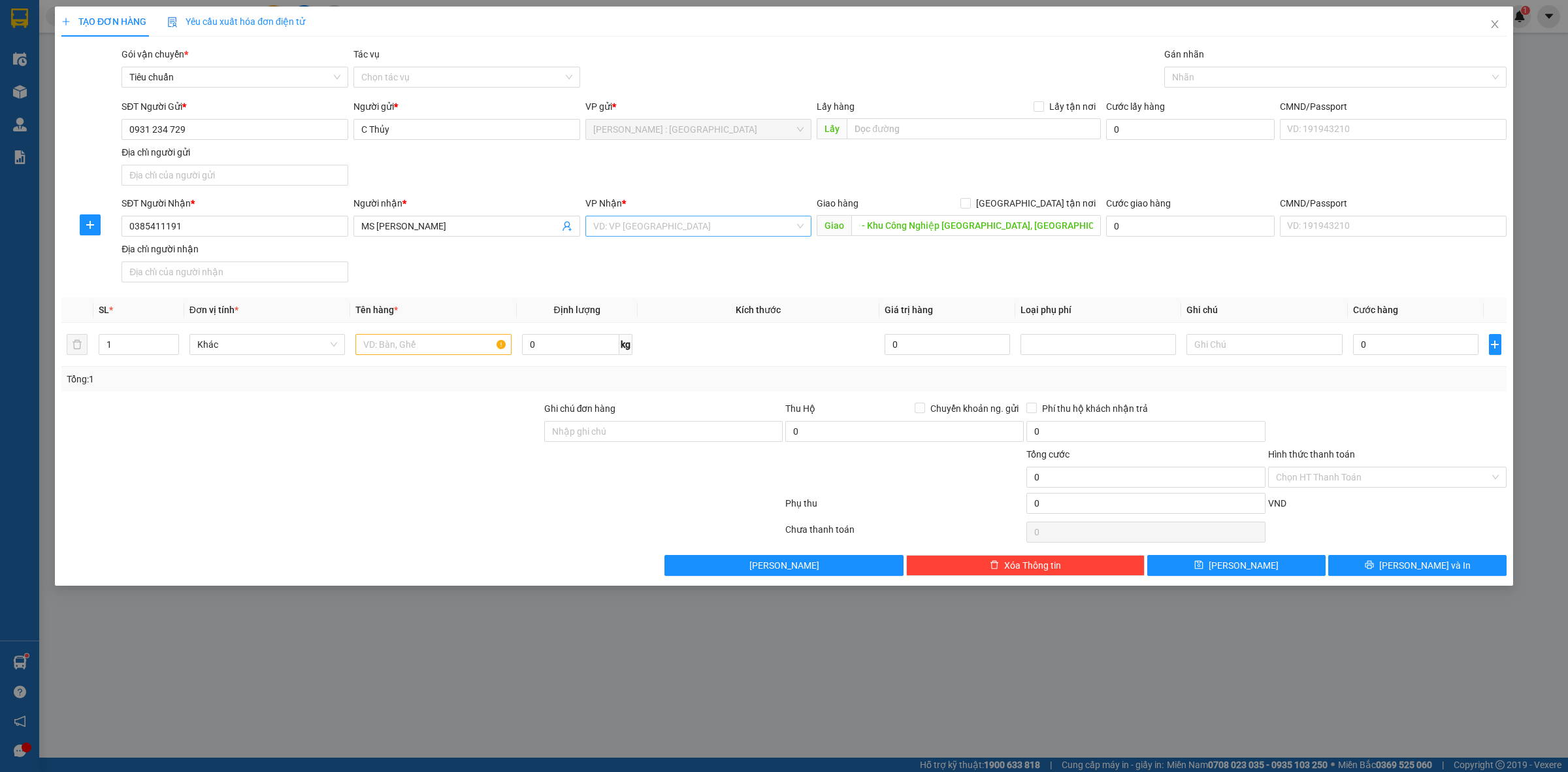
scroll to position [0, 0]
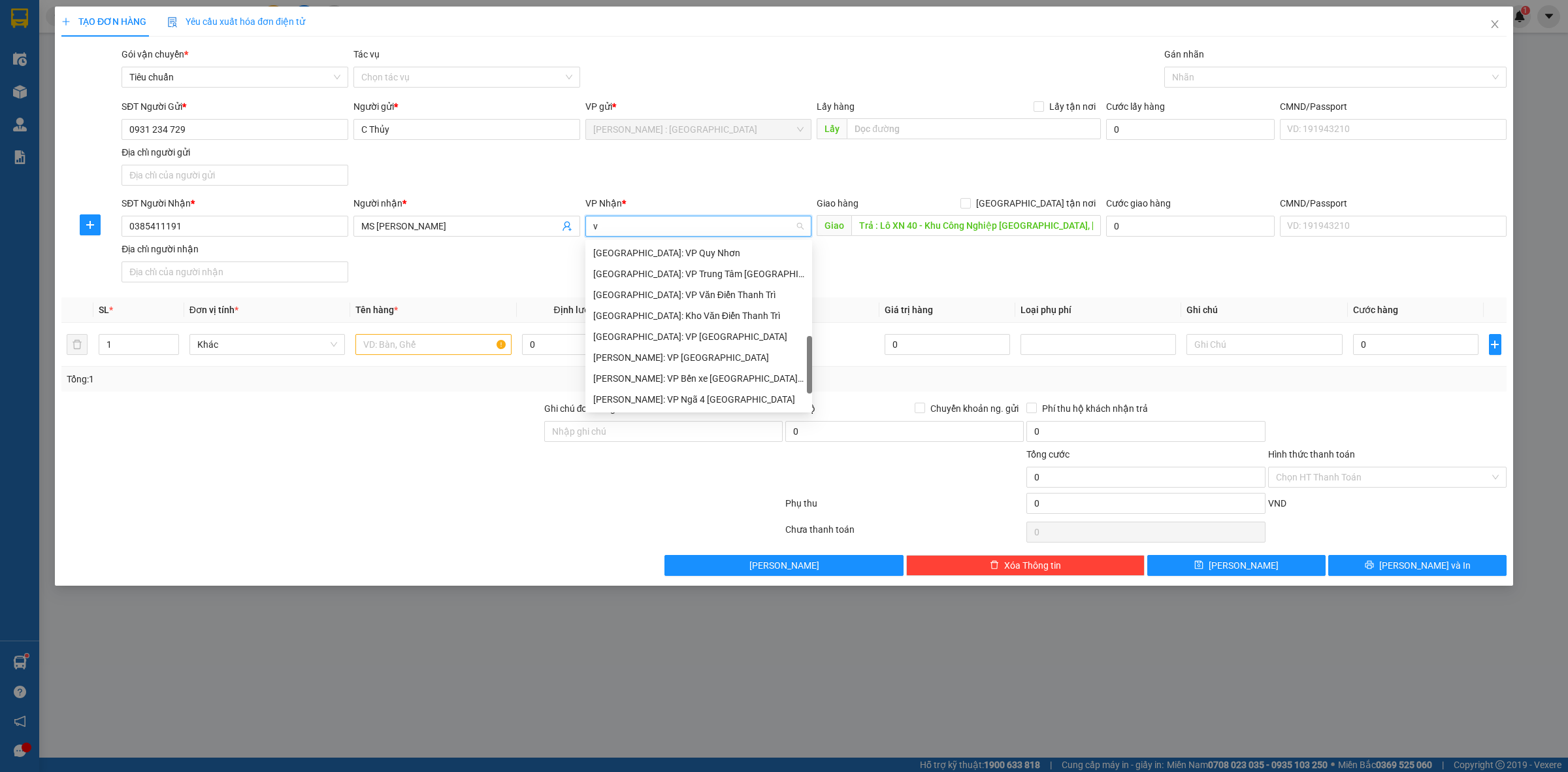
type input "va"
click at [713, 333] on div "Hà Nội: Kho Văn Điển Thanh Trì" at bounding box center [720, 336] width 255 height 14
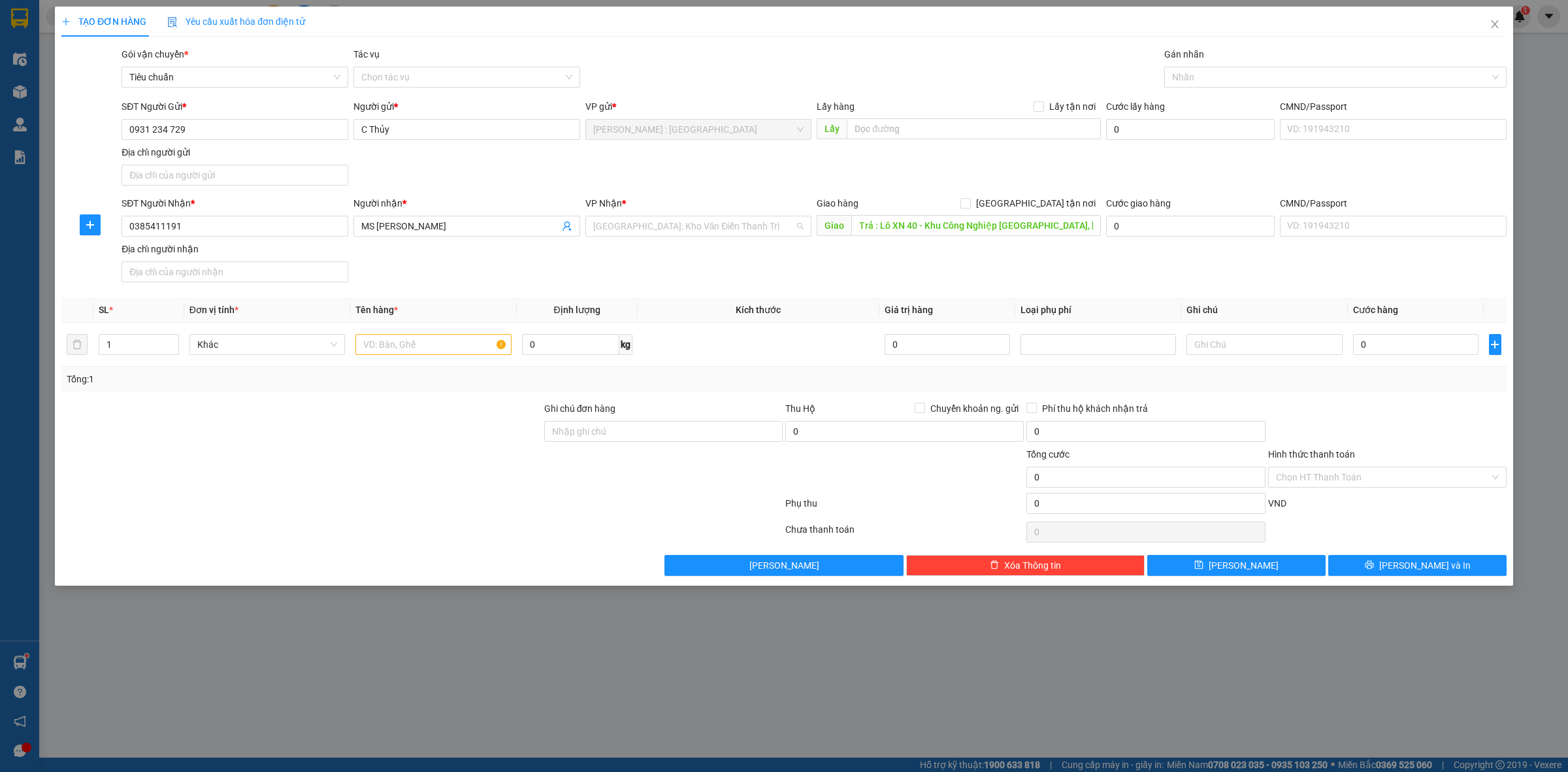
scroll to position [445, 0]
click at [963, 129] on input "text" at bounding box center [974, 129] width 254 height 21
paste input "Đón : Lô C, cao ốc PNTechcons, số 48 Hoa Sứ, P7, Q. Phú Nhuận, HCM"
type input "Đón : Lô C, cao ốc PNTechcons, số 48 Hoa Sứ, P7, Q. Phú Nhuận, HCM"
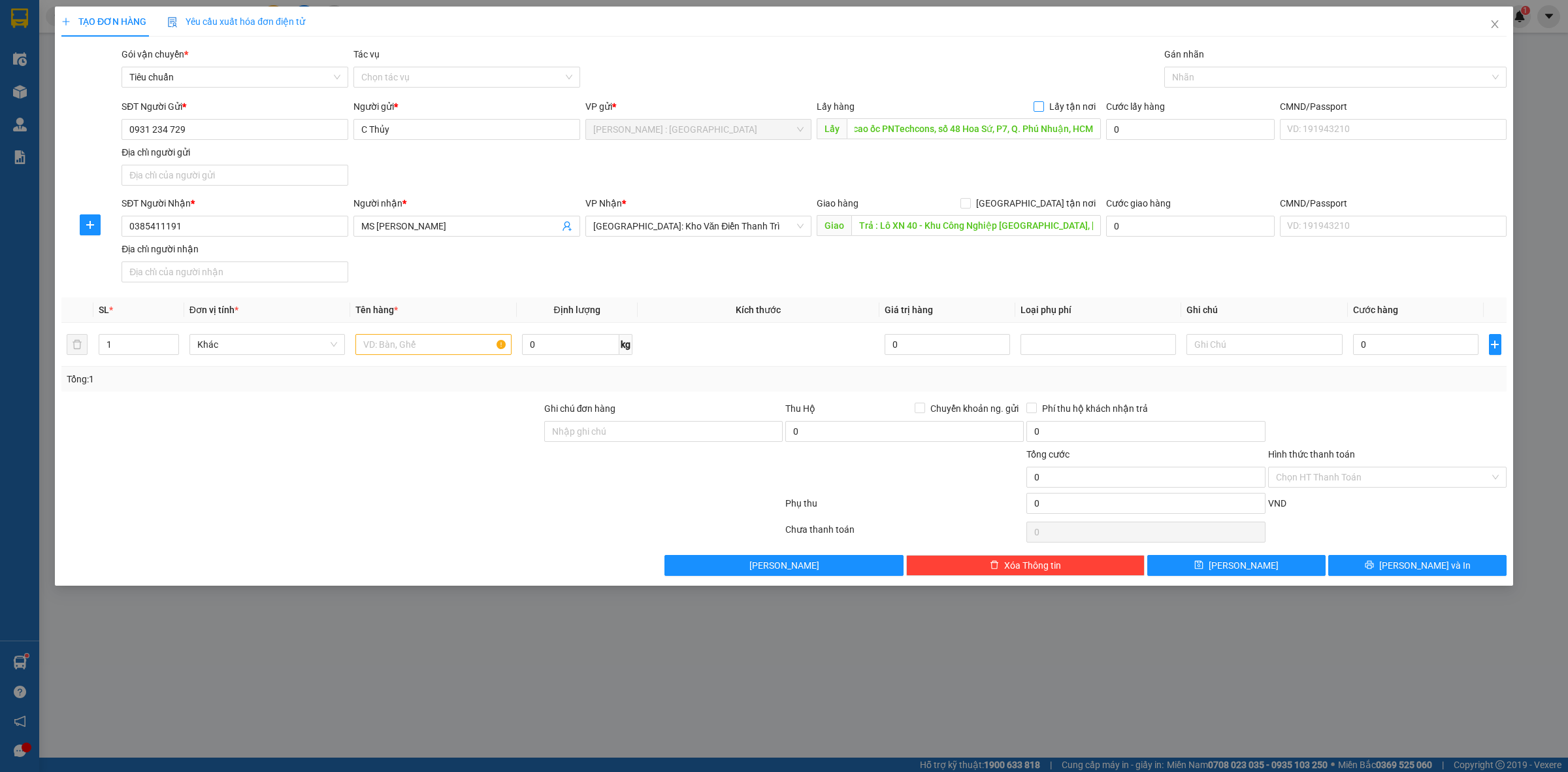
drag, startPoint x: 1041, startPoint y: 108, endPoint x: 1041, endPoint y: 147, distance: 39.0
click at [1041, 106] on input "Lấy tận nơi" at bounding box center [1038, 106] width 9 height 9
checkbox input "true"
click at [971, 201] on span at bounding box center [966, 204] width 11 height 11
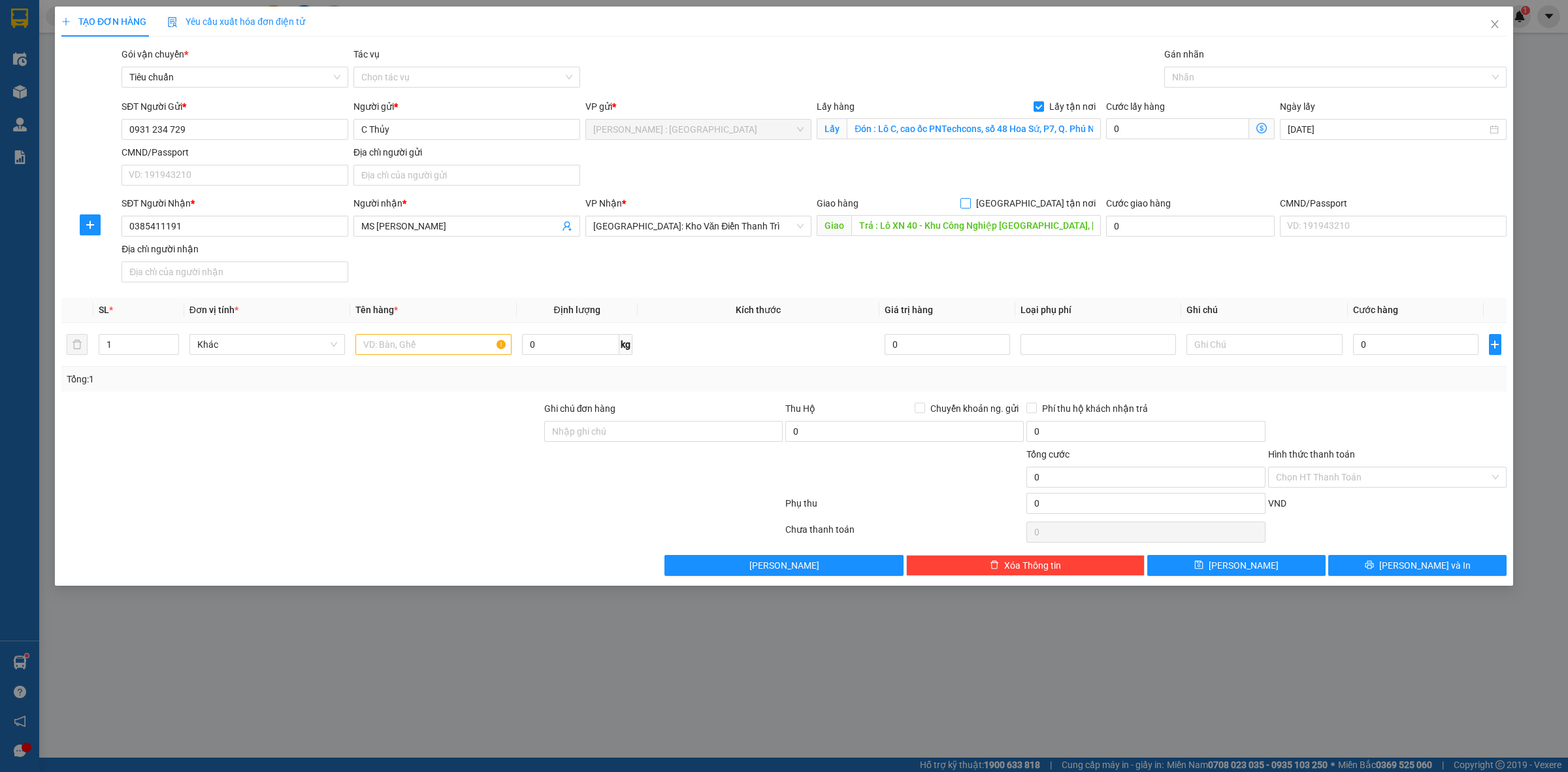
click at [970, 201] on input "[GEOGRAPHIC_DATA] tận nơi" at bounding box center [965, 203] width 9 height 9
checkbox input "true"
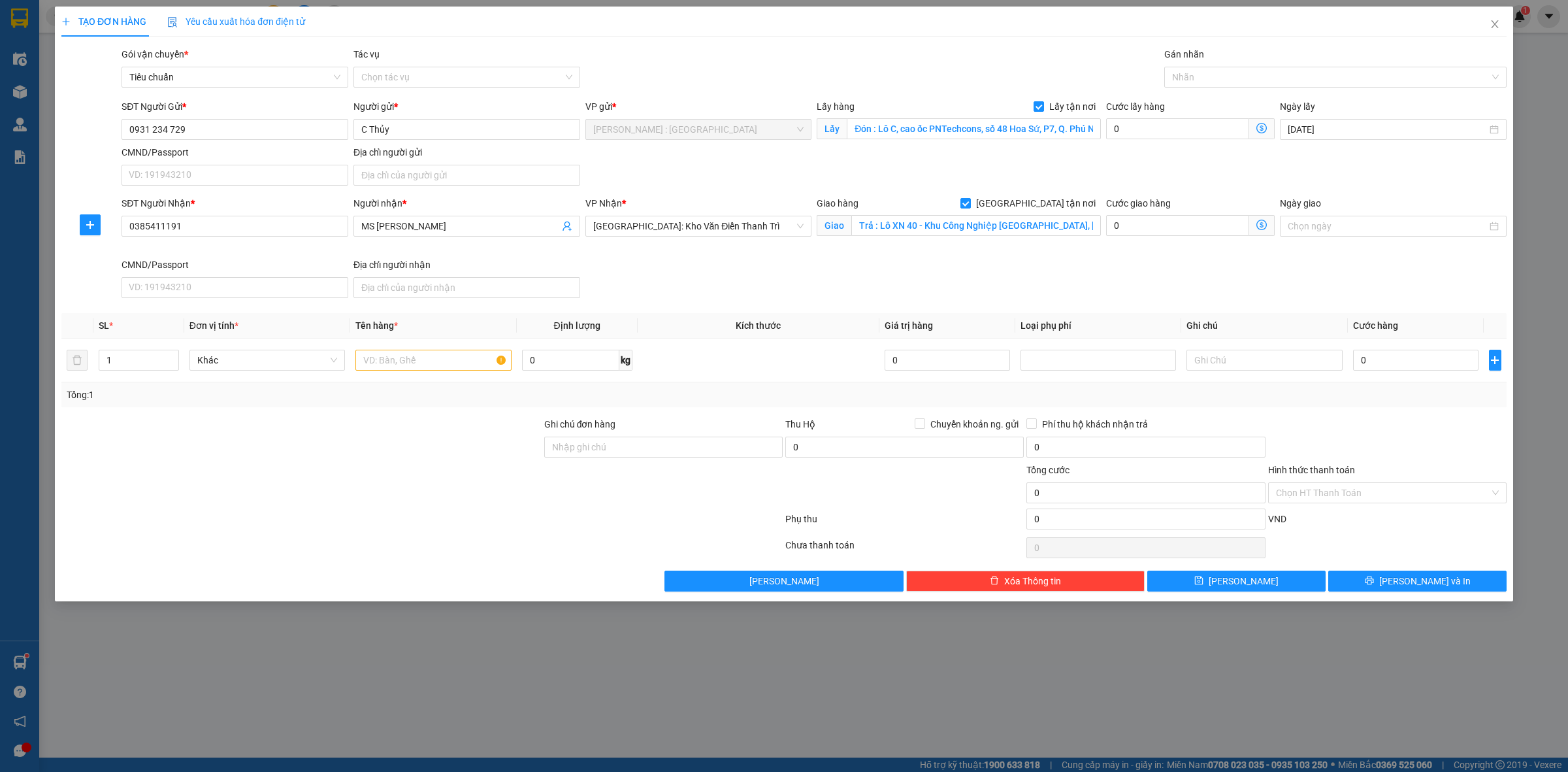
click at [772, 257] on div "VP Nhận * Hà Nội: Kho Văn Điển Thanh Trì" at bounding box center [699, 227] width 232 height 62
click at [741, 274] on div "SĐT Người Nhận * 0385411191 Người nhận * MS HOA VP Nhận * Hà Nội: Kho Văn Điển …" at bounding box center [815, 250] width 1391 height 107
drag, startPoint x: 1301, startPoint y: 82, endPoint x: 1307, endPoint y: 86, distance: 7.2
click at [1301, 85] on div at bounding box center [1329, 77] width 322 height 16
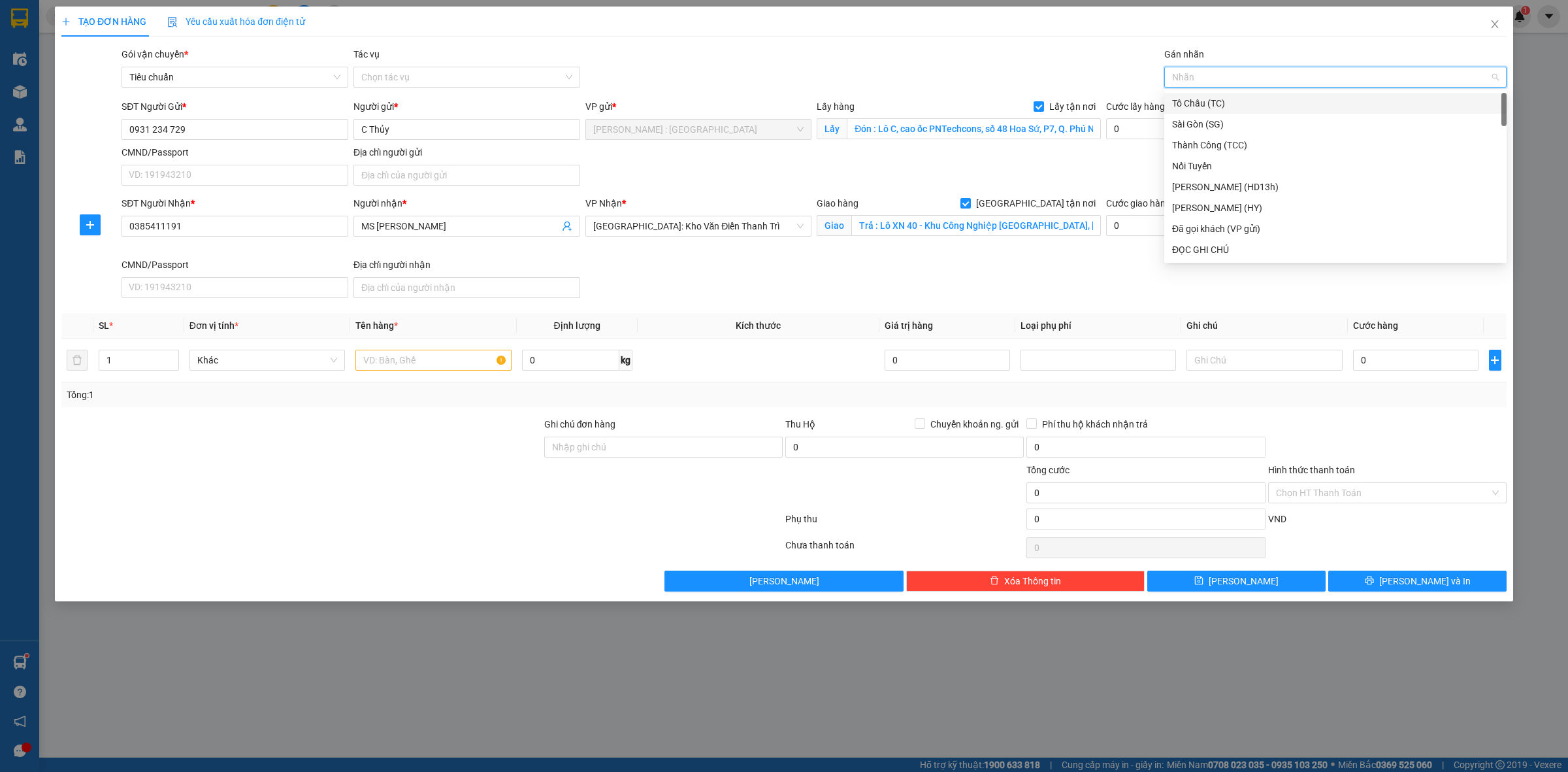
type input "g"
click at [1224, 249] on div "[GEOGRAPHIC_DATA] tận nơi" at bounding box center [1336, 250] width 327 height 14
click at [989, 279] on div "SĐT Người Nhận * 0385411191 Người nhận * MS HOA VP Nhận * Hà Nội: Kho Văn Điển …" at bounding box center [815, 250] width 1391 height 107
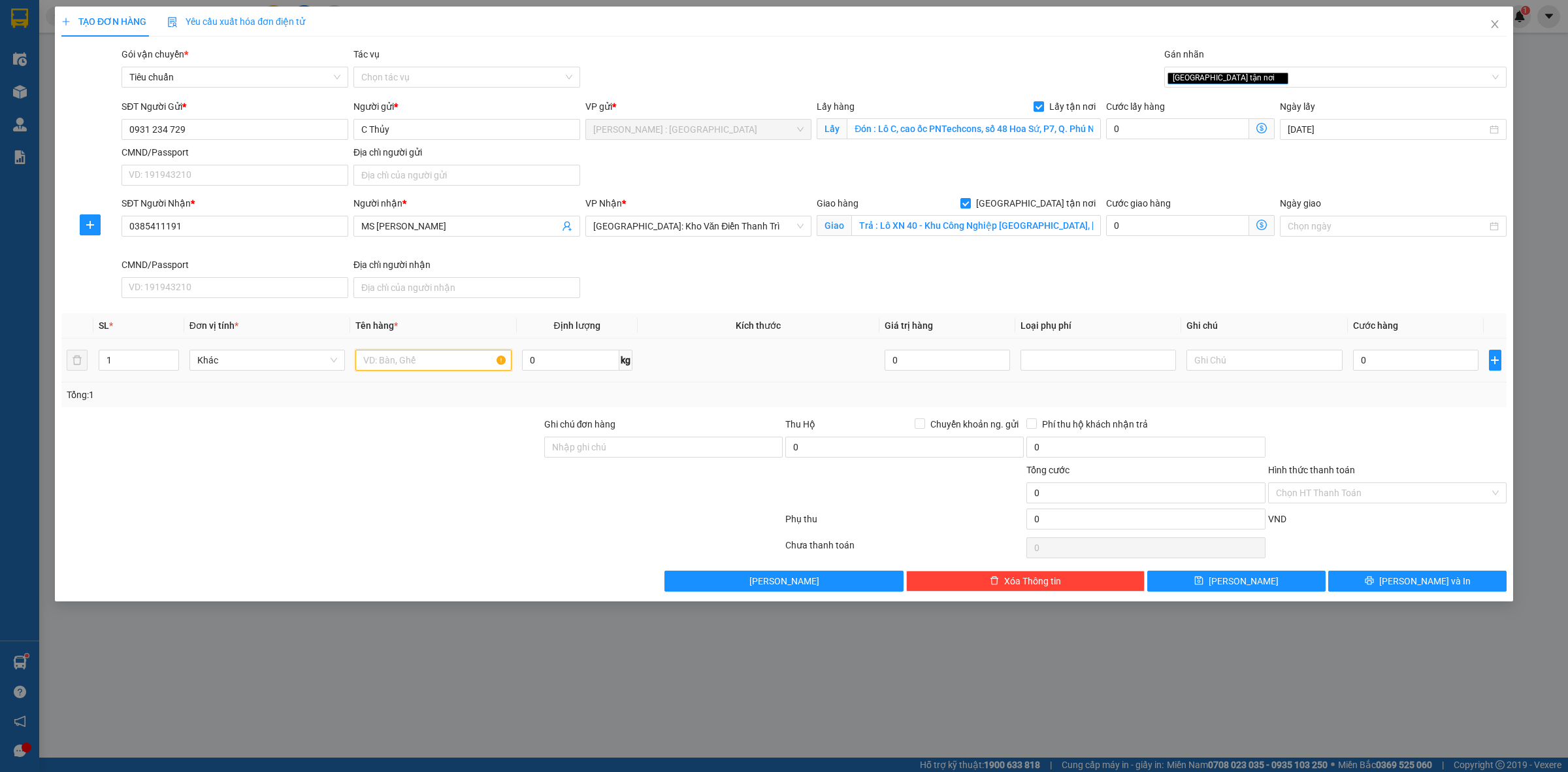
click at [448, 360] on input "text" at bounding box center [433, 360] width 155 height 21
paste input "13 THÙNG BẢN LỀ"
type input "13 THÙNG BẢN LỀ anh tuyến"
click at [1379, 352] on input "0" at bounding box center [1416, 360] width 126 height 21
type input "1"
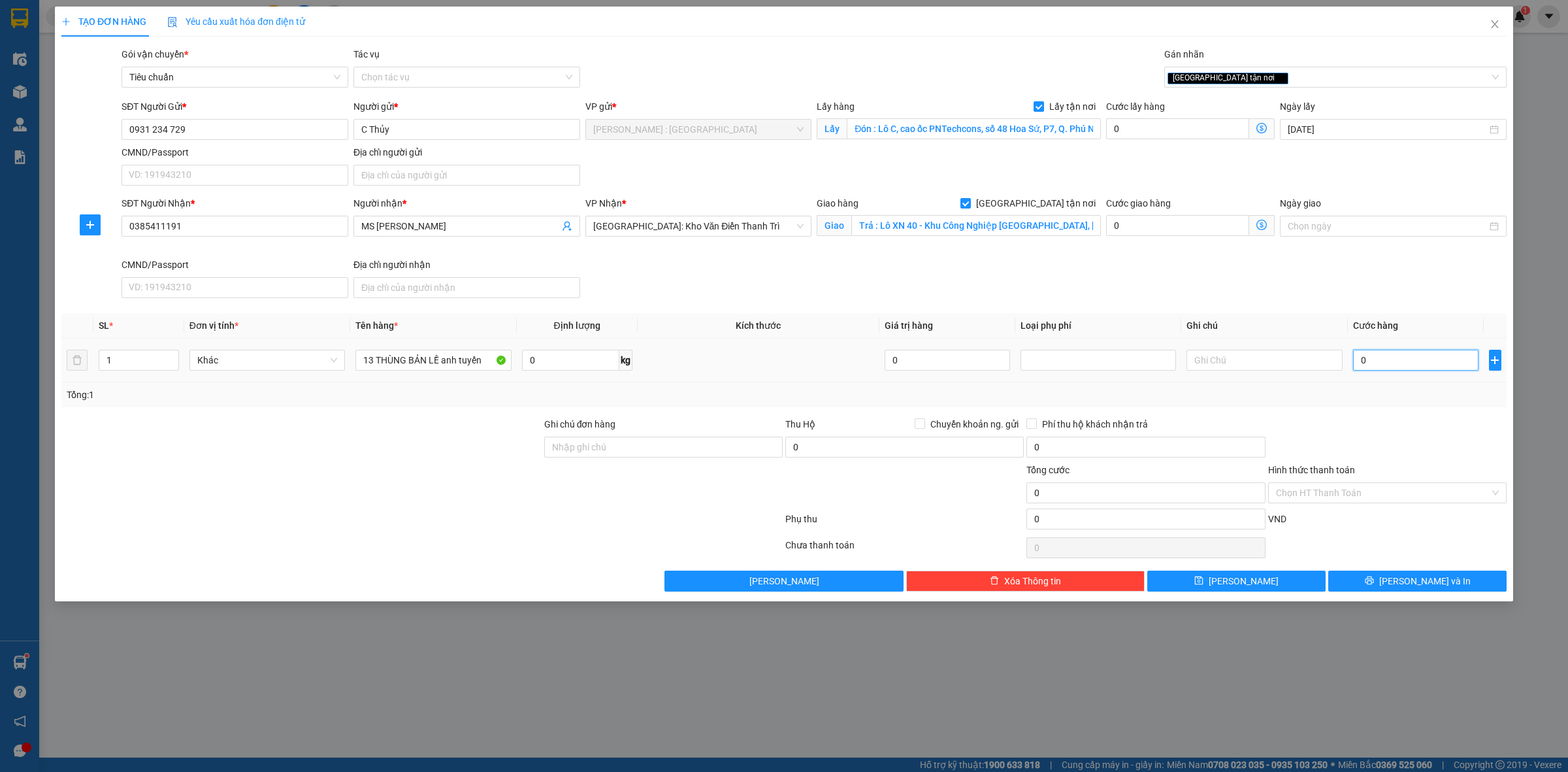
type input "1"
type input "1.000"
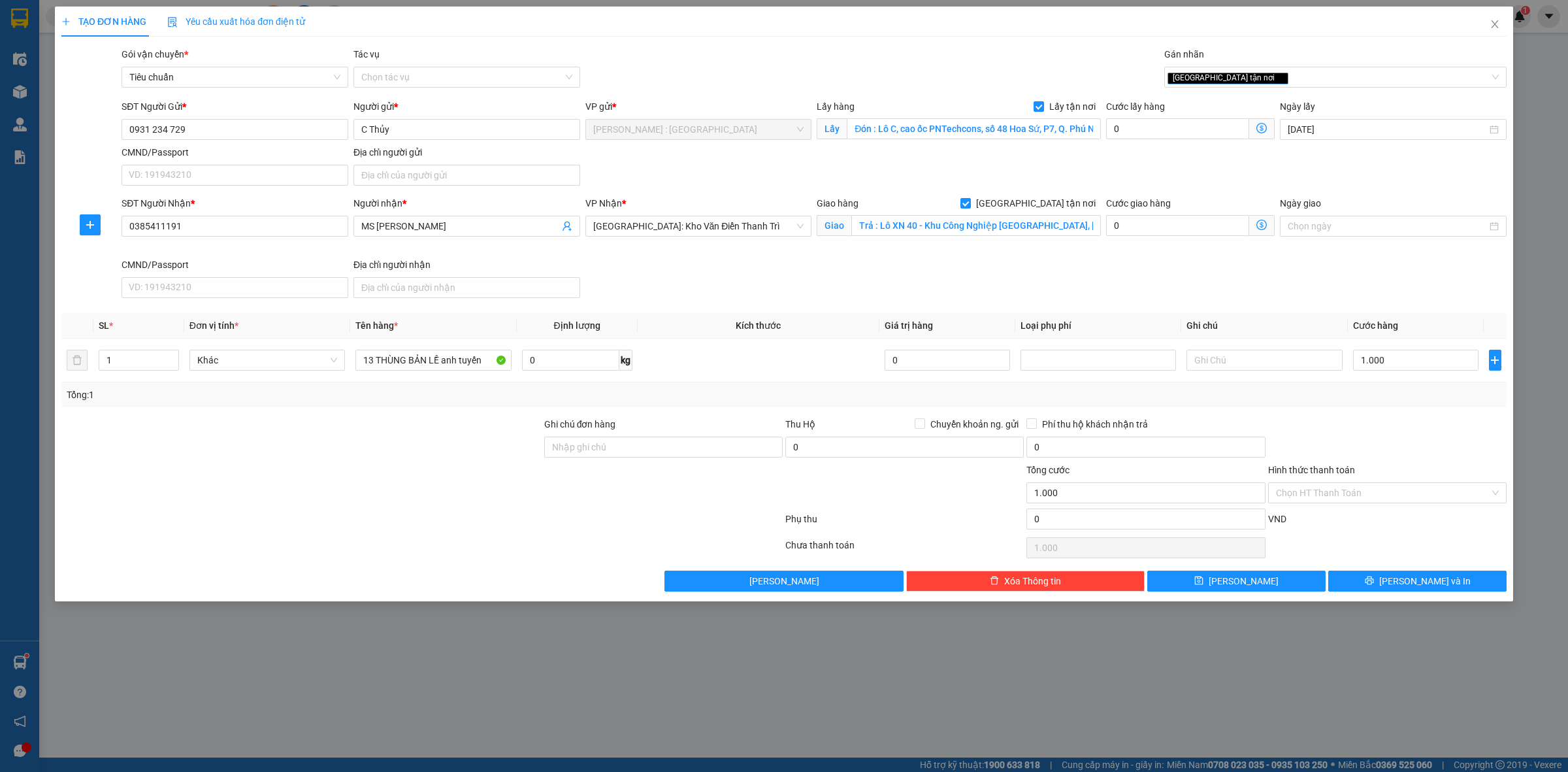
drag, startPoint x: 1433, startPoint y: 425, endPoint x: 1436, endPoint y: 440, distance: 15.3
click at [1436, 440] on div at bounding box center [1388, 440] width 241 height 46
click at [1266, 577] on button "Lưu" at bounding box center [1236, 581] width 179 height 21
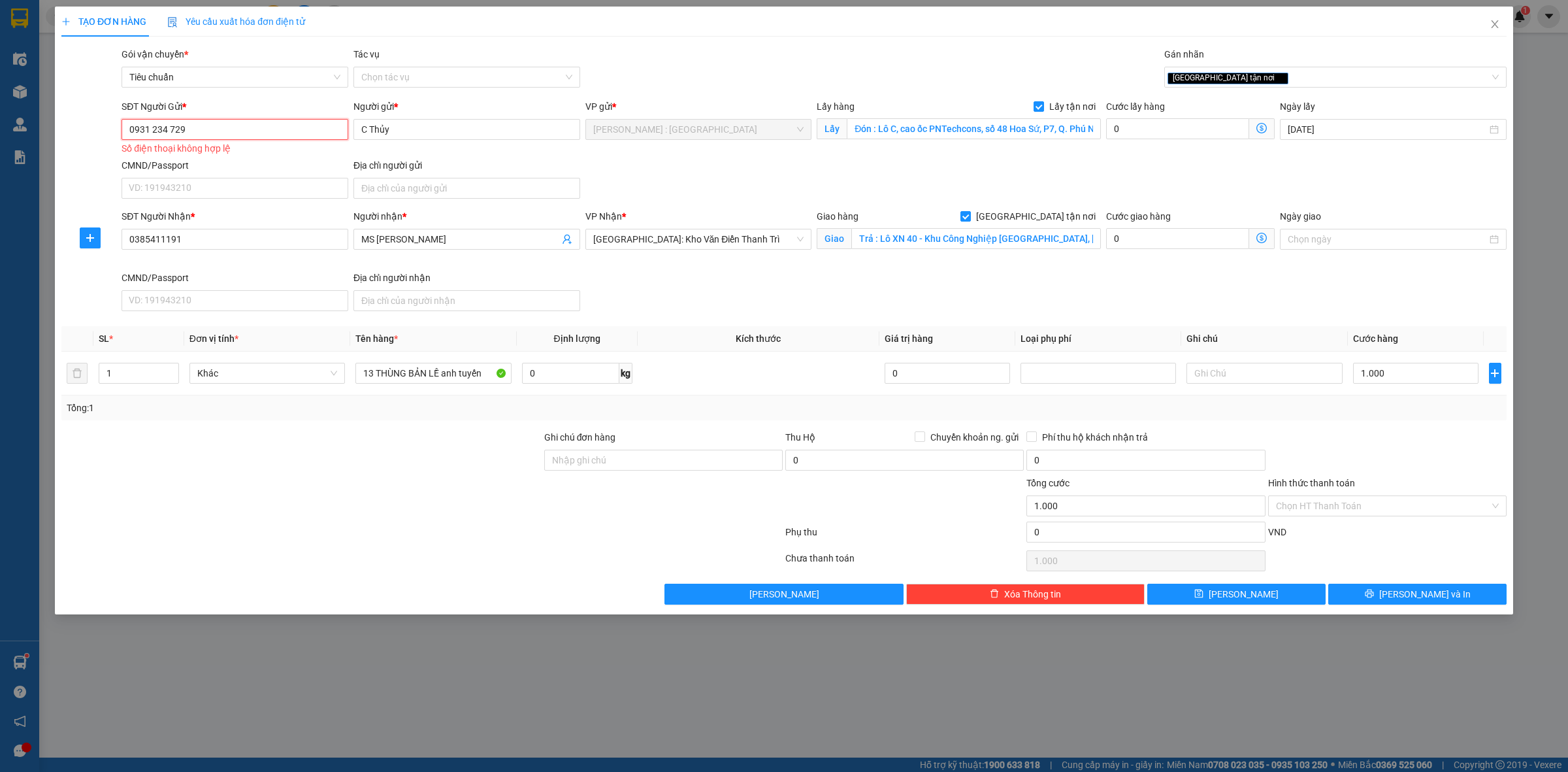
click at [171, 131] on input "0931 234 729" at bounding box center [234, 130] width 227 height 21
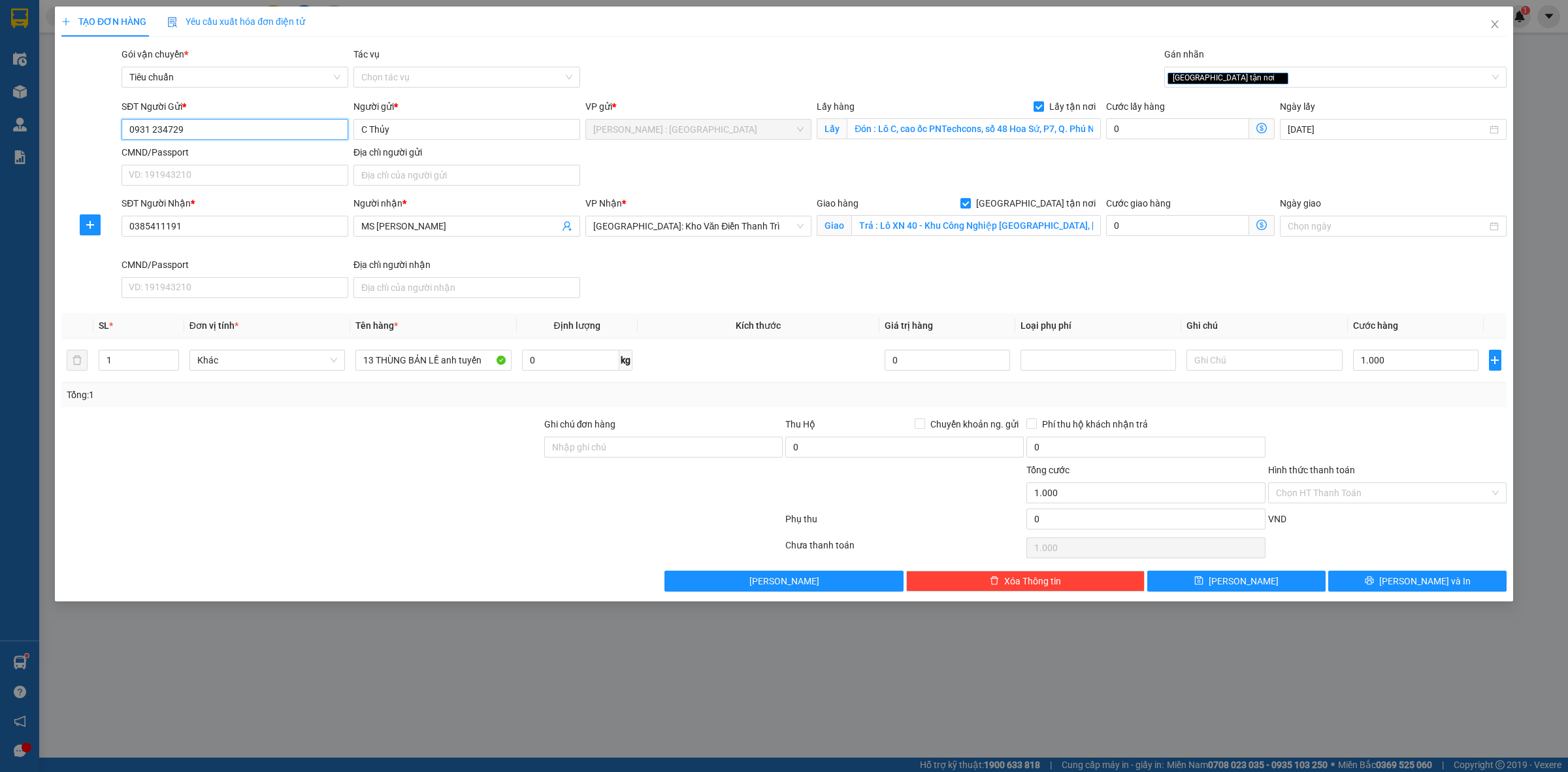
click at [154, 134] on input "0931 234729" at bounding box center [234, 130] width 227 height 21
type input "0931234729"
click at [1260, 577] on button "Lưu" at bounding box center [1236, 581] width 179 height 21
checkbox input "false"
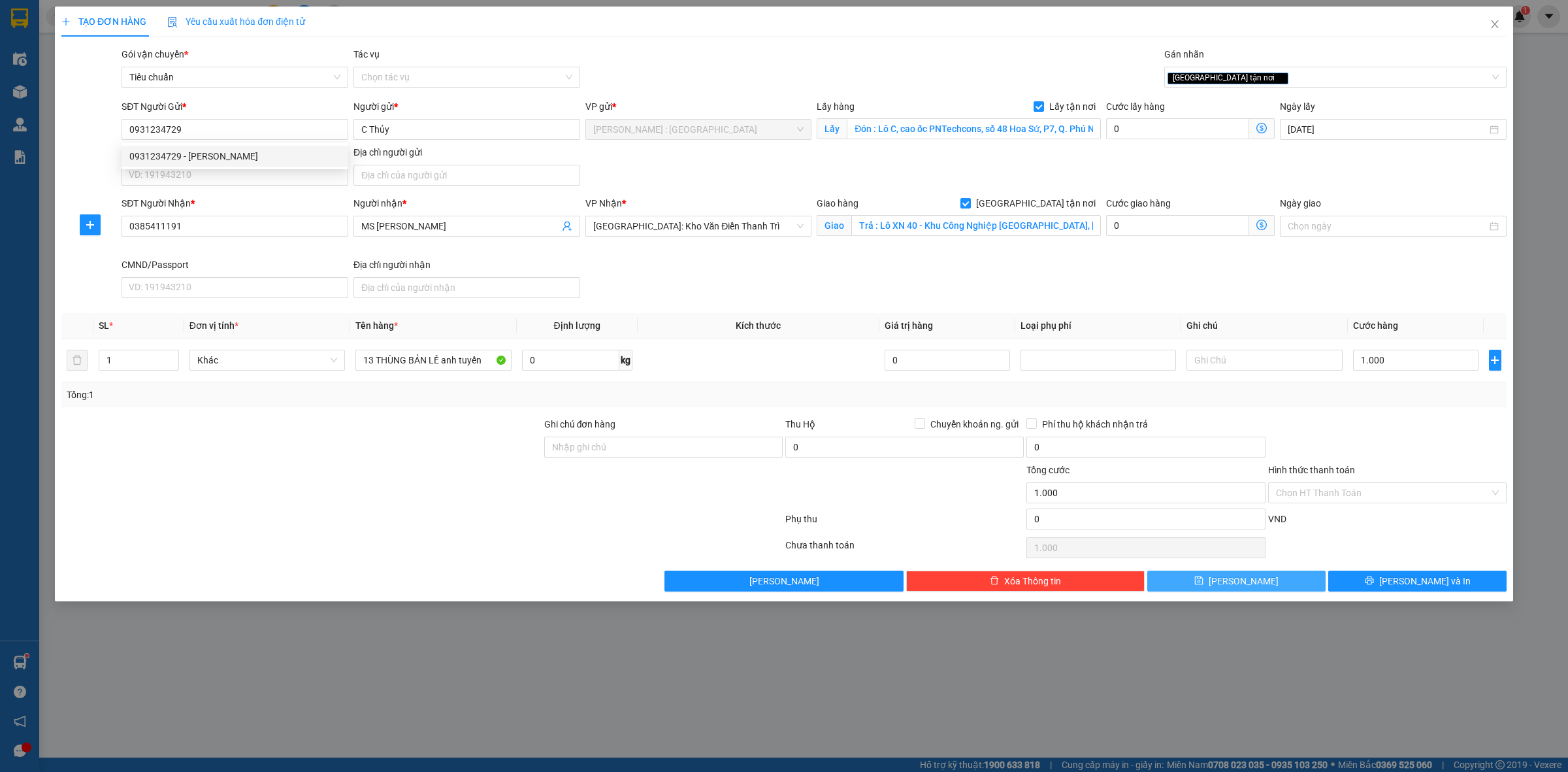
type input "0"
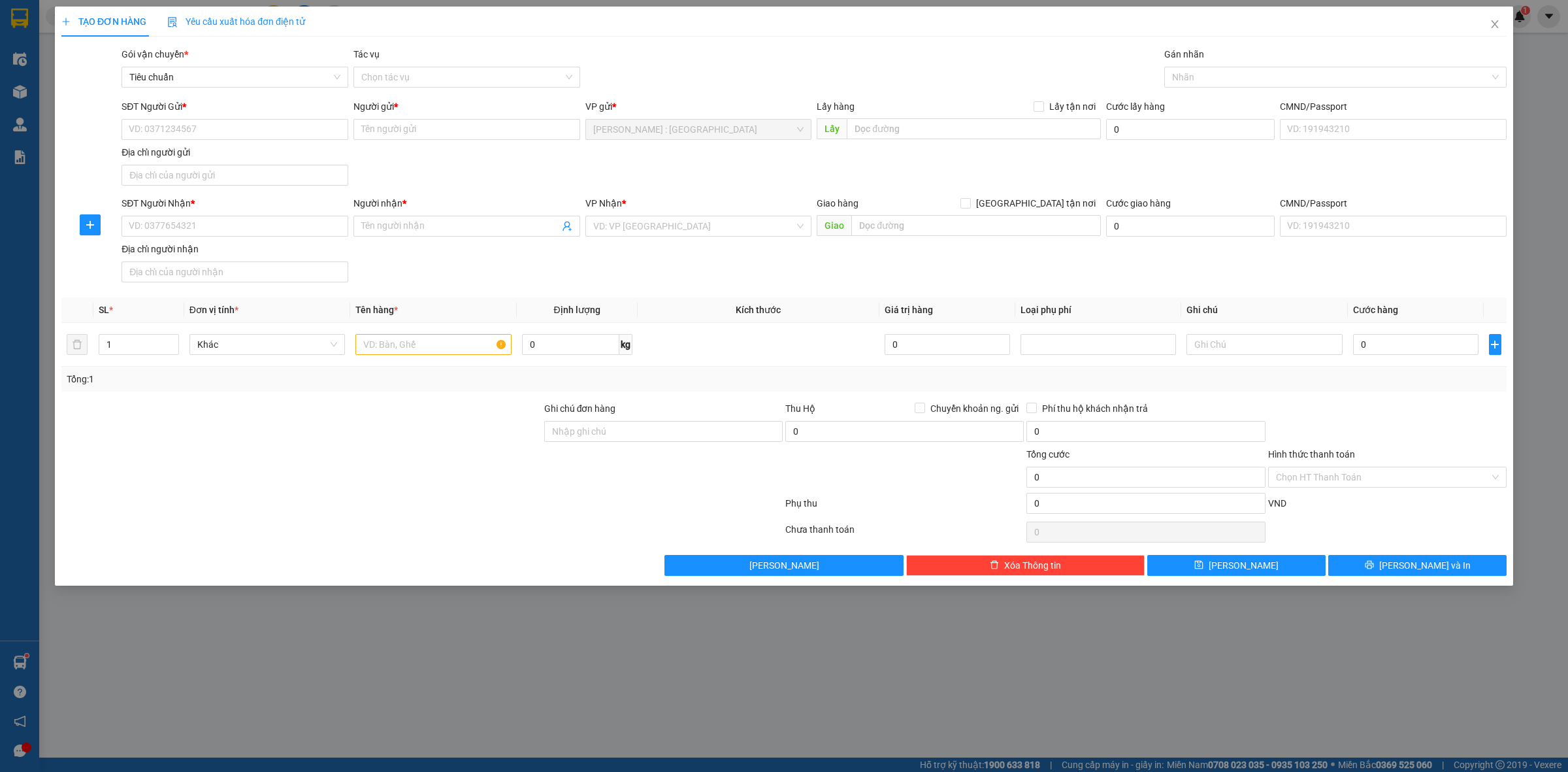
click at [834, 672] on div "TẠO ĐƠN HÀNG Yêu cầu xuất hóa đơn điện tử Transit Pickup Surcharge Ids Transit …" at bounding box center [784, 386] width 1568 height 772
click at [420, 341] on input "text" at bounding box center [433, 345] width 155 height 21
paste input "đón 1 xe sh"
type input "đón 1 xe sh anh xuân"
click at [912, 136] on input "text" at bounding box center [974, 129] width 254 height 21
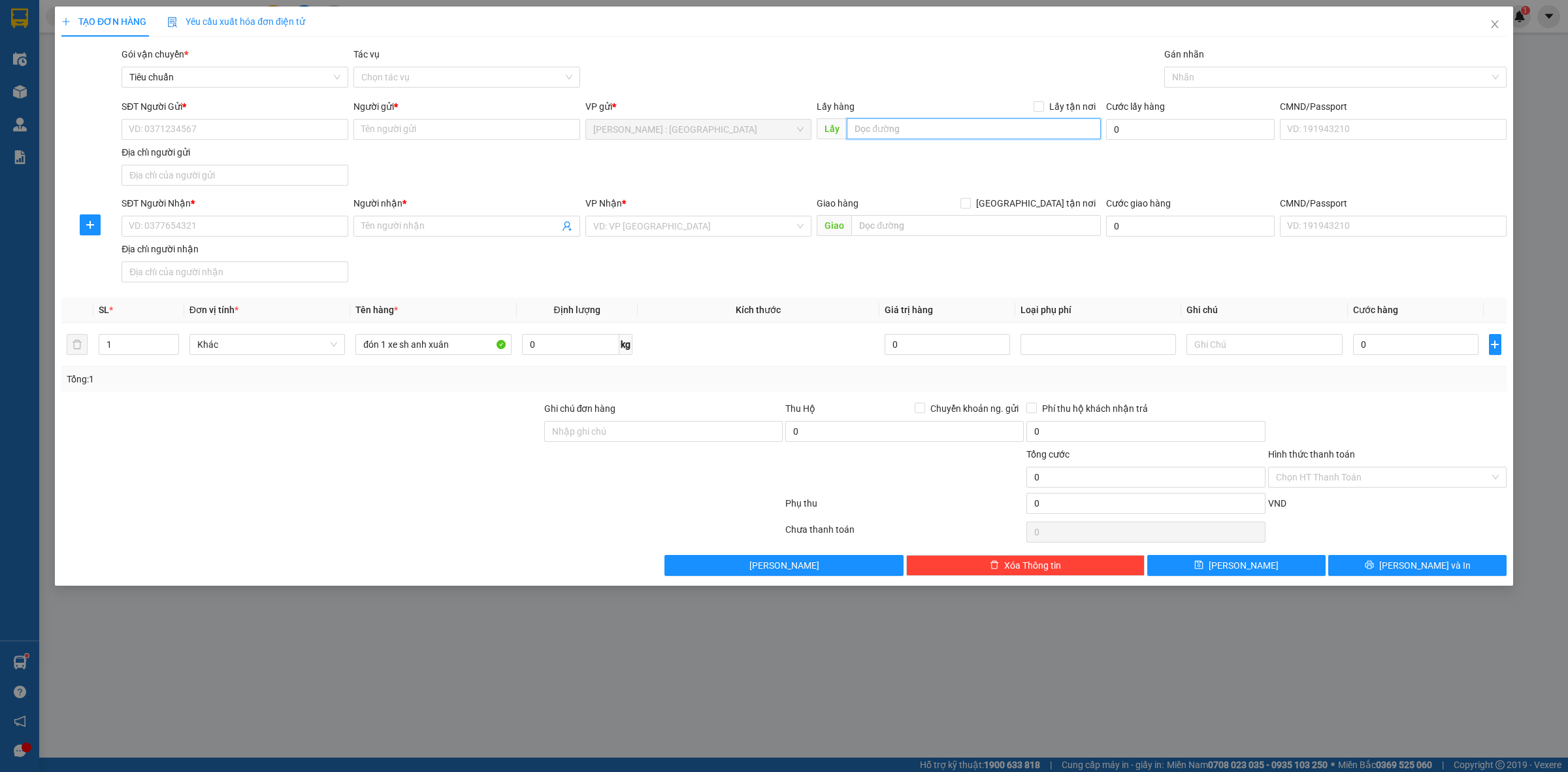
paste input "0364930637"
type input "0364930637"
click at [304, 125] on input "SĐT Người Gửi *" at bounding box center [234, 130] width 227 height 21
paste input "0364930637"
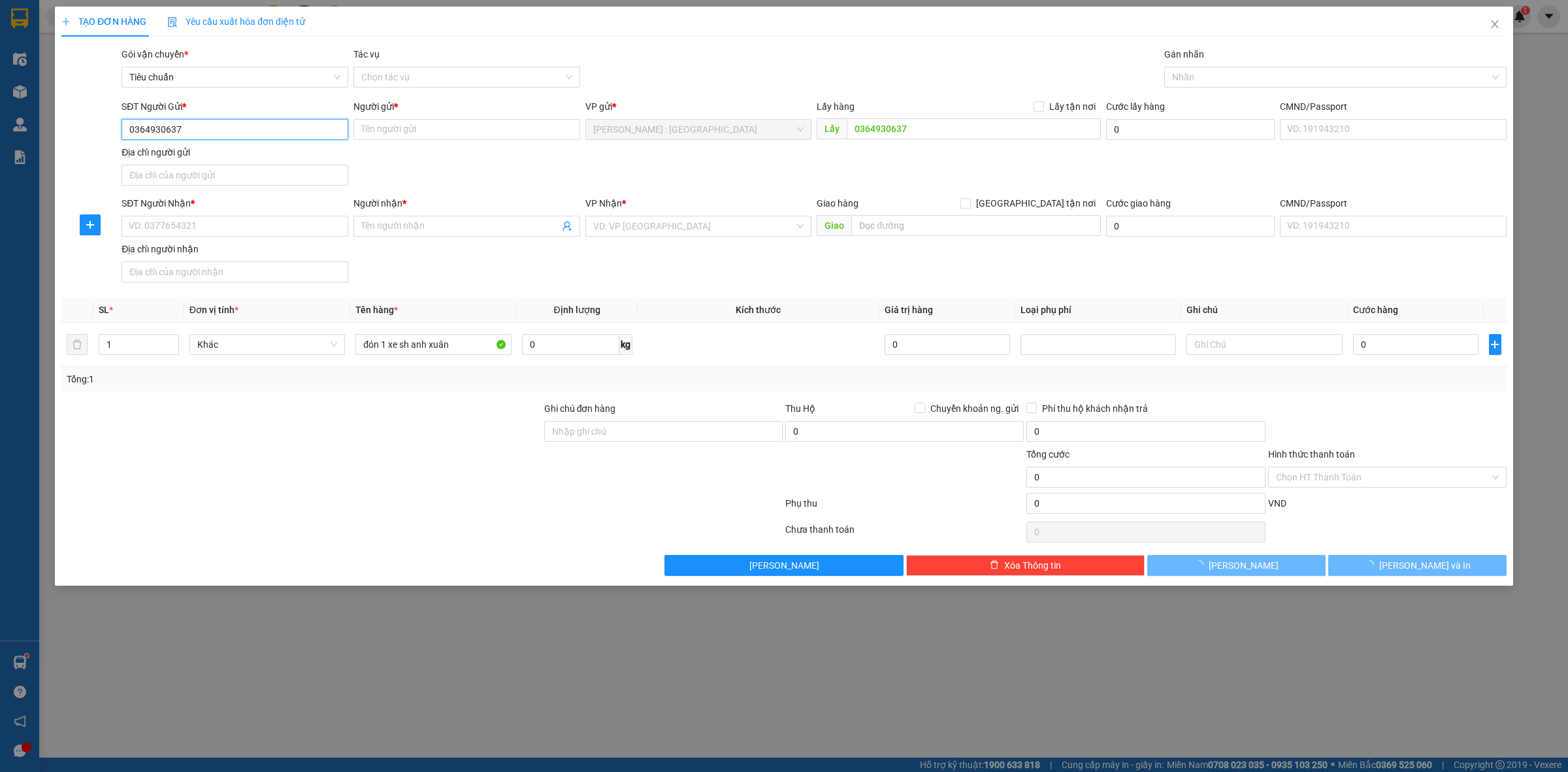
type input "0364930637"
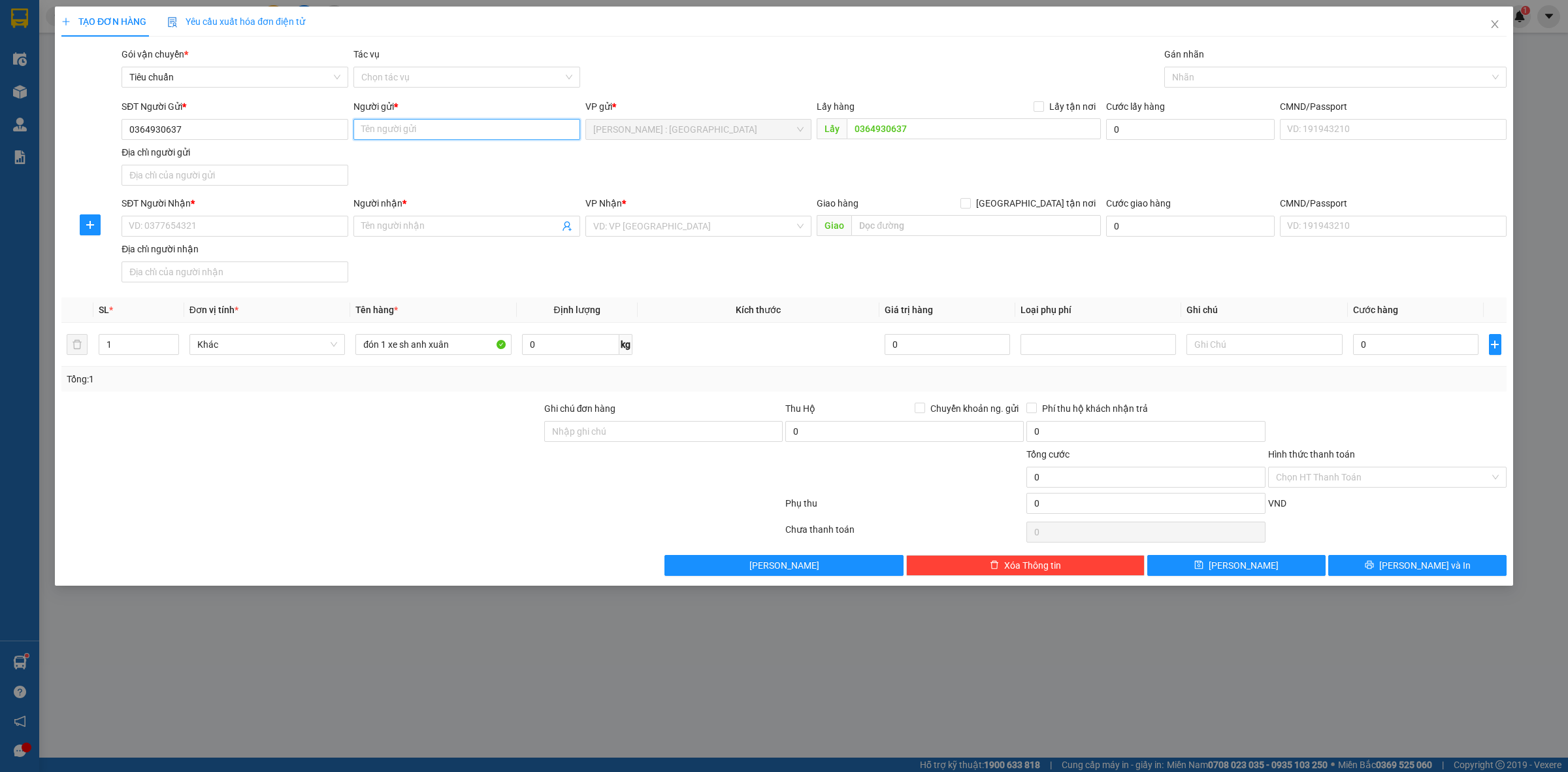
click at [467, 128] on input "Người gửi *" at bounding box center [466, 130] width 227 height 21
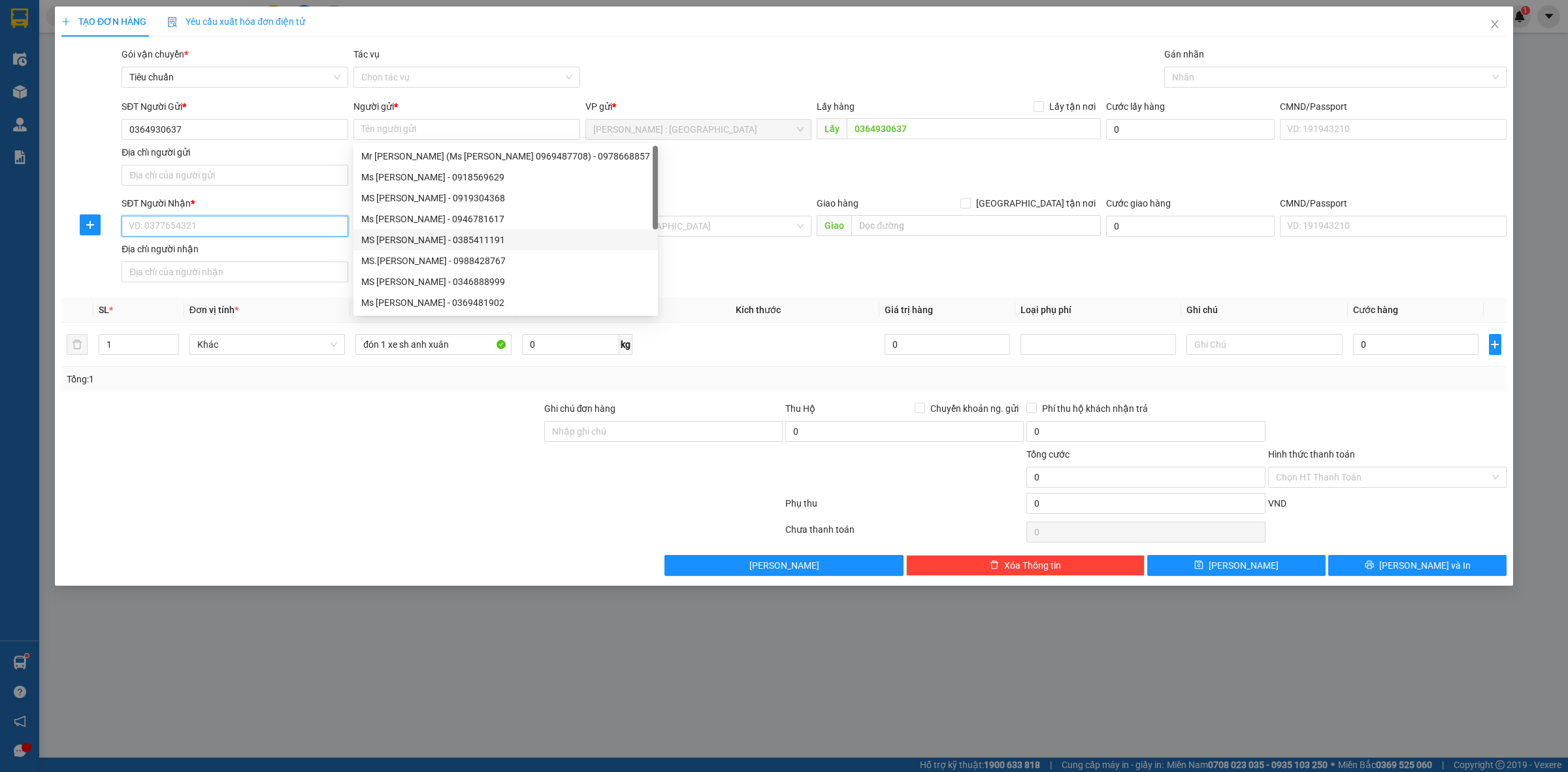
click at [301, 232] on input "SĐT Người Nhận *" at bounding box center [234, 226] width 227 height 21
paste input "0905113234"
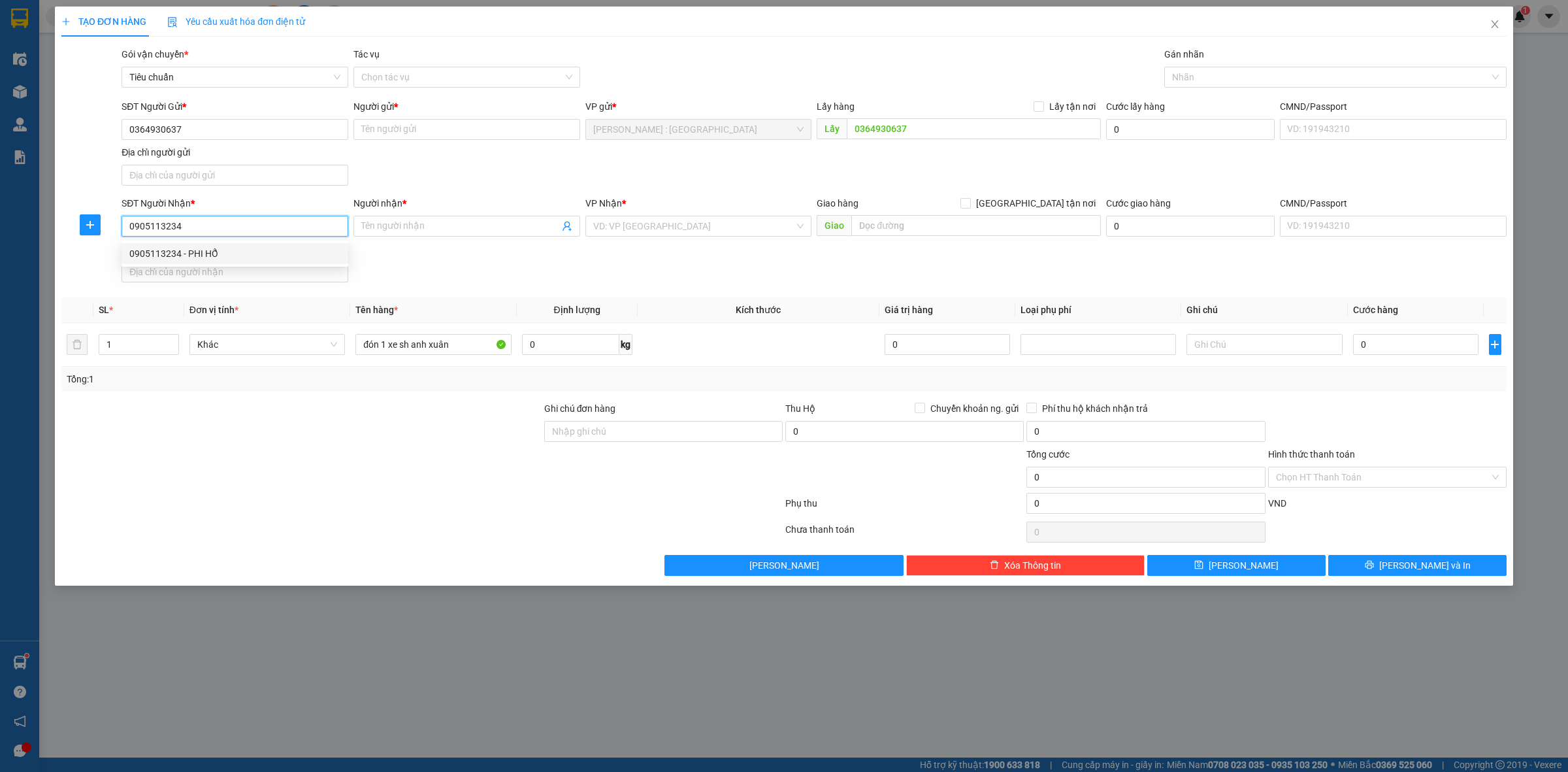
type input "0905113234"
drag, startPoint x: 445, startPoint y: 131, endPoint x: 454, endPoint y: 131, distance: 9.0
click at [443, 133] on input "Người gửi *" at bounding box center [466, 130] width 227 height 21
paste input "Phạm Thị Minh Lý"
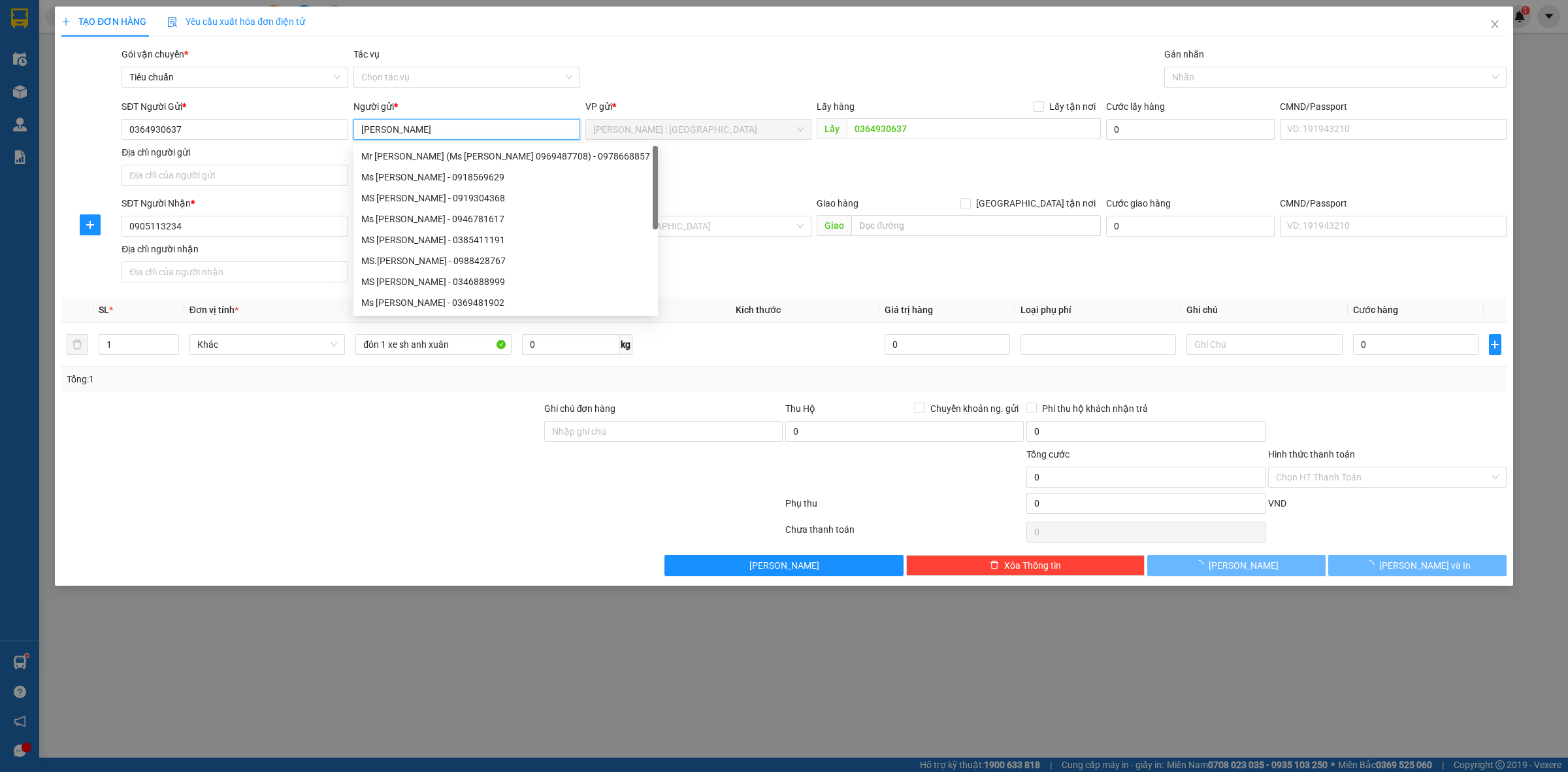
type input "Phạm Thị Minh Lý"
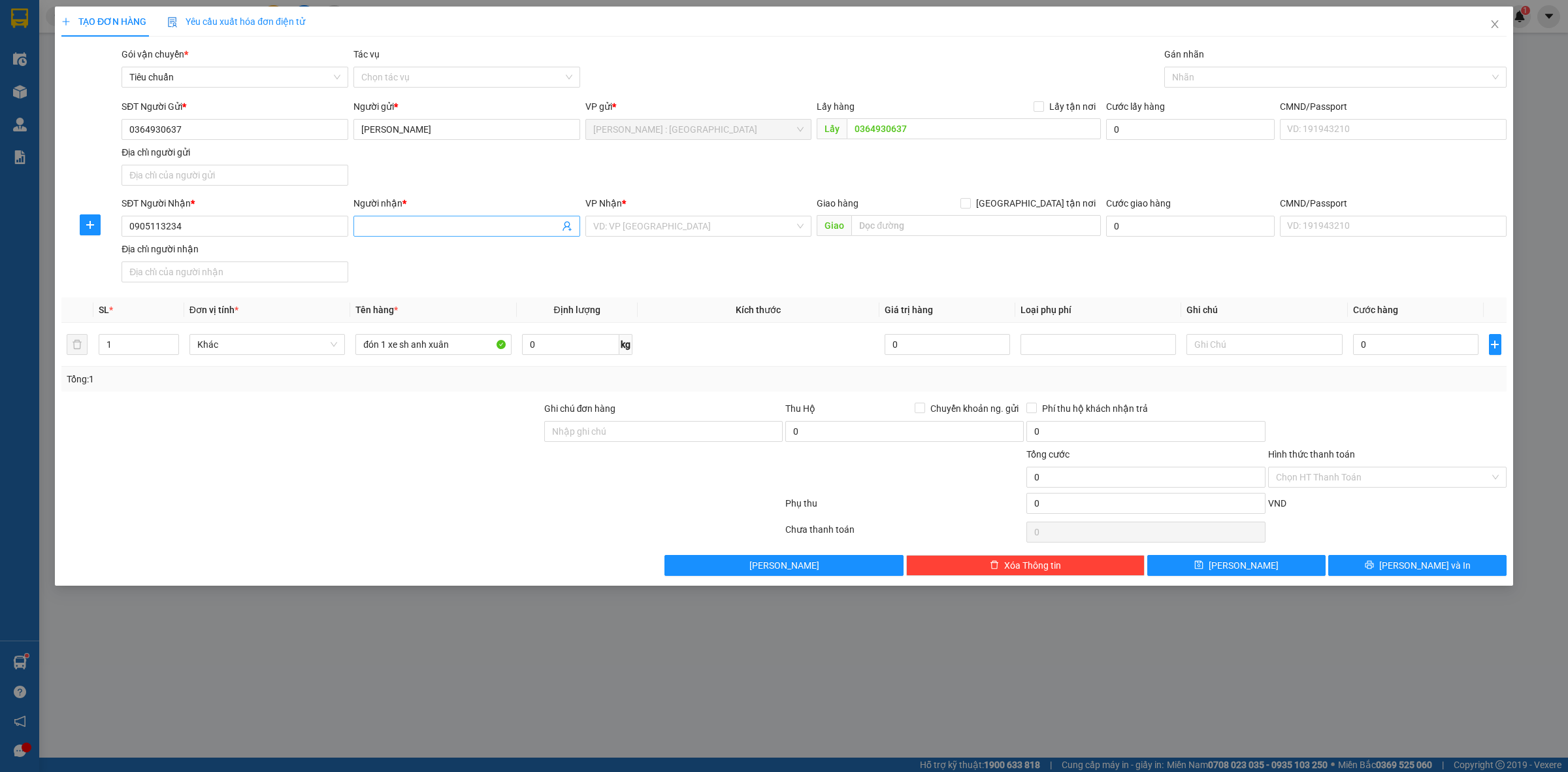
click at [429, 228] on input "Người nhận *" at bounding box center [460, 226] width 198 height 14
paste input "Trần Phi Hổ."
type input "Trần Phi Hổ."
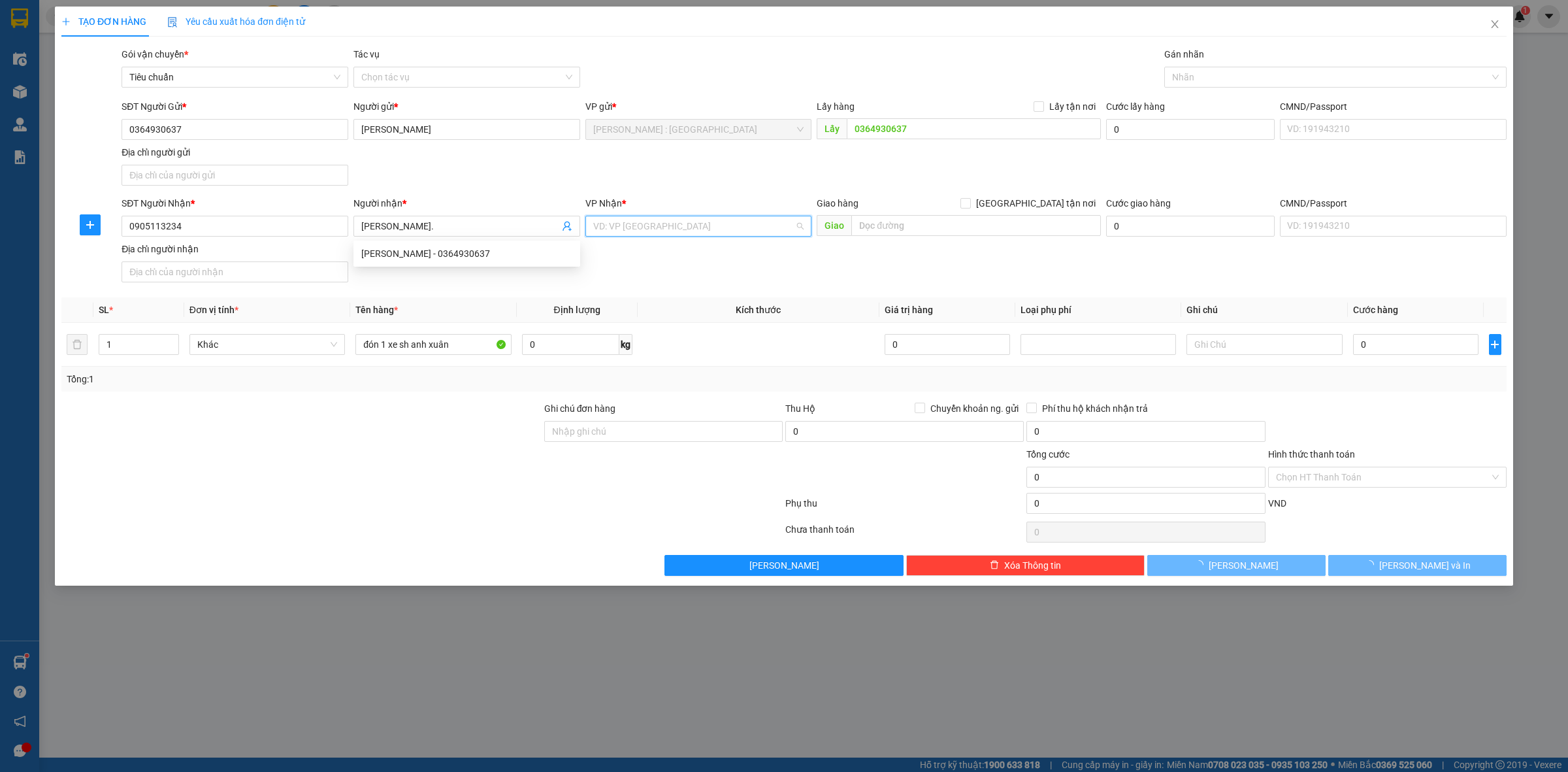
click at [721, 231] on input "search" at bounding box center [694, 226] width 202 height 20
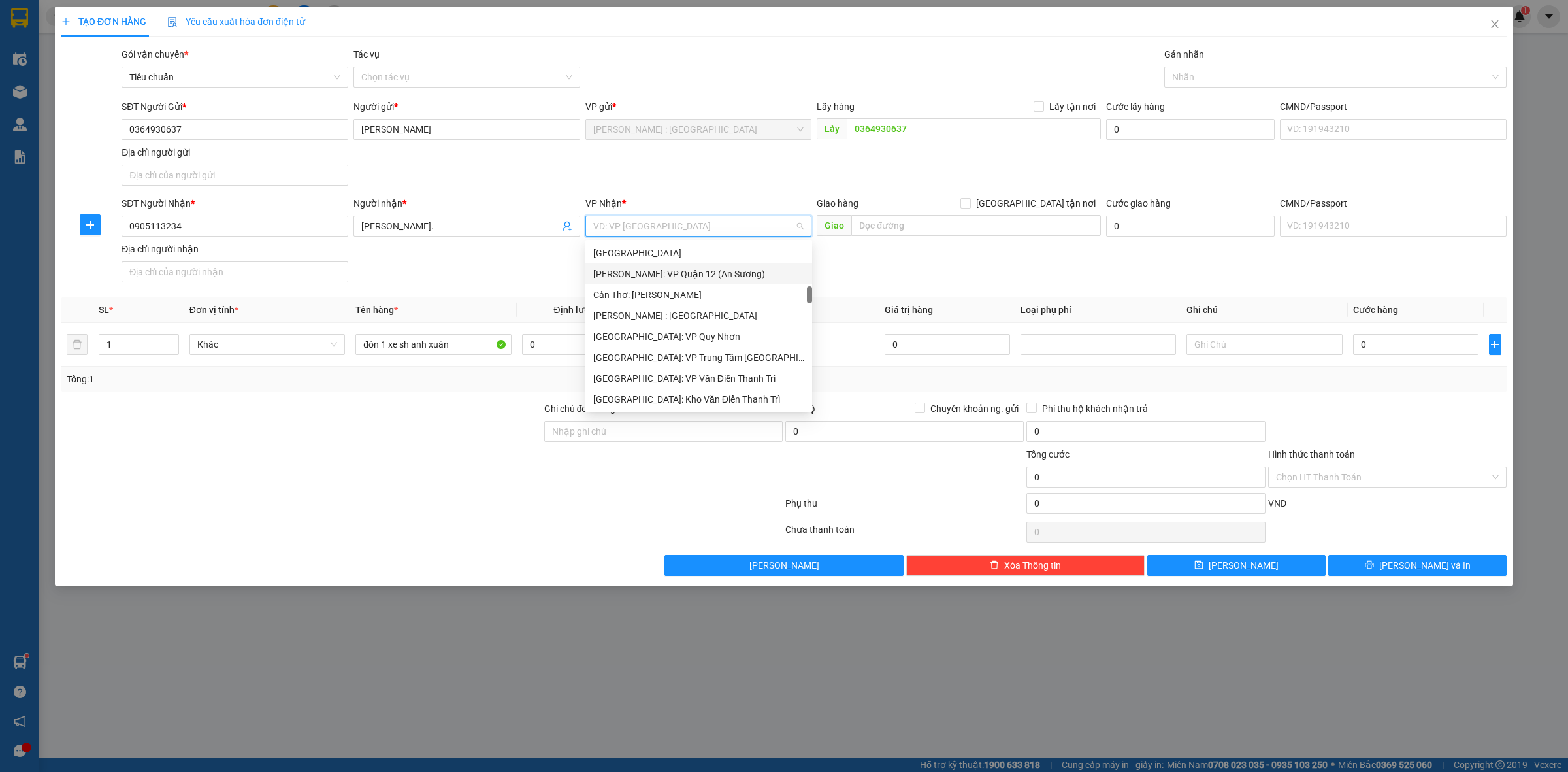
click at [713, 277] on div "Hồ Chí Minh: VP Quận 12 (An Sương)" at bounding box center [698, 274] width 211 height 14
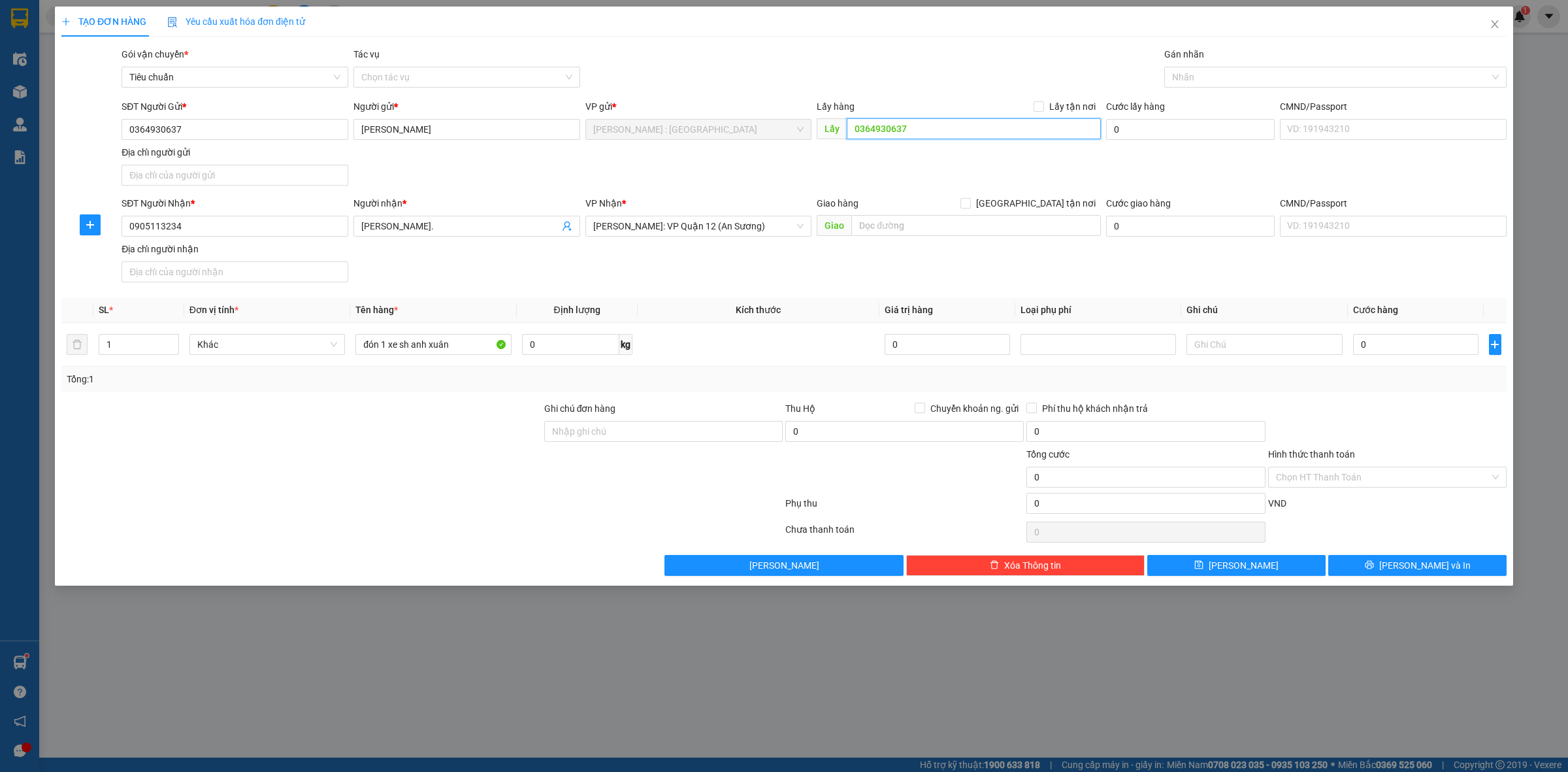
click at [877, 132] on input "0364930637" at bounding box center [974, 129] width 254 height 21
paste input "E ở phường 8 . Đường Nguyễn Văn Nguyễn. Mỹ Tho"
type input "03649E ở phường 8 . Đường Nguyễn Văn Nguyễn. Mỹ Tho30637"
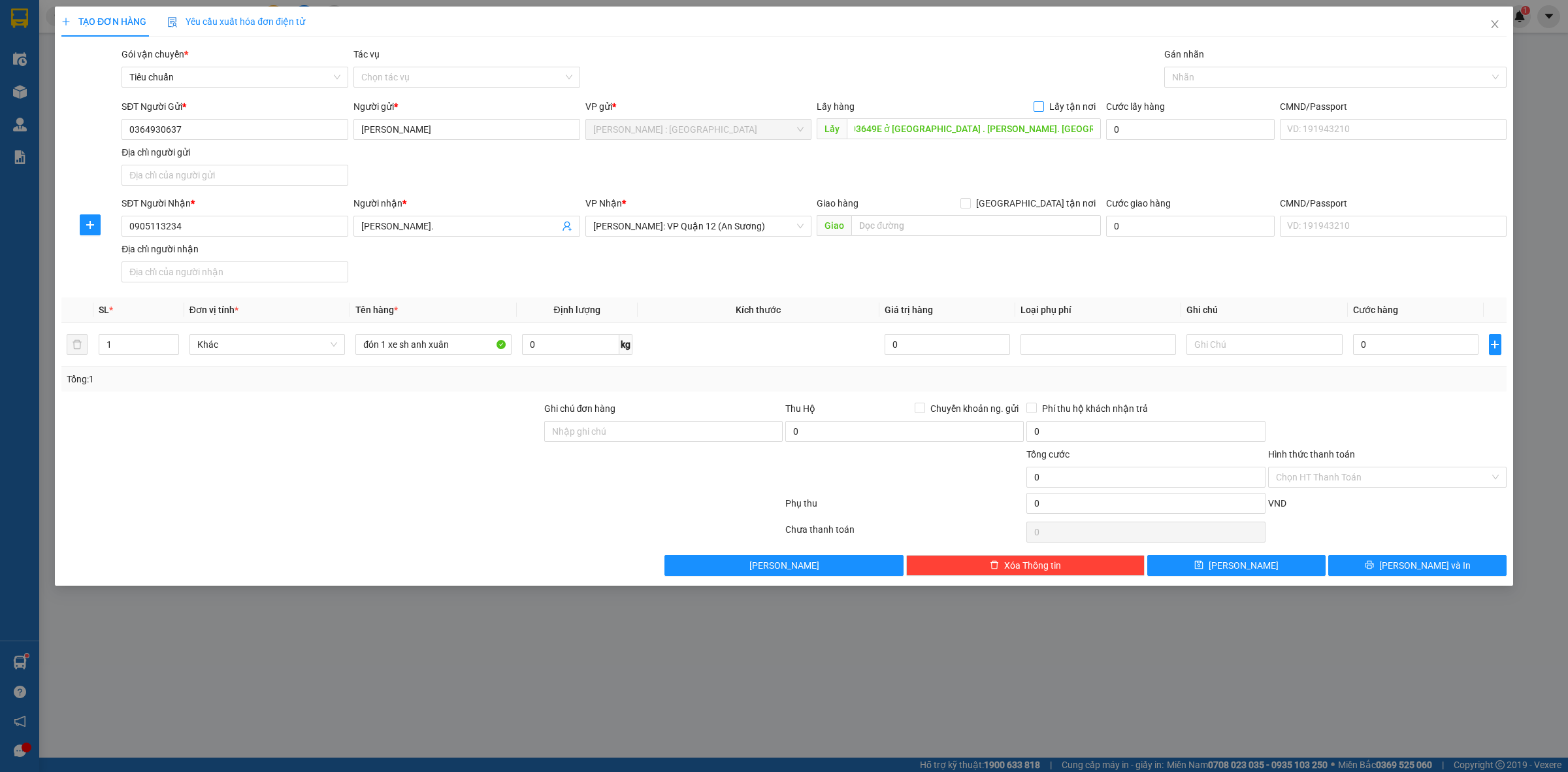
click at [1043, 106] on input "Lấy tận nơi" at bounding box center [1038, 106] width 9 height 9
checkbox input "true"
click at [1376, 351] on input "0" at bounding box center [1416, 345] width 126 height 21
type input "5"
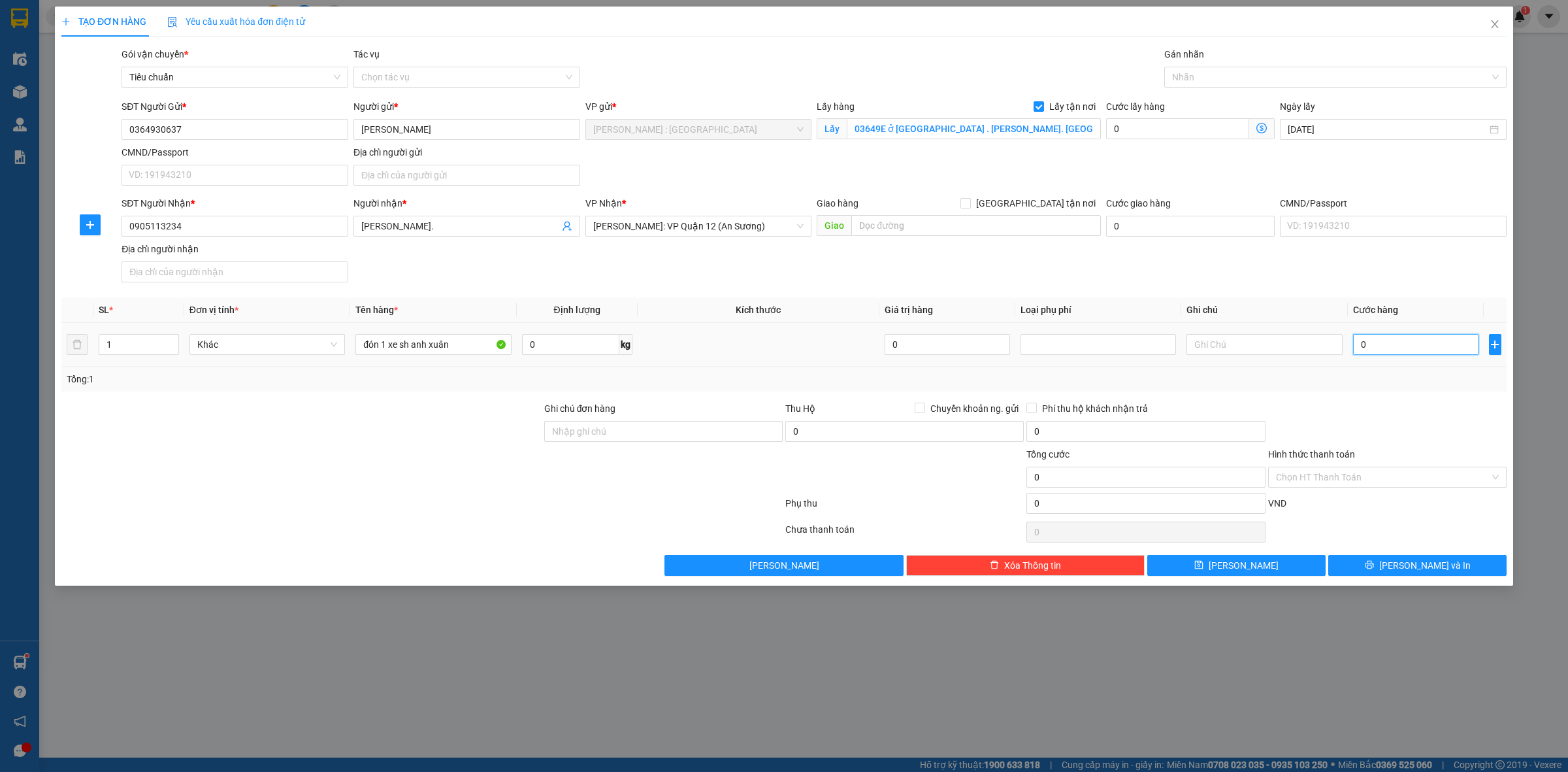
type input "5"
type input "57"
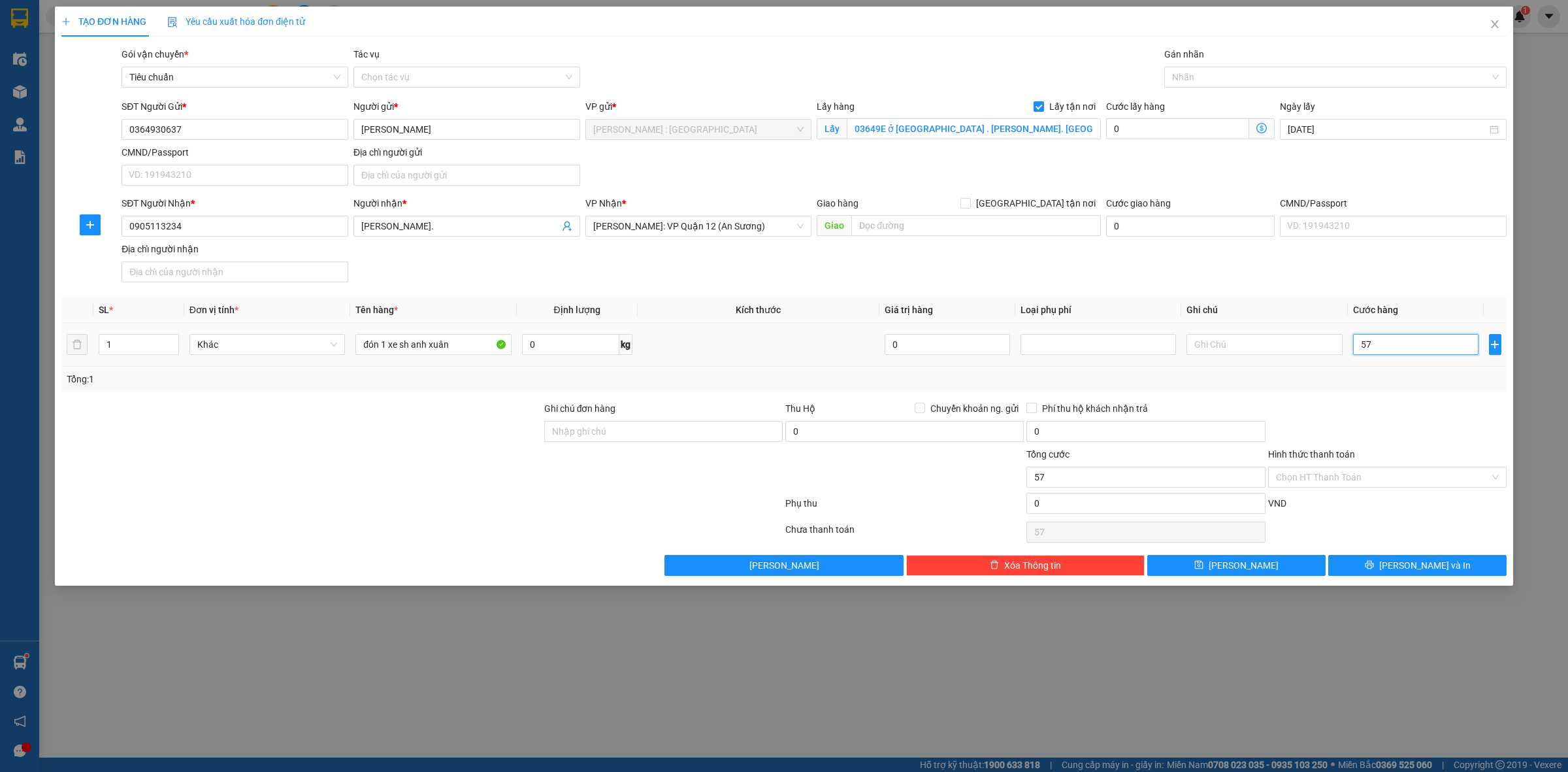
type input "570"
type input "570.000"
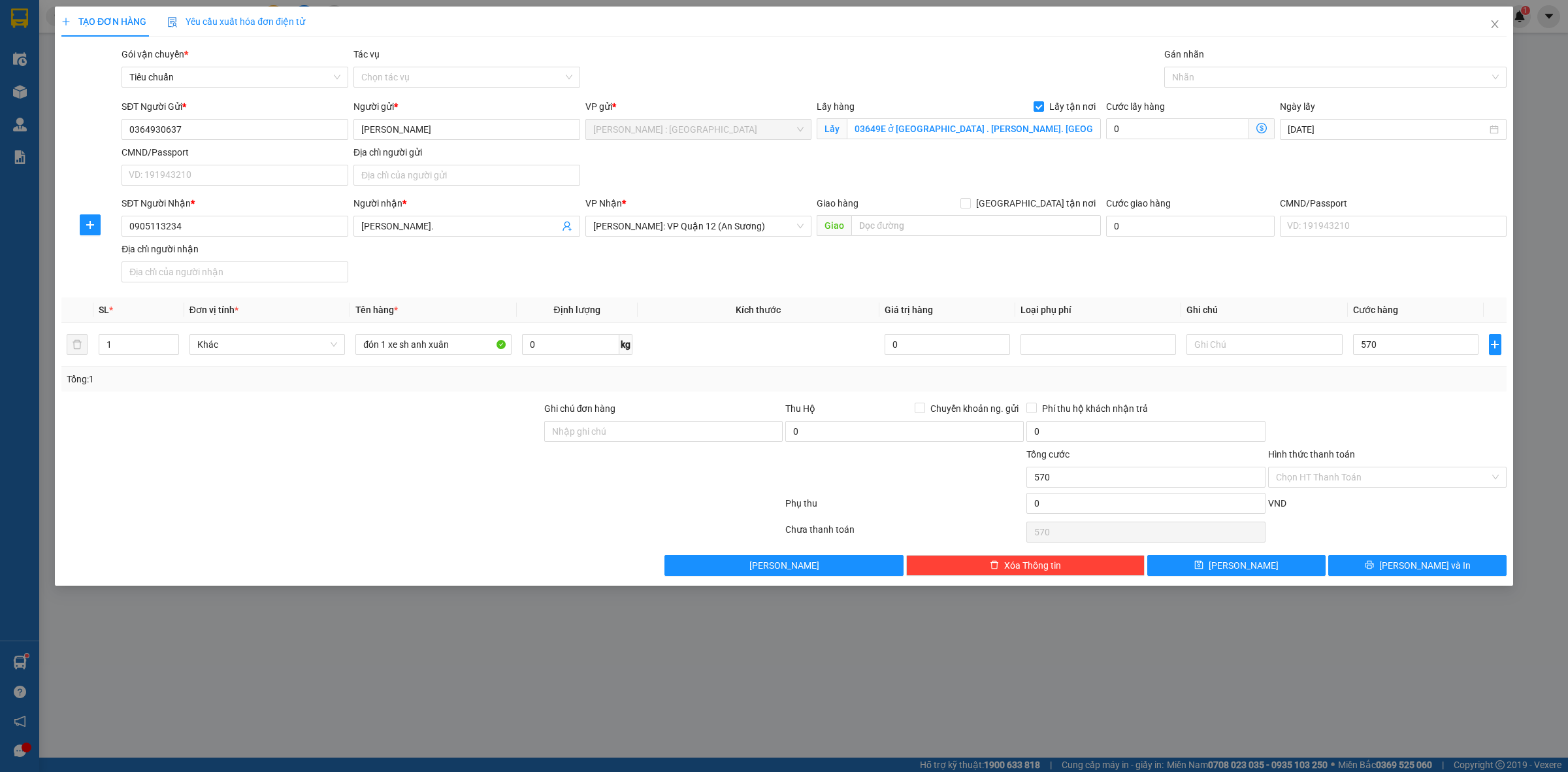
type input "570.000"
click at [1366, 396] on div "Transit Pickup Surcharge Ids Transit Deliver Surcharge Ids Transit Deliver Surc…" at bounding box center [784, 311] width 1445 height 529
click at [1233, 566] on button "Lưu" at bounding box center [1236, 565] width 179 height 21
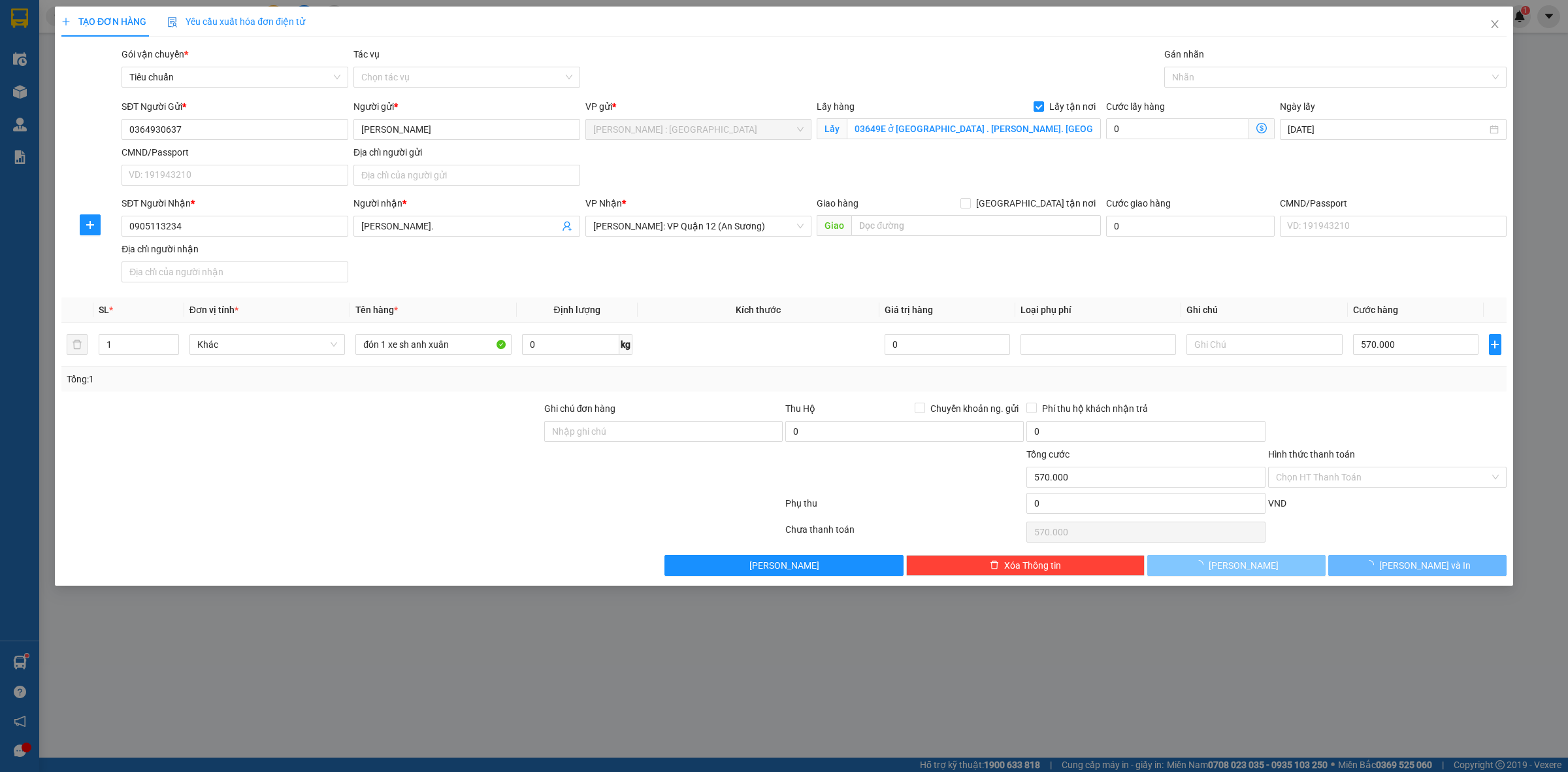
checkbox input "false"
type input "0"
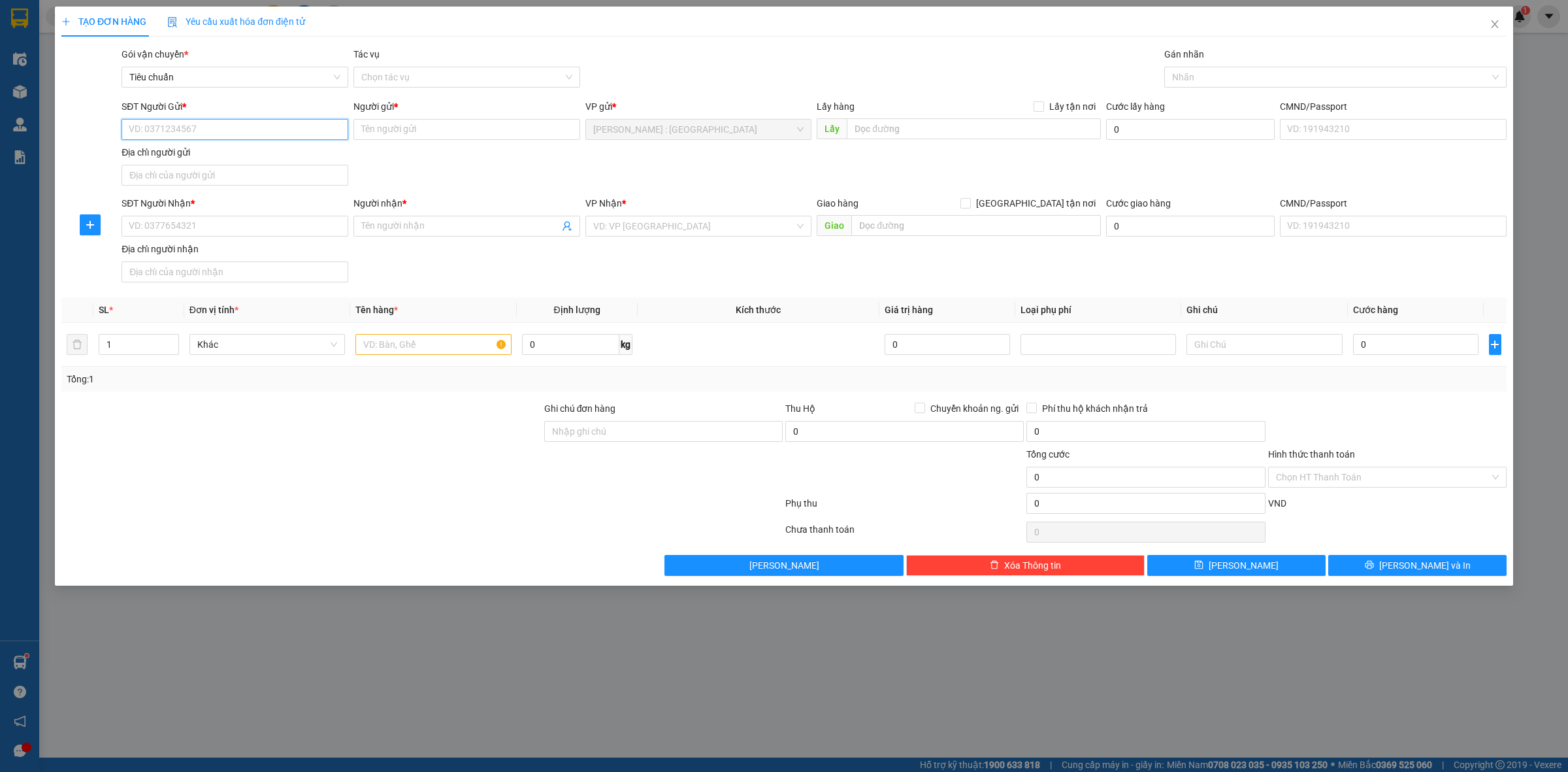
click at [307, 132] on input "SĐT Người Gửi *" at bounding box center [234, 130] width 227 height 21
paste input "0339743282"
click at [326, 228] on input "SĐT Người Nhận *" at bounding box center [234, 226] width 227 height 21
paste input "0973915372"
click at [500, 140] on div "Người gửi * Tên người gửi" at bounding box center [466, 122] width 227 height 46
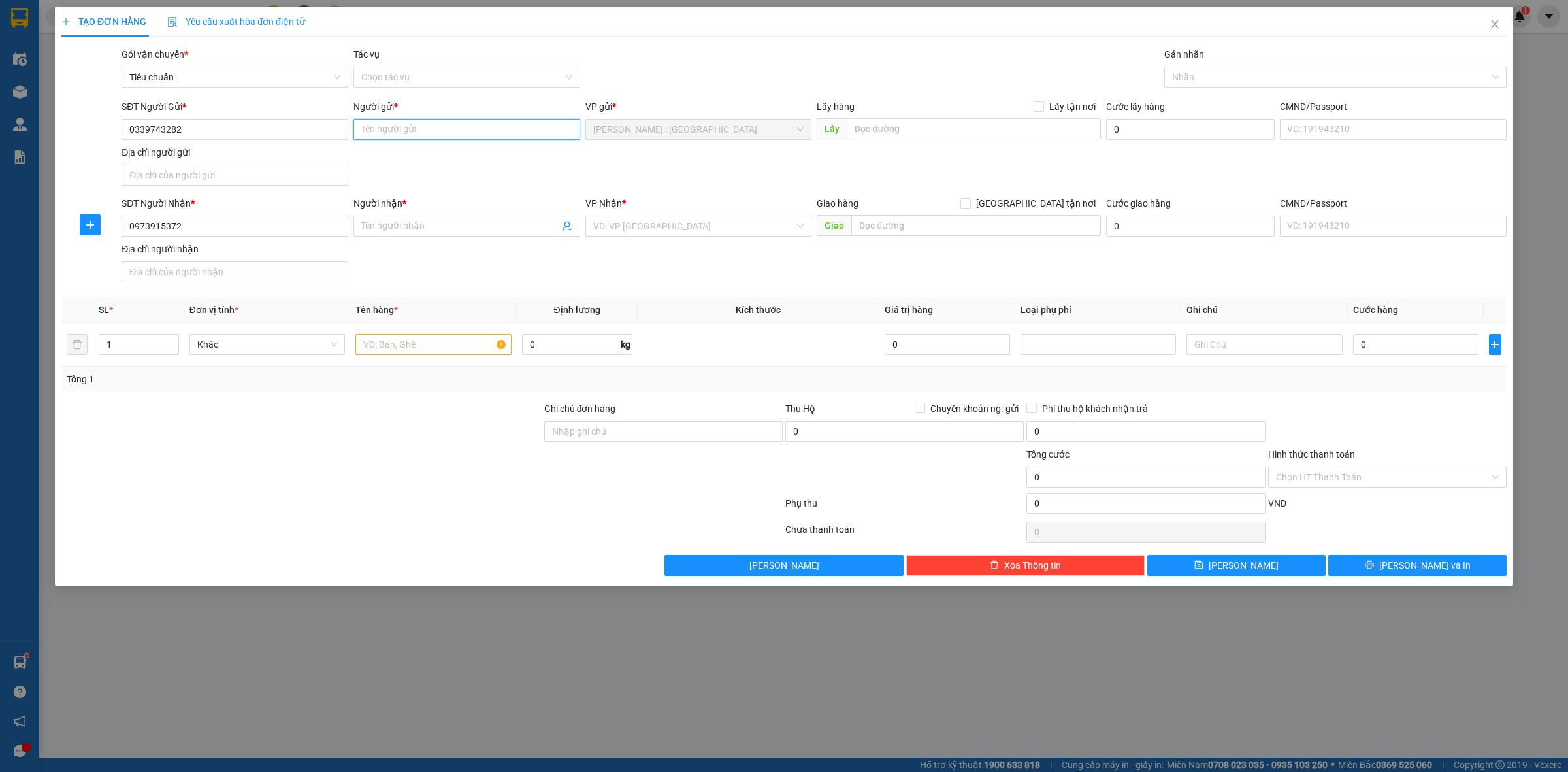
click at [494, 127] on input "Người gửi *" at bounding box center [466, 130] width 227 height 21
paste input "Sang"
drag, startPoint x: 438, startPoint y: 225, endPoint x: 446, endPoint y: 328, distance: 103.3
click at [436, 224] on input "Người nhận *" at bounding box center [460, 226] width 198 height 14
paste input "Sao"
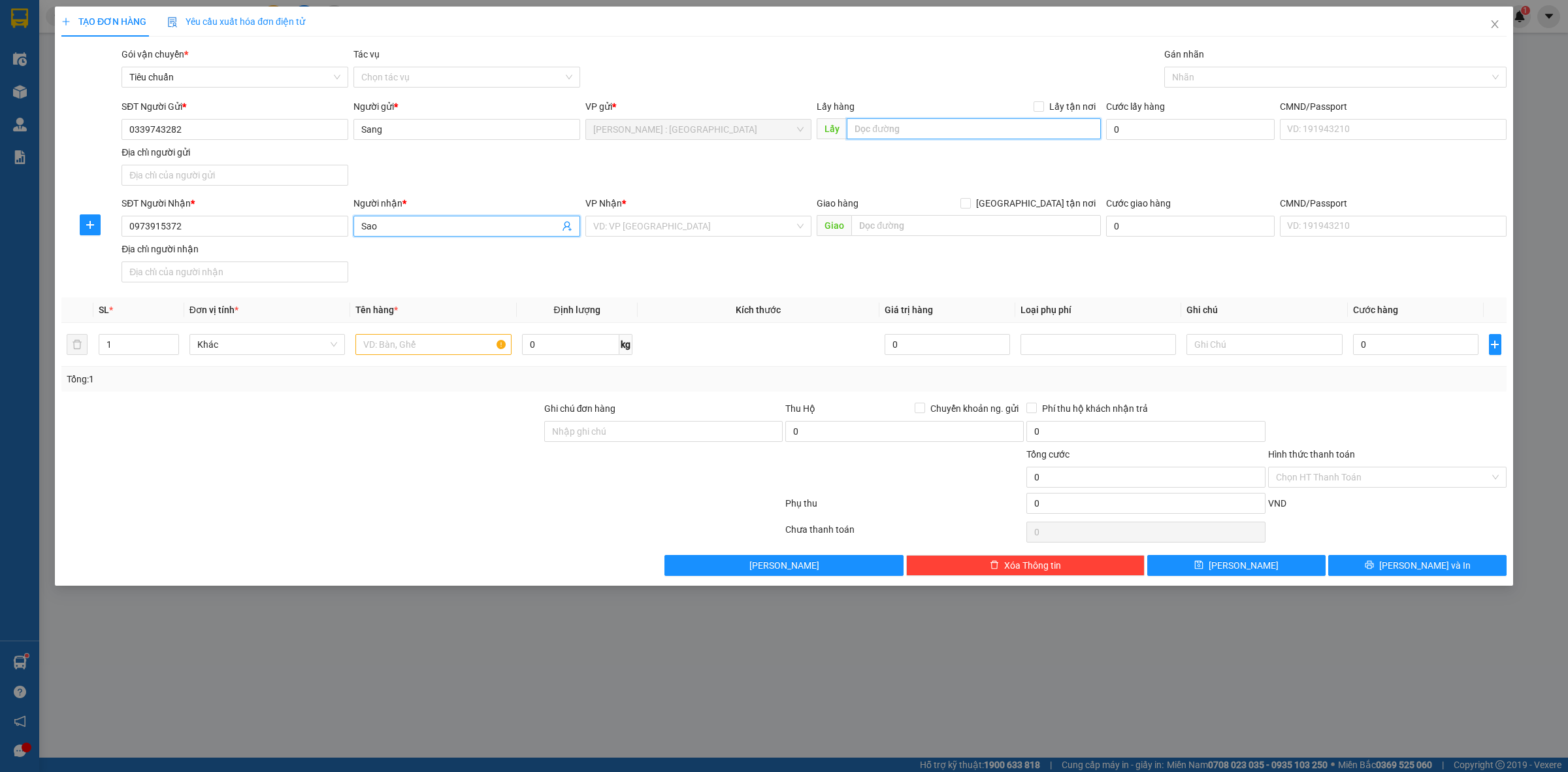
click at [888, 135] on input "text" at bounding box center [974, 129] width 254 height 21
paste input "Đón: xã bình hưng,huyện bình chánh,thành phố hộ chí minh"
click at [1051, 236] on input "text" at bounding box center [976, 225] width 249 height 21
paste input "Trả: 64 đường tây nguyên thị trấn Tứ kỳ hải dương"
click at [970, 206] on input "[GEOGRAPHIC_DATA] tận nơi" at bounding box center [965, 203] width 9 height 9
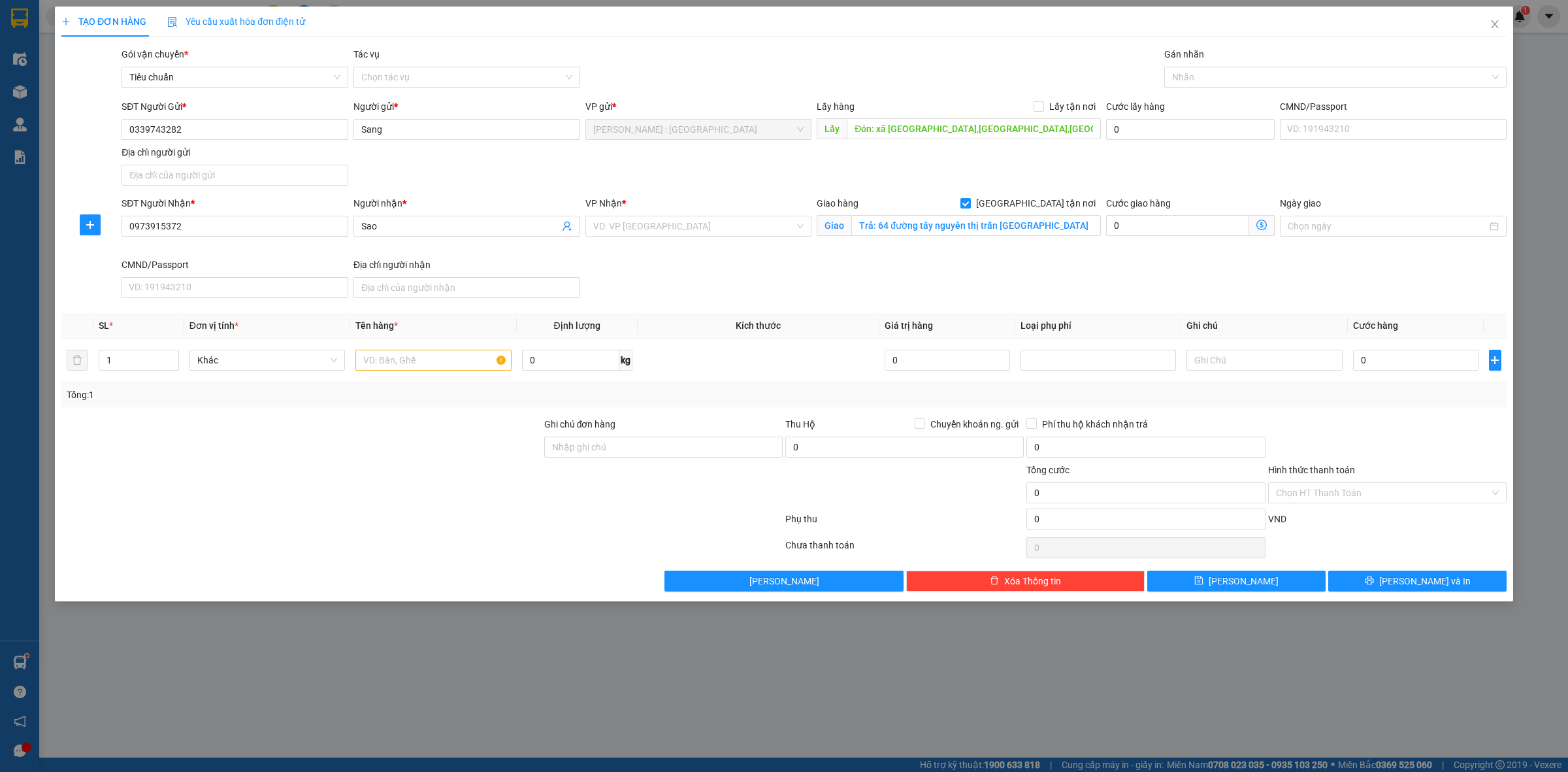
click at [1042, 96] on div "Transit Pickup Surcharge Ids Transit Deliver Surcharge Ids Transit Deliver Surc…" at bounding box center [784, 319] width 1445 height 544
click at [1043, 110] on input "Lấy tận nơi" at bounding box center [1038, 106] width 9 height 9
click at [778, 233] on input "search" at bounding box center [694, 226] width 202 height 20
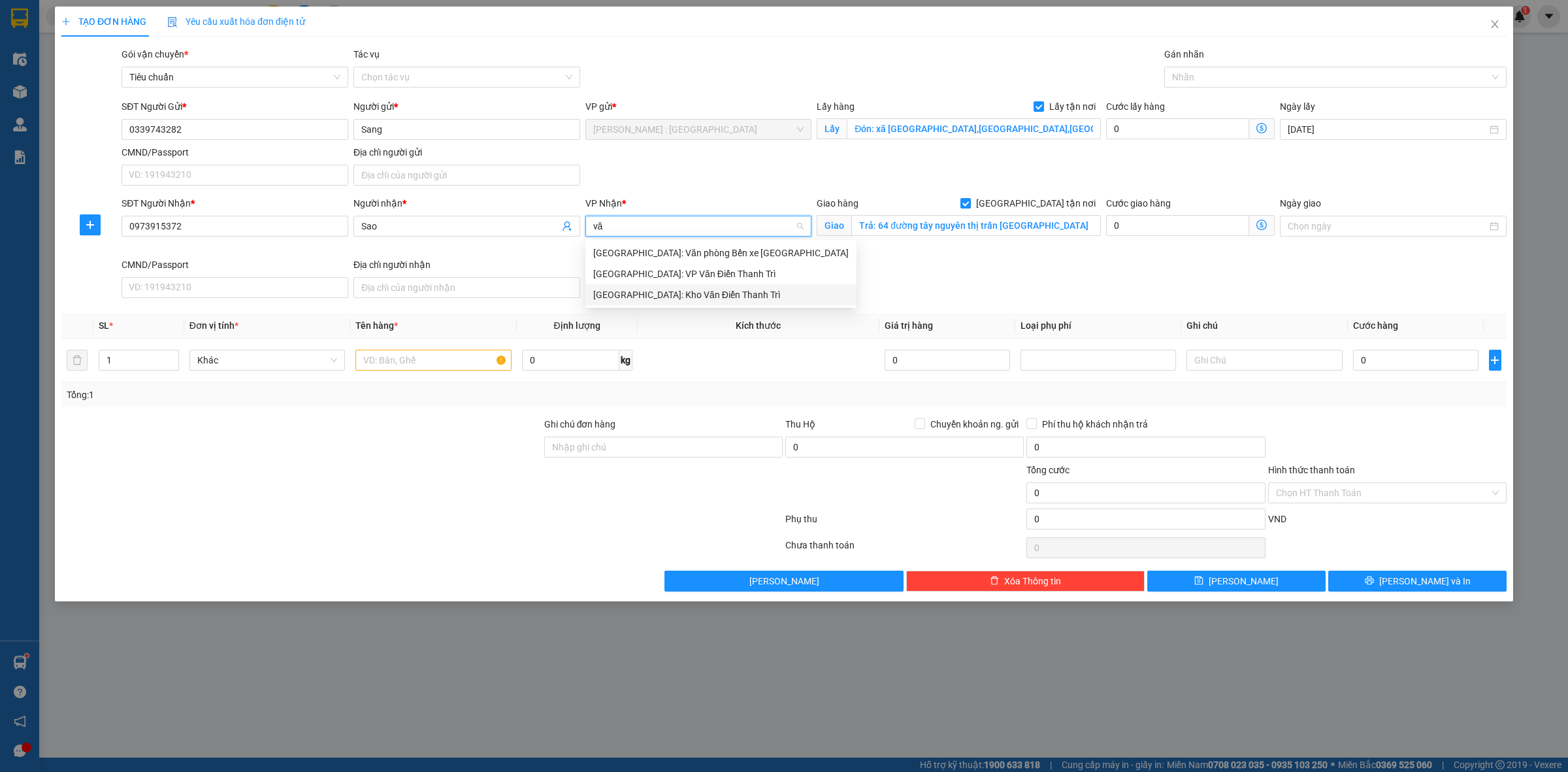
click at [766, 291] on div "Hà Nội: Kho Văn Điển Thanh Trì" at bounding box center [720, 295] width 255 height 14
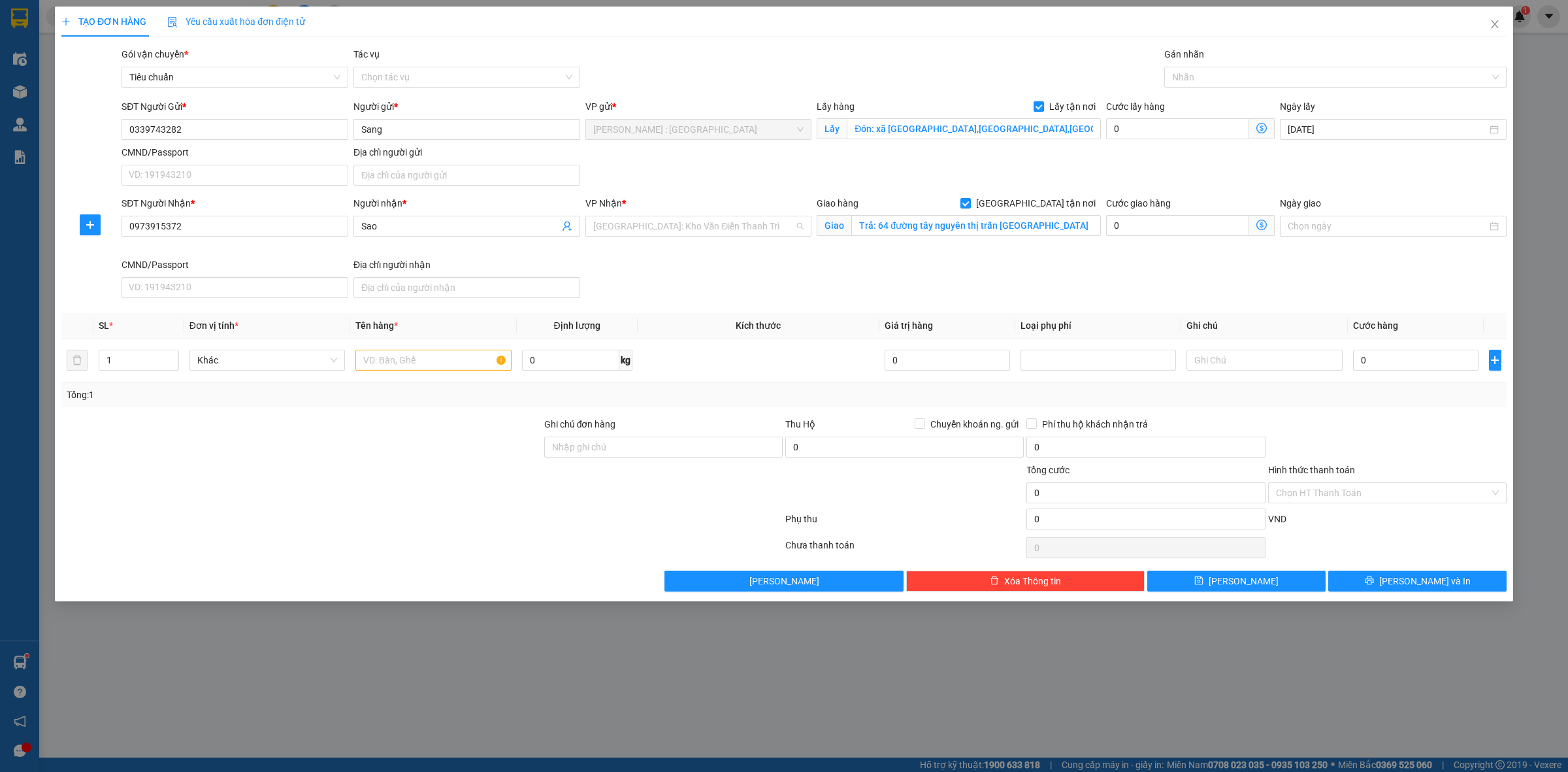
scroll to position [445, 0]
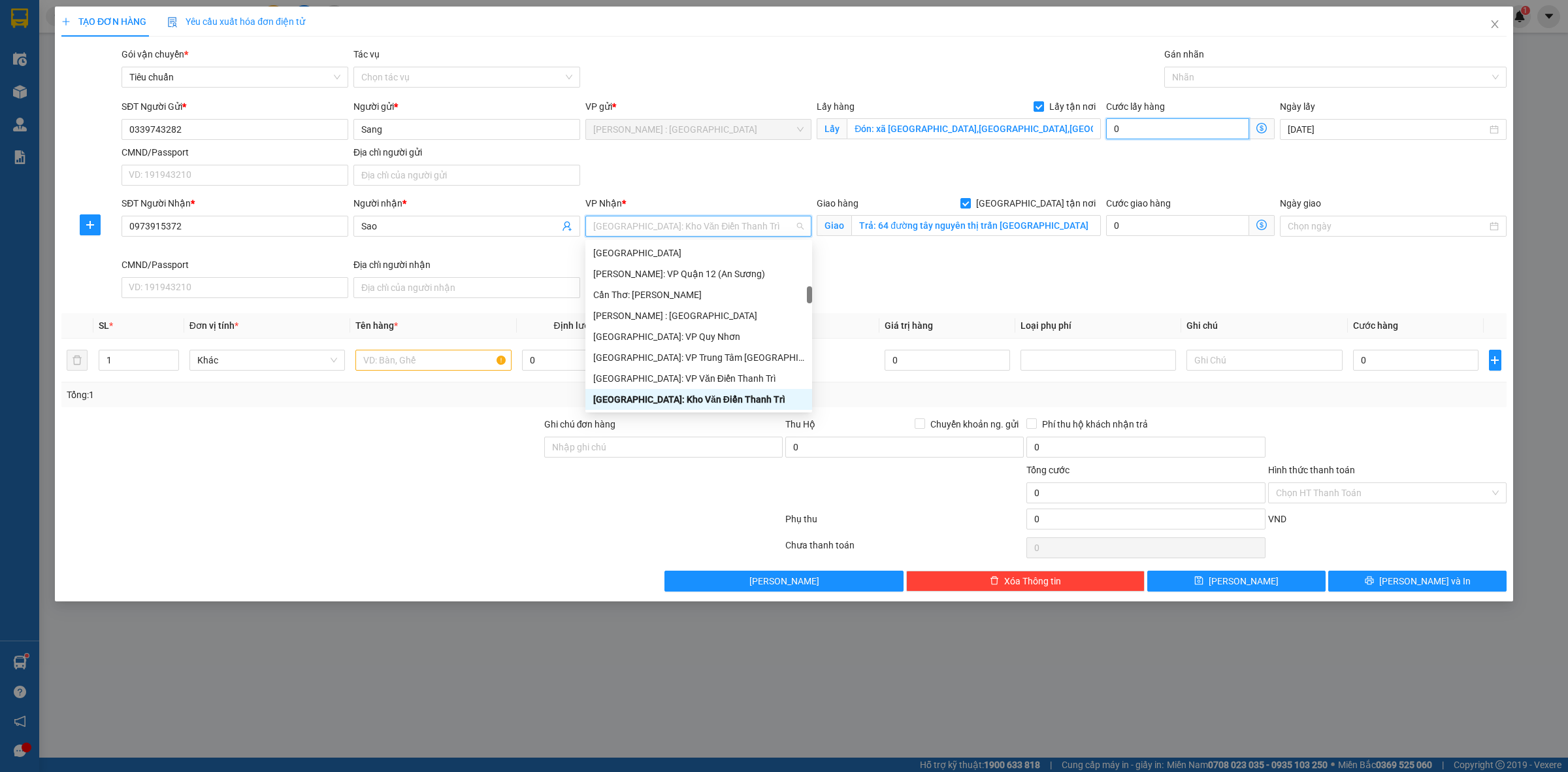
click at [1187, 130] on input "0" at bounding box center [1178, 129] width 143 height 21
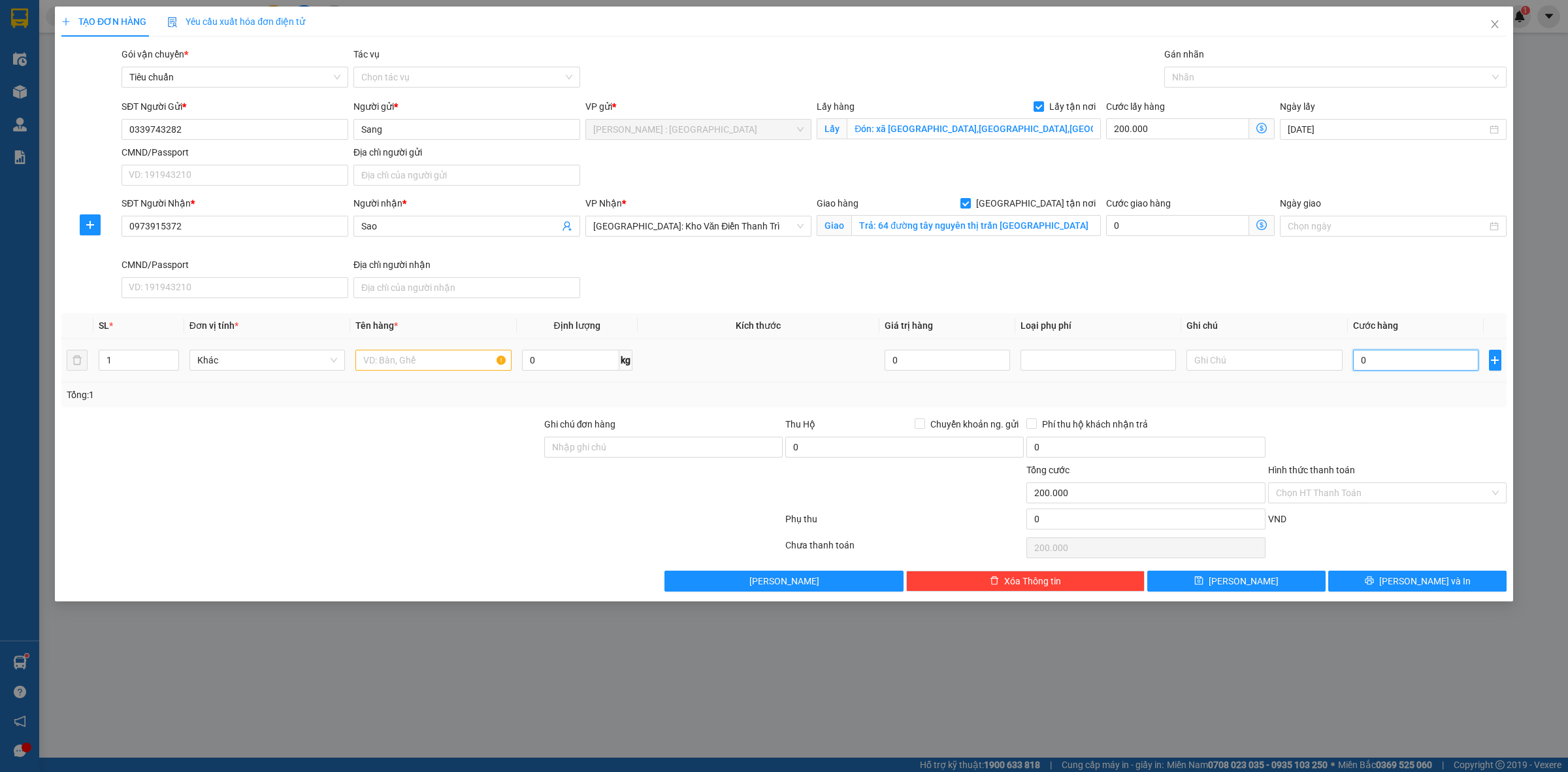
click at [1400, 362] on input "0" at bounding box center [1416, 360] width 126 height 21
drag, startPoint x: 1407, startPoint y: 428, endPoint x: 1400, endPoint y: 416, distance: 13.9
click at [1407, 427] on div at bounding box center [1388, 440] width 241 height 46
click at [445, 355] on input "text" at bounding box center [433, 360] width 155 height 21
click at [1282, 581] on button "Lưu" at bounding box center [1236, 581] width 179 height 21
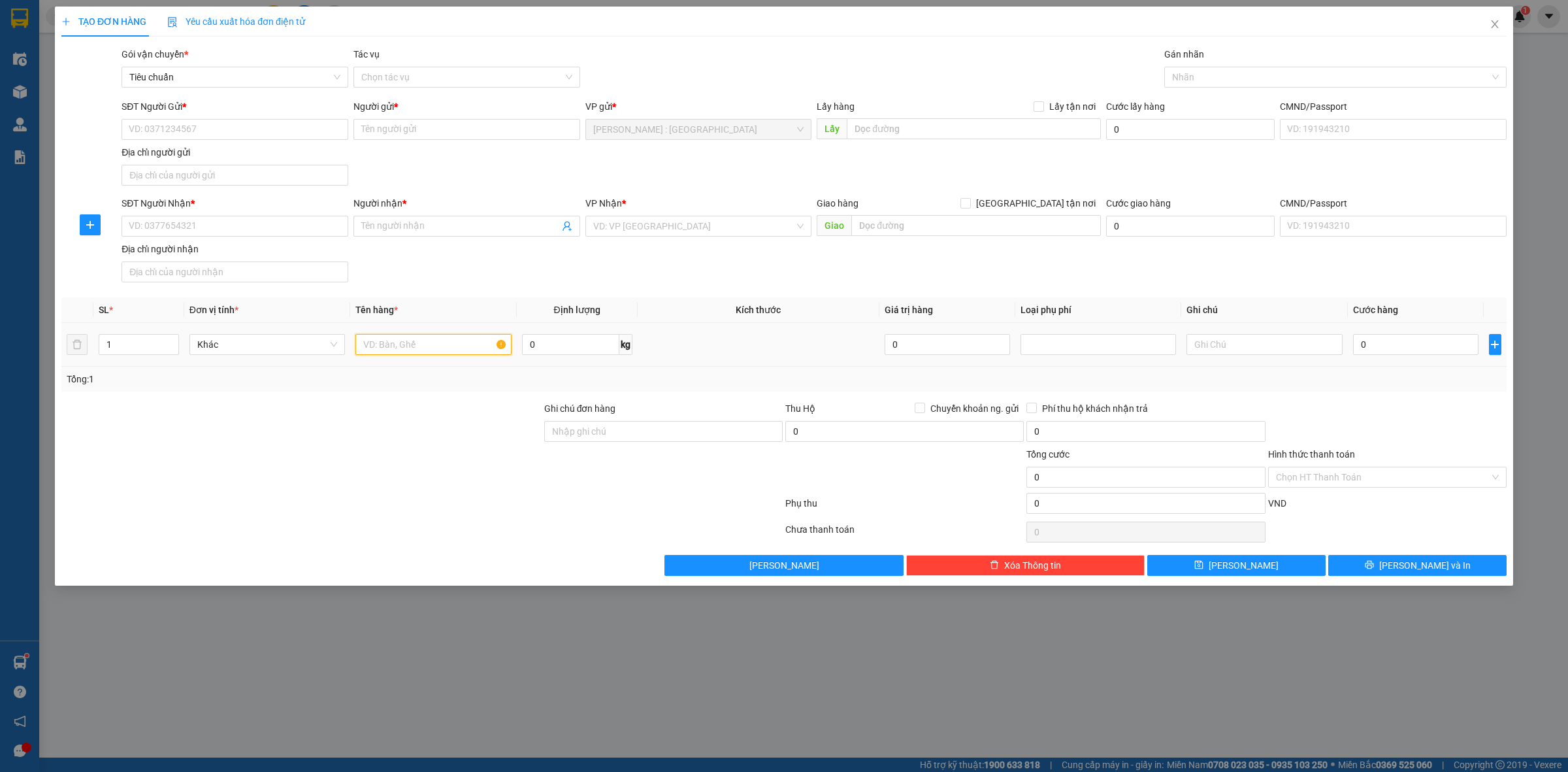
click at [379, 352] on input "text" at bounding box center [433, 345] width 155 height 21
paste input "1 kiện pin xe đạp"
click at [312, 130] on input "SĐT Người Gửi *" at bounding box center [234, 130] width 227 height 21
paste input "Nguyễn Tấn Nhân"
click at [415, 124] on input "Người gửi *" at bounding box center [466, 130] width 227 height 21
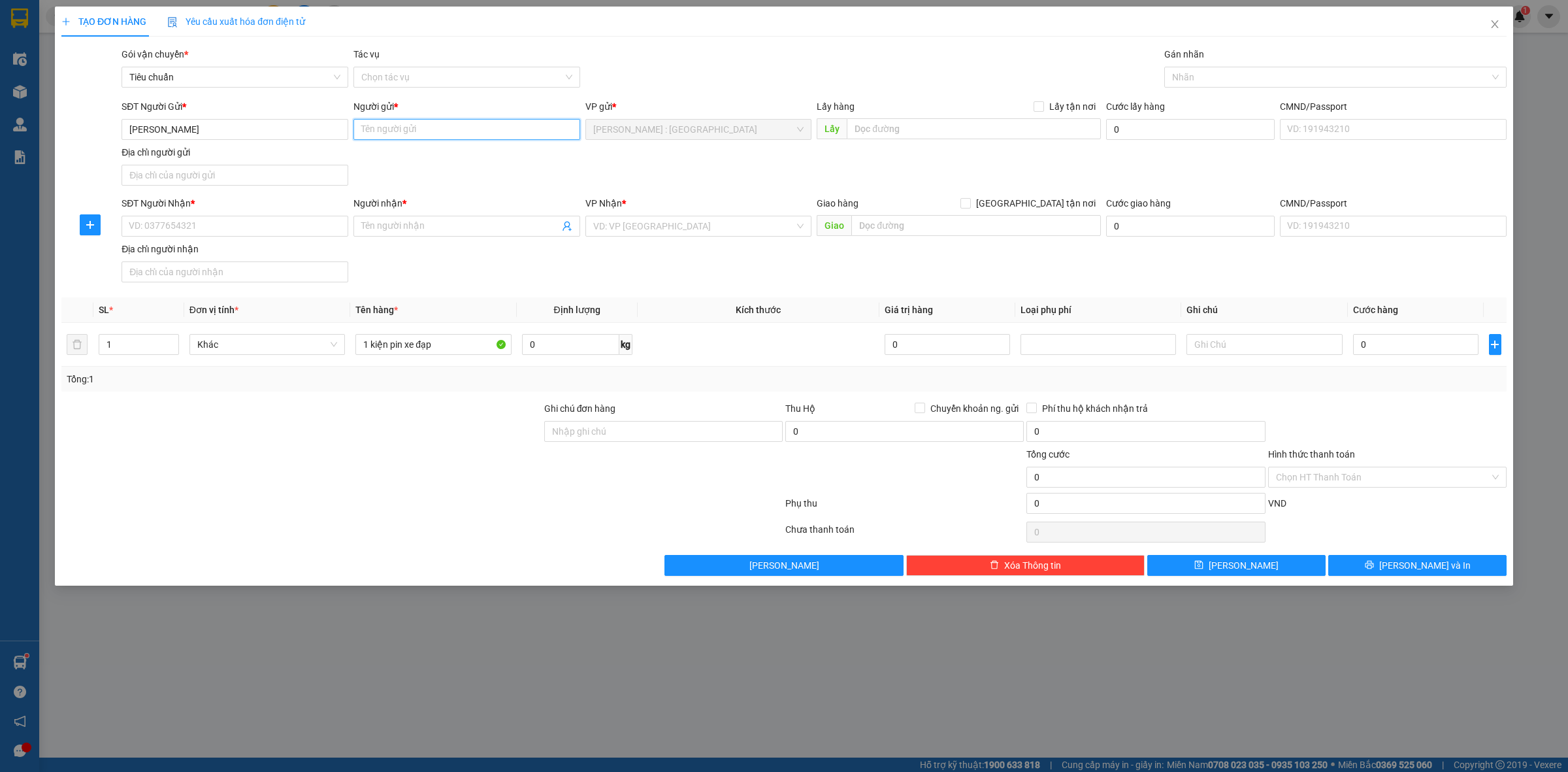
paste input "Nguyễn Tấn Nhân"
click at [1004, 136] on input "text" at bounding box center [974, 129] width 254 height 21
paste input "225 Nam Kỳ Khởi Nghĩa, p3 , Vũng Tàu"
click at [1041, 98] on div "Transit Pickup Surcharge Ids Transit Deliver Surcharge Ids Transit Deliver Surc…" at bounding box center [784, 311] width 1445 height 529
click at [1044, 100] on label "Lấy tận nơi" at bounding box center [1067, 106] width 67 height 14
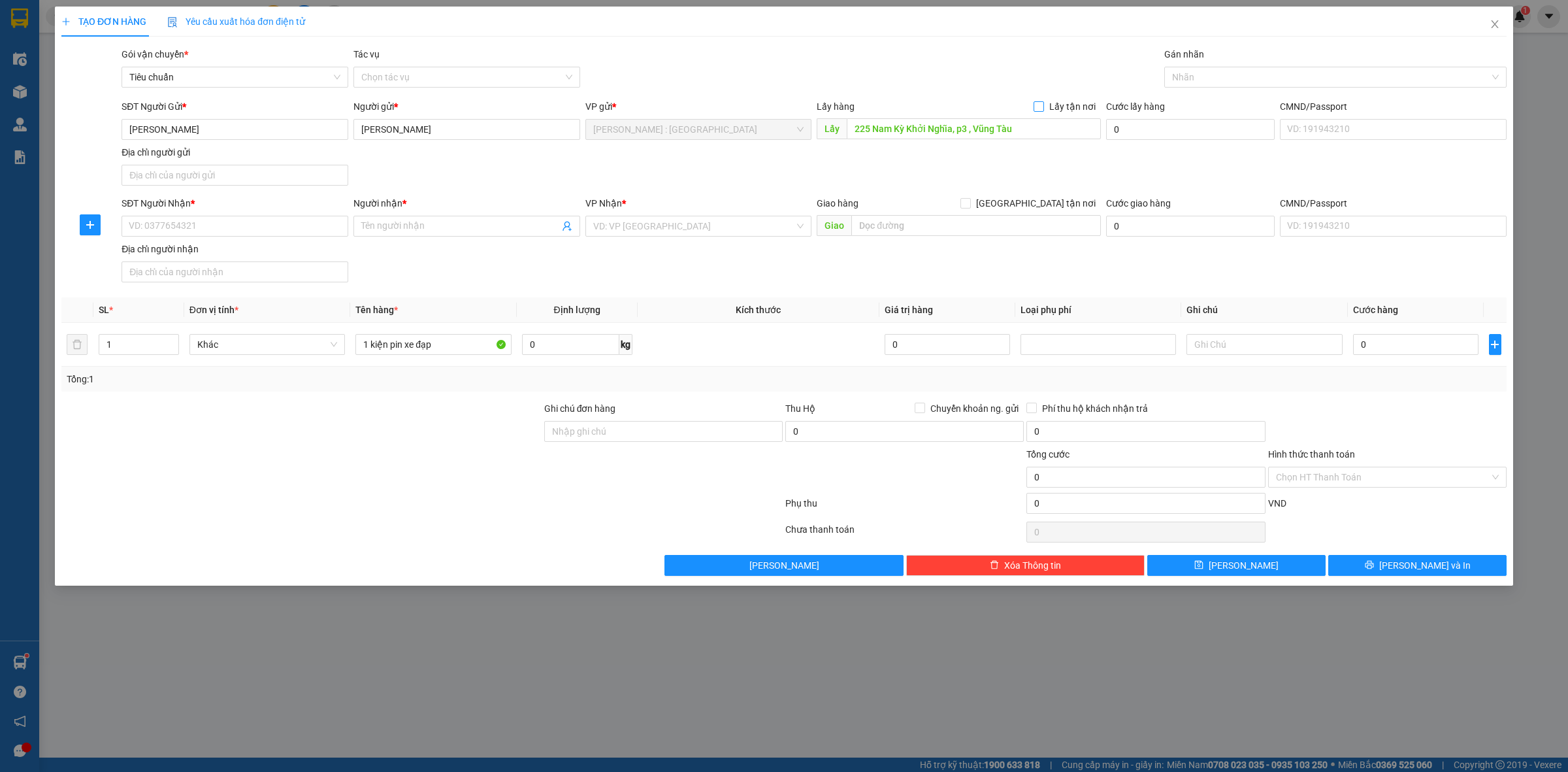
click at [1043, 101] on input "Lấy tận nơi" at bounding box center [1038, 106] width 9 height 9
click at [1034, 231] on input "text" at bounding box center [976, 225] width 249 height 21
paste input "126 nguyễn đức cảnh -hải phòng"
click at [970, 204] on input "[GEOGRAPHIC_DATA] tận nơi" at bounding box center [965, 203] width 9 height 9
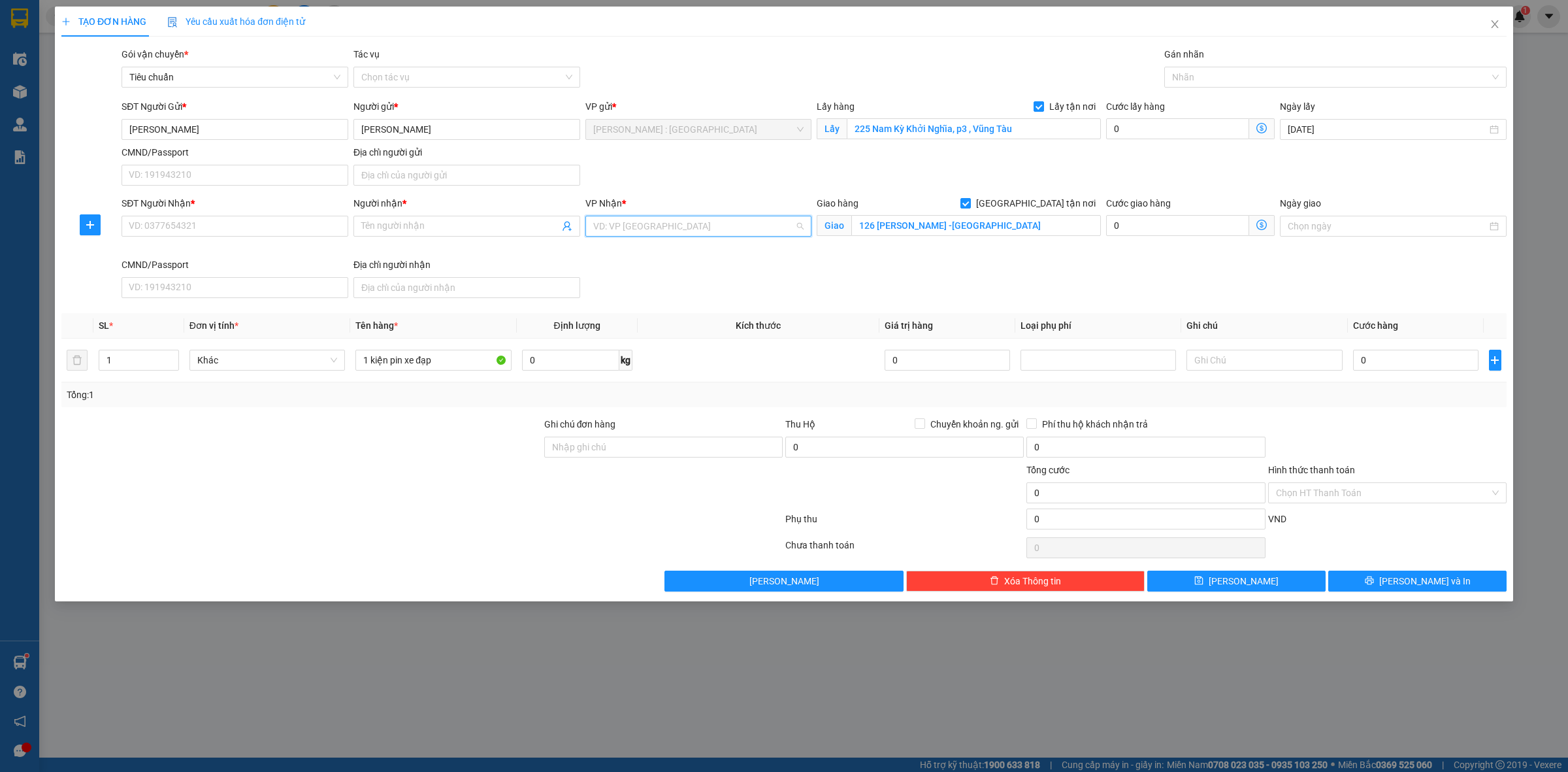
click at [766, 236] on input "search" at bounding box center [694, 226] width 202 height 20
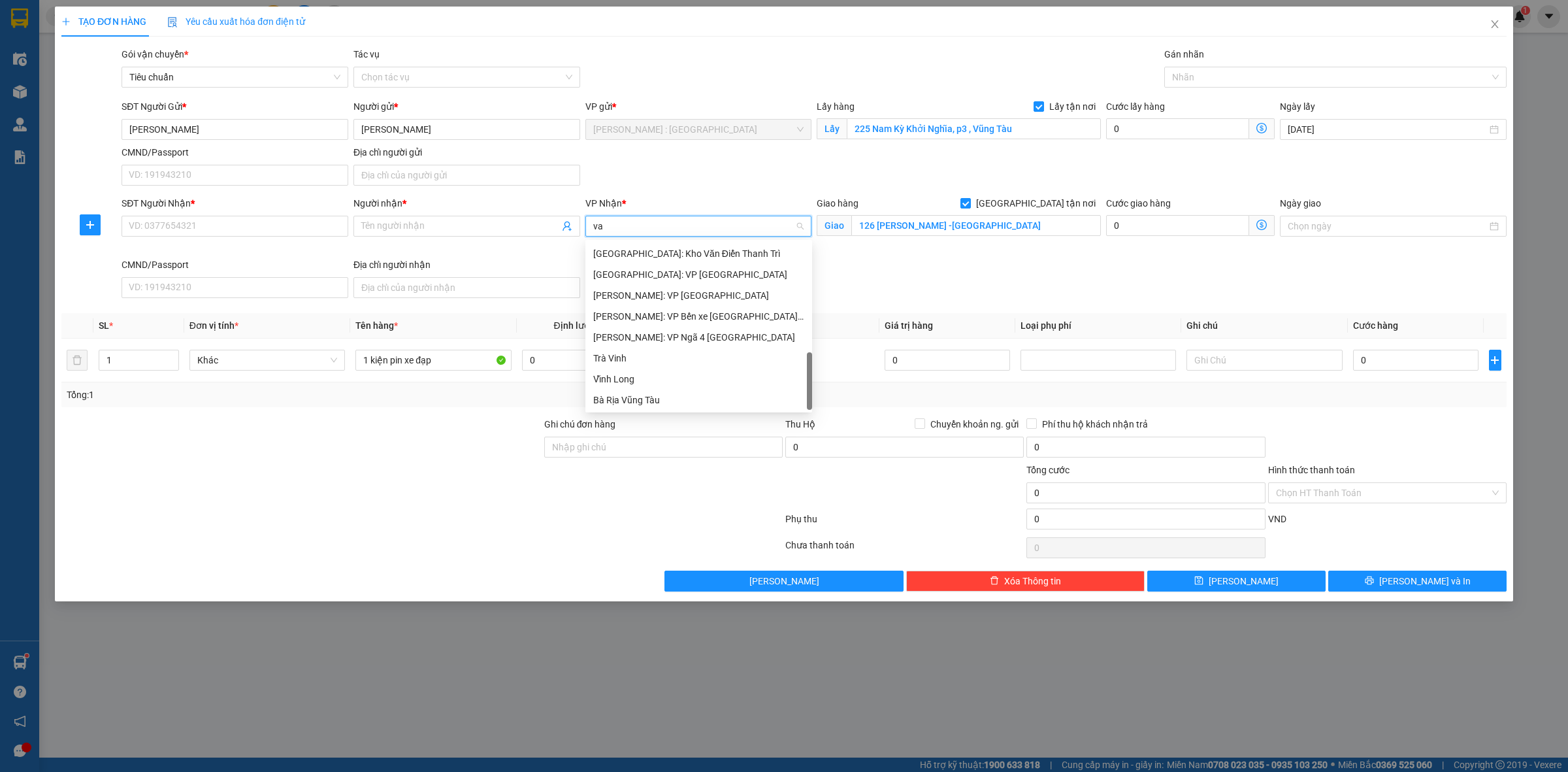
scroll to position [0, 0]
click at [769, 273] on div "[GEOGRAPHIC_DATA]: Văn phòng Bến xe [GEOGRAPHIC_DATA]" at bounding box center [720, 274] width 255 height 14
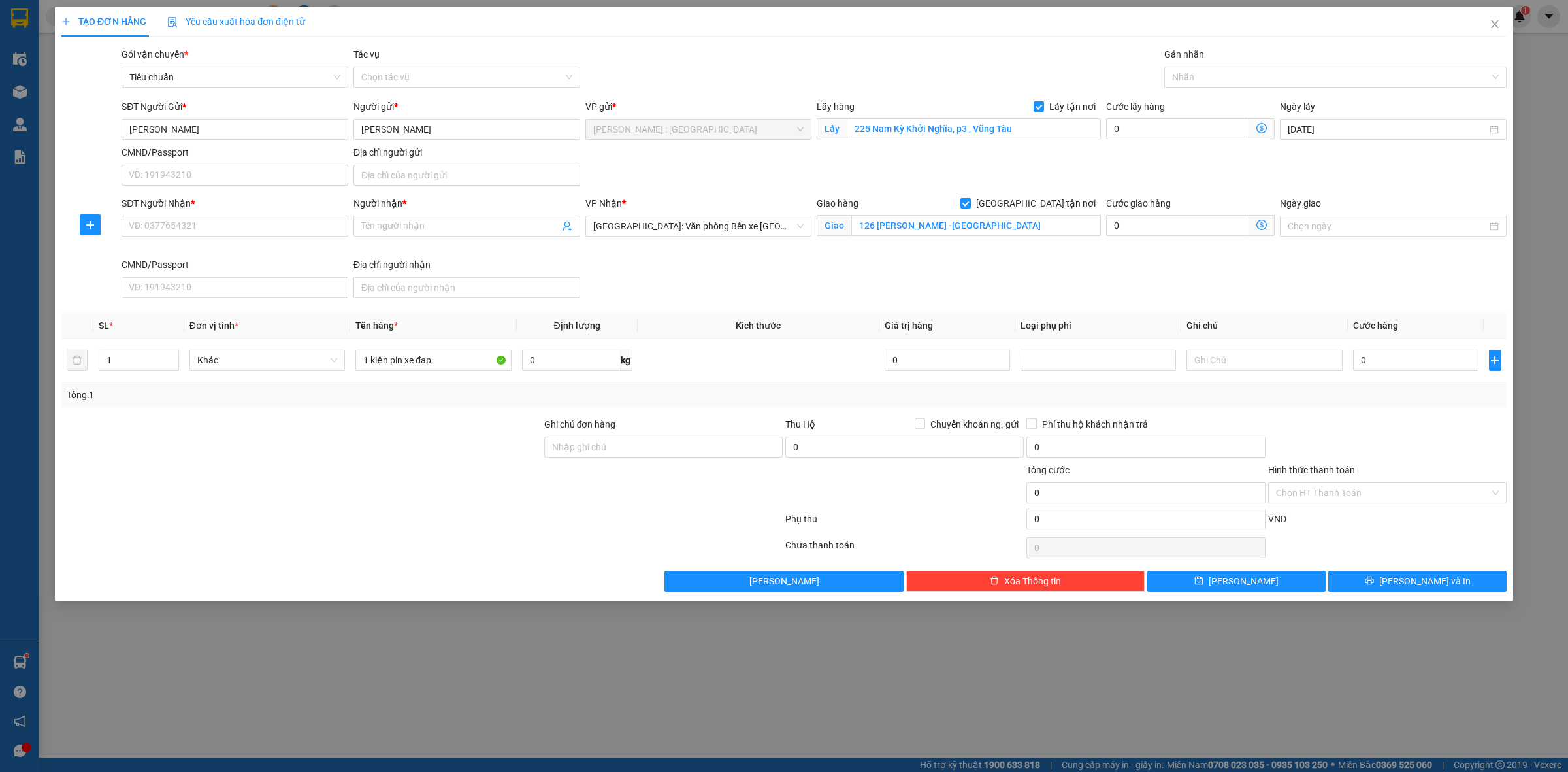
scroll to position [21, 0]
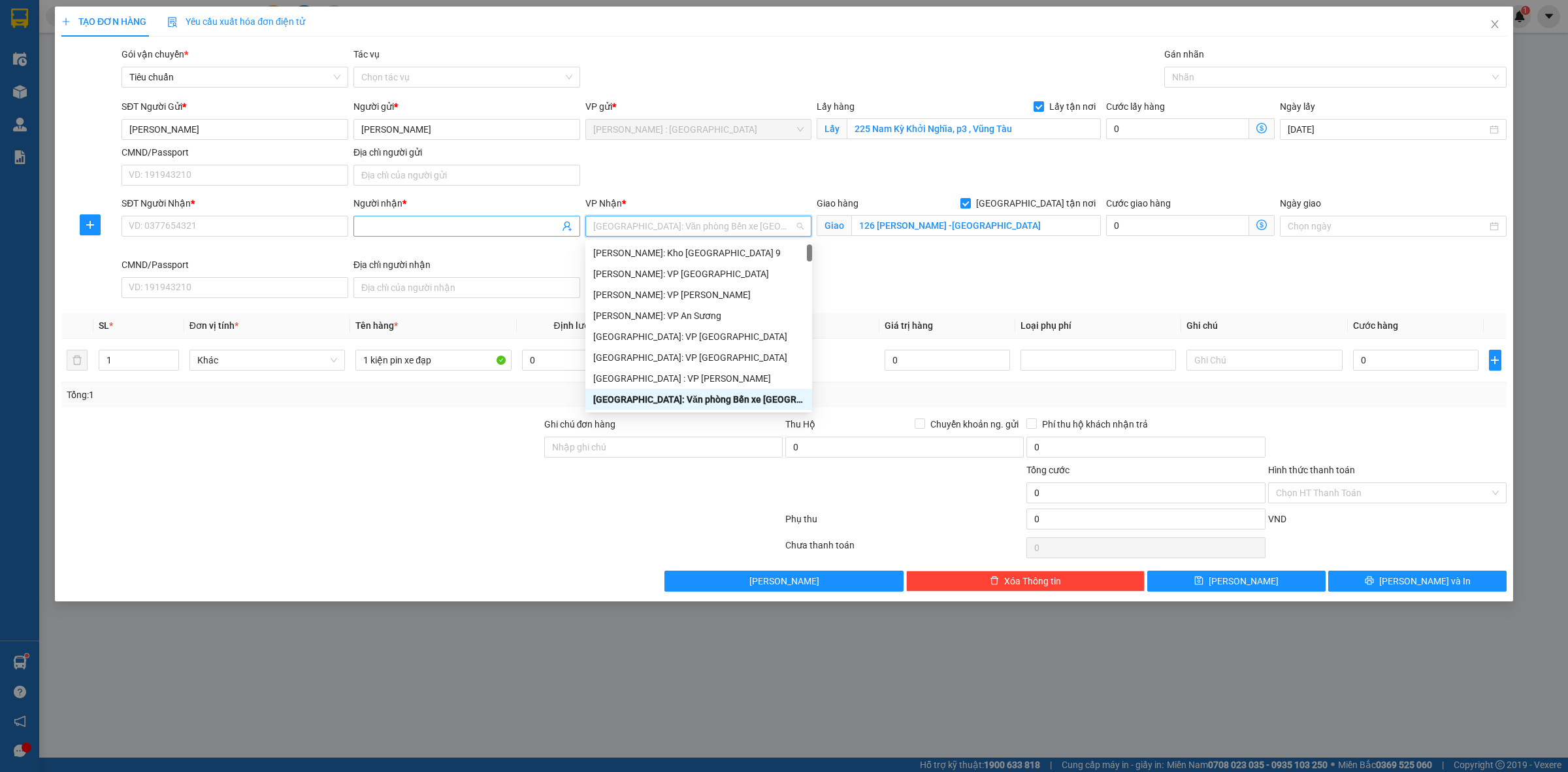
click at [429, 226] on input "Người nhận *" at bounding box center [460, 226] width 198 height 14
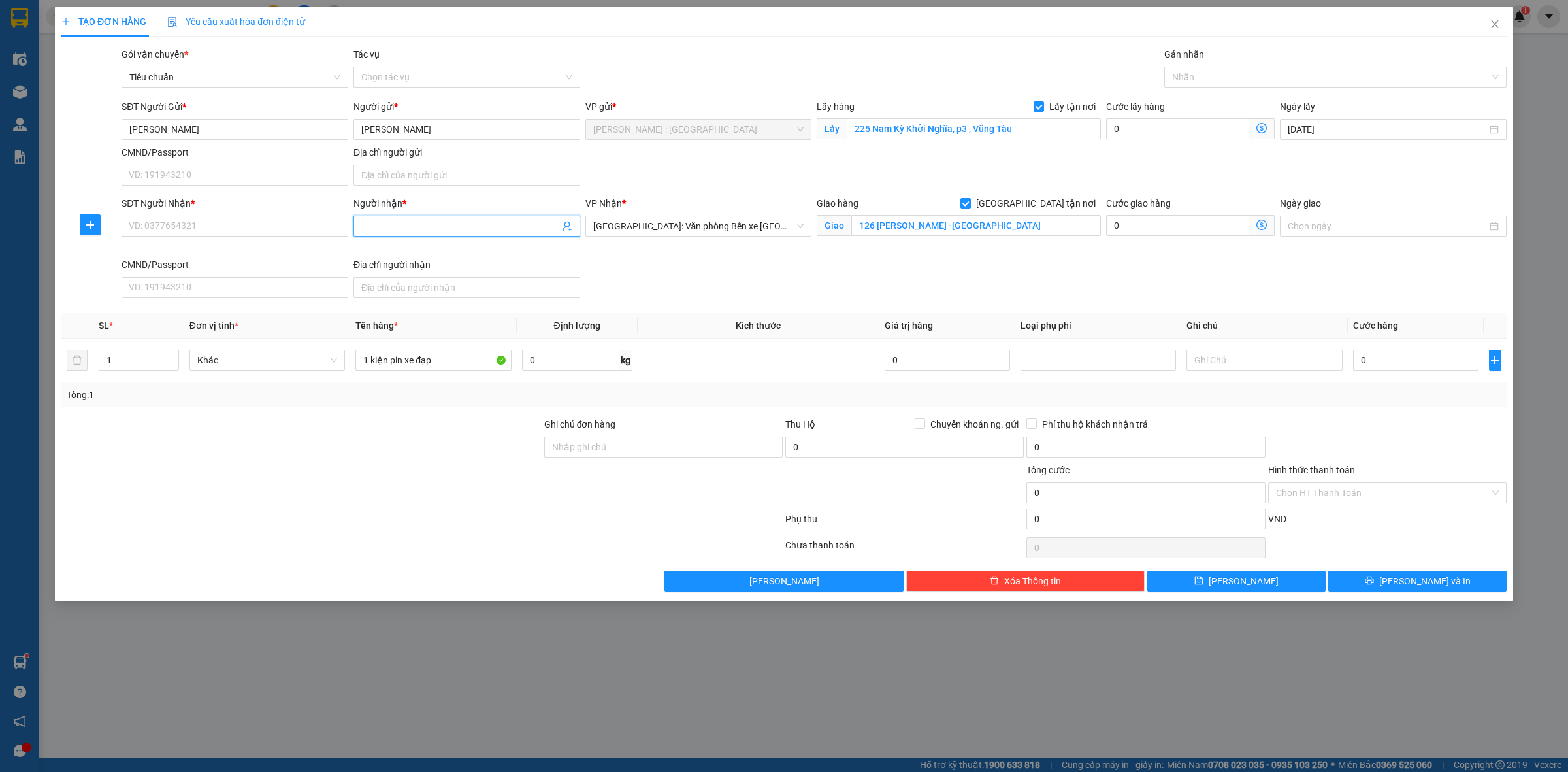
paste input "tuấn khang"
click at [313, 230] on input "SĐT Người Nhận *" at bounding box center [234, 226] width 227 height 21
paste input "0332215217"
click at [1374, 367] on input "0" at bounding box center [1416, 360] width 126 height 21
click at [1334, 429] on div at bounding box center [1388, 440] width 241 height 46
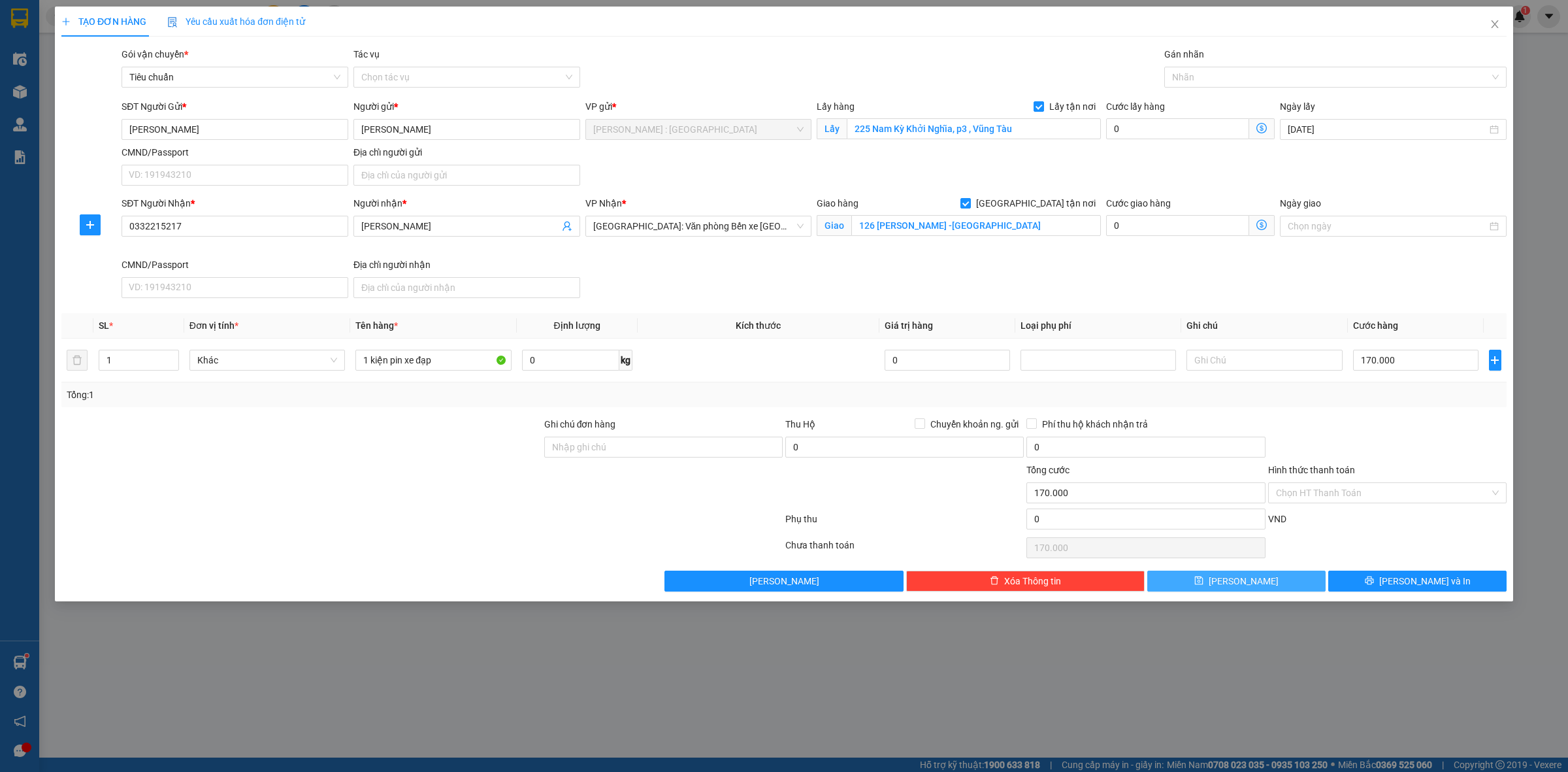
click at [1301, 589] on button "Lưu" at bounding box center [1236, 581] width 179 height 21
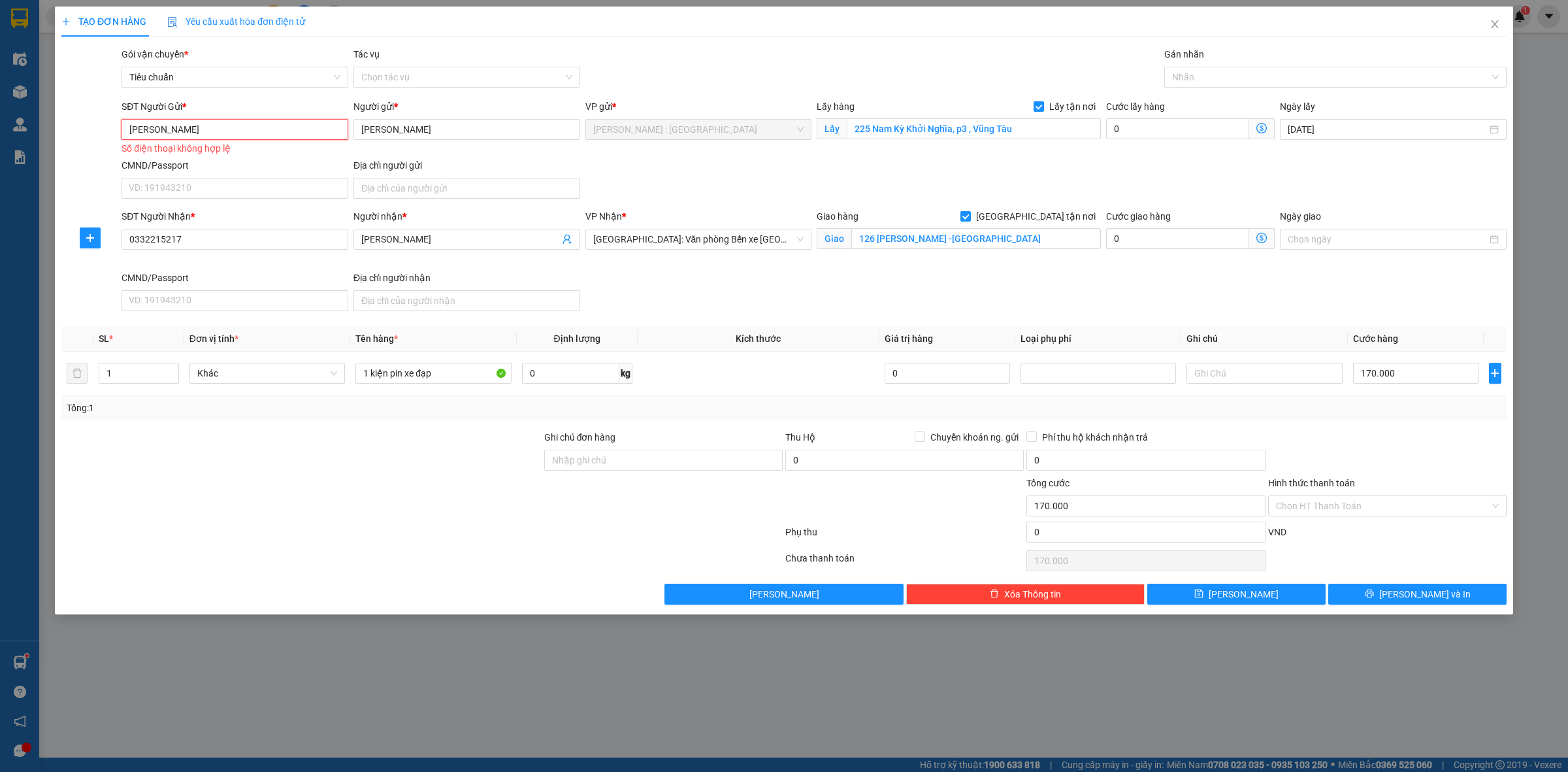
click at [223, 128] on input "Nguyễn Tấn Nhân" at bounding box center [234, 130] width 227 height 21
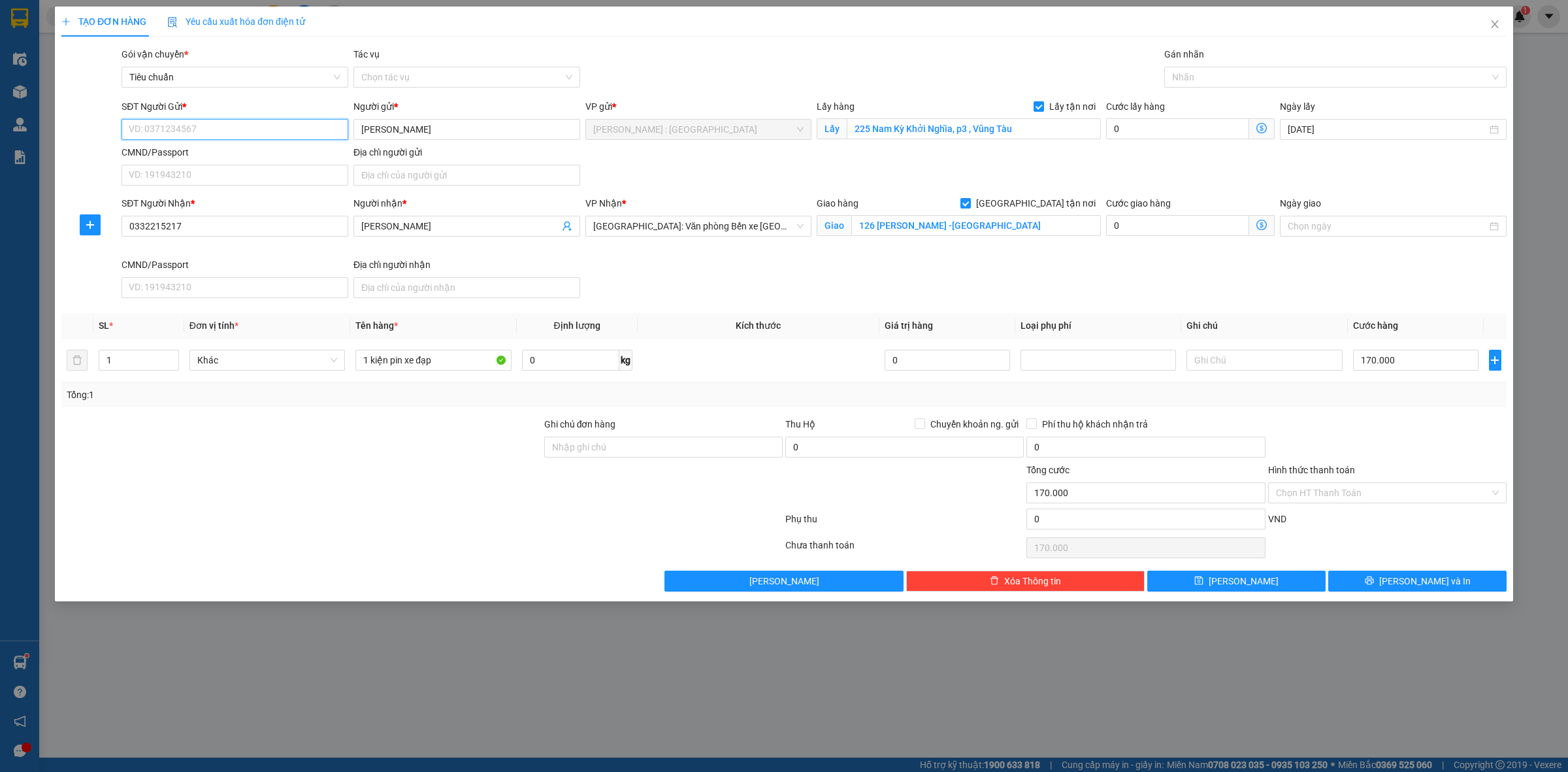
click at [285, 130] on input "SĐT Người Gửi *" at bounding box center [234, 130] width 227 height 21
paste input "0909.494.627"
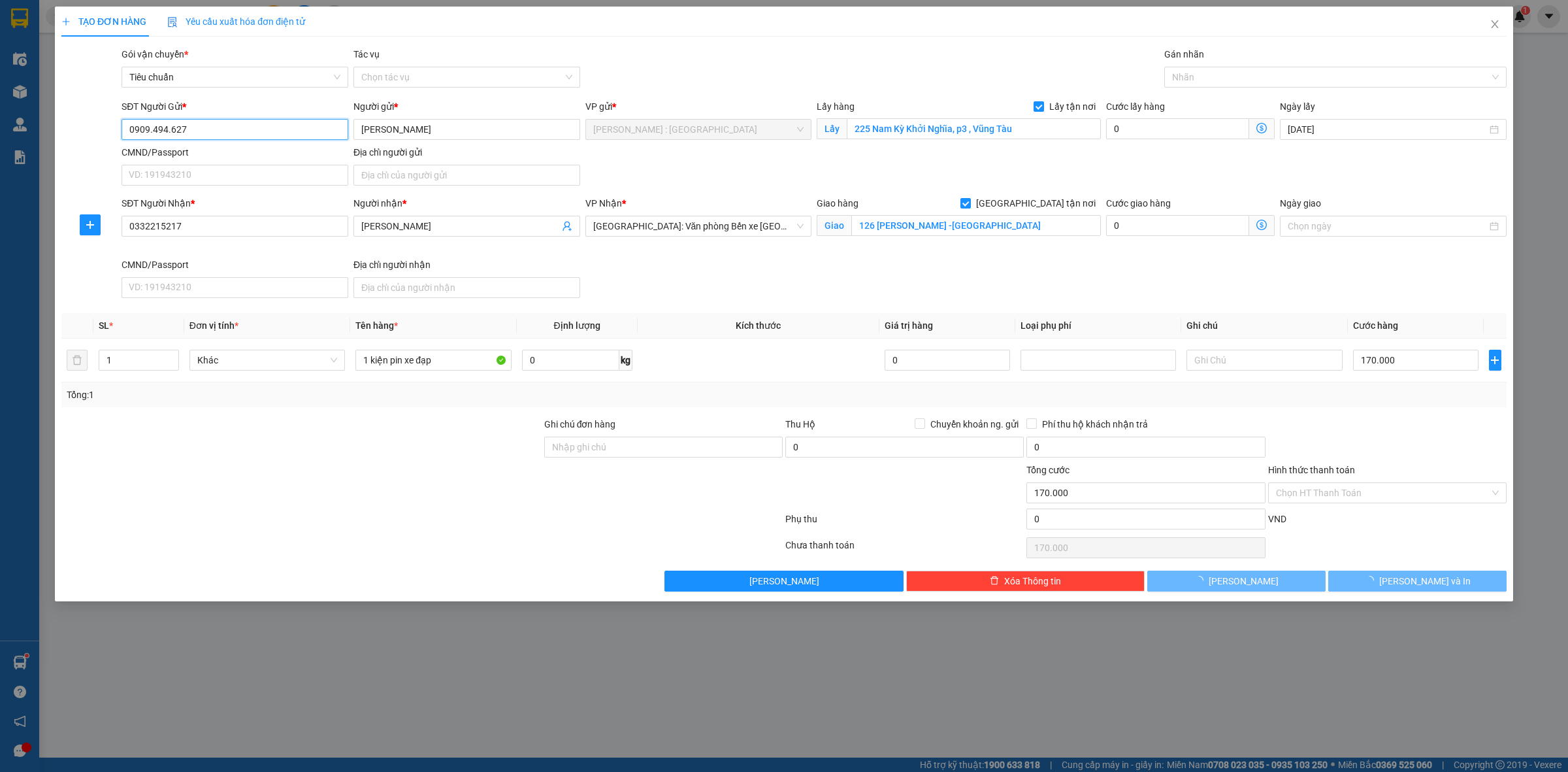
click at [171, 135] on input "0909.494.627" at bounding box center [234, 130] width 227 height 21
click at [171, 132] on input "0909.494.627" at bounding box center [234, 130] width 227 height 21
click at [170, 128] on input "0909.494.627" at bounding box center [234, 130] width 227 height 21
click at [151, 130] on input "0909.494627" at bounding box center [234, 130] width 227 height 21
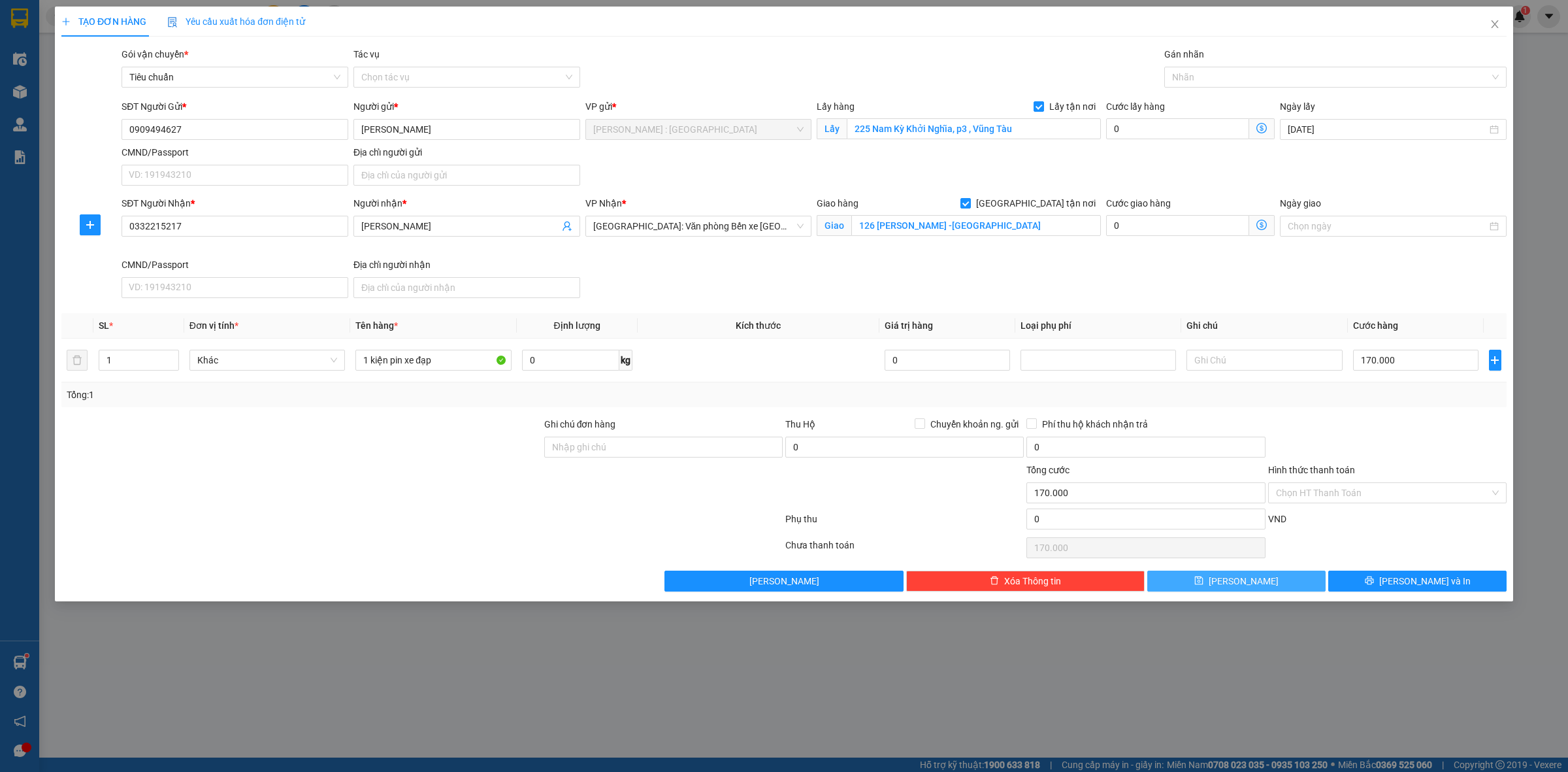
click at [1274, 581] on button "Lưu" at bounding box center [1236, 581] width 179 height 21
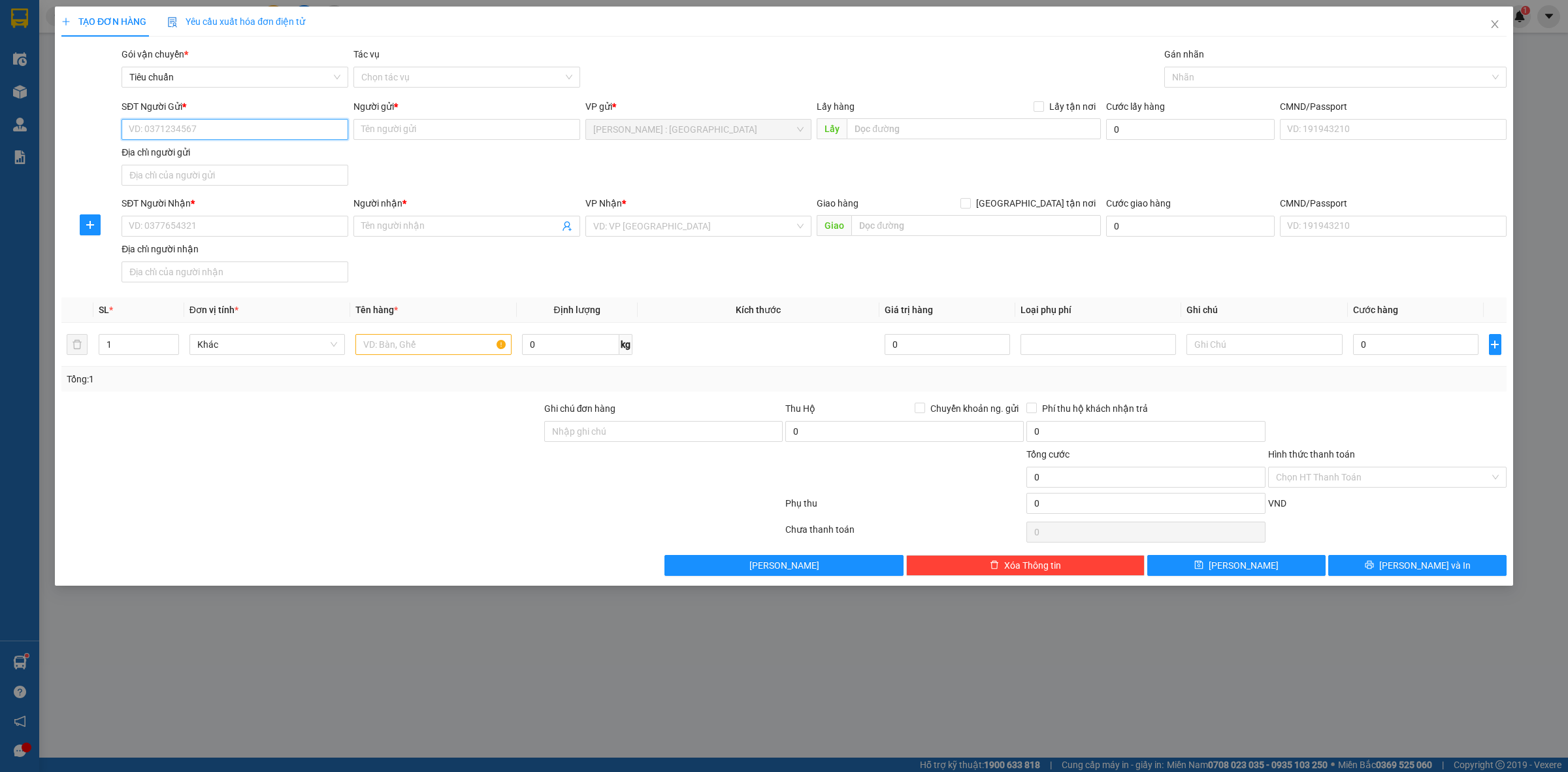
click at [338, 135] on input "SĐT Người Gửi *" at bounding box center [234, 130] width 227 height 21
paste input "0338105743"
click at [315, 231] on input "SĐT Người Nhận *" at bounding box center [234, 226] width 227 height 21
paste input "0945927049"
click at [551, 135] on input "Người gửi *" at bounding box center [466, 130] width 227 height 21
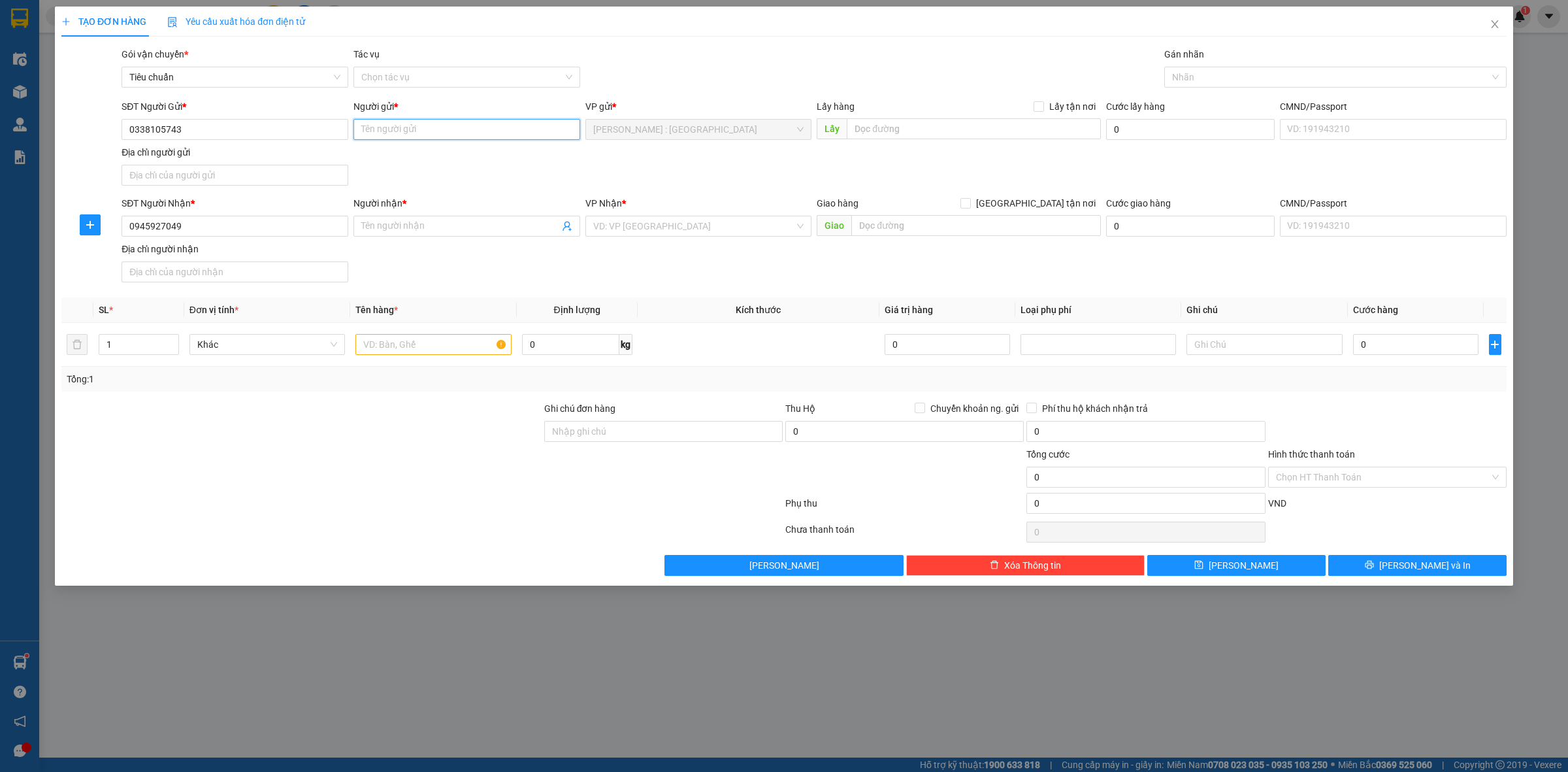
paste input "bạn Nga"
click at [453, 229] on input "Người nhận *" at bounding box center [460, 226] width 198 height 14
paste input "Hồ Nga"
click at [905, 233] on input "text" at bounding box center [976, 225] width 249 height 21
paste input "Trả : Khách sạn Victoria Hội An - Đường Âu Cơ, Hội An , Quảng Nam"
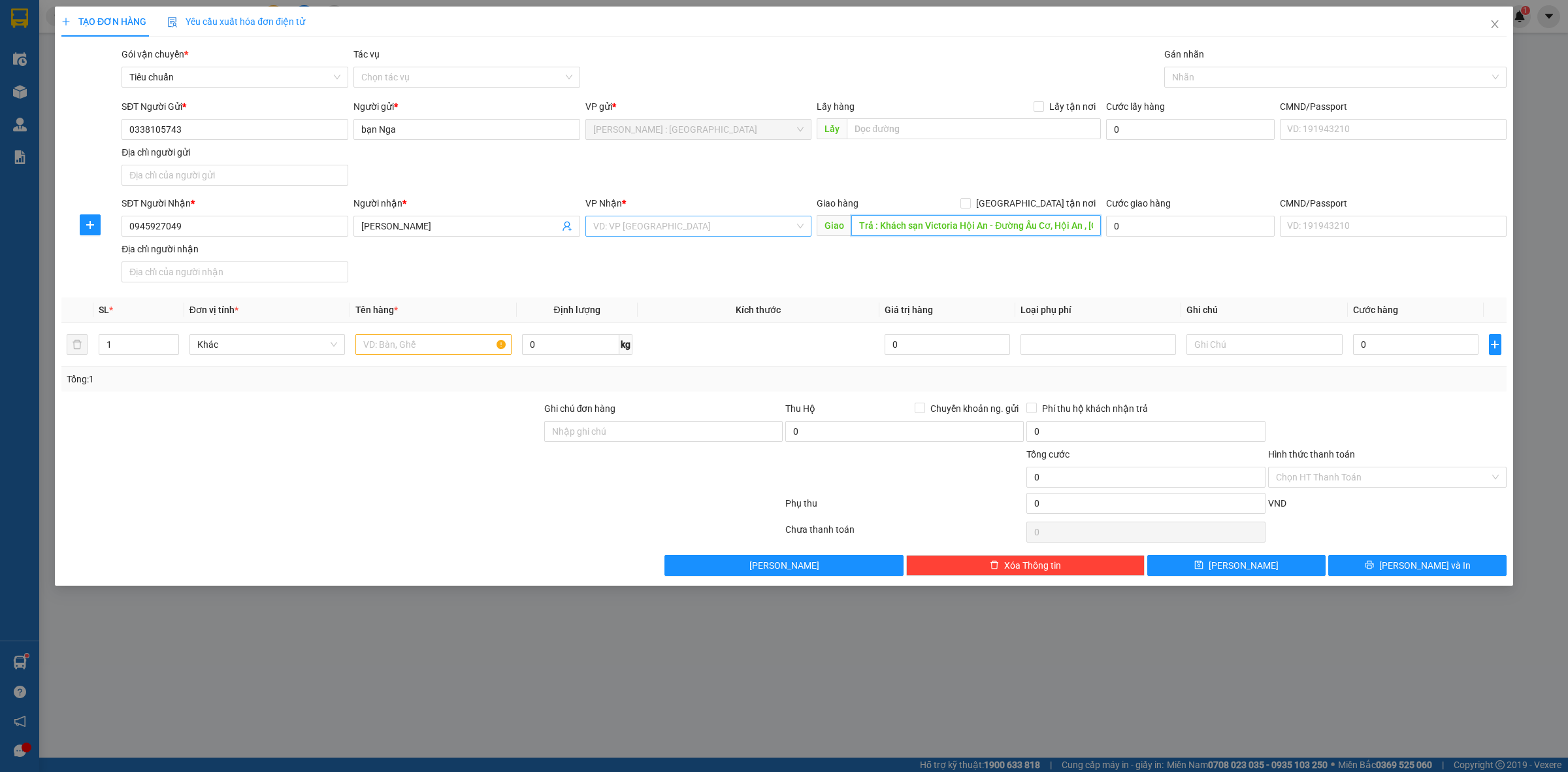
scroll to position [0, 51]
click at [744, 229] on input "search" at bounding box center [694, 226] width 202 height 20
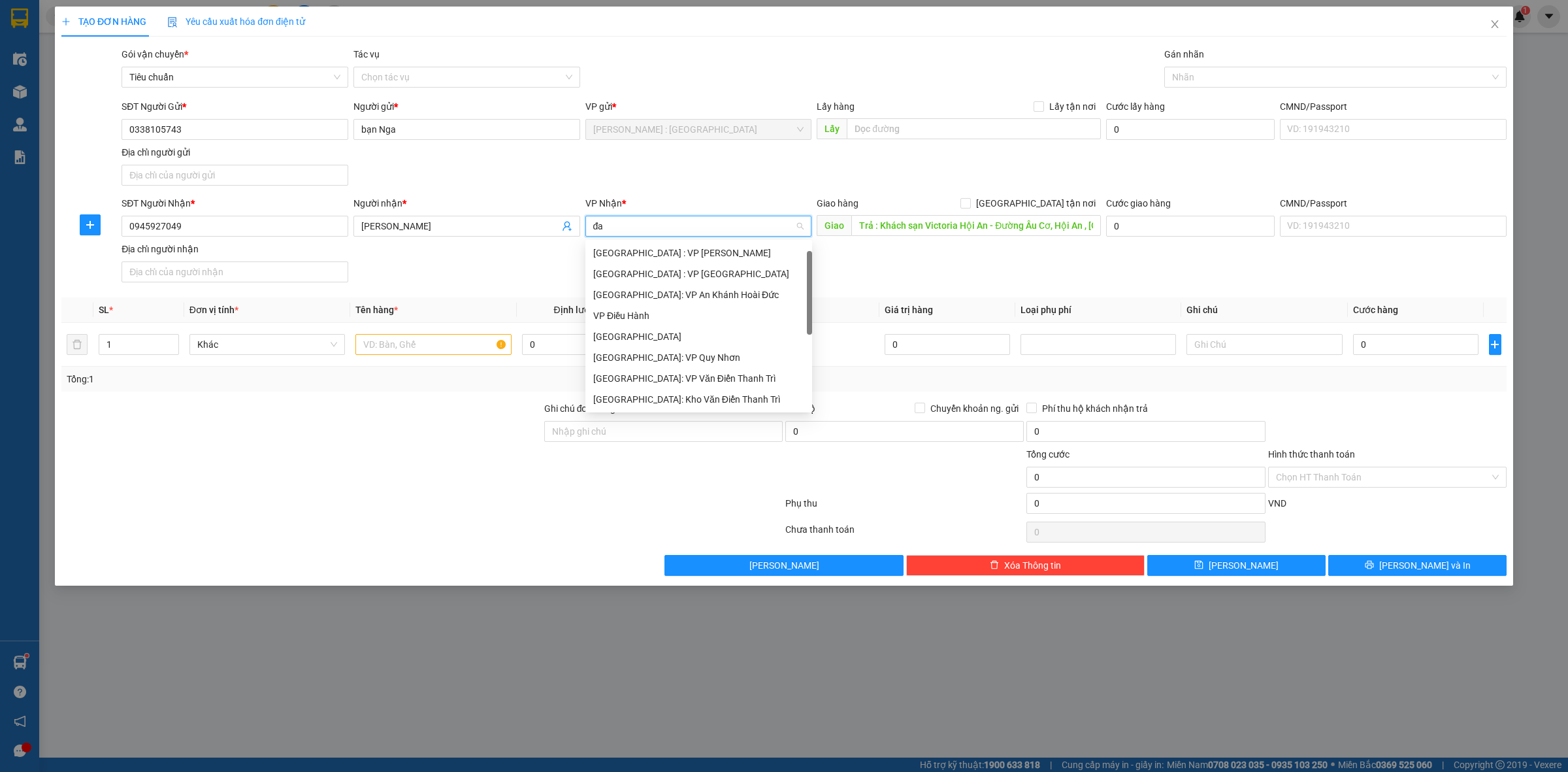
scroll to position [0, 0]
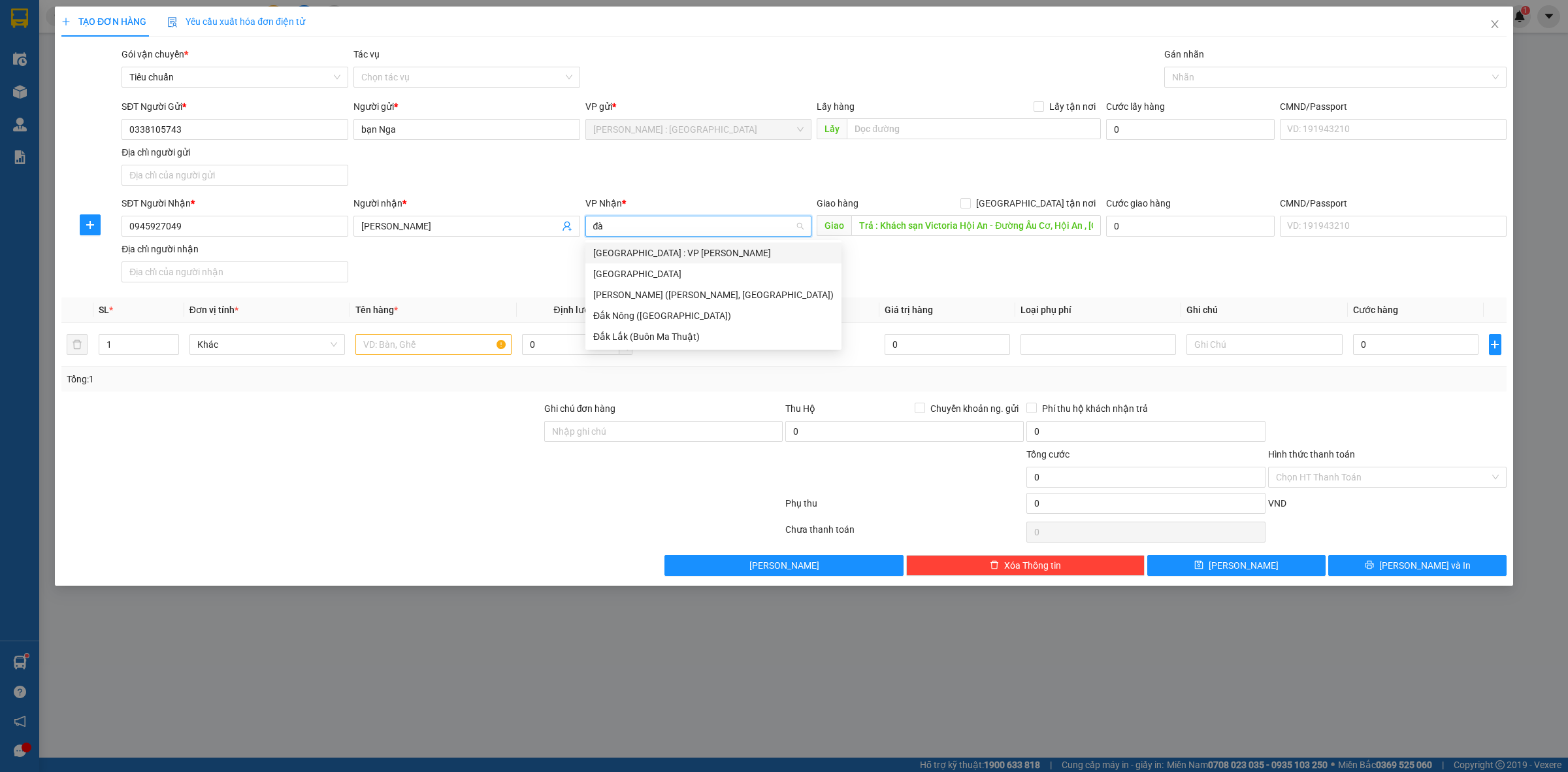
click at [743, 246] on div "Đà Nẵng : VP Thanh Khê" at bounding box center [713, 253] width 240 height 14
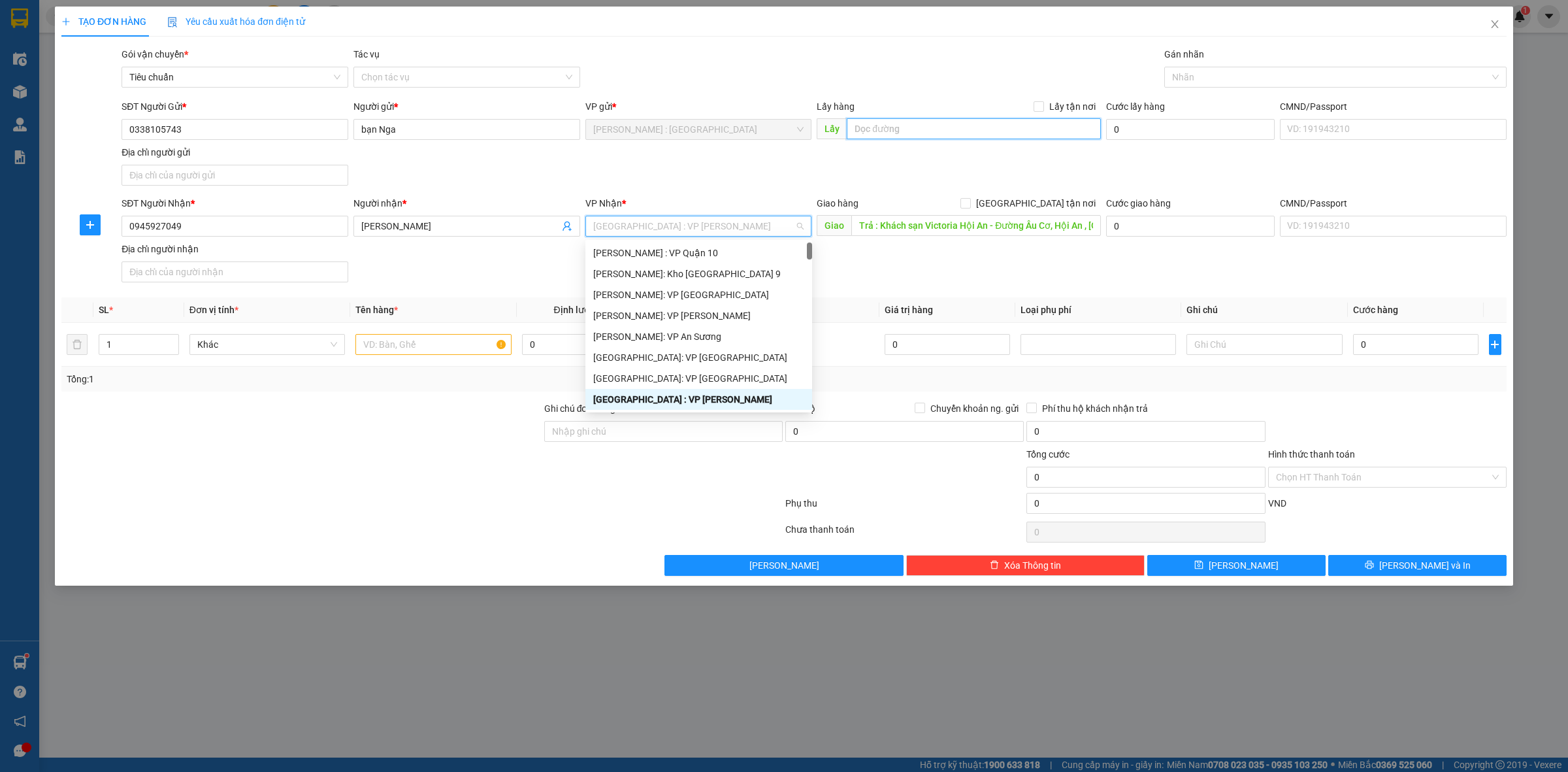
click at [933, 121] on input "text" at bounding box center [974, 129] width 254 height 21
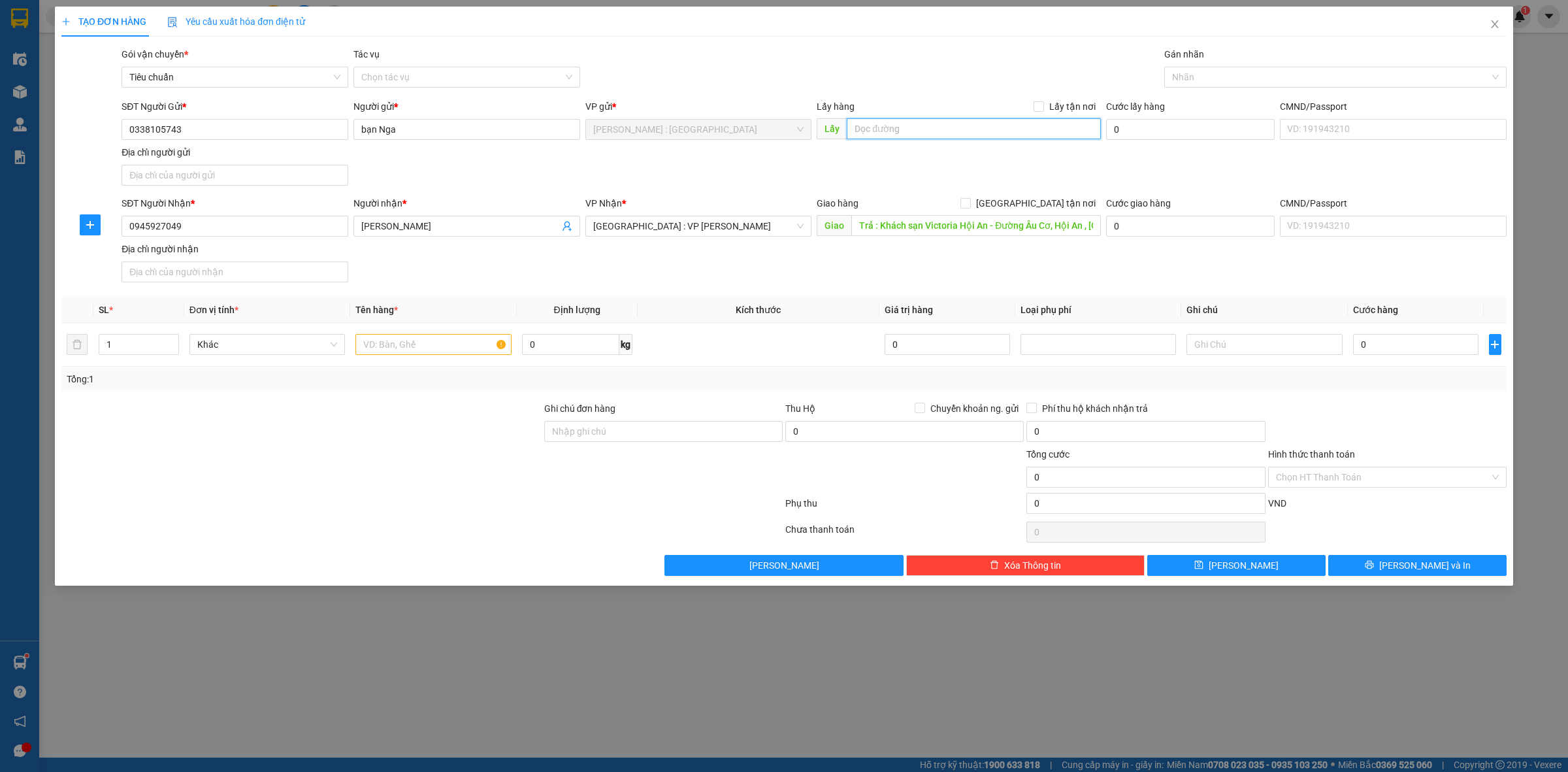
paste input "Chung cư The Rivana, 60/3 Quốc Lộ 13 Khu Phố Tây, phường Lái Thiêu, Thuận An , …"
click at [1041, 103] on input "Lấy tận nơi" at bounding box center [1038, 106] width 9 height 9
drag, startPoint x: 1041, startPoint y: 201, endPoint x: 1052, endPoint y: 196, distance: 12.1
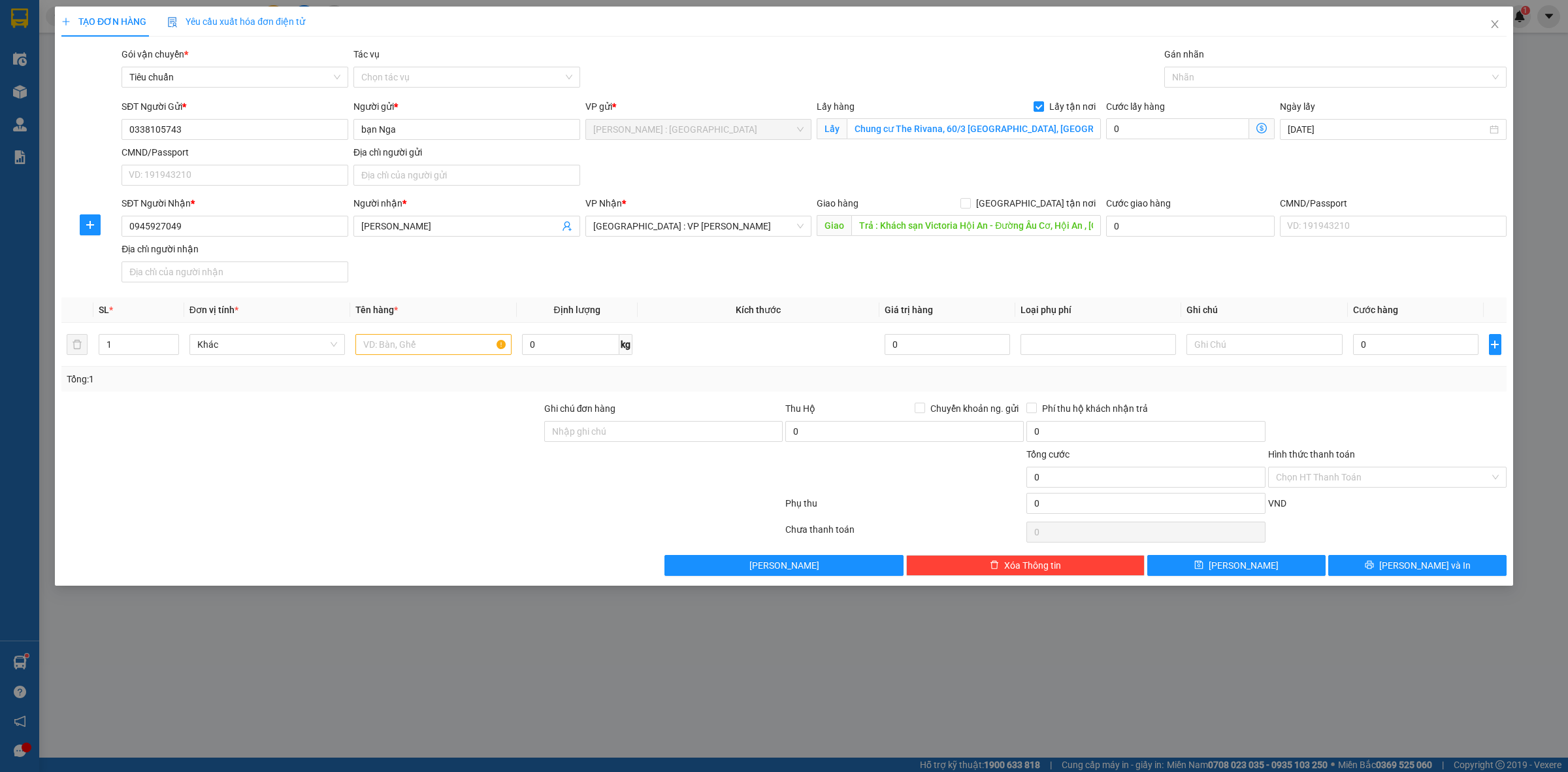
click at [1044, 200] on label "[GEOGRAPHIC_DATA] tận nơi" at bounding box center [1031, 203] width 140 height 14
click at [970, 200] on input "[GEOGRAPHIC_DATA] tận nơi" at bounding box center [965, 203] width 9 height 9
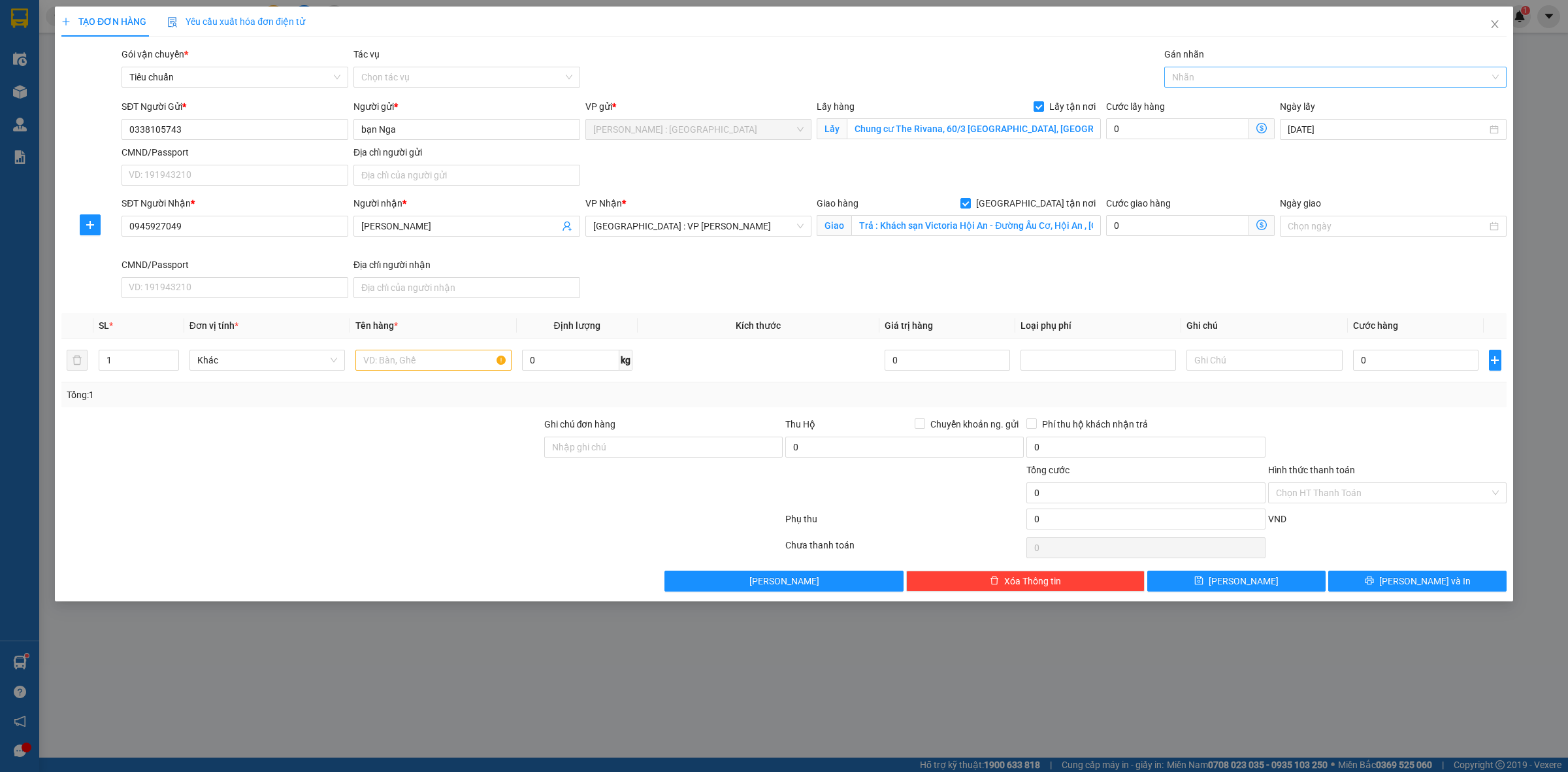
click at [1187, 77] on div at bounding box center [1329, 77] width 322 height 16
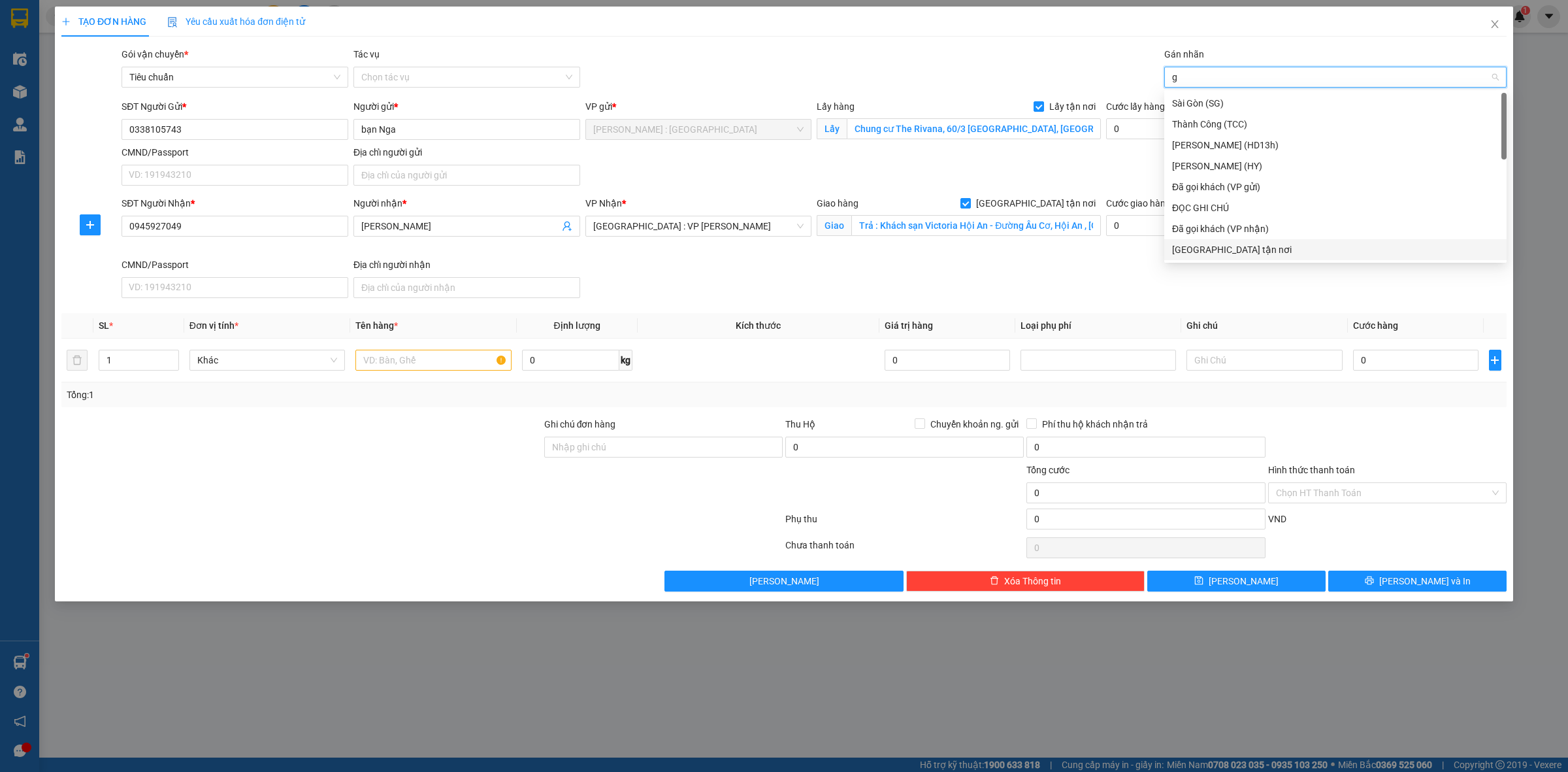
click at [1216, 254] on div "[GEOGRAPHIC_DATA] tận nơi" at bounding box center [1336, 250] width 327 height 14
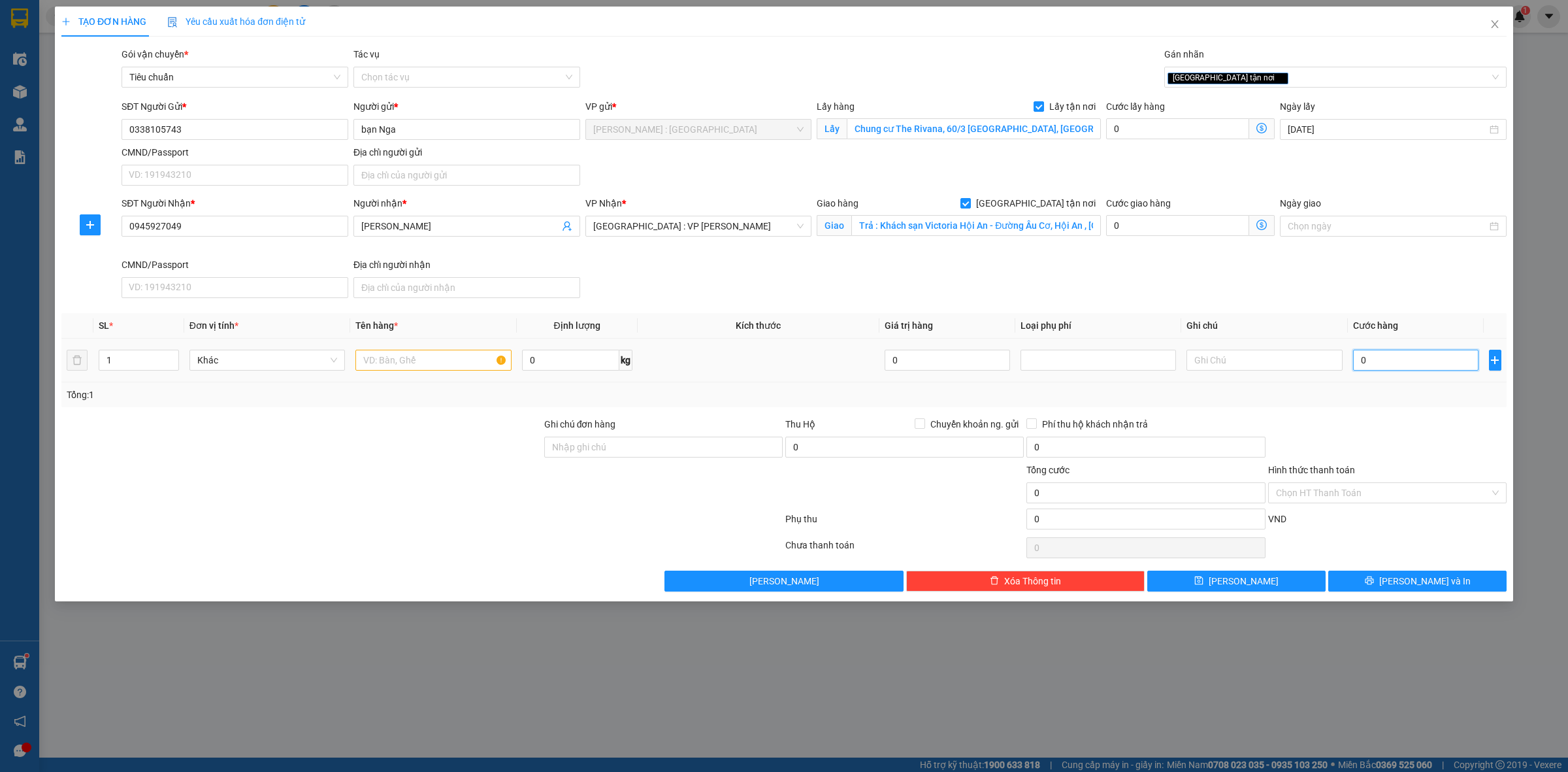
click at [1398, 370] on input "0" at bounding box center [1416, 360] width 126 height 21
click at [451, 363] on input "text" at bounding box center [433, 360] width 155 height 21
click at [1294, 582] on button "Lưu" at bounding box center [1236, 581] width 179 height 21
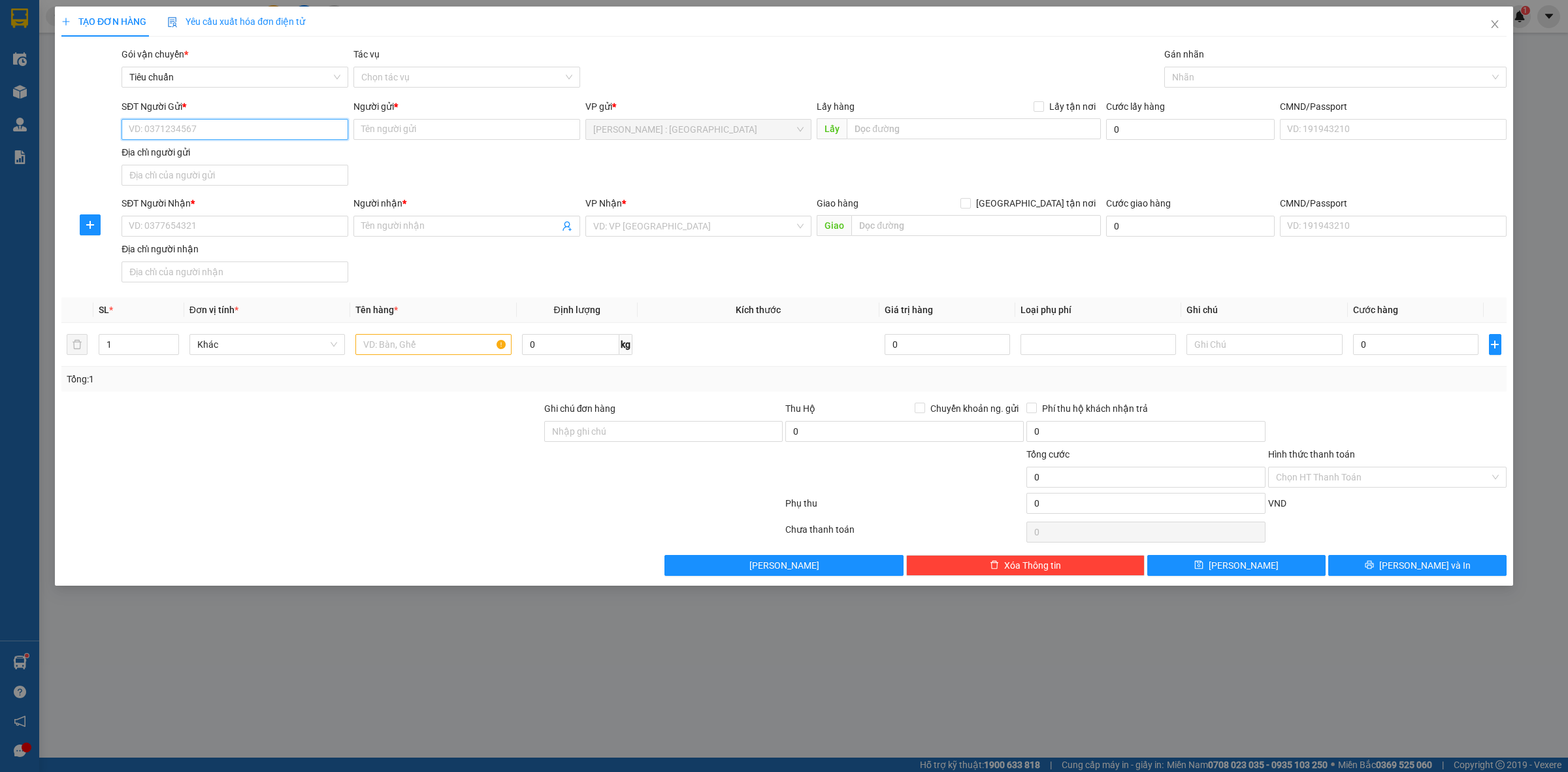
click at [234, 126] on input "SĐT Người Gửi *" at bounding box center [234, 130] width 227 height 21
paste input "0899056661"
click at [420, 128] on input "Người gửi *" at bounding box center [466, 130] width 227 height 21
paste input "Phong"
click at [878, 132] on input "text" at bounding box center [974, 129] width 254 height 21
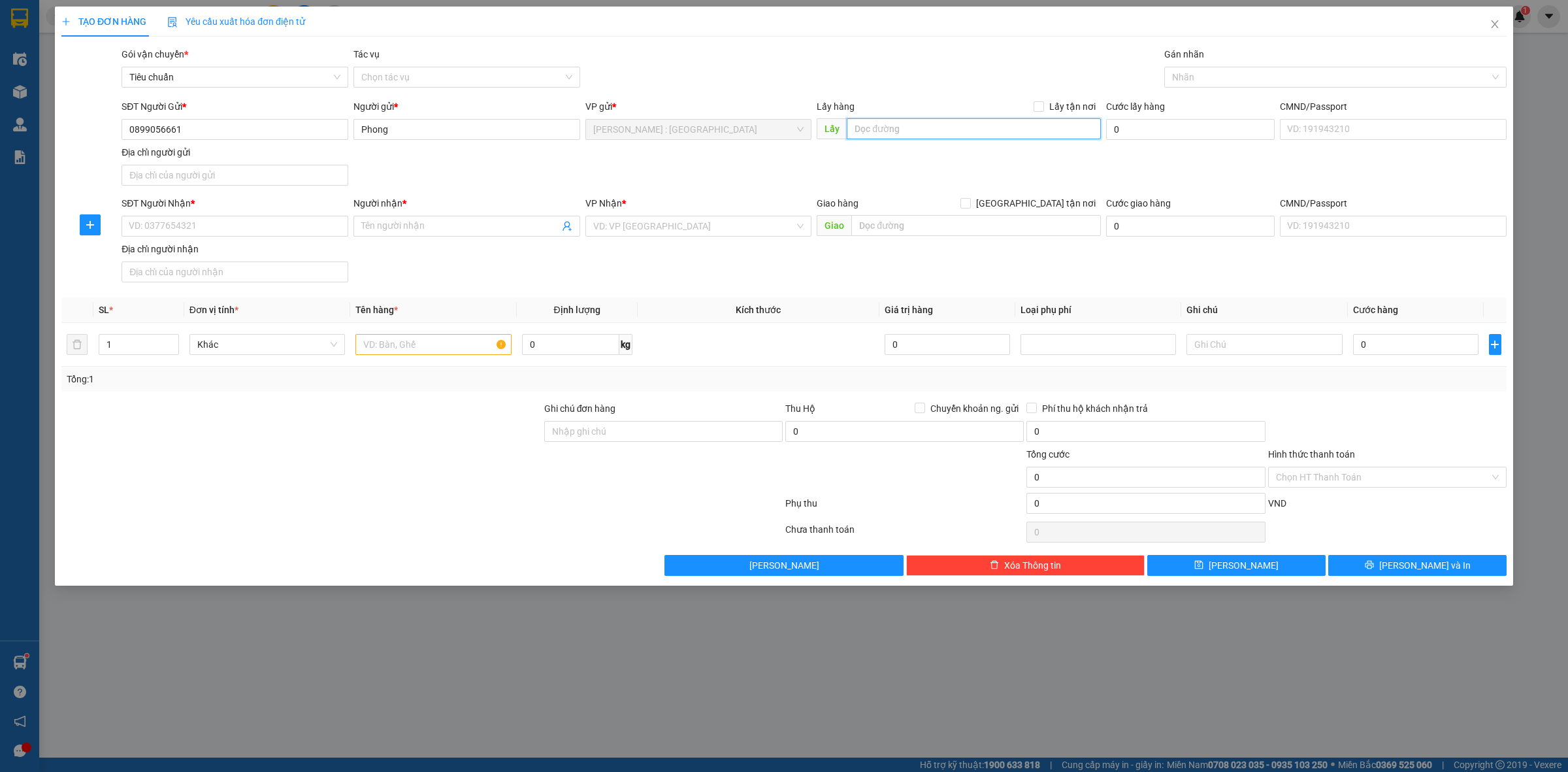
paste input "Đón : 251 lê đại hành p13 q11 HCM"
click at [1044, 109] on span at bounding box center [1039, 106] width 11 height 11
click at [1043, 109] on input "Lấy tận nơi" at bounding box center [1038, 106] width 9 height 9
click at [308, 233] on input "SĐT Người Nhận *" at bounding box center [234, 226] width 227 height 21
paste input "0982209219"
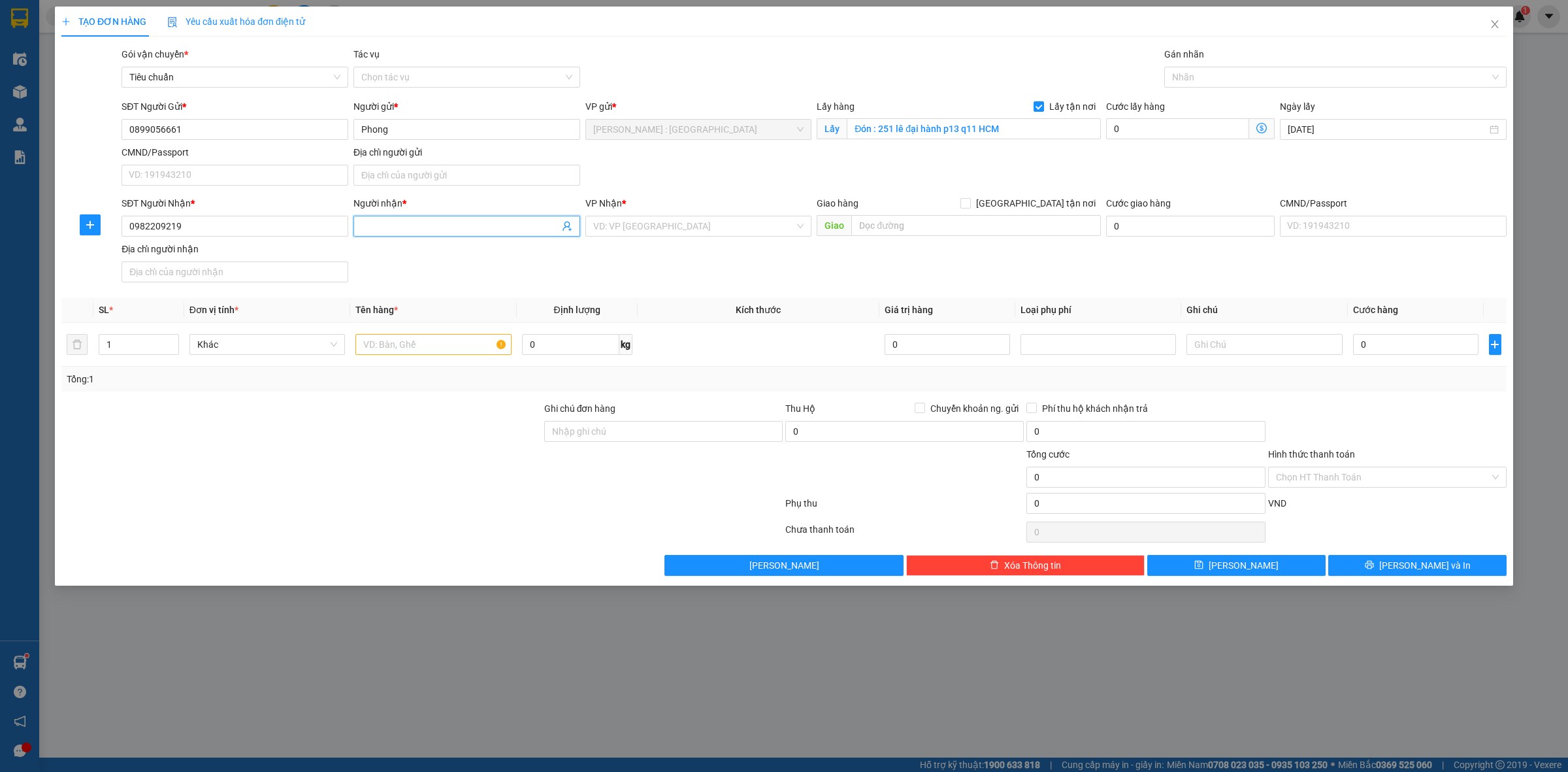
click at [474, 227] on input "Người nhận *" at bounding box center [460, 226] width 198 height 14
paste input "Bảo"
click at [1007, 229] on input "text" at bounding box center [976, 225] width 249 height 21
paste input "Trả : 82 Bạch Đằng, Phường 7, TP Đà Lạt, Tỉnh Lâm Đồng."
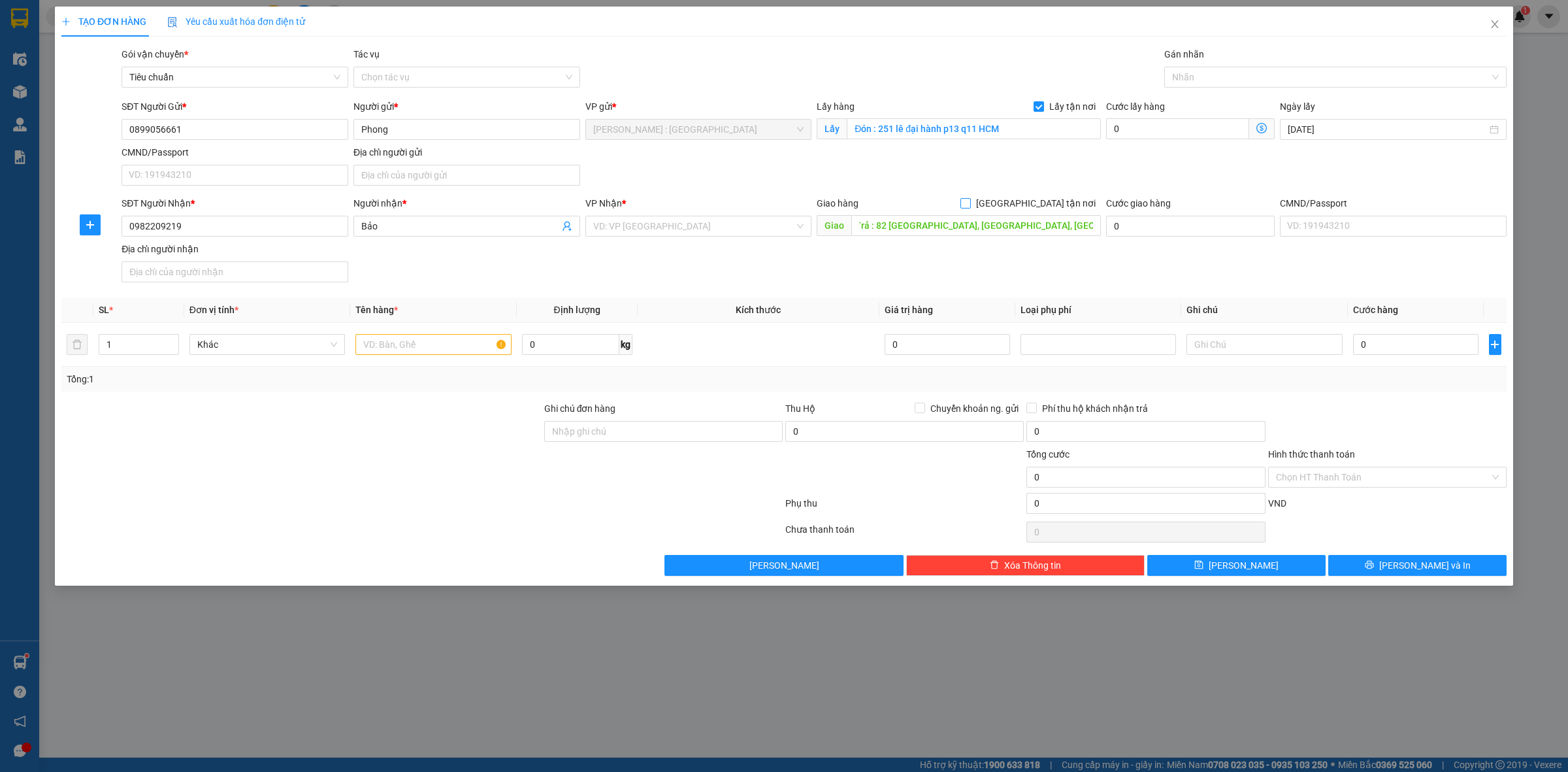
click at [970, 204] on input "[GEOGRAPHIC_DATA] tận nơi" at bounding box center [965, 203] width 9 height 9
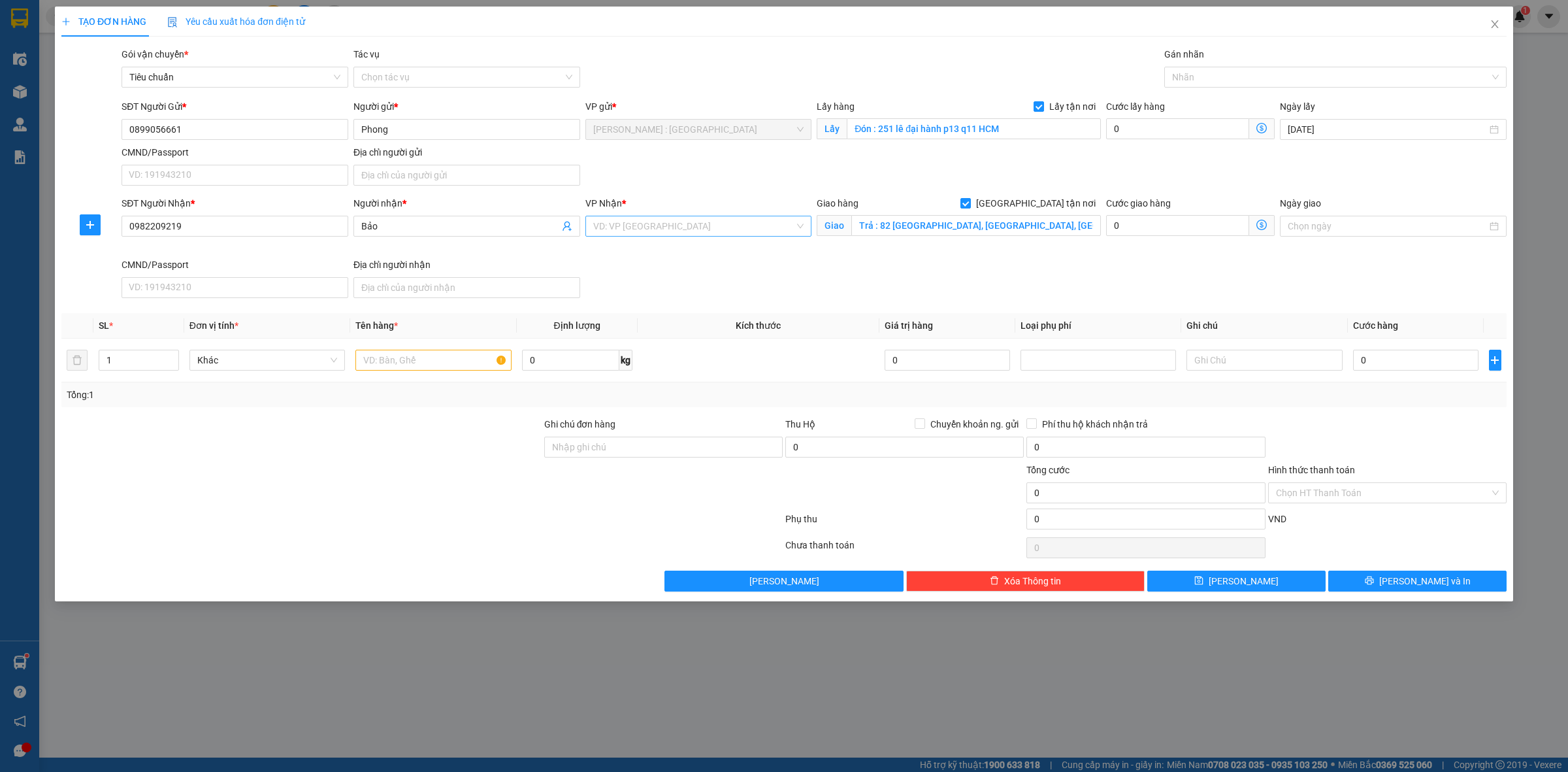
click at [744, 217] on input "search" at bounding box center [694, 226] width 202 height 20
click at [760, 255] on div "Khánh Hòa: VP Trung Tâm TP Nha Trang" at bounding box center [712, 253] width 239 height 14
click at [1395, 366] on input "0" at bounding box center [1416, 360] width 126 height 21
click at [1438, 278] on div "SĐT Người Nhận * 0982209219 Người nhận * Bảo VP Nhận * Khánh Hòa: VP Trung Tâm …" at bounding box center [815, 250] width 1391 height 107
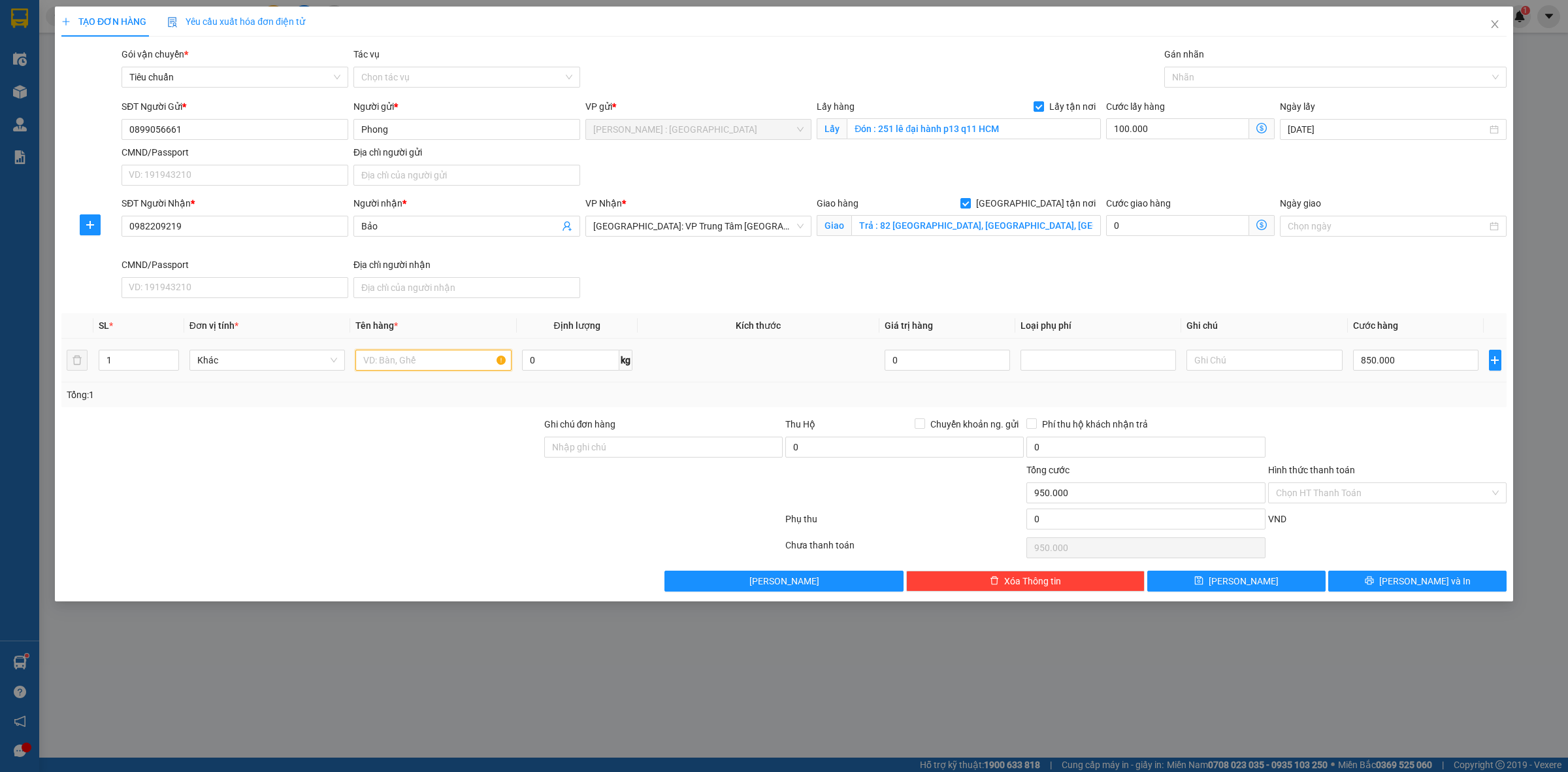
click at [470, 364] on input "text" at bounding box center [433, 360] width 155 height 21
click at [1291, 577] on button "Lưu" at bounding box center [1236, 581] width 179 height 21
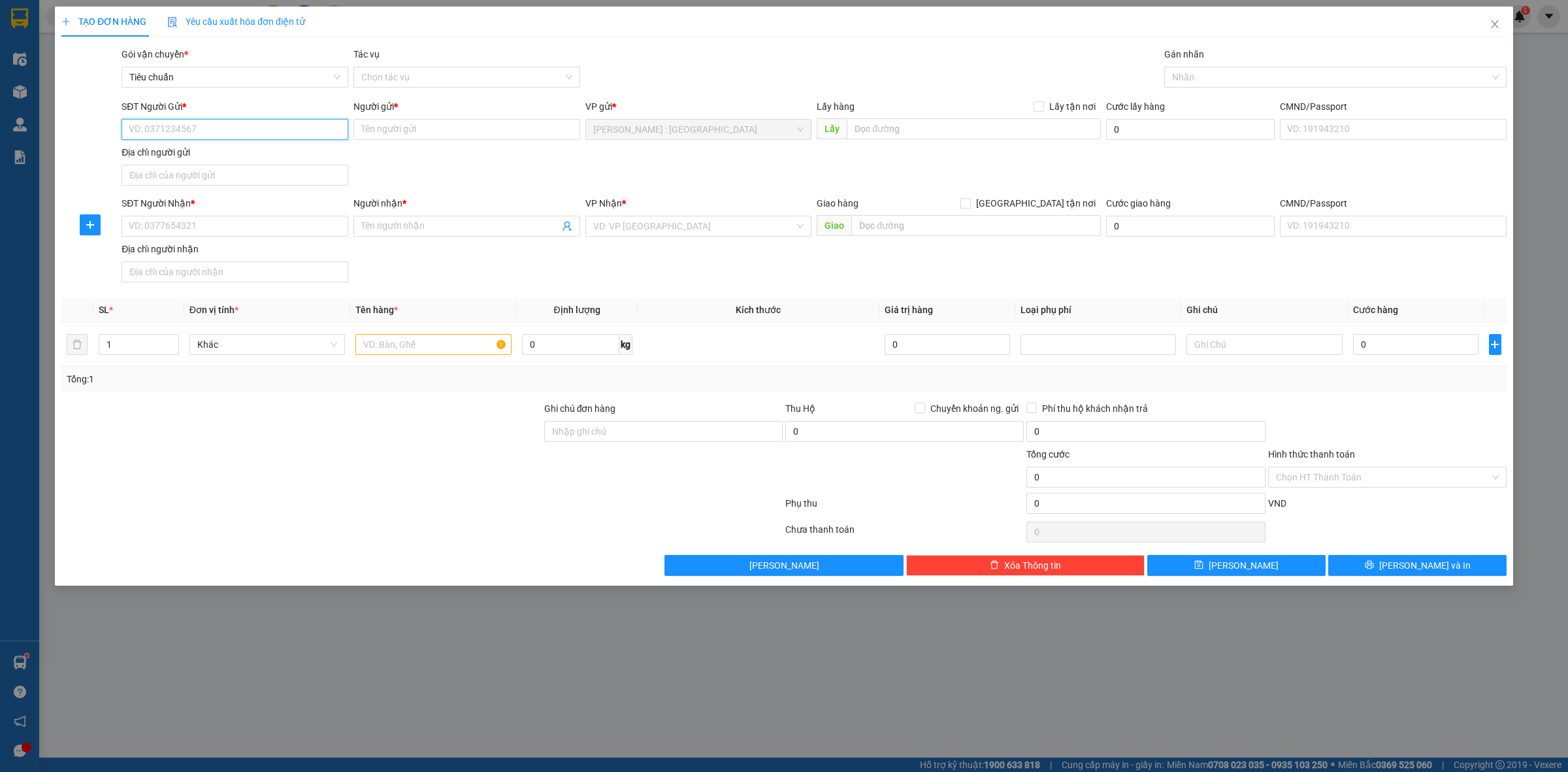
click at [258, 127] on input "SĐT Người Gửi *" at bounding box center [234, 130] width 227 height 21
paste input "0909105650"
click at [307, 232] on input "SĐT Người Nhận *" at bounding box center [234, 226] width 227 height 21
paste input "0764240265"
click at [419, 129] on input "Người gửi *" at bounding box center [466, 130] width 227 height 21
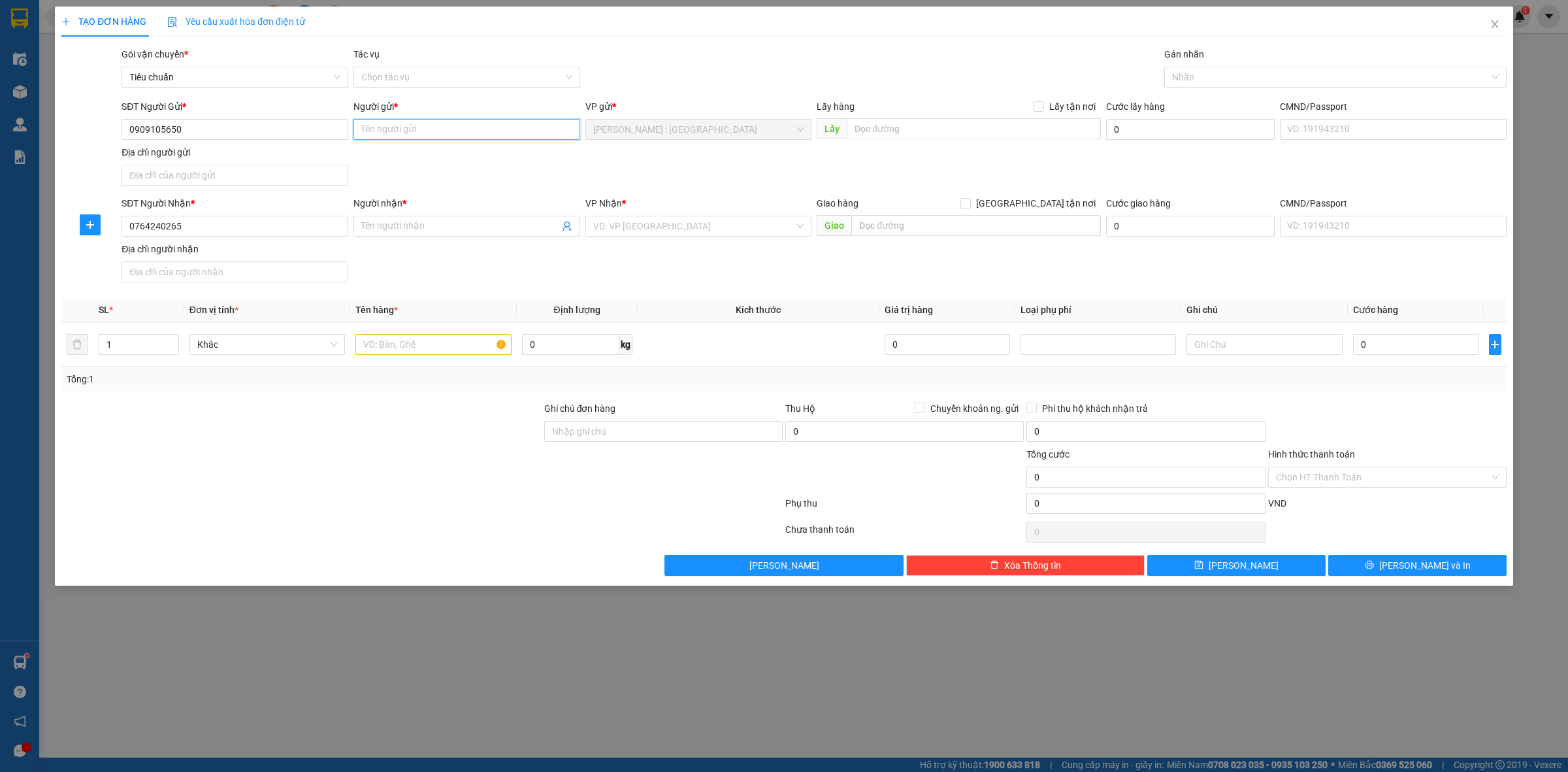
paste input "Thành"
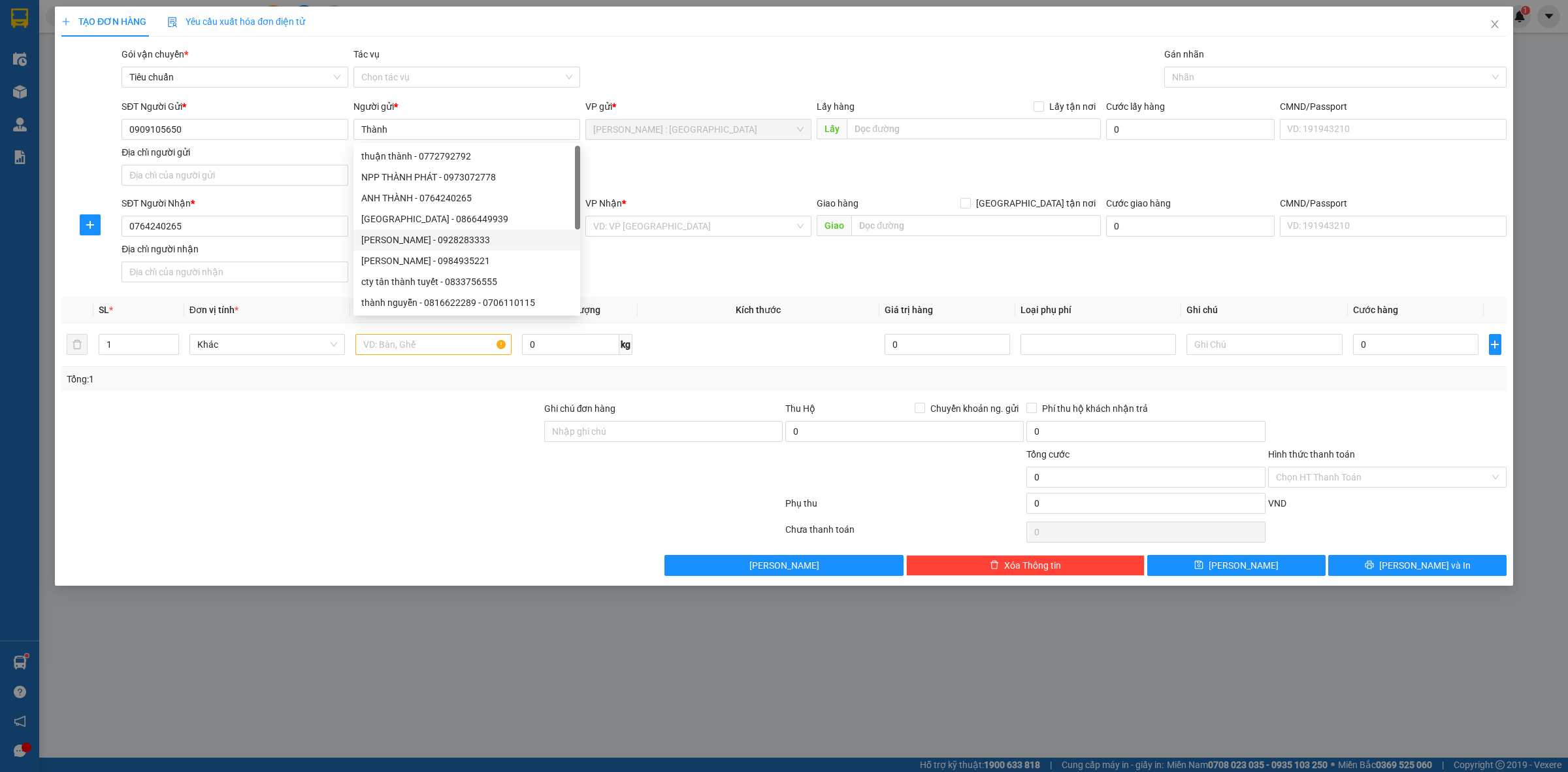
click at [729, 257] on div "SĐT Người Nhận * 0764240265 Người nhận * Tên người nhận VP Nhận * VD: VP Sài Gò…" at bounding box center [815, 241] width 1391 height 91
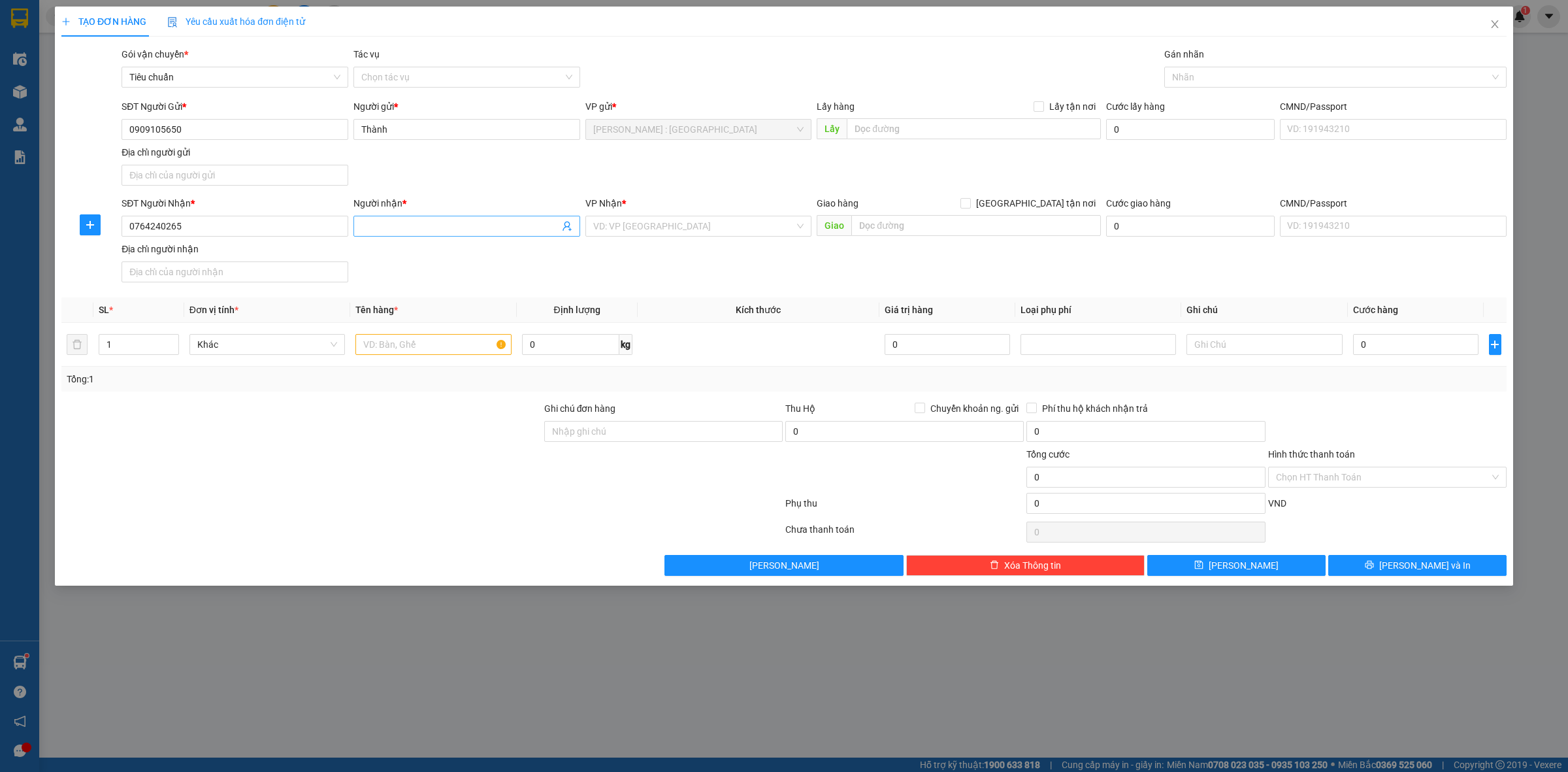
click at [556, 230] on input "Người nhận *" at bounding box center [460, 226] width 198 height 14
paste input "Thành"
click at [887, 127] on input "text" at bounding box center [974, 129] width 254 height 21
paste input "Đón: 01 Đường Thi Sách, Phường 8, Vũng Tàu"
click at [977, 236] on input "text" at bounding box center [976, 225] width 249 height 21
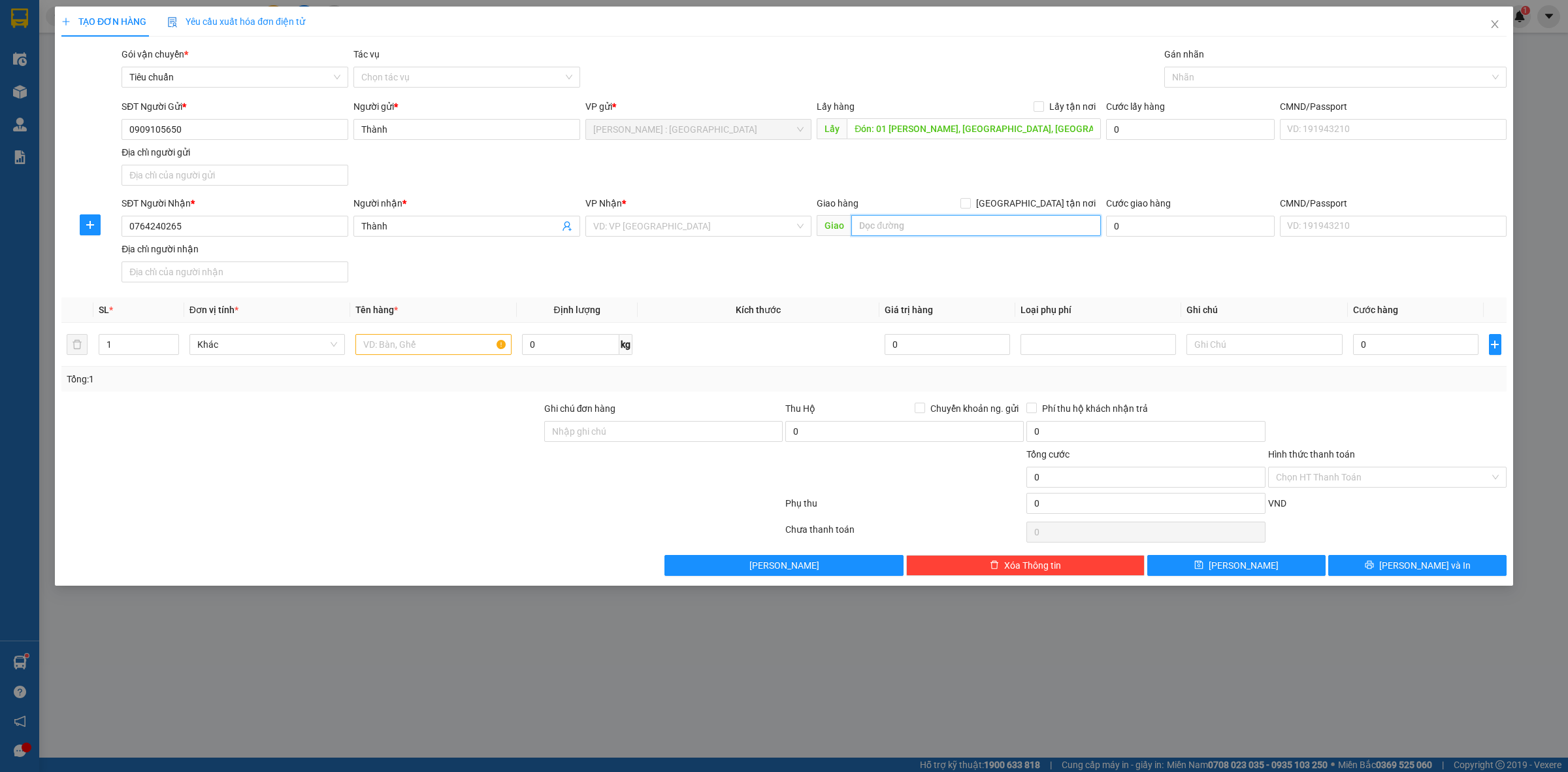
paste input "Trả: 481/18 nguyễn văn quá, đông hưng thuận, quận 12, tphcm"
click at [970, 201] on input "[GEOGRAPHIC_DATA] tận nơi" at bounding box center [965, 203] width 9 height 9
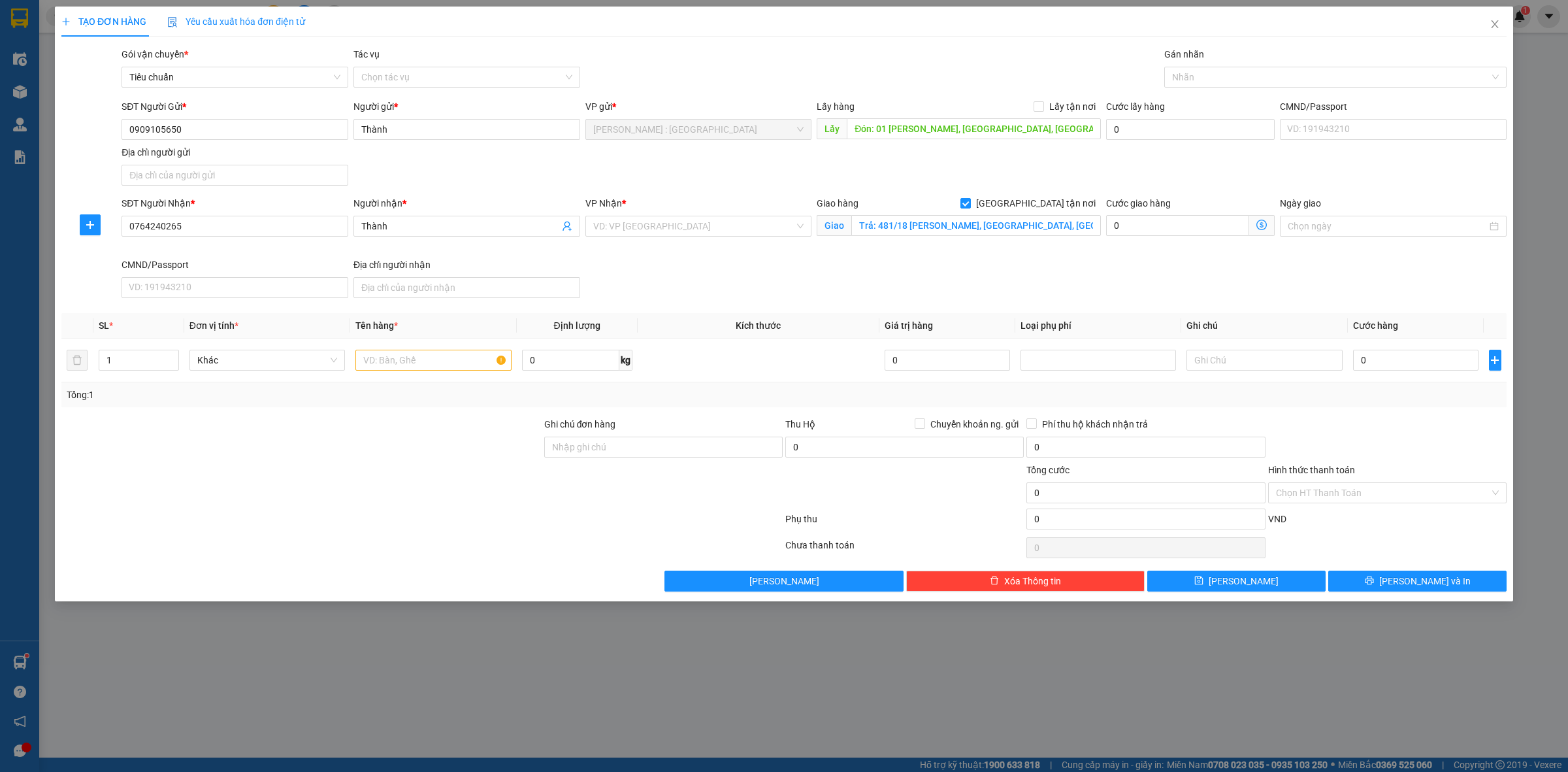
click at [1040, 115] on div "Lấy hàng Lấy tận nơi" at bounding box center [958, 109] width 284 height 20
click at [1040, 112] on span at bounding box center [1039, 106] width 11 height 11
click at [1040, 111] on input "Lấy tận nơi" at bounding box center [1038, 106] width 9 height 9
click at [736, 236] on input "search" at bounding box center [694, 226] width 202 height 20
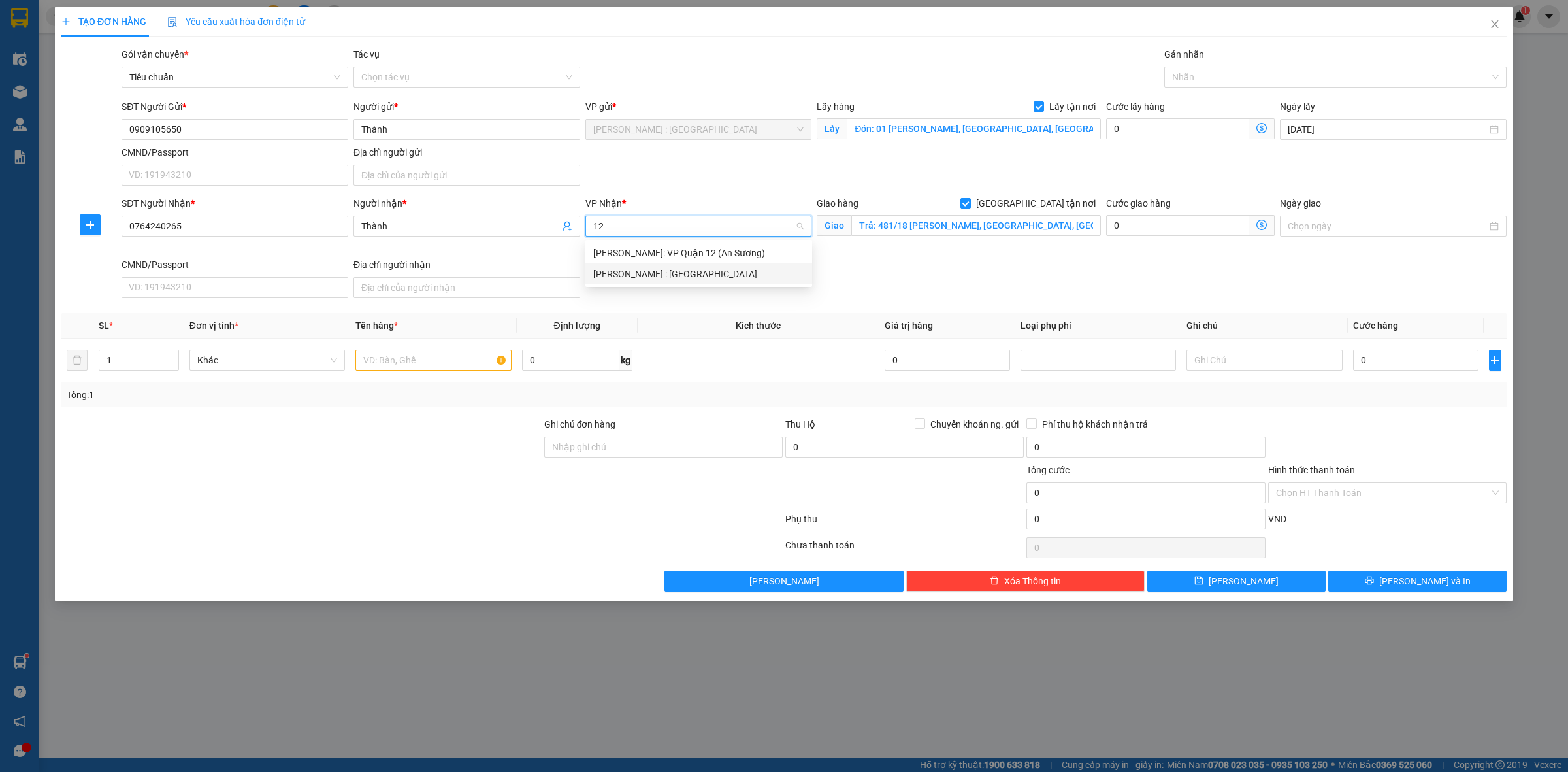
click at [703, 277] on div "[PERSON_NAME] : [GEOGRAPHIC_DATA]" at bounding box center [698, 274] width 211 height 14
click at [485, 360] on input "text" at bounding box center [433, 360] width 155 height 21
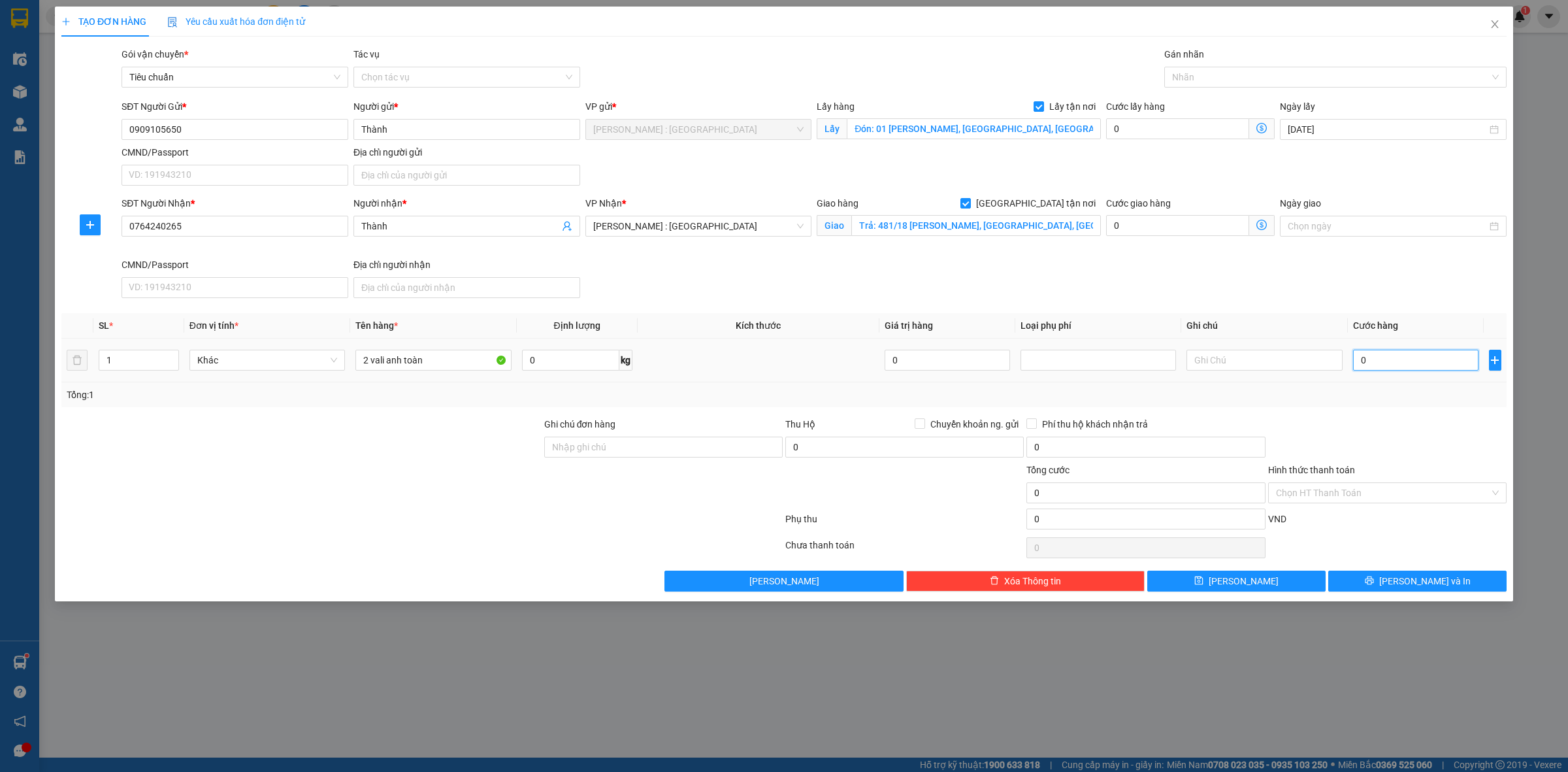
click at [1409, 357] on input "0" at bounding box center [1416, 360] width 126 height 21
click at [1387, 436] on div at bounding box center [1388, 440] width 241 height 46
click at [1276, 587] on button "Lưu" at bounding box center [1236, 581] width 179 height 21
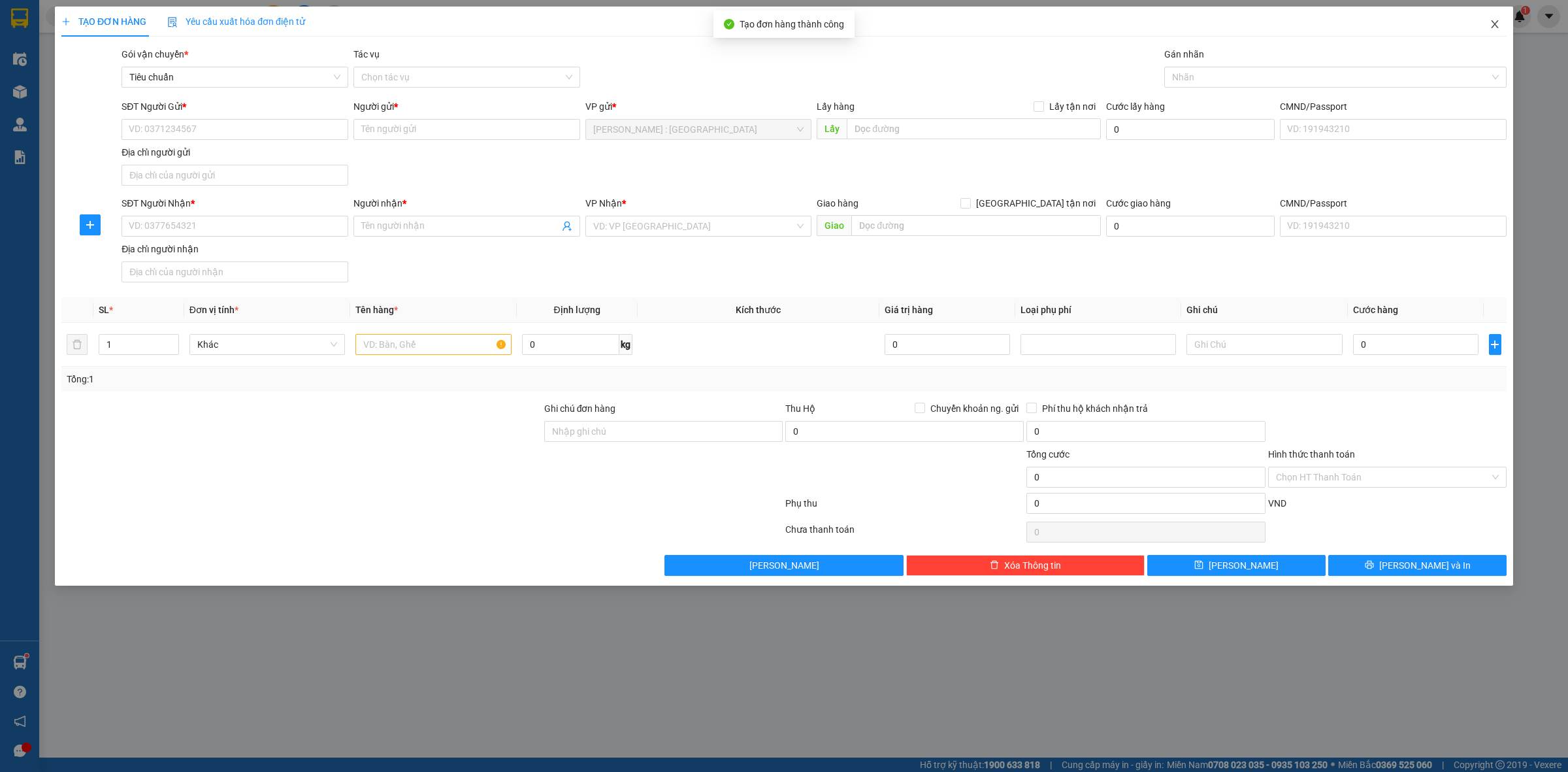
click at [1490, 24] on icon "close" at bounding box center [1495, 24] width 11 height 11
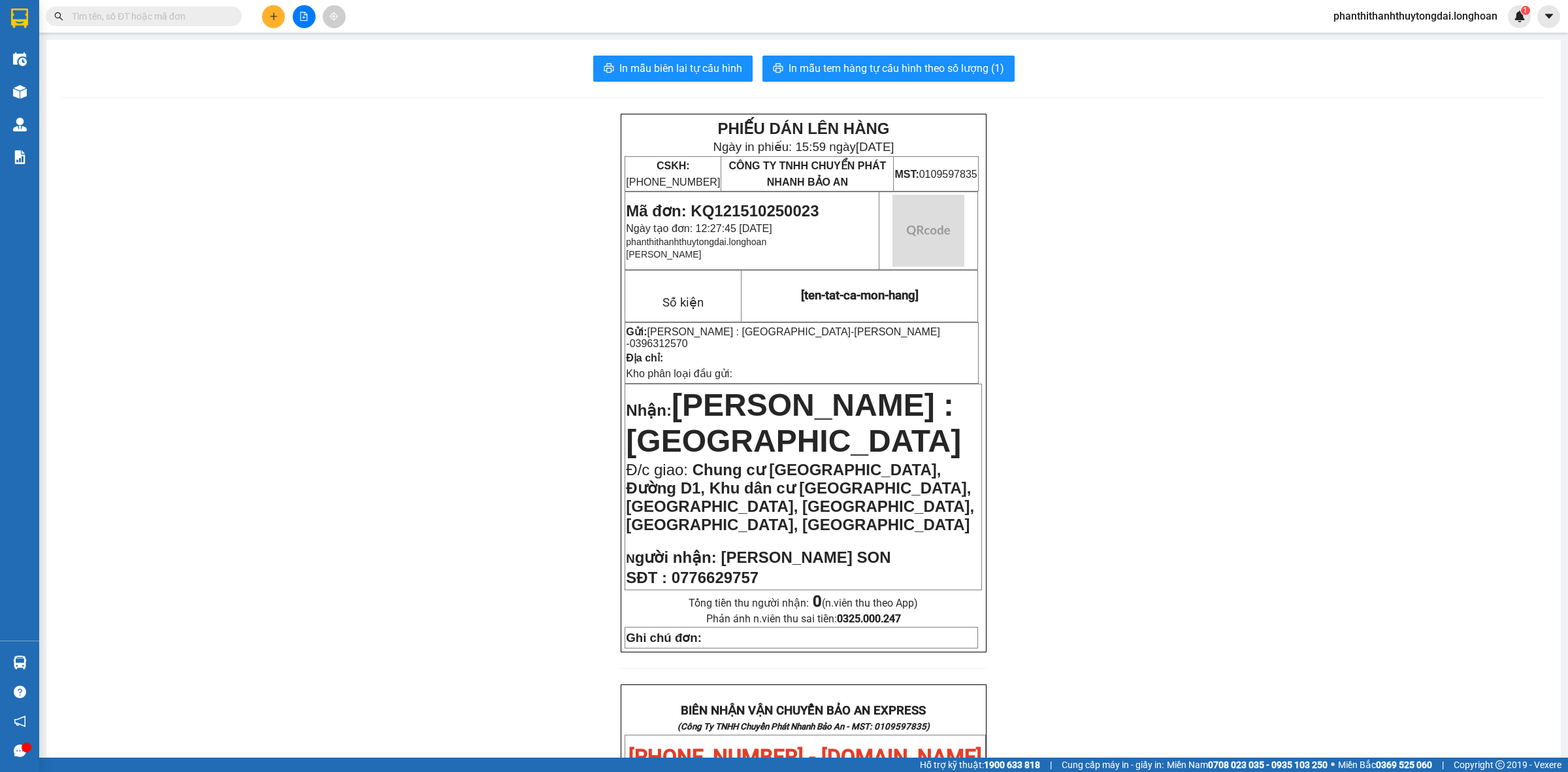
click at [167, 18] on input "text" at bounding box center [148, 16] width 154 height 14
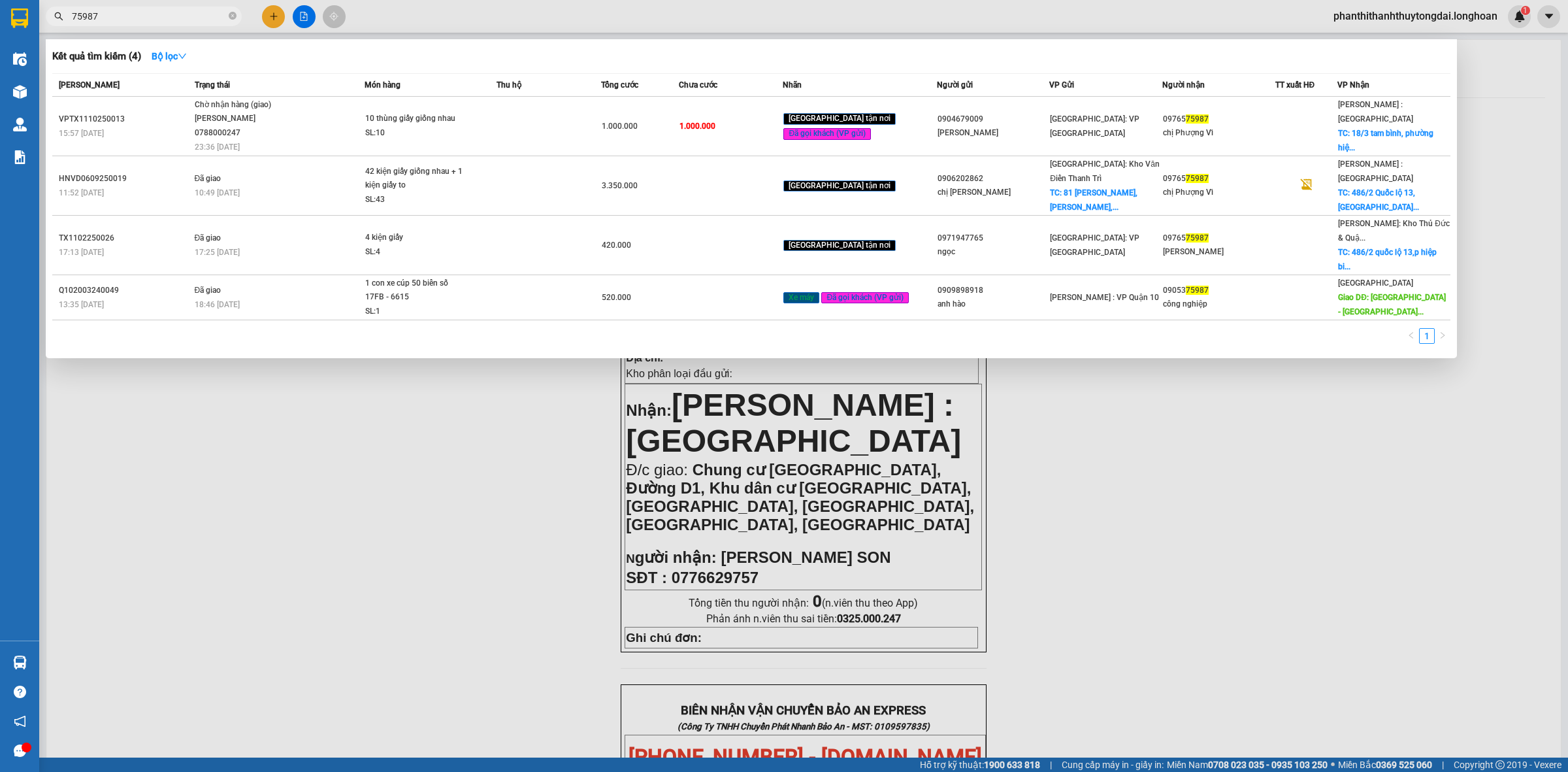
type input "75987"
drag, startPoint x: 533, startPoint y: 485, endPoint x: 524, endPoint y: 478, distance: 11.4
click at [527, 485] on div at bounding box center [784, 386] width 1568 height 772
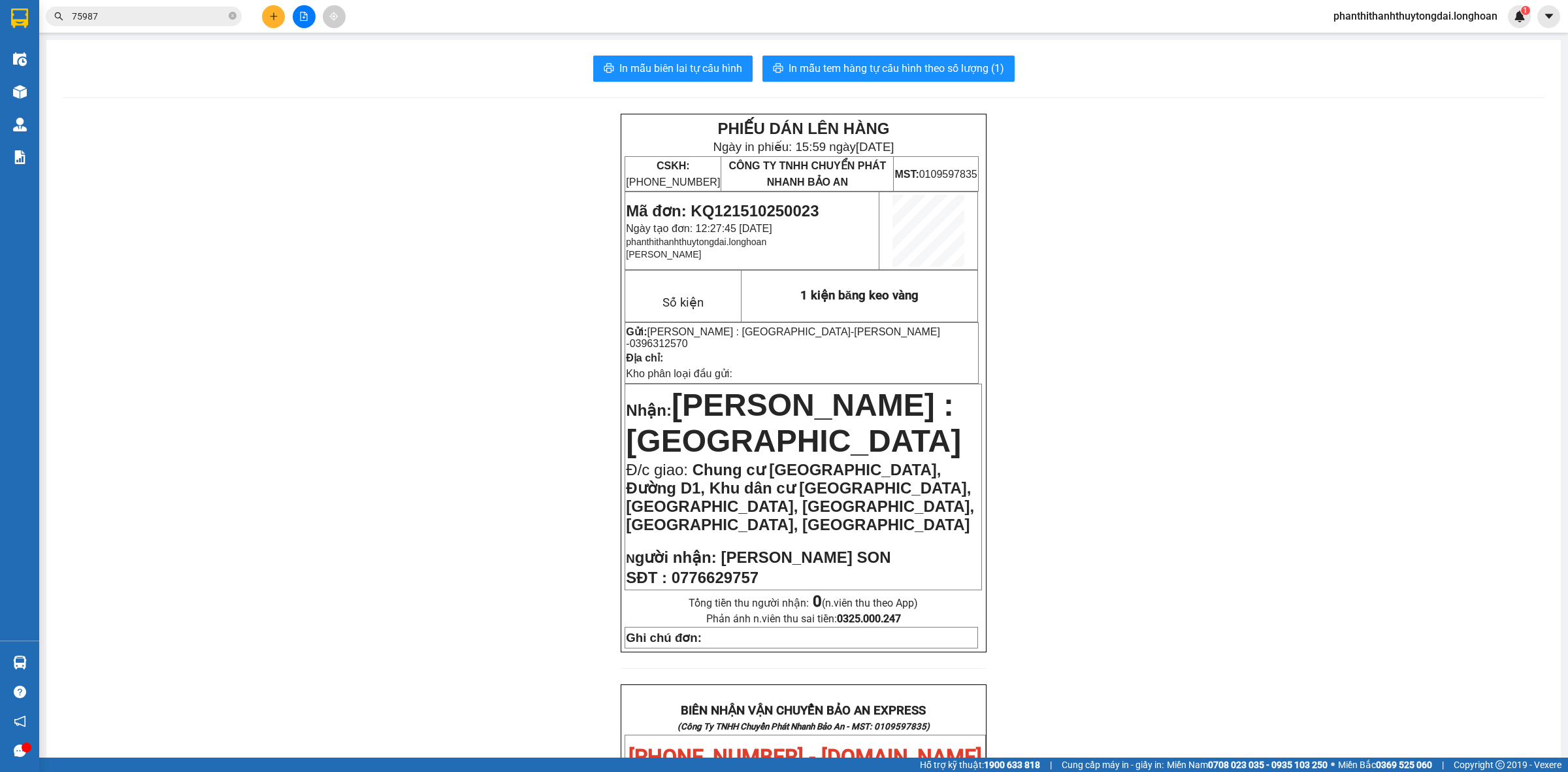
click at [151, 18] on input "75987" at bounding box center [148, 16] width 154 height 14
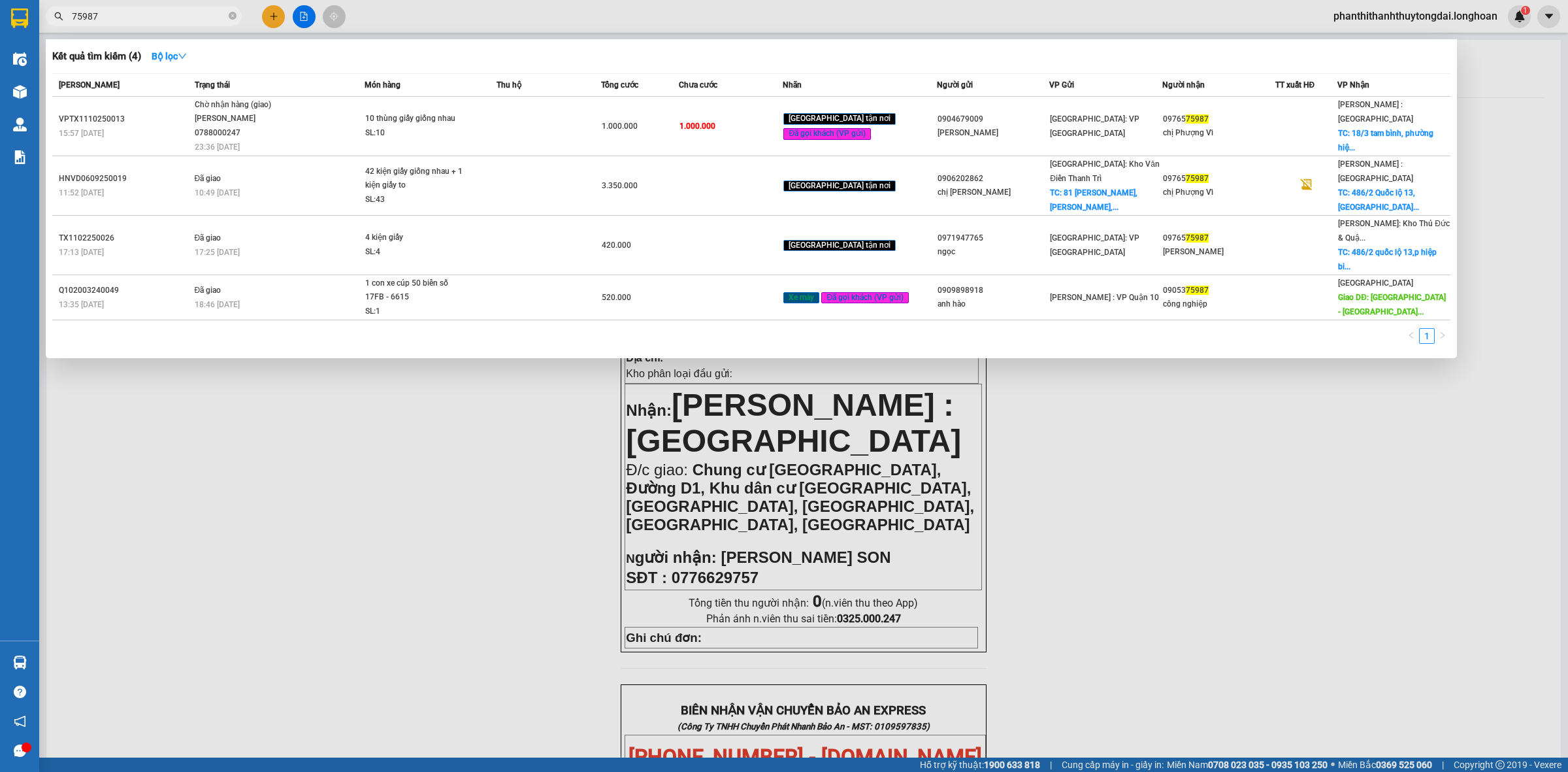
click at [151, 18] on input "75987" at bounding box center [148, 16] width 154 height 14
